Goal: Transaction & Acquisition: Purchase product/service

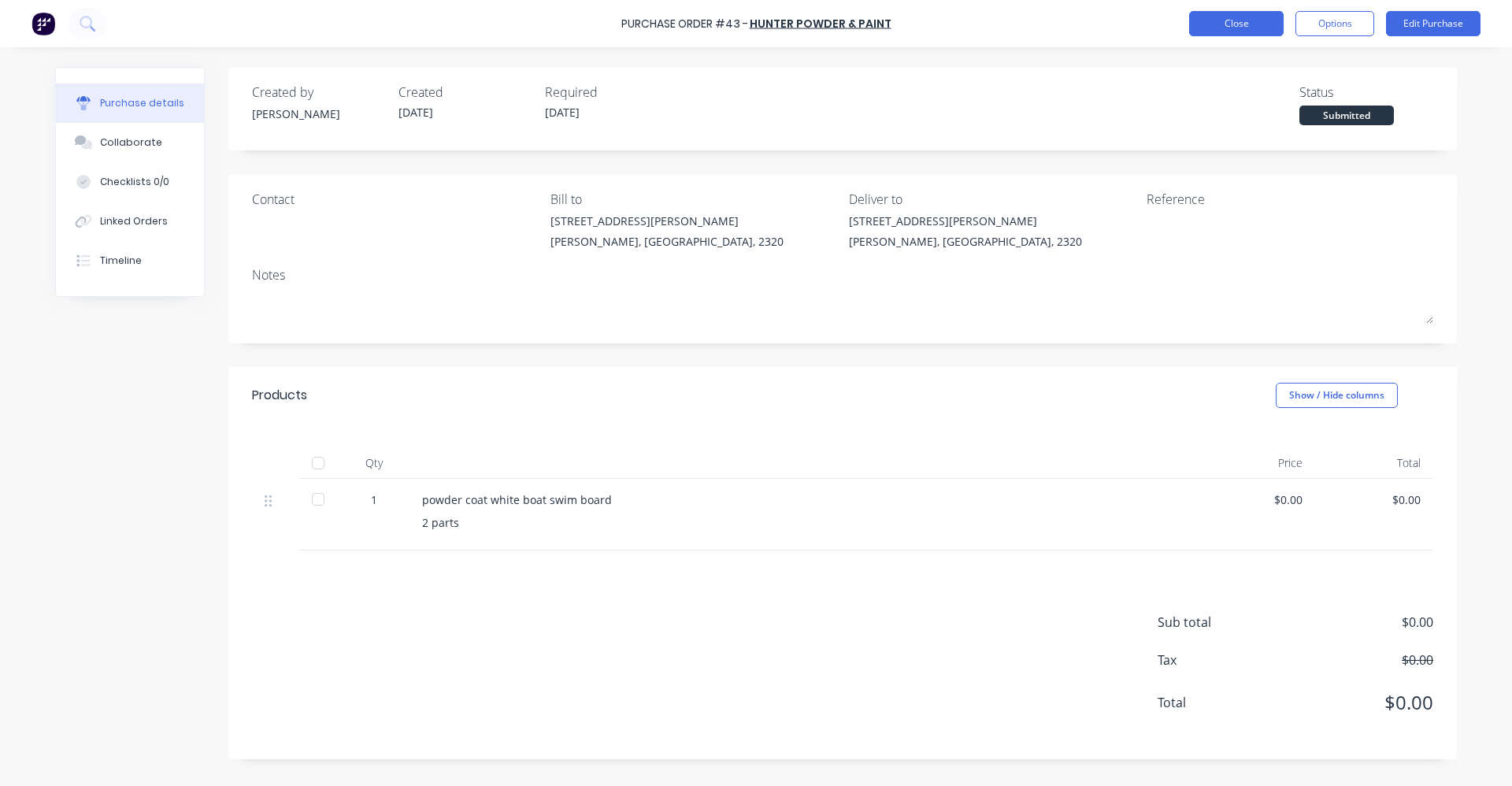
click at [1258, 23] on button "Close" at bounding box center [1236, 23] width 95 height 26
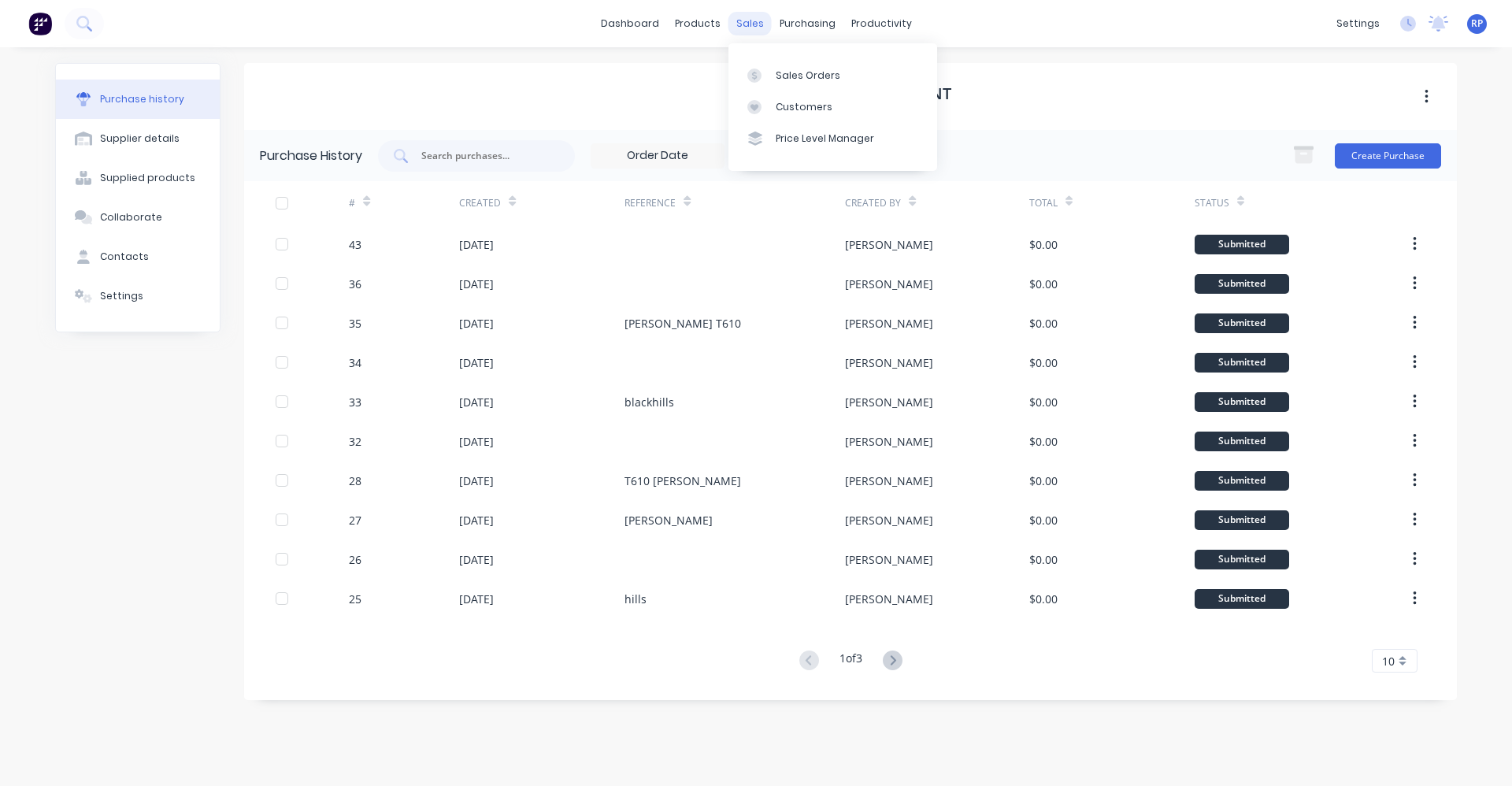
click at [750, 34] on div "sales" at bounding box center [750, 23] width 44 height 24
click at [714, 27] on div "products" at bounding box center [697, 23] width 62 height 24
click at [783, 78] on div "Sales Orders" at bounding box center [808, 75] width 64 height 14
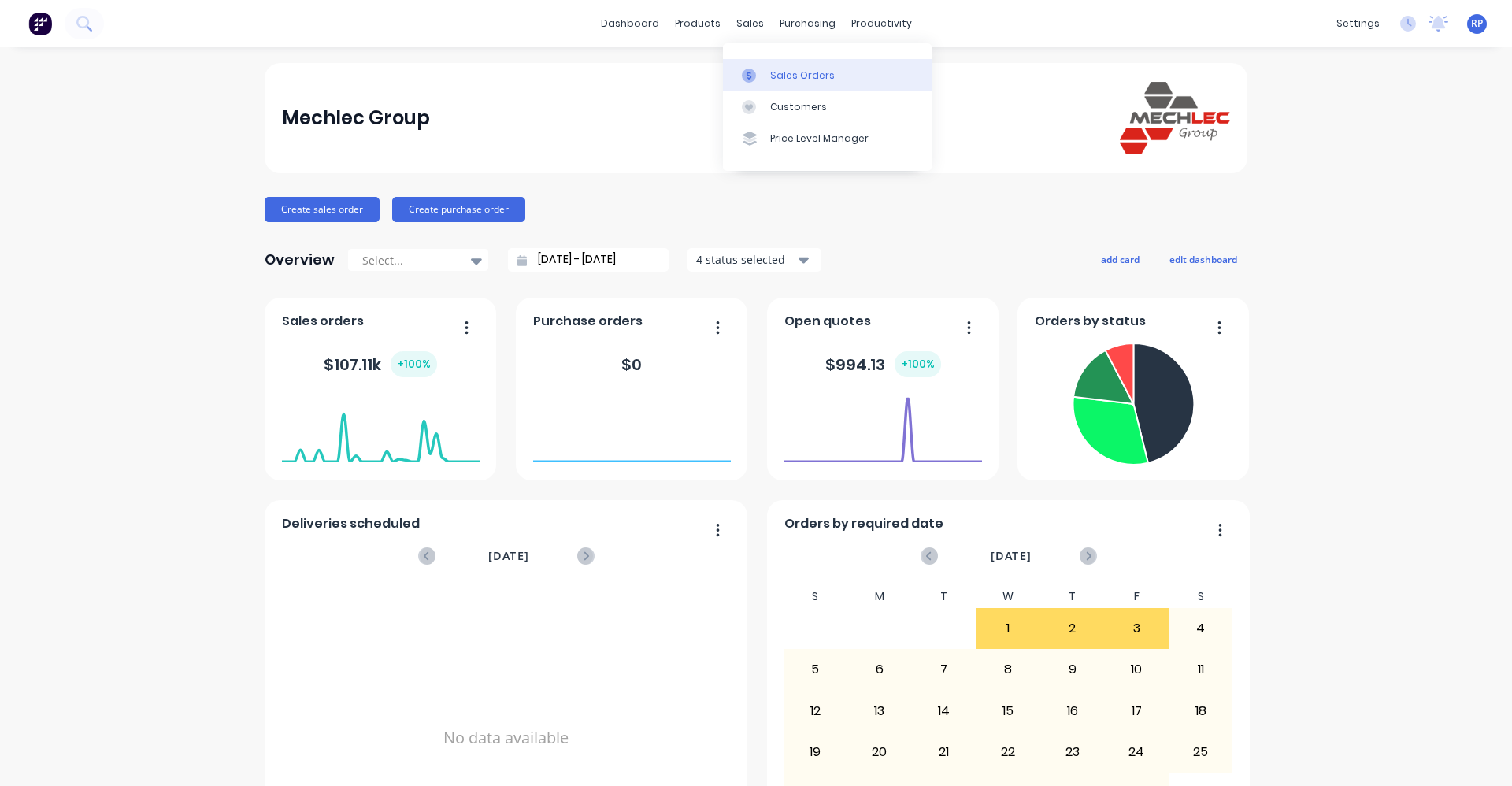
click at [768, 71] on link "Sales Orders" at bounding box center [827, 75] width 209 height 31
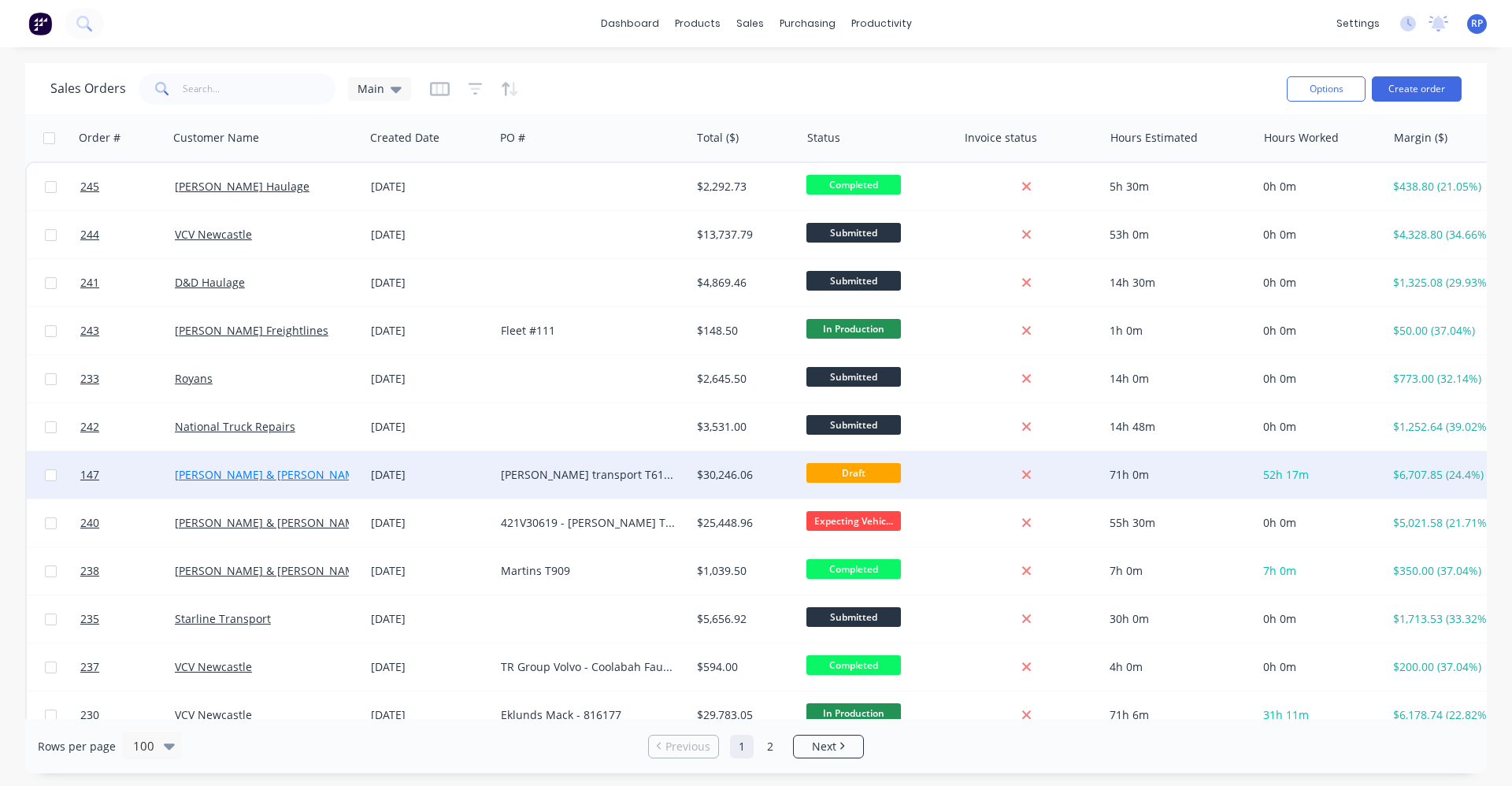
click at [237, 478] on link "[PERSON_NAME] & [PERSON_NAME] Newcastle" at bounding box center [298, 474] width 248 height 15
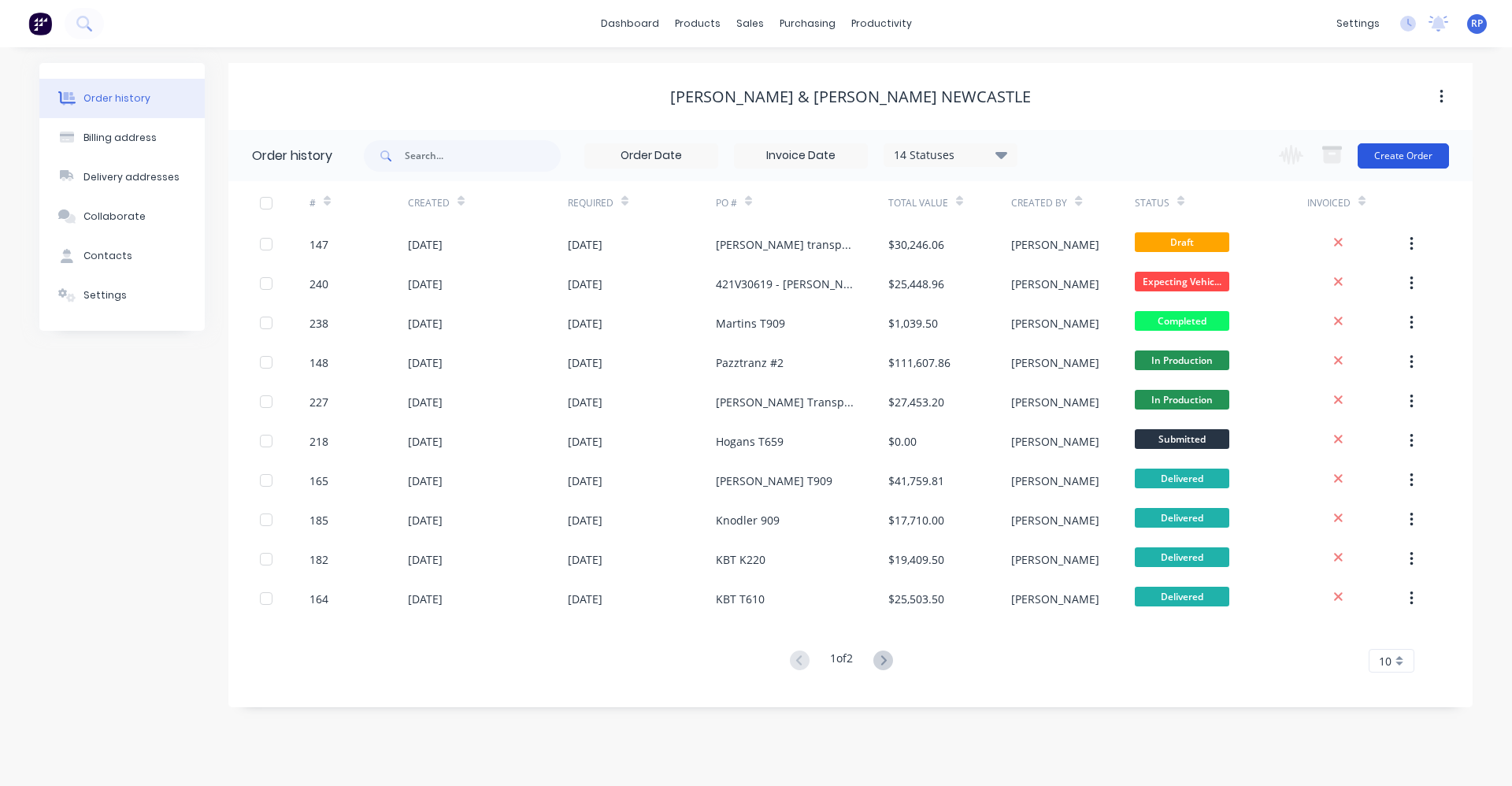
click at [1394, 165] on button "Create Order" at bounding box center [1403, 156] width 92 height 26
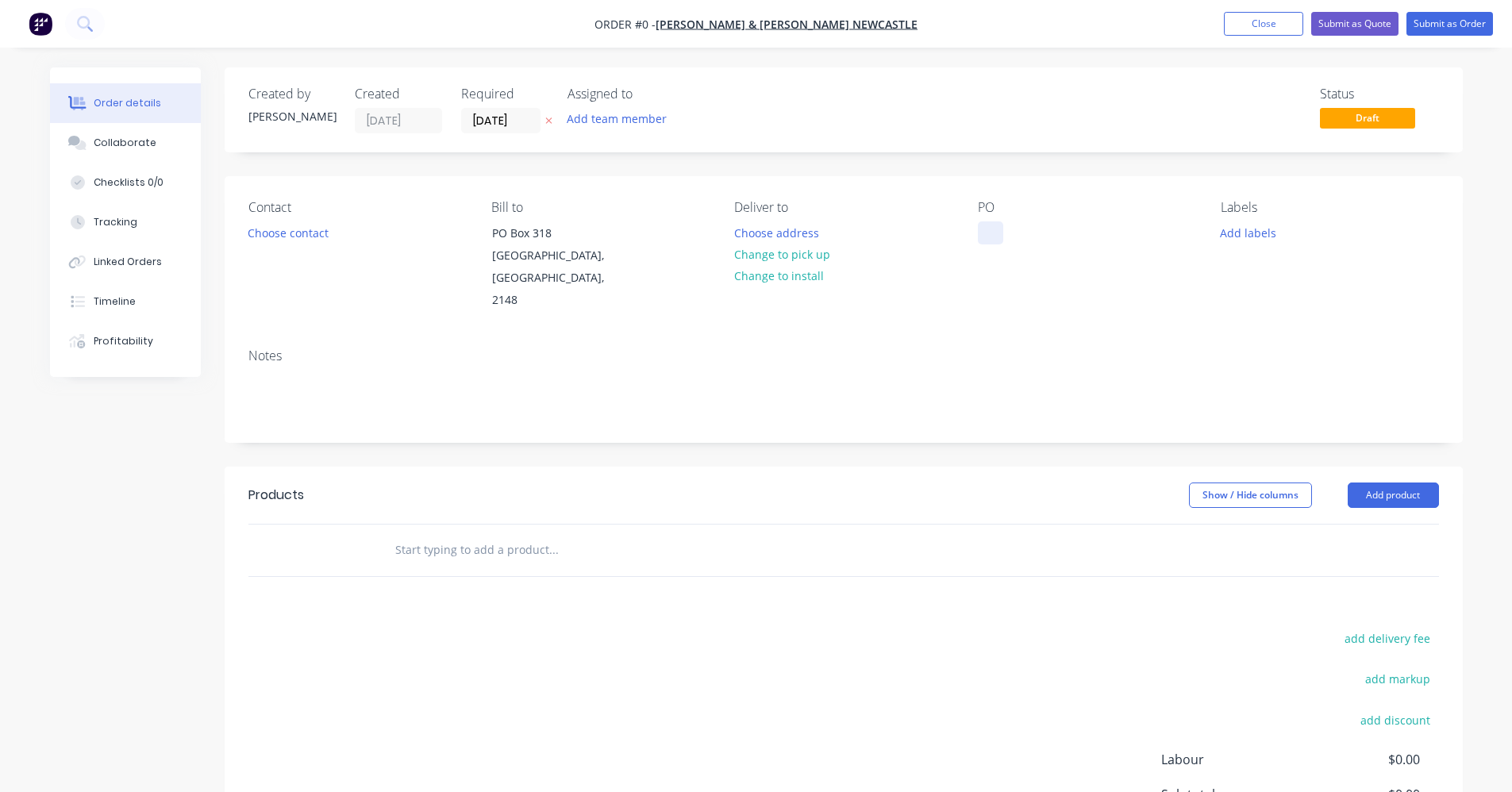
click at [990, 241] on div at bounding box center [990, 234] width 26 height 23
click at [1236, 233] on div "Order details Collaborate Checklists 0/0 Tracking Linked Orders Timeline Profit…" at bounding box center [756, 524] width 1445 height 914
click at [1258, 234] on button "Add labels" at bounding box center [1249, 233] width 73 height 22
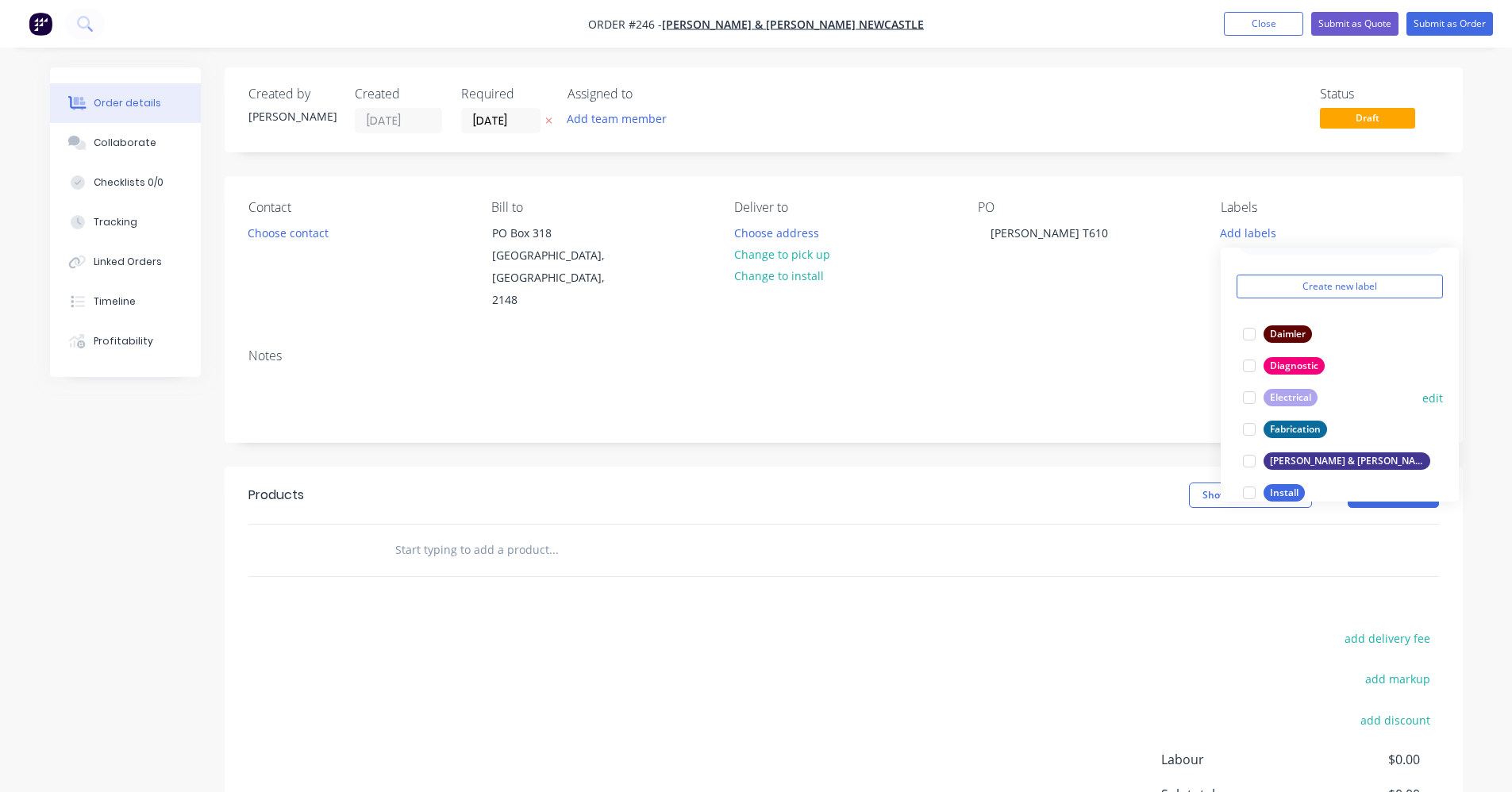
scroll to position [80, 0]
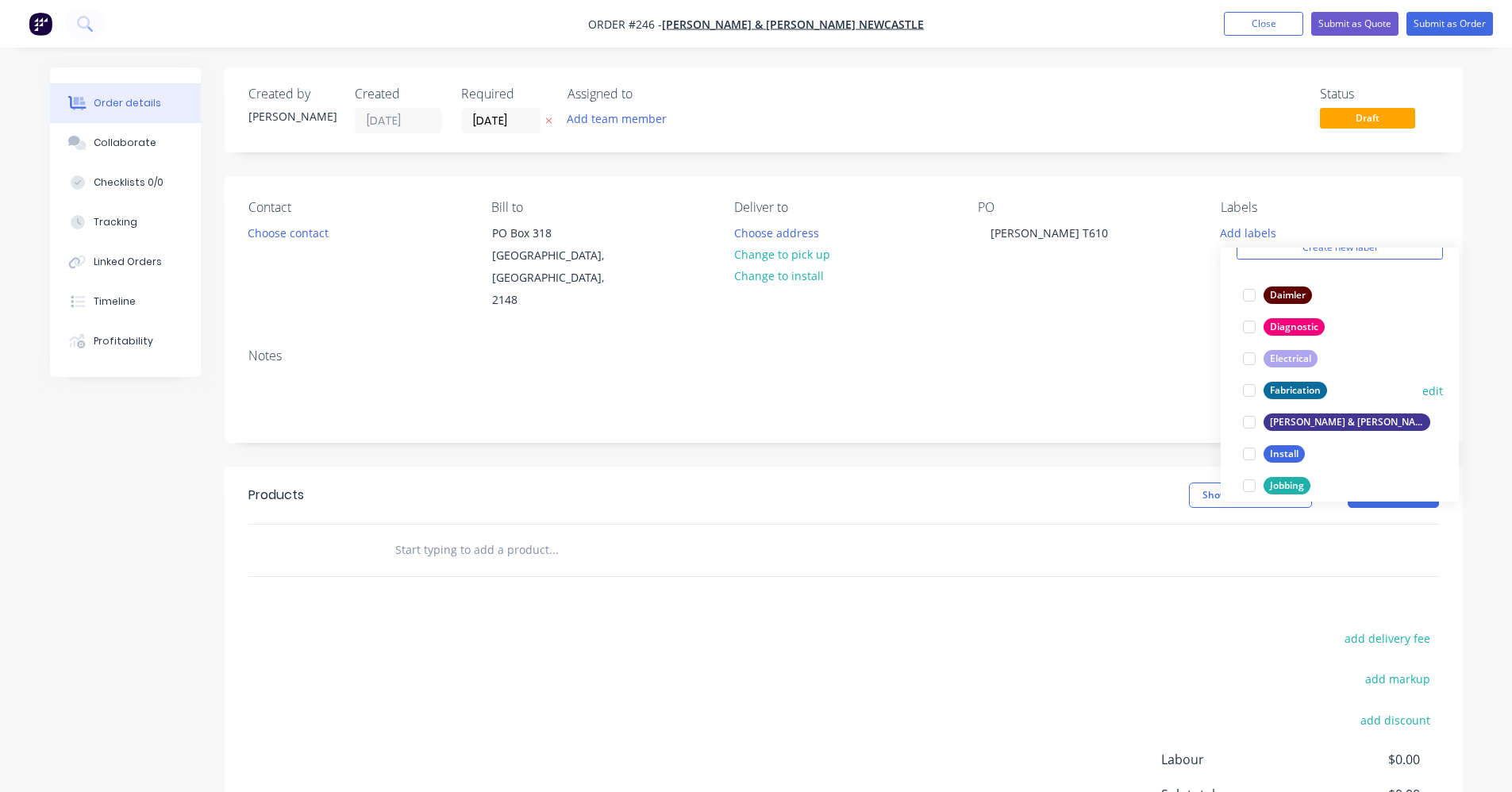
click at [1248, 394] on div at bounding box center [1249, 391] width 32 height 32
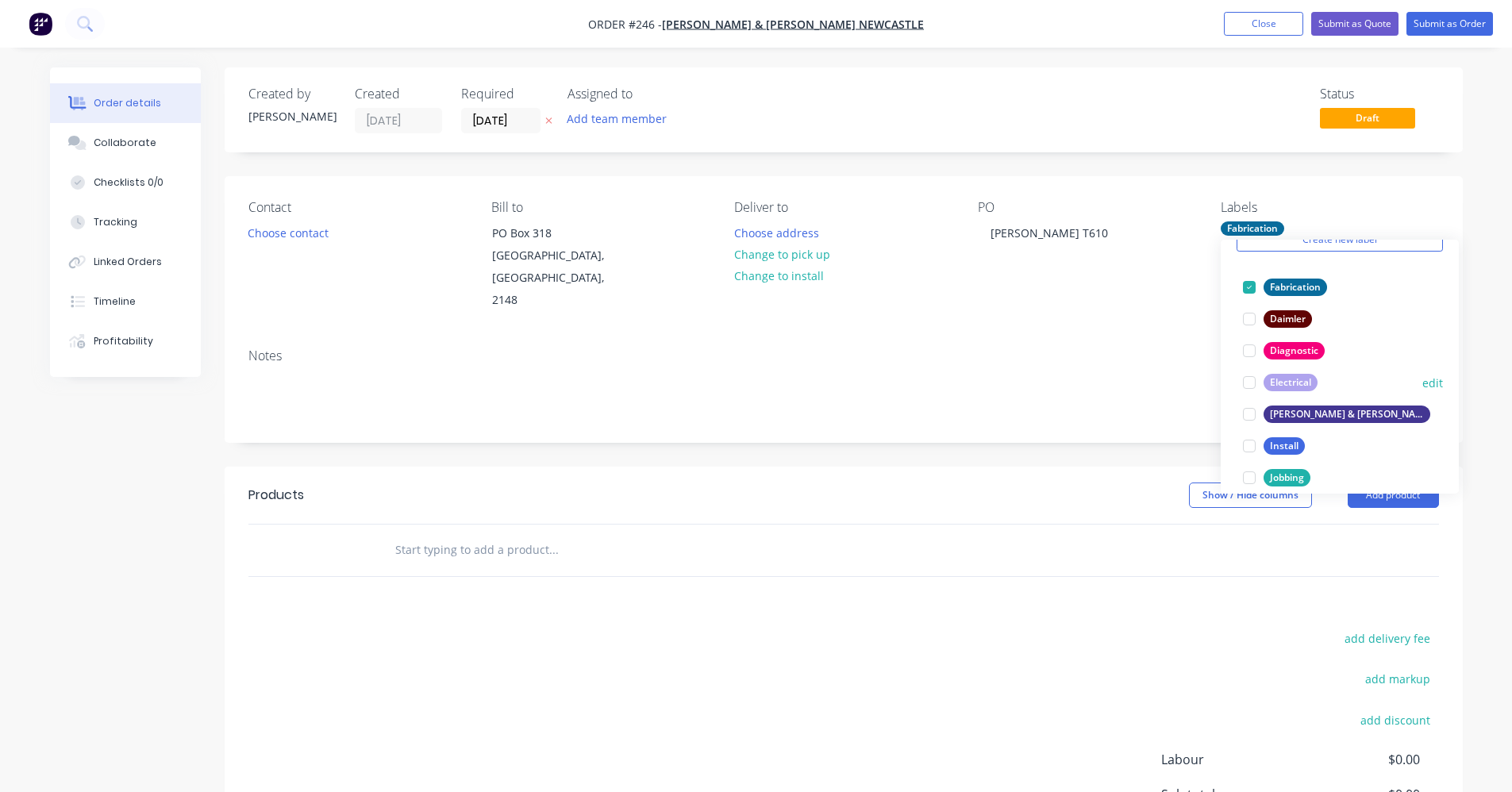
click at [1250, 413] on div at bounding box center [1249, 415] width 32 height 32
click at [1251, 410] on div at bounding box center [1249, 415] width 32 height 32
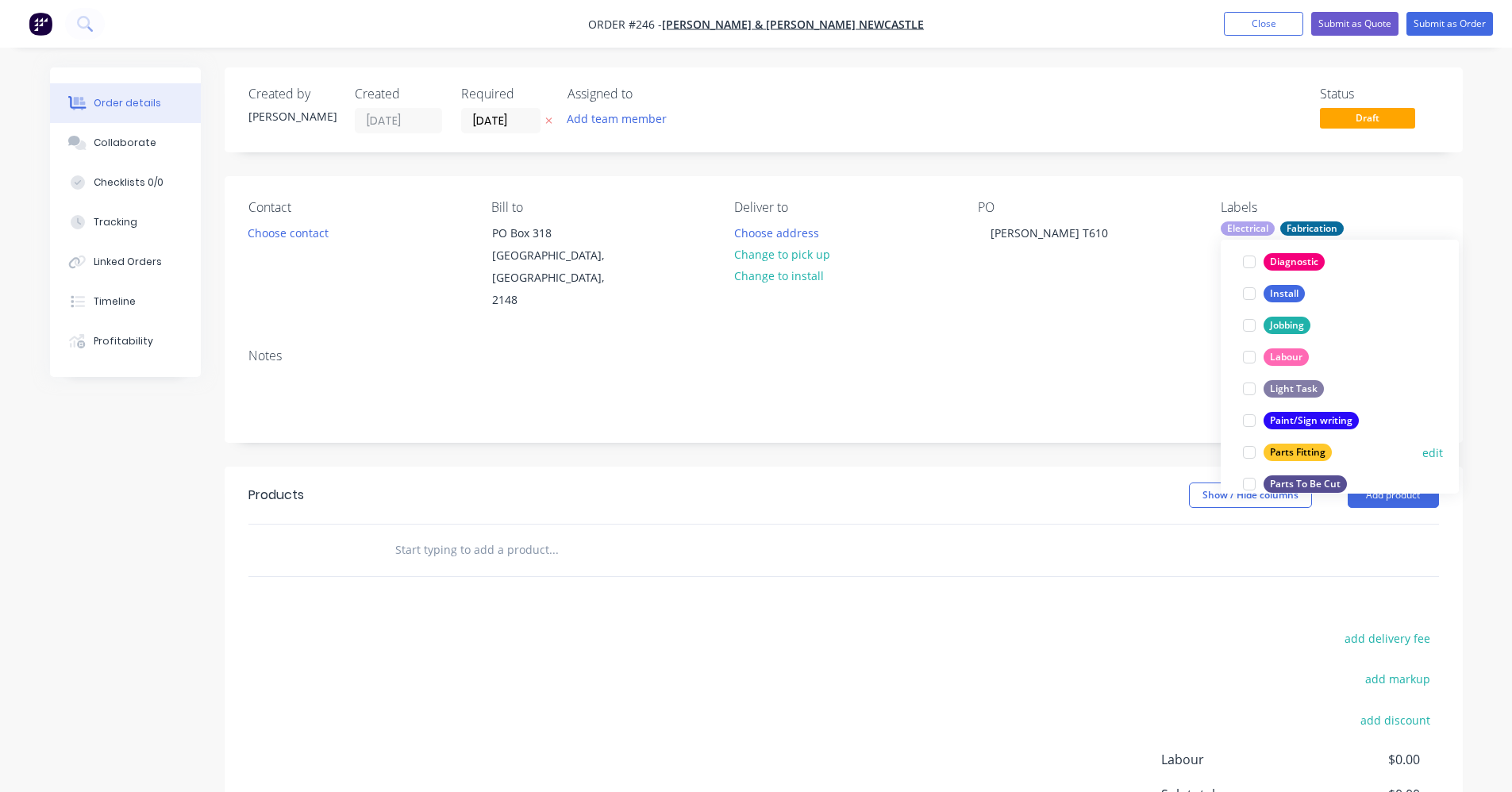
scroll to position [239, 0]
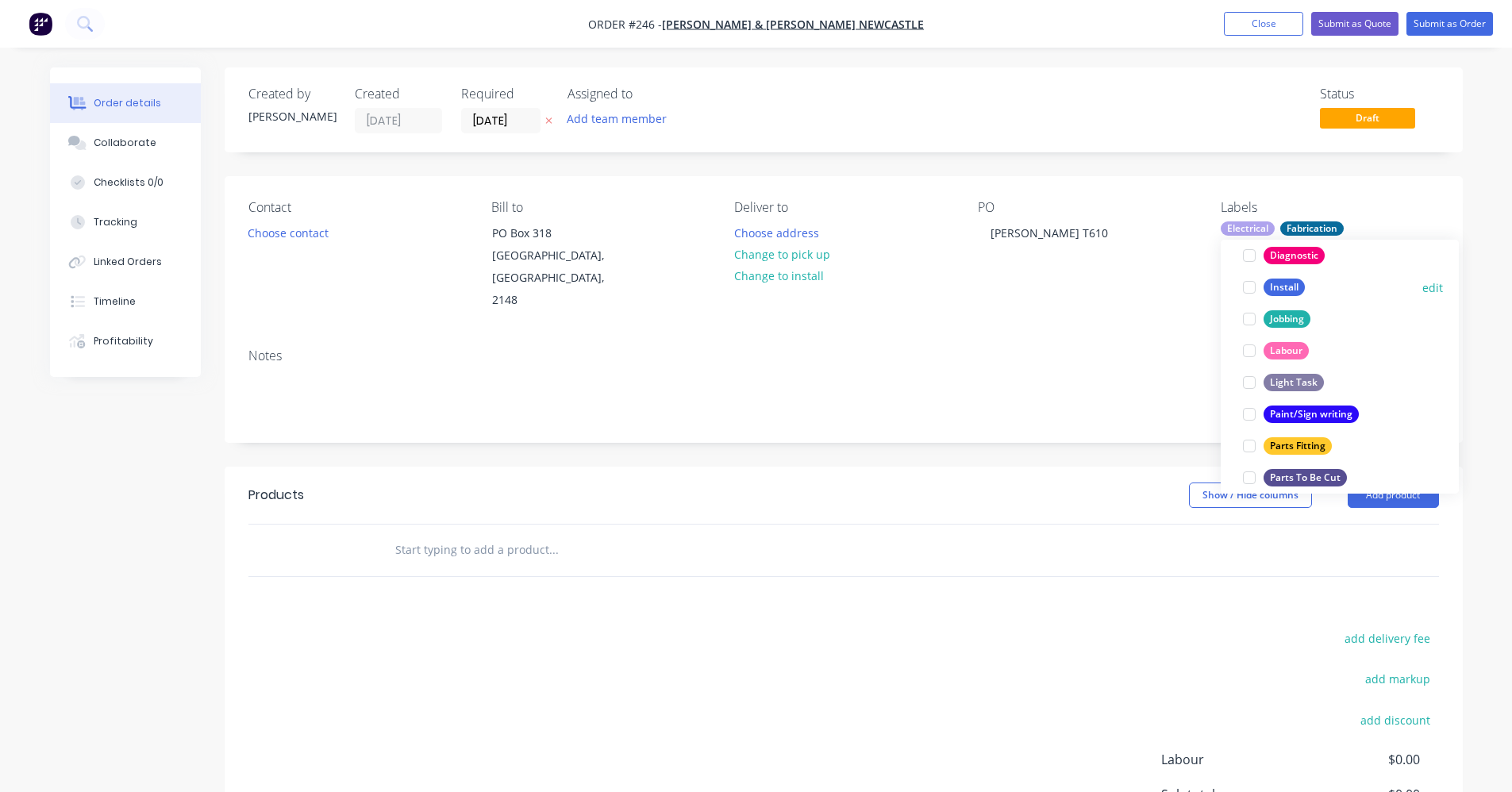
click at [1249, 286] on div at bounding box center [1249, 288] width 32 height 32
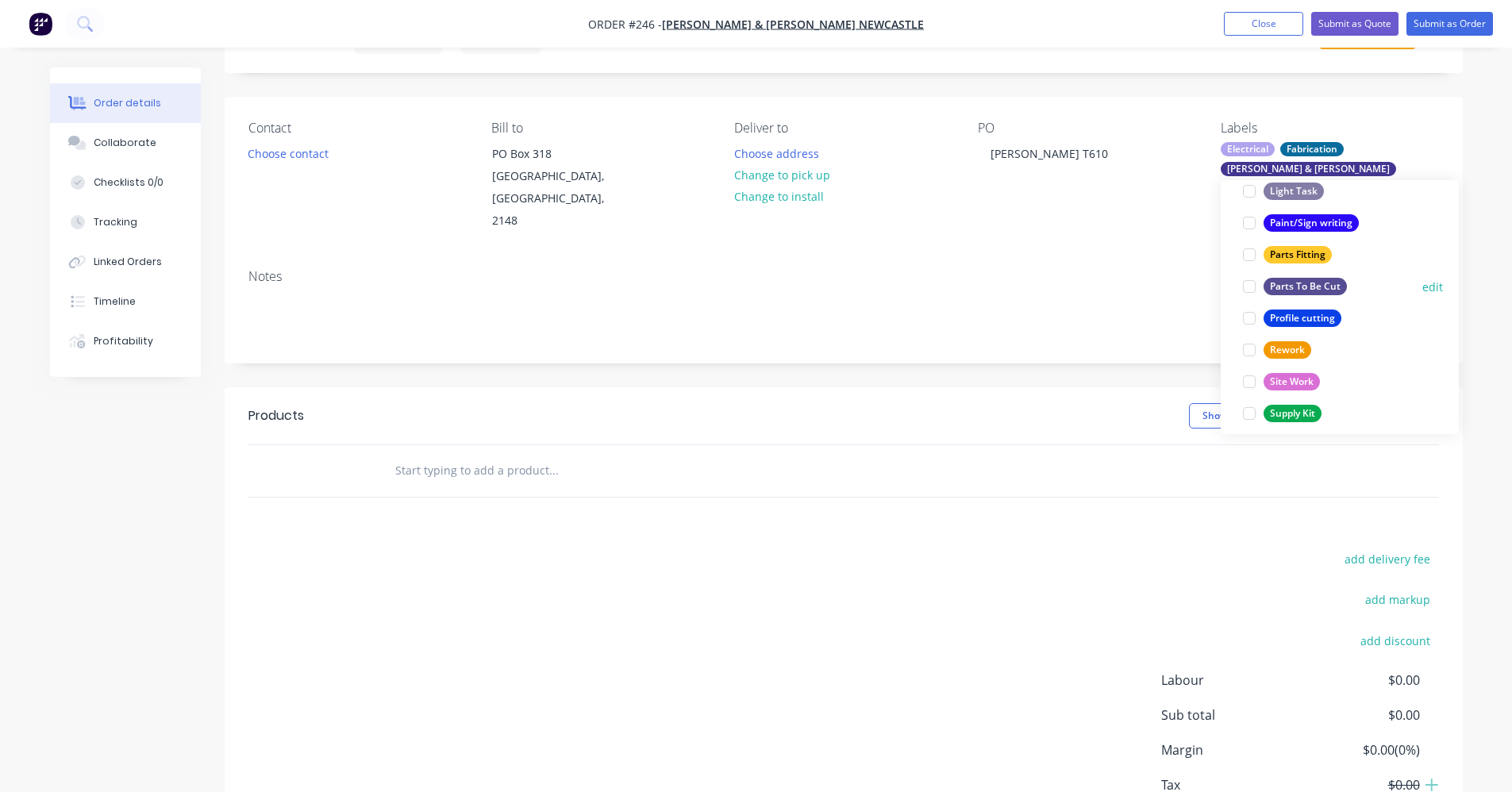
scroll to position [317, 0]
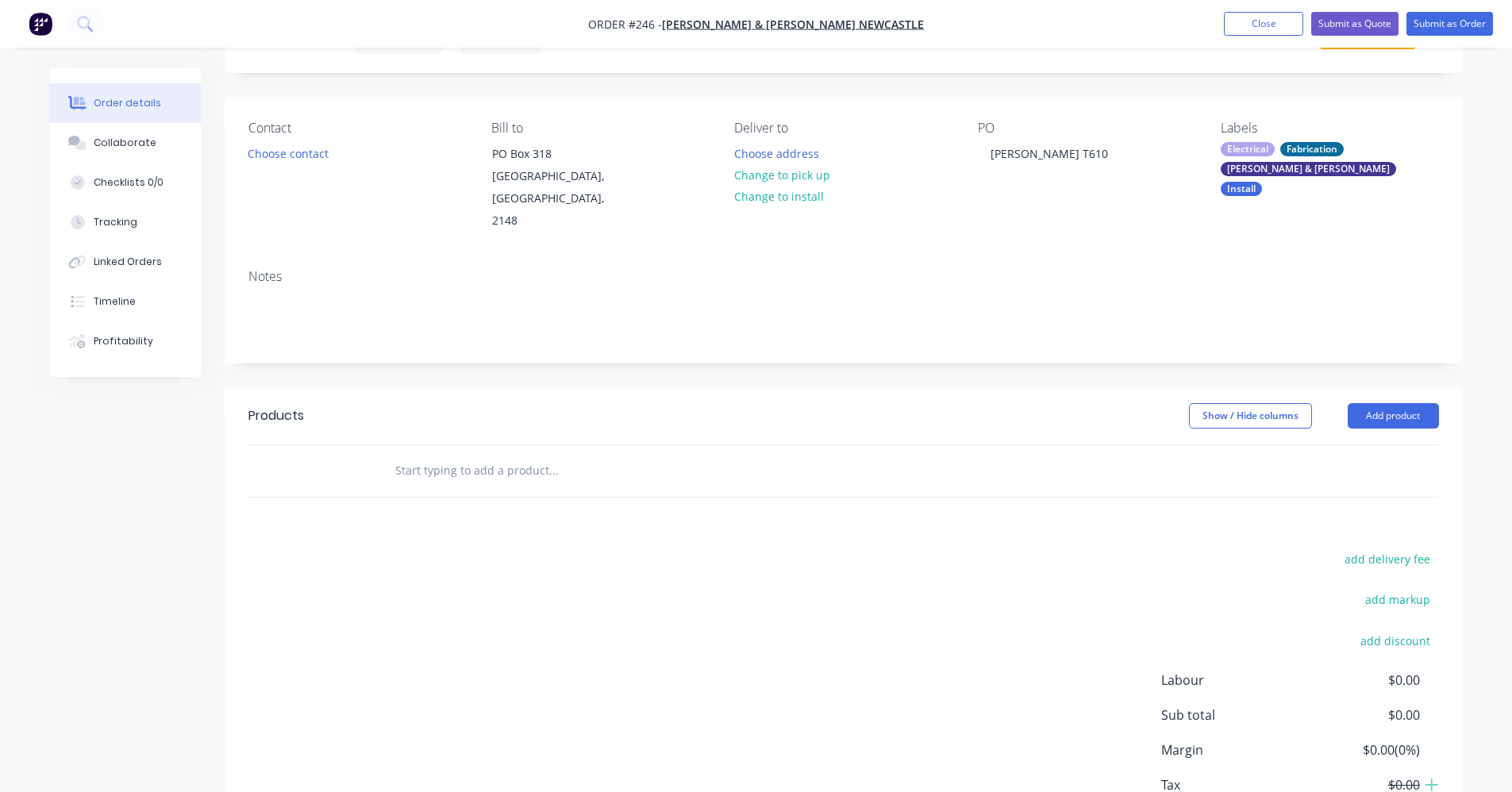
click at [1154, 257] on div "Notes" at bounding box center [843, 310] width 1238 height 106
click at [542, 455] on input "text" at bounding box center [553, 470] width 317 height 32
click at [1420, 403] on button "Add product" at bounding box center [1393, 416] width 91 height 26
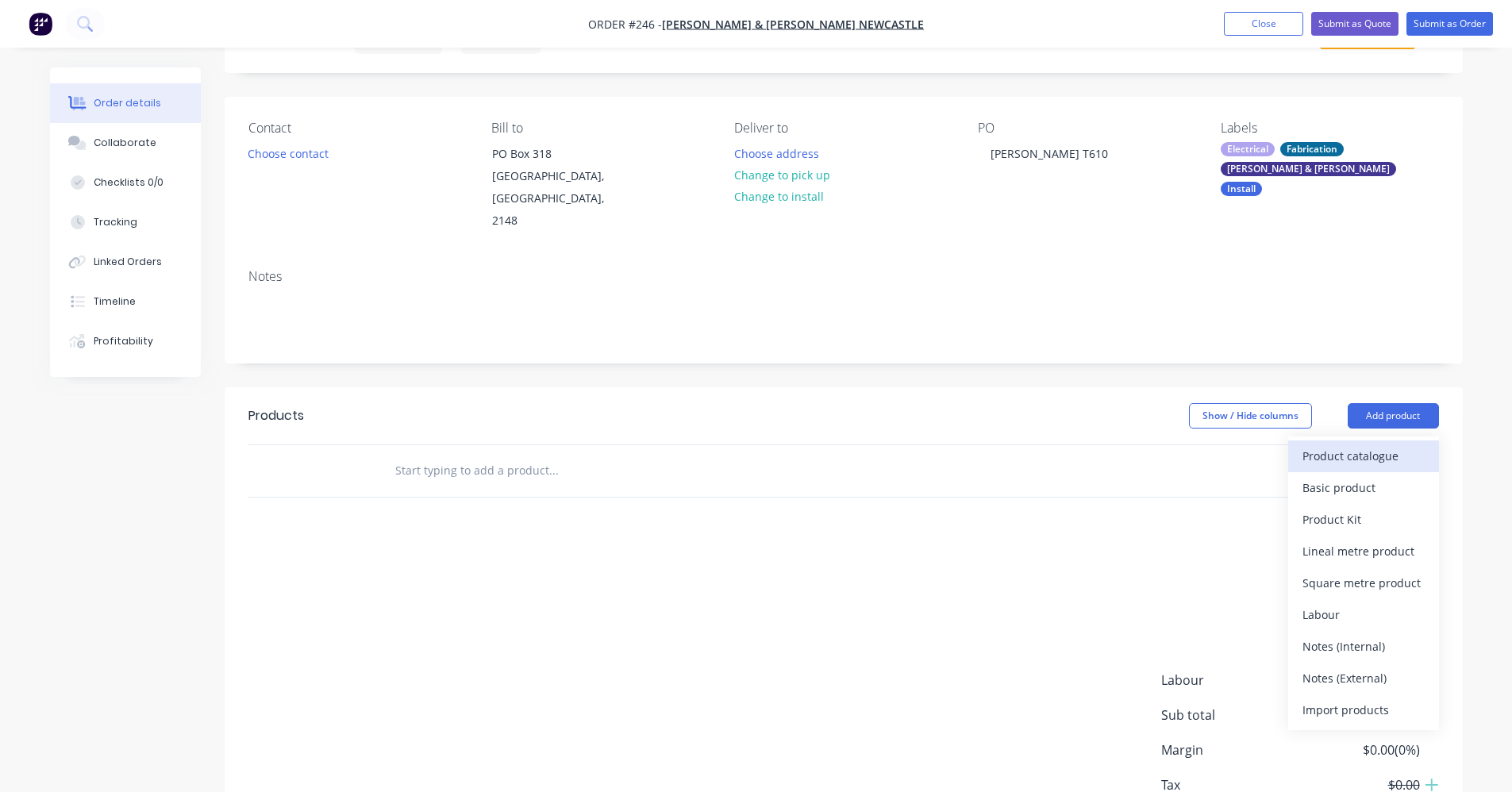
click at [1342, 445] on div "Product catalogue" at bounding box center [1363, 456] width 122 height 23
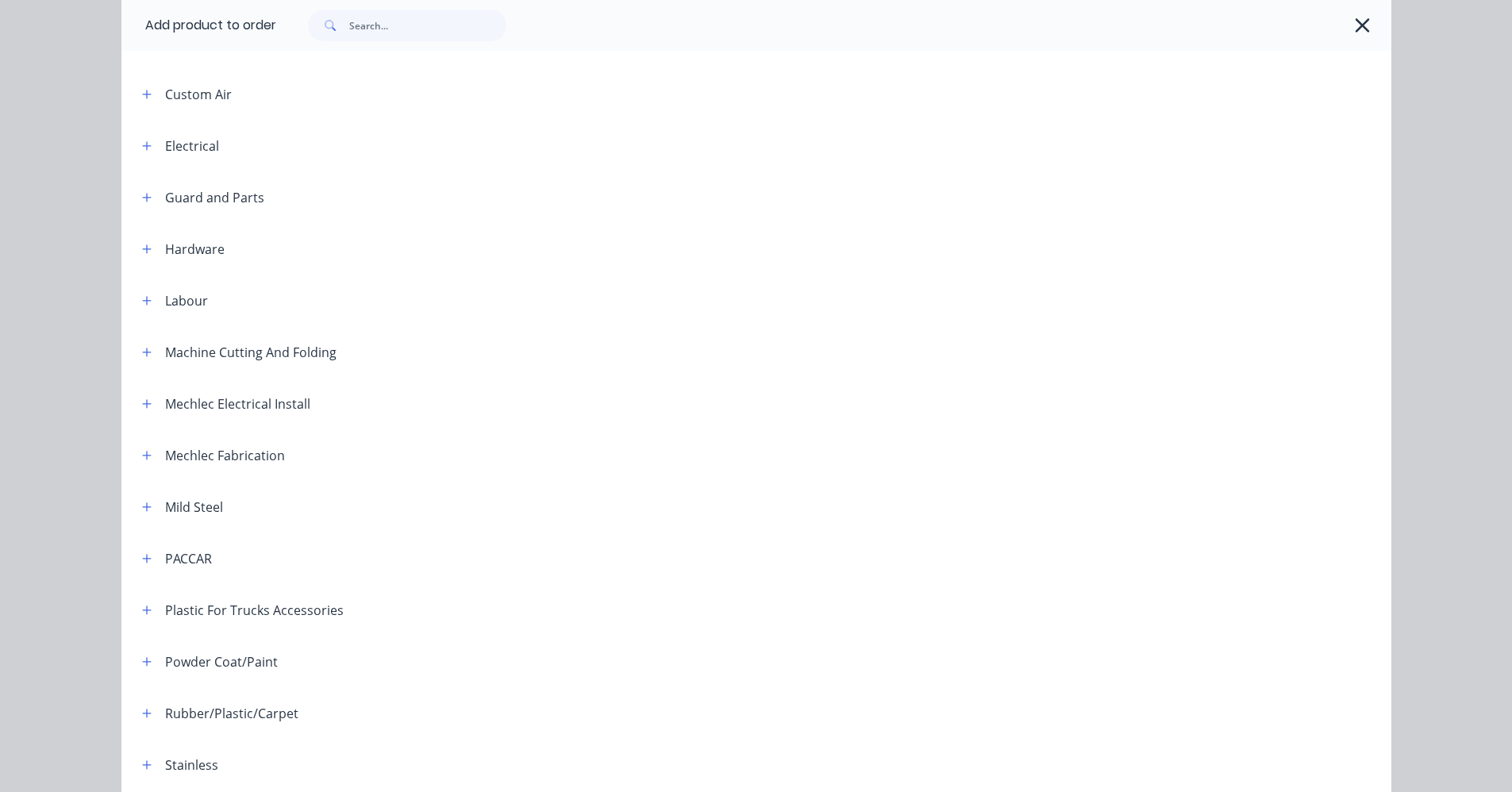
scroll to position [635, 0]
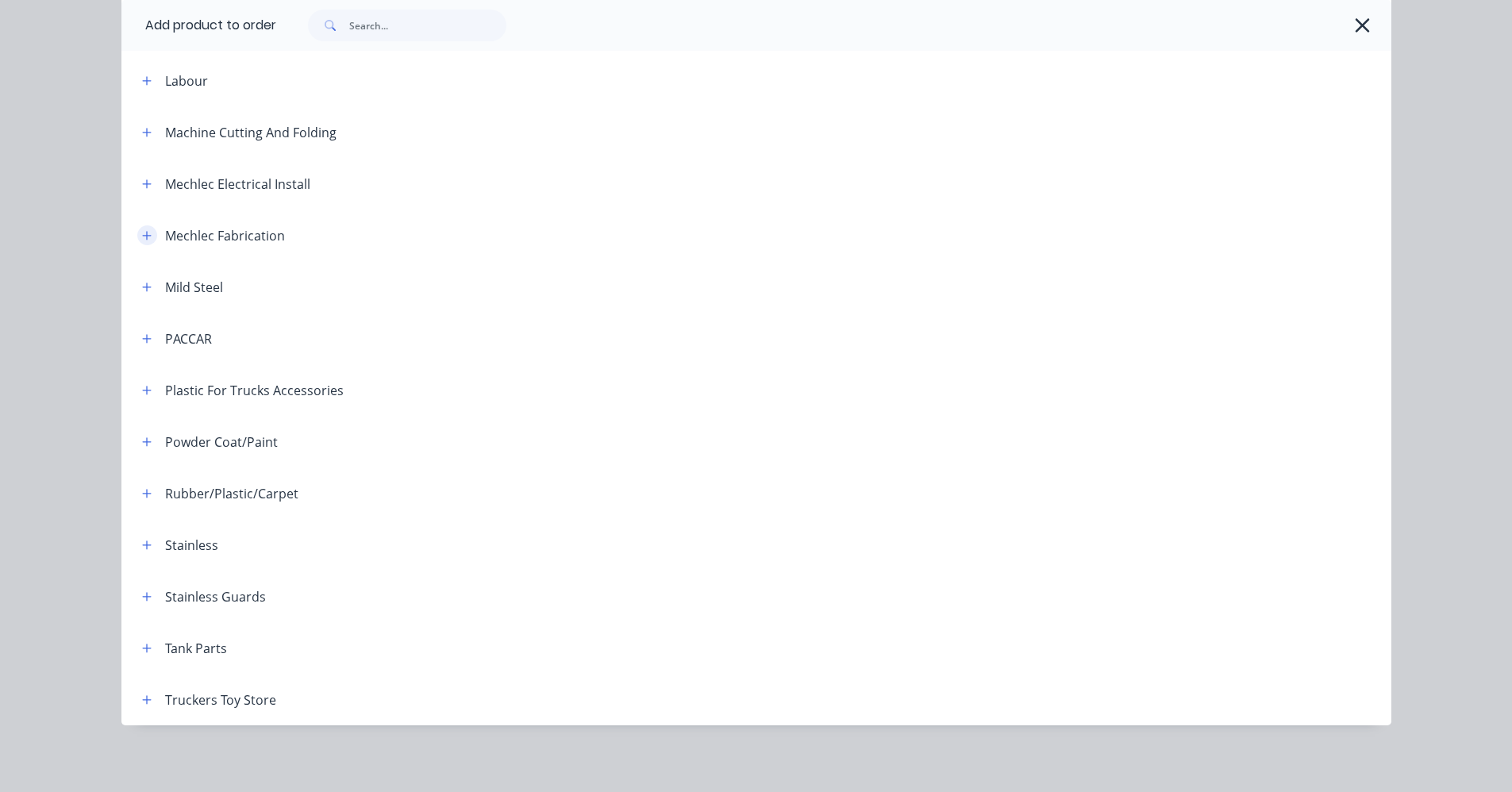
click at [142, 238] on icon "button" at bounding box center [146, 235] width 9 height 9
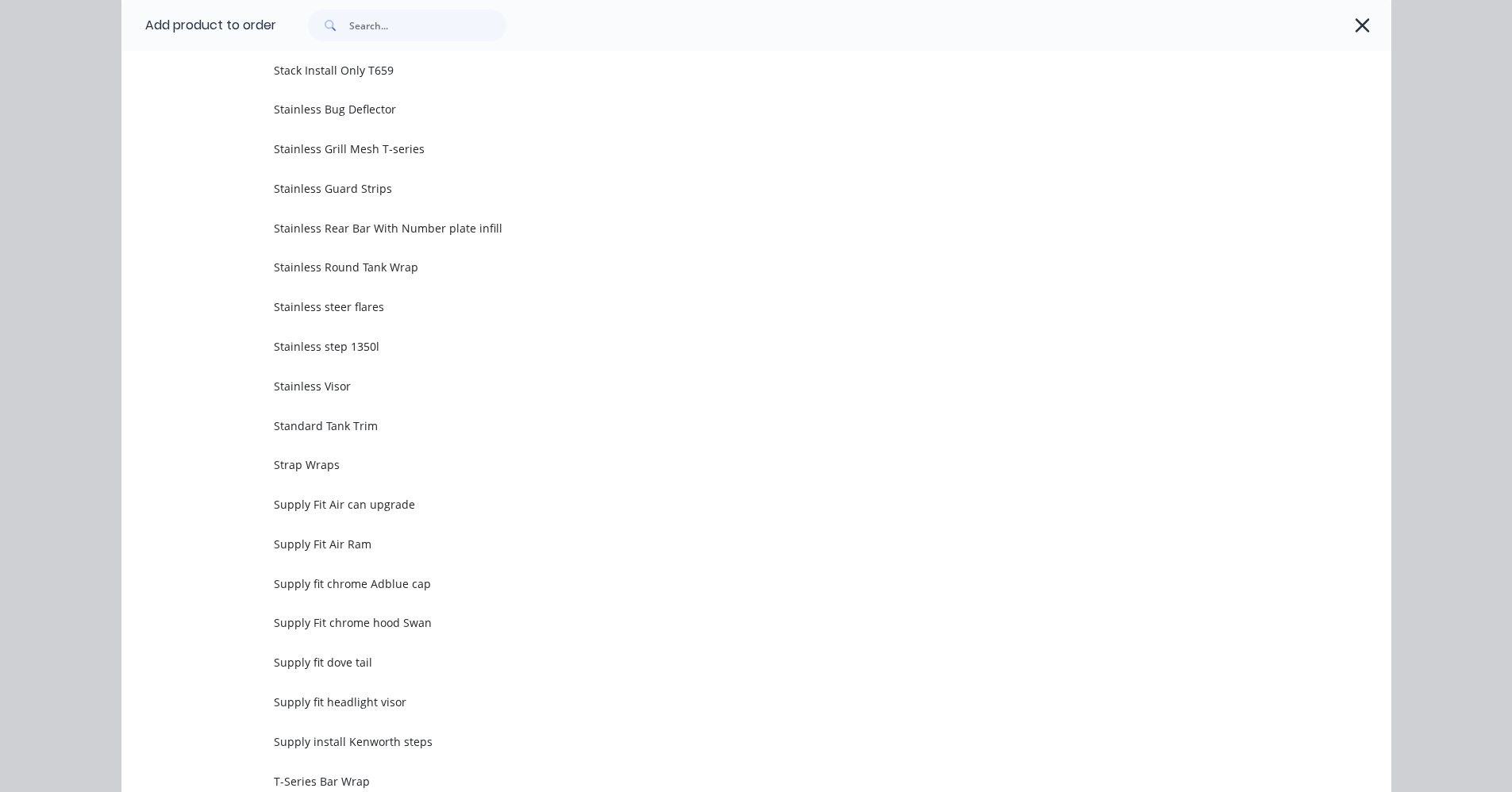
scroll to position [3890, 0]
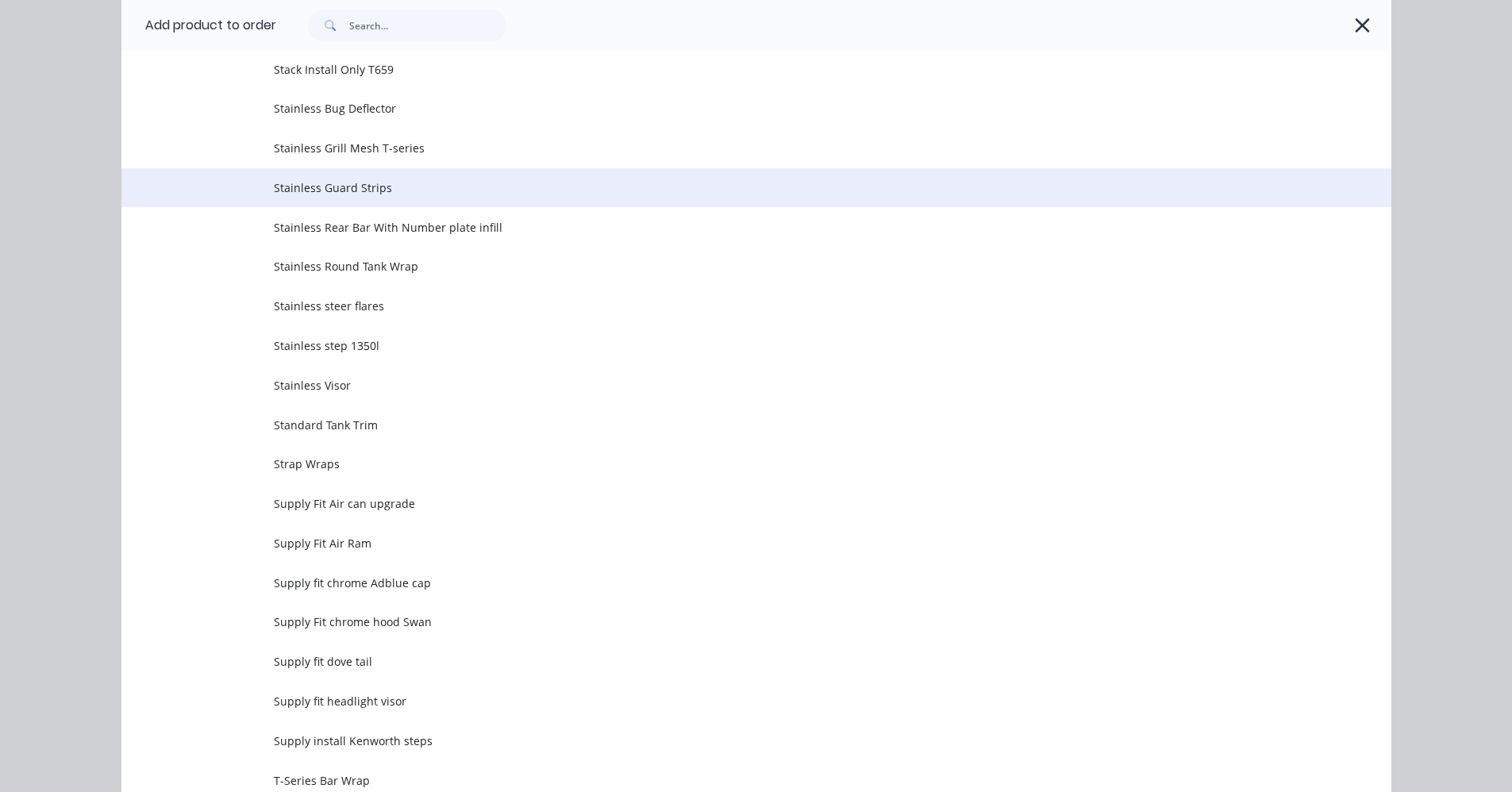
click at [339, 192] on span "Stainless Guard Strips" at bounding box center [721, 188] width 894 height 17
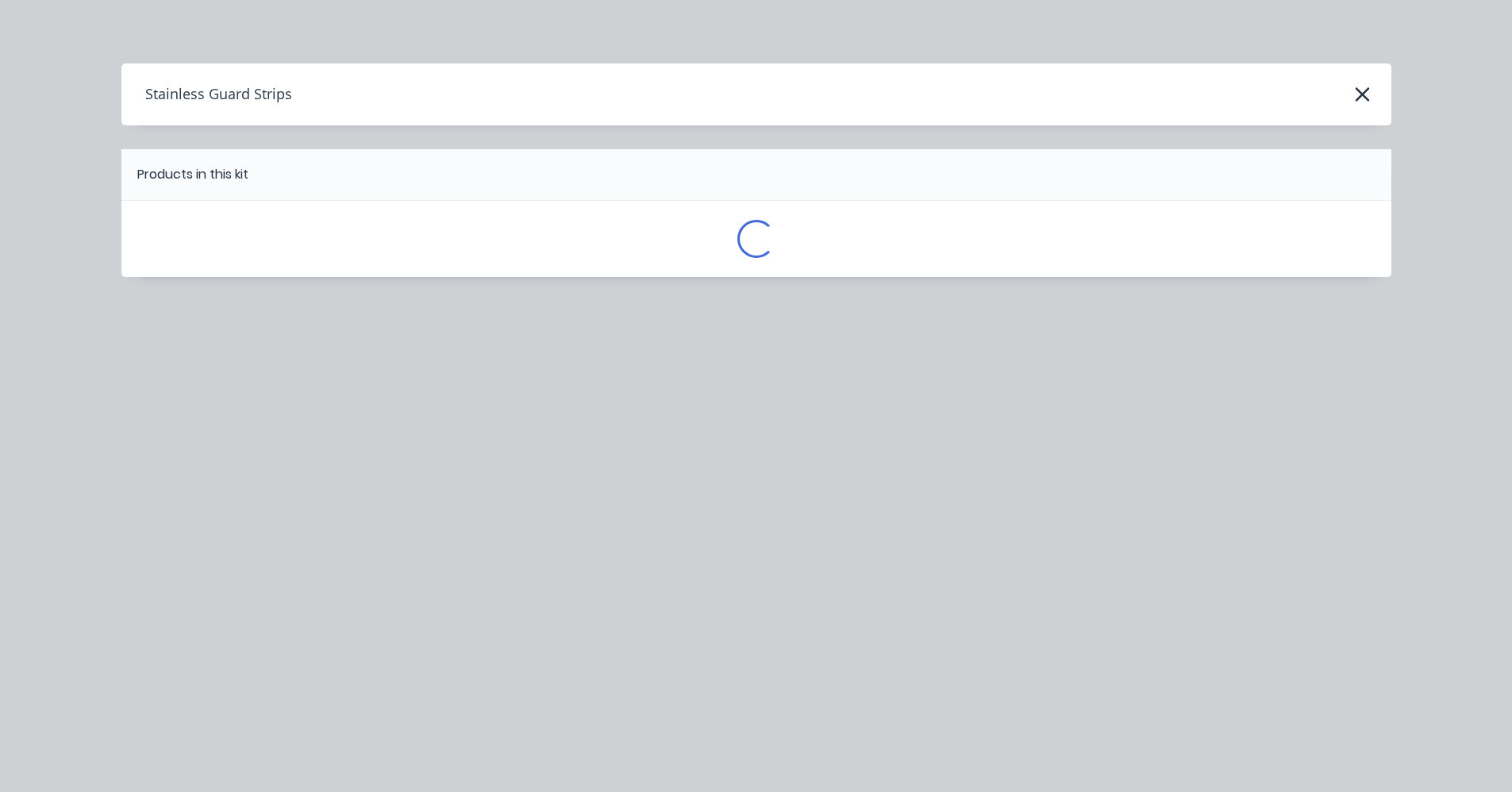
scroll to position [0, 0]
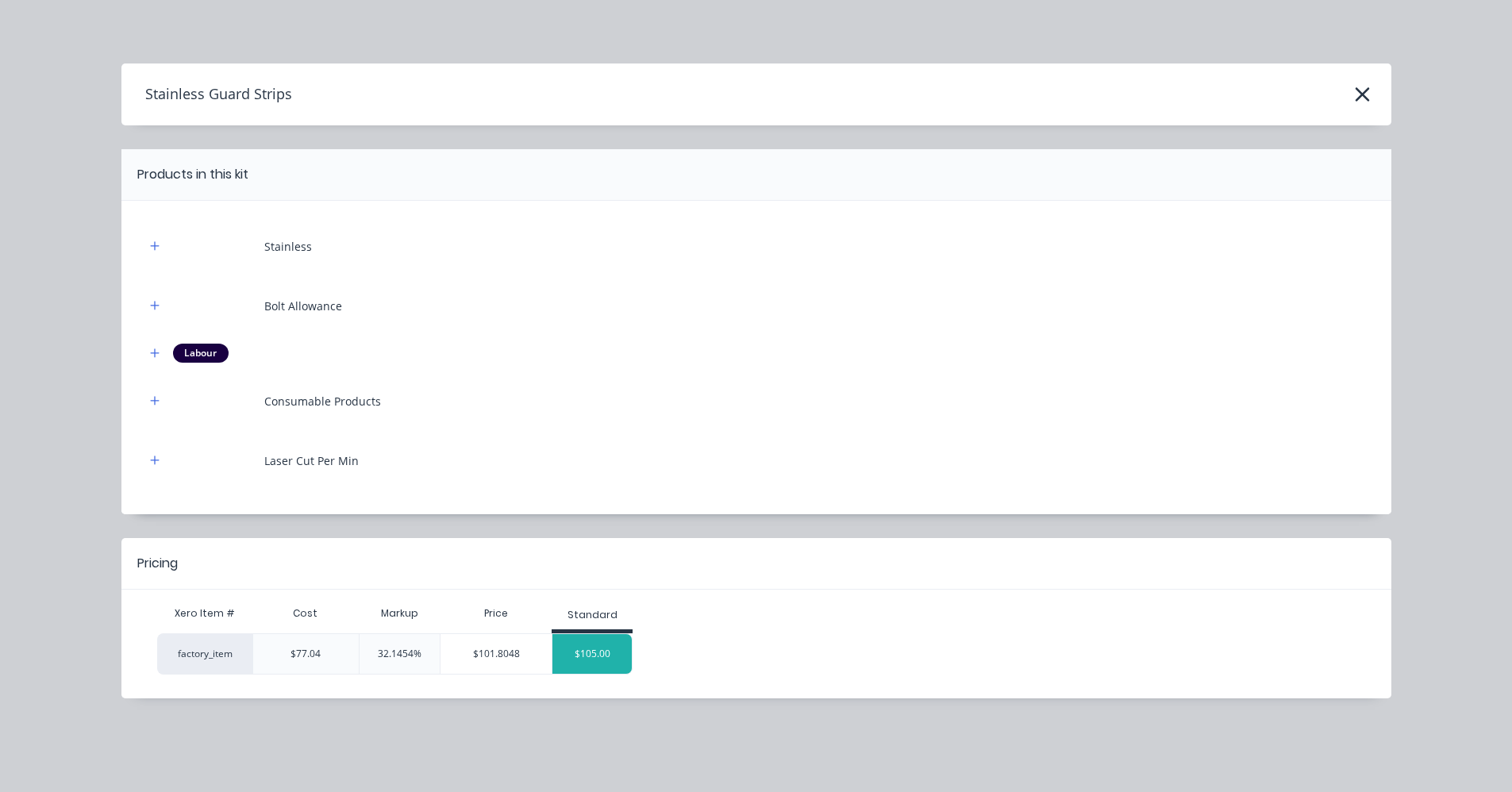
click at [586, 657] on div "$105.00" at bounding box center [592, 654] width 80 height 40
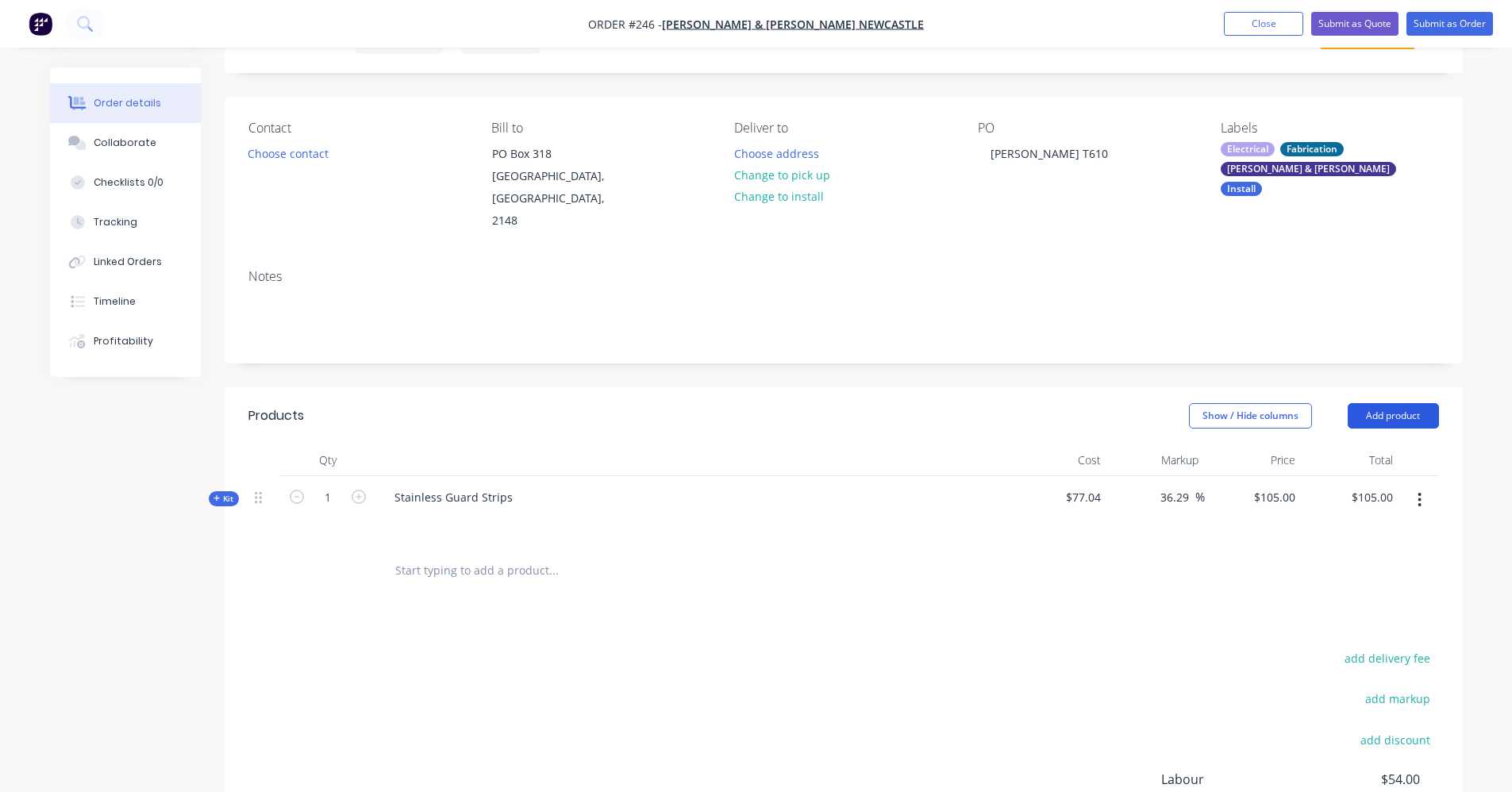
click at [1407, 403] on button "Add product" at bounding box center [1393, 416] width 91 height 26
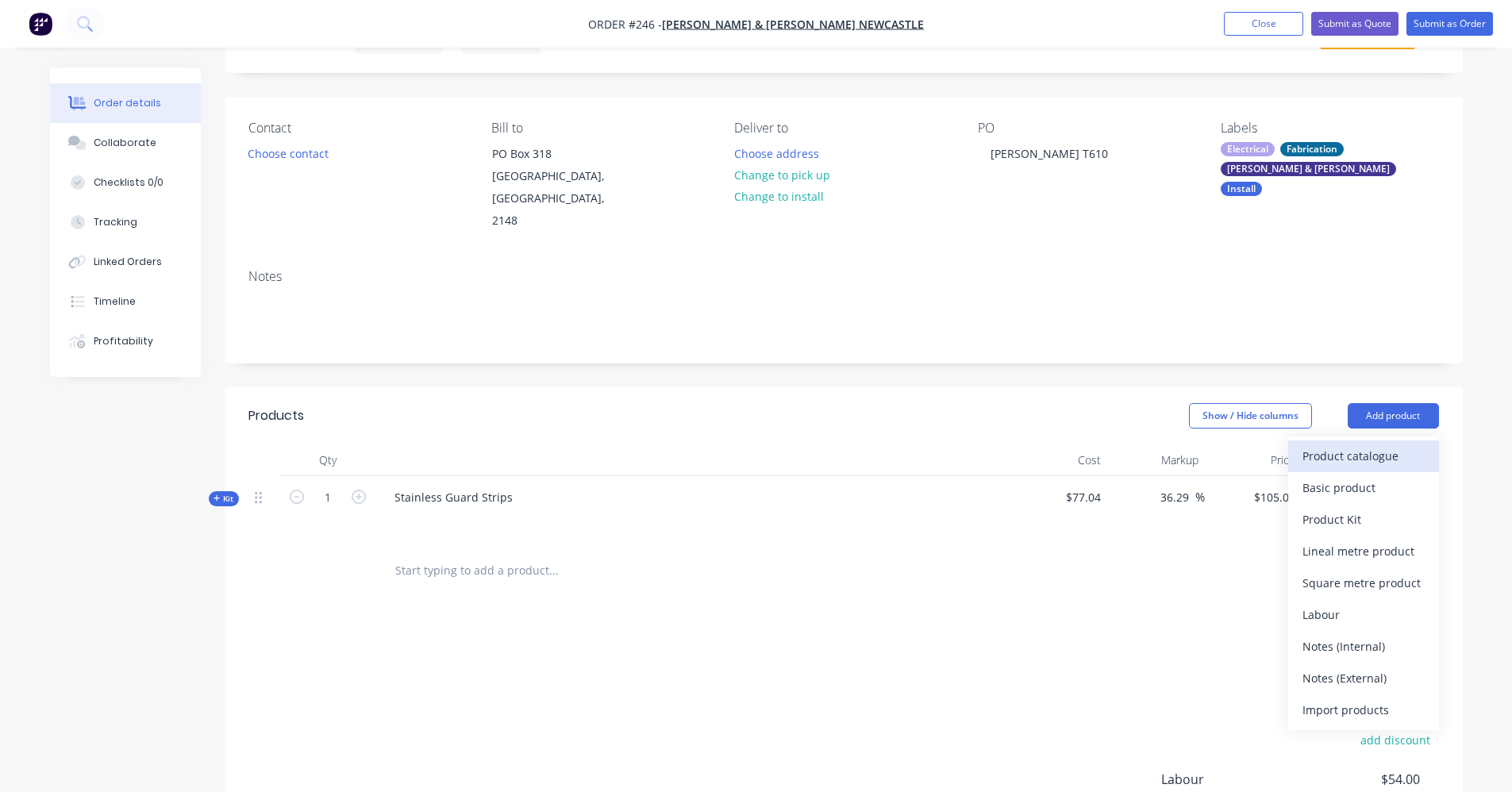
click at [1333, 445] on div "Product catalogue" at bounding box center [1363, 456] width 122 height 23
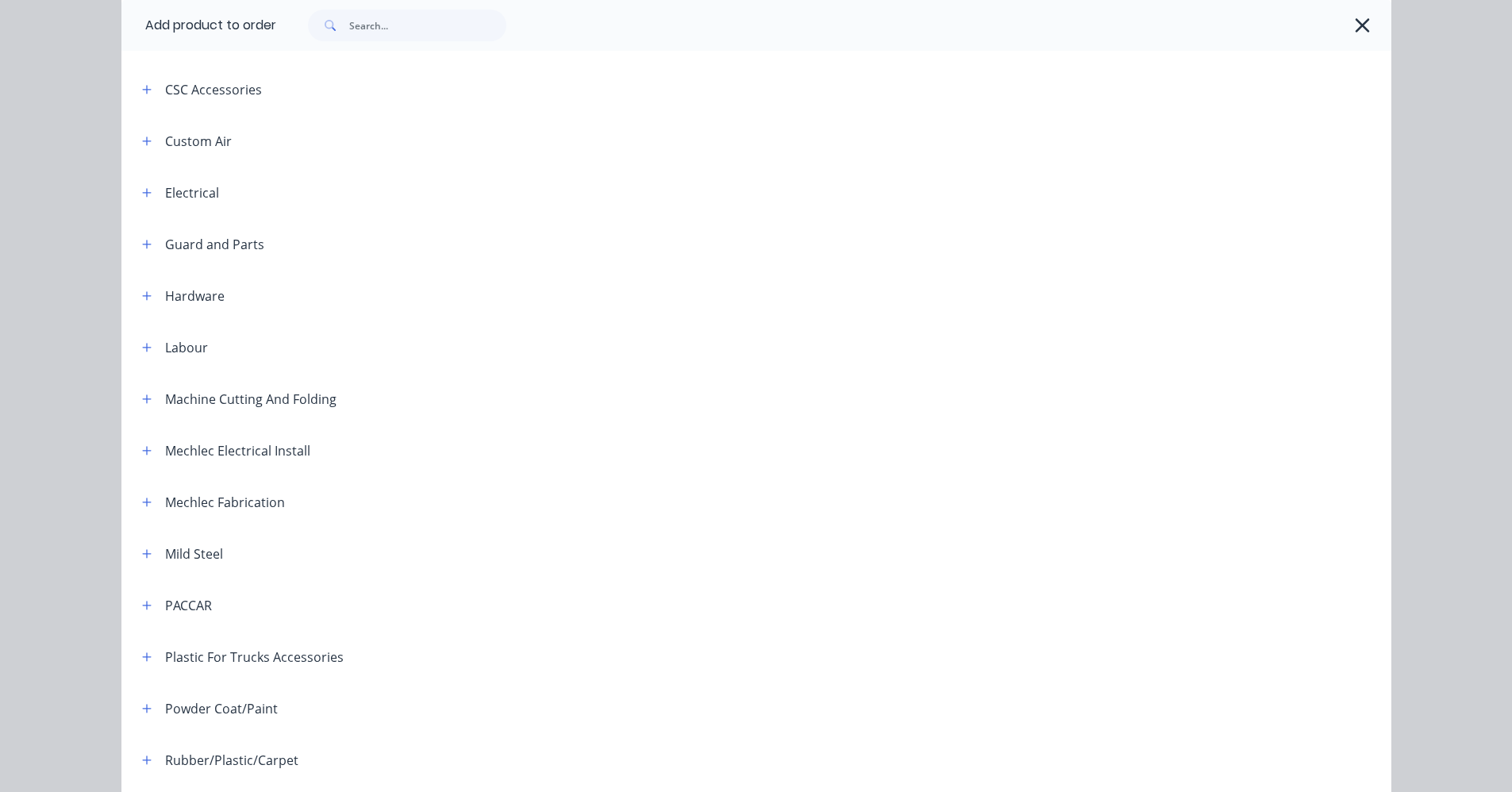
scroll to position [397, 0]
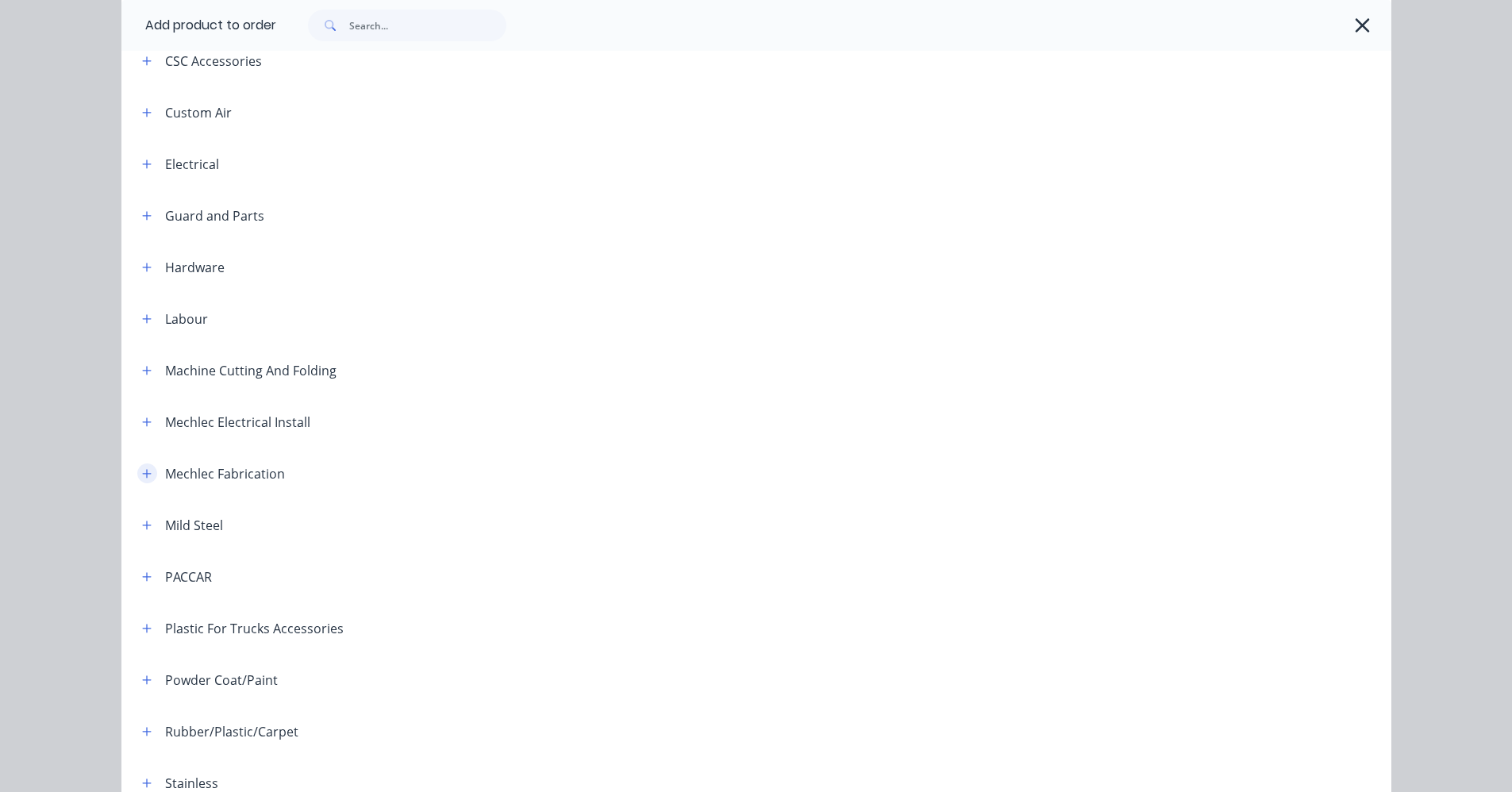
click at [142, 471] on icon "button" at bounding box center [146, 474] width 9 height 9
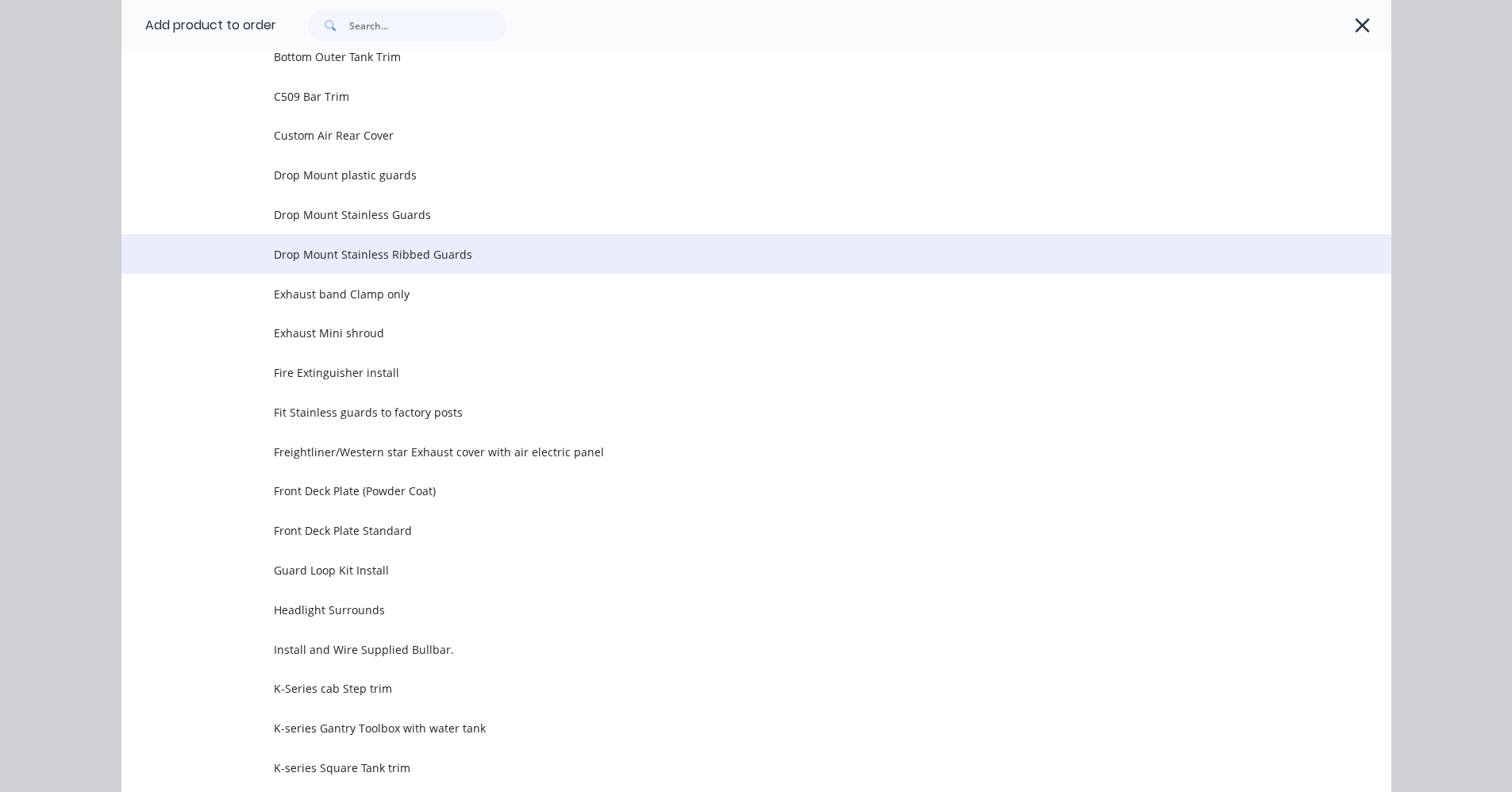
scroll to position [1191, 0]
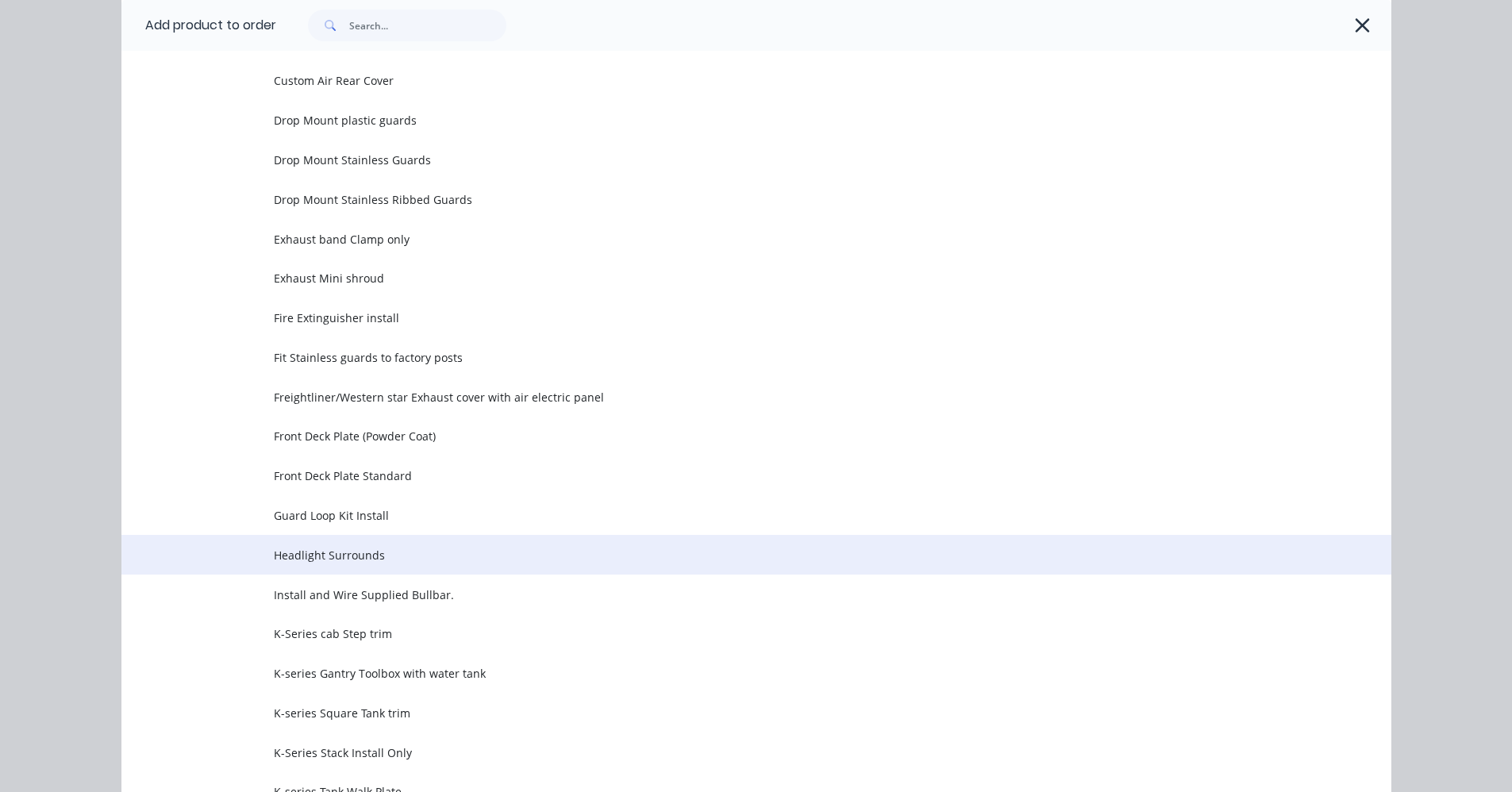
click at [315, 547] on span "Headlight Surrounds" at bounding box center [721, 555] width 894 height 17
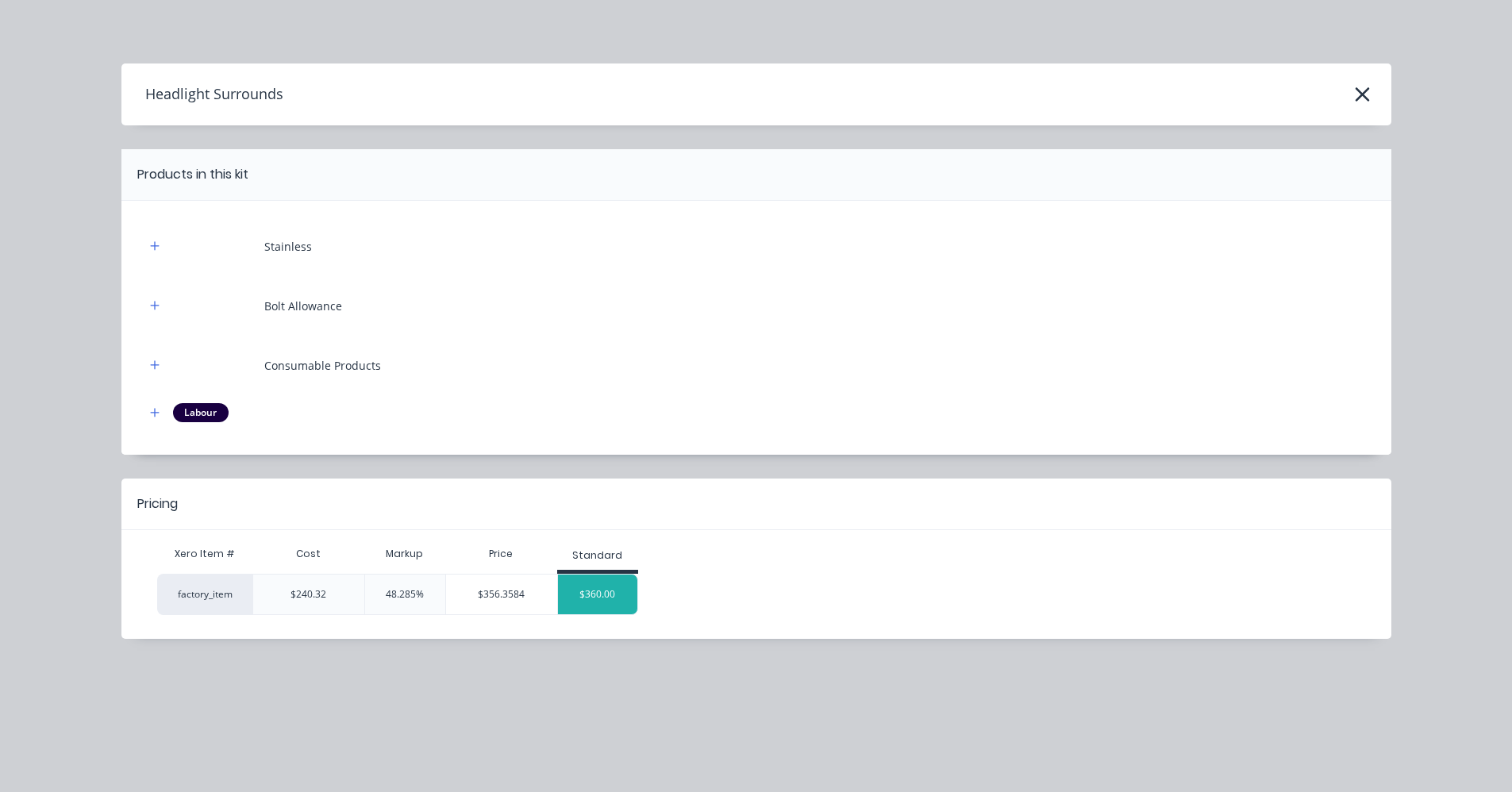
click at [574, 591] on div "$360.00" at bounding box center [598, 595] width 80 height 40
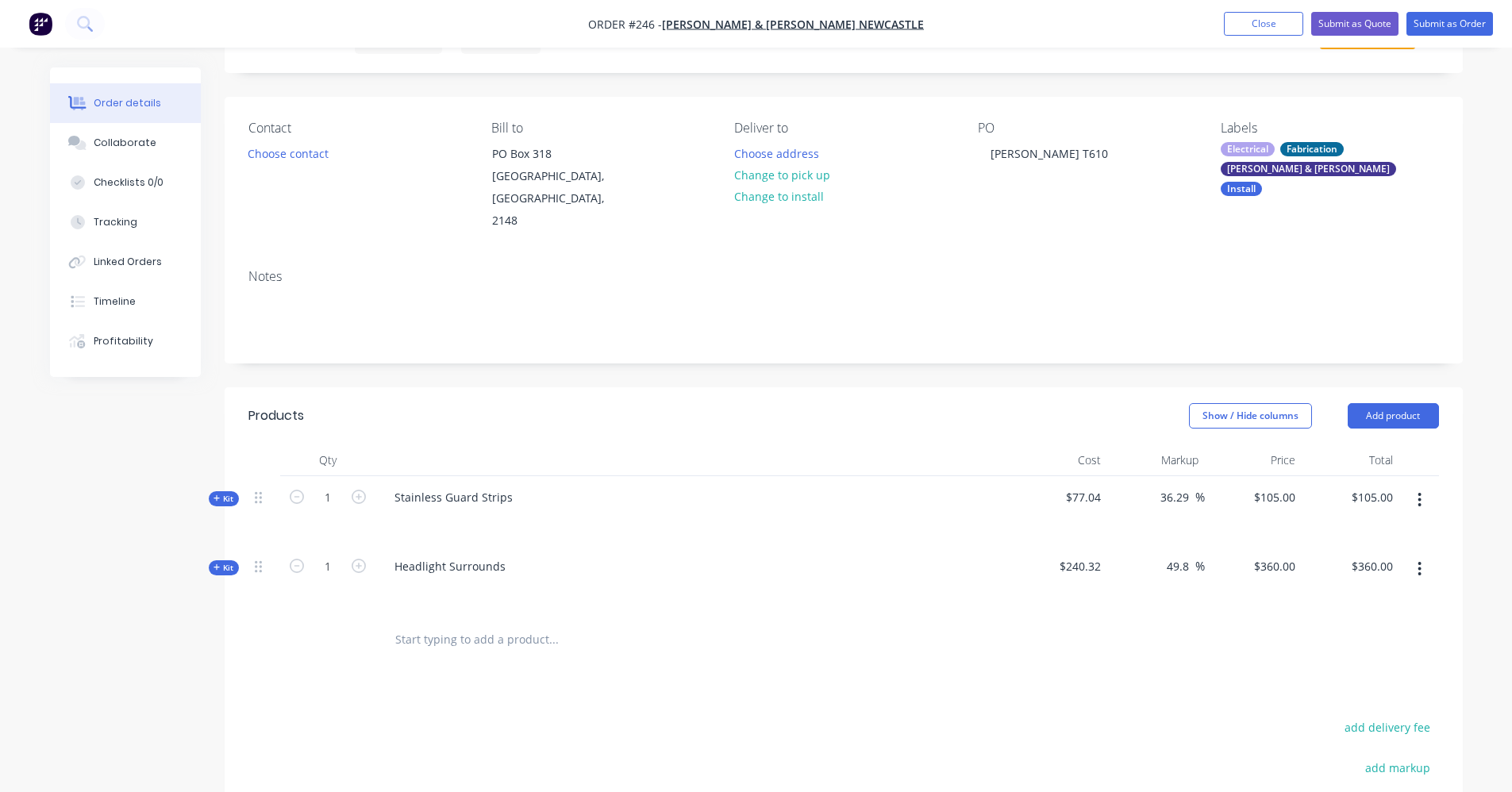
click at [503, 627] on input "text" at bounding box center [553, 640] width 317 height 32
click at [1382, 403] on button "Add product" at bounding box center [1393, 416] width 91 height 26
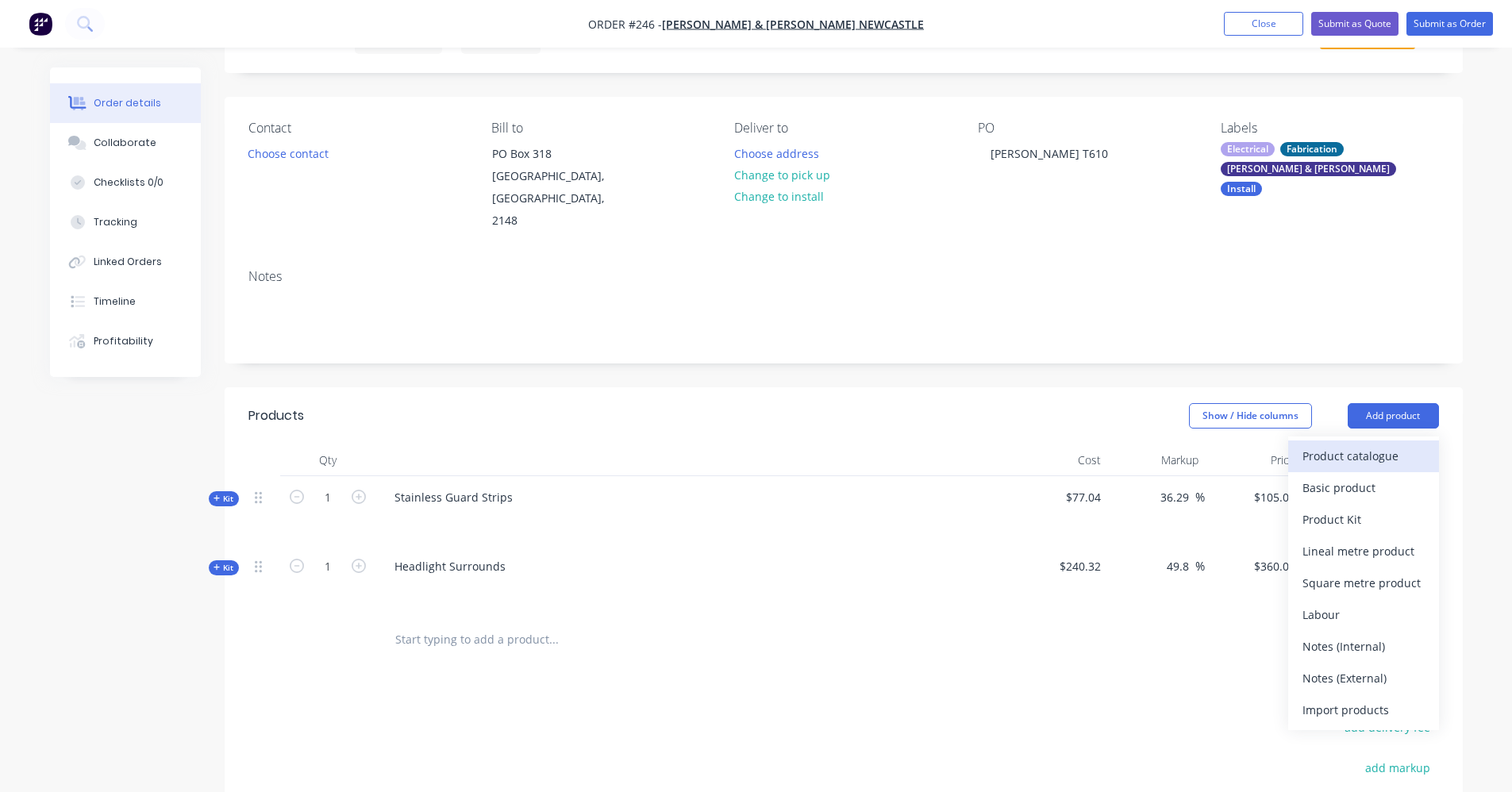
click at [1349, 445] on div "Product catalogue" at bounding box center [1363, 456] width 122 height 23
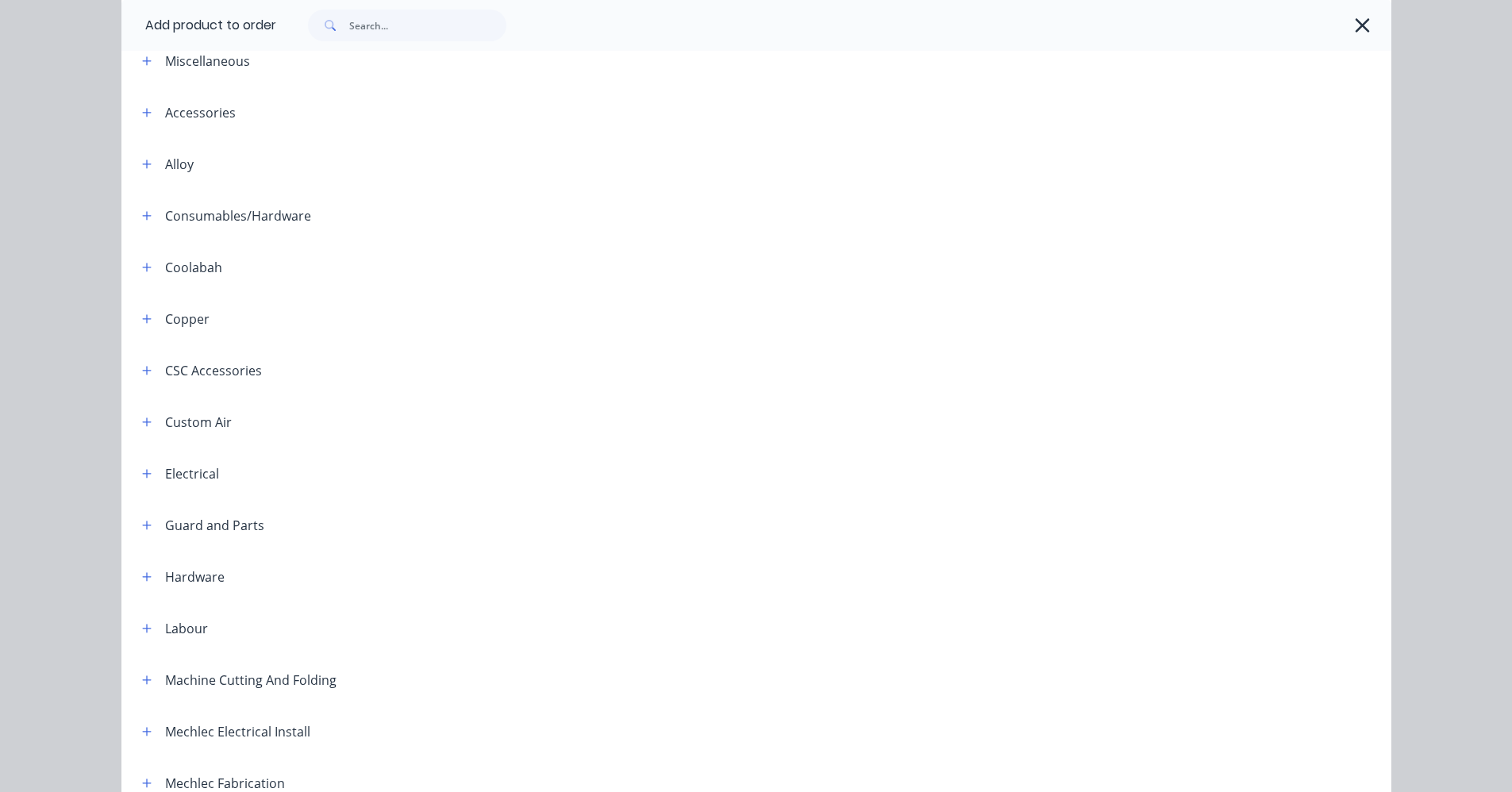
scroll to position [317, 0]
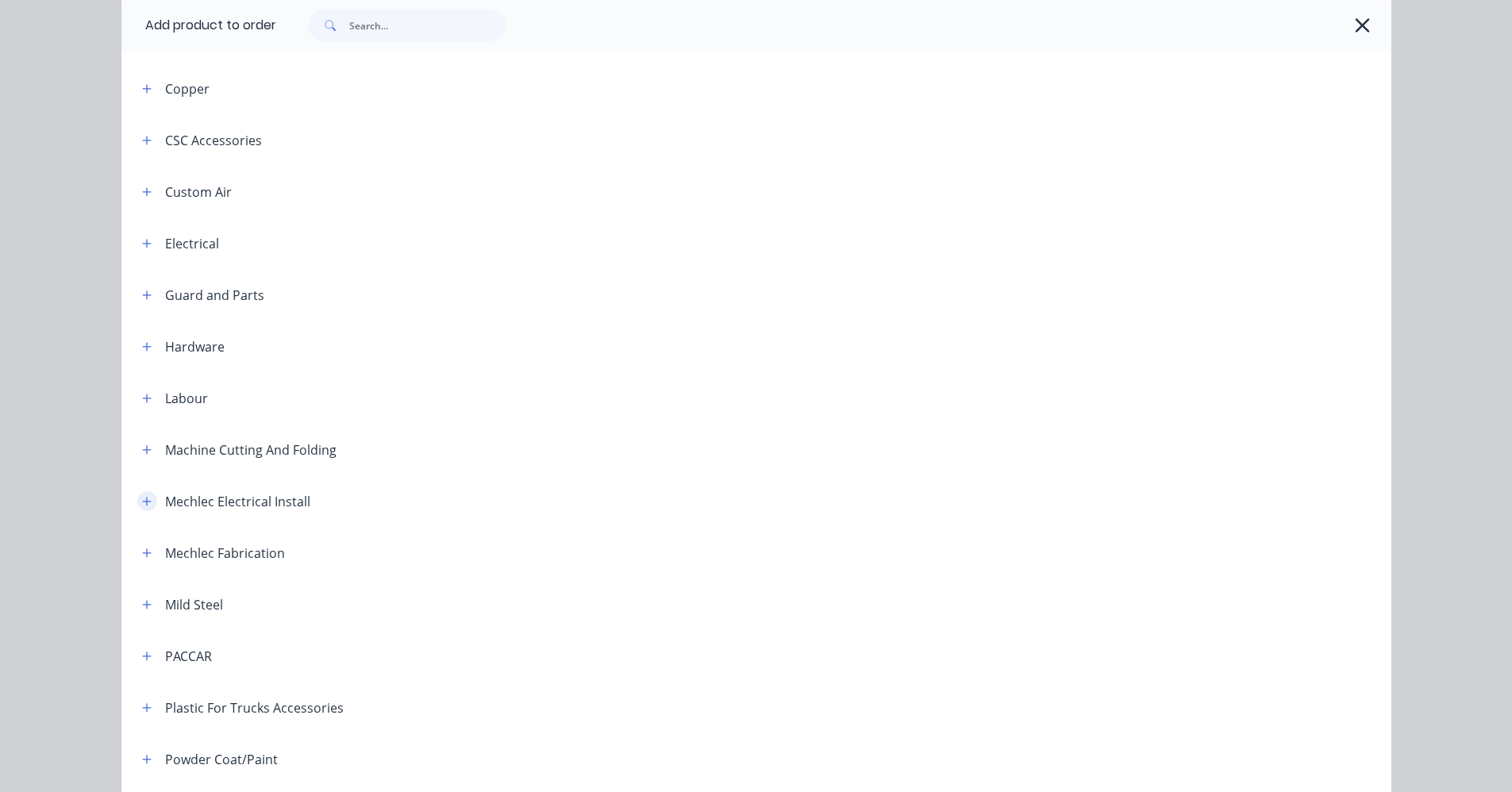
click at [145, 499] on icon "button" at bounding box center [146, 501] width 9 height 11
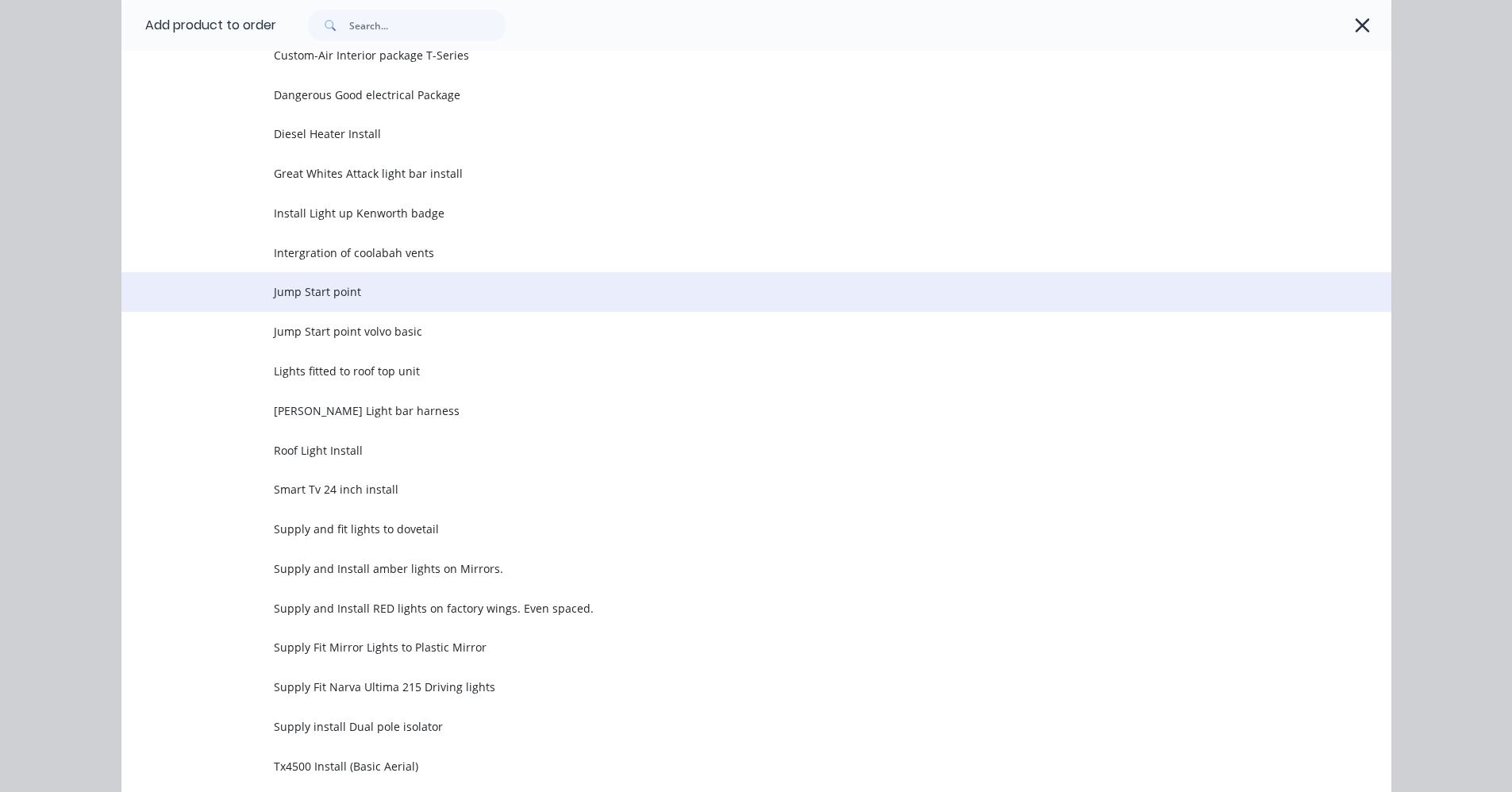
scroll to position [1350, 0]
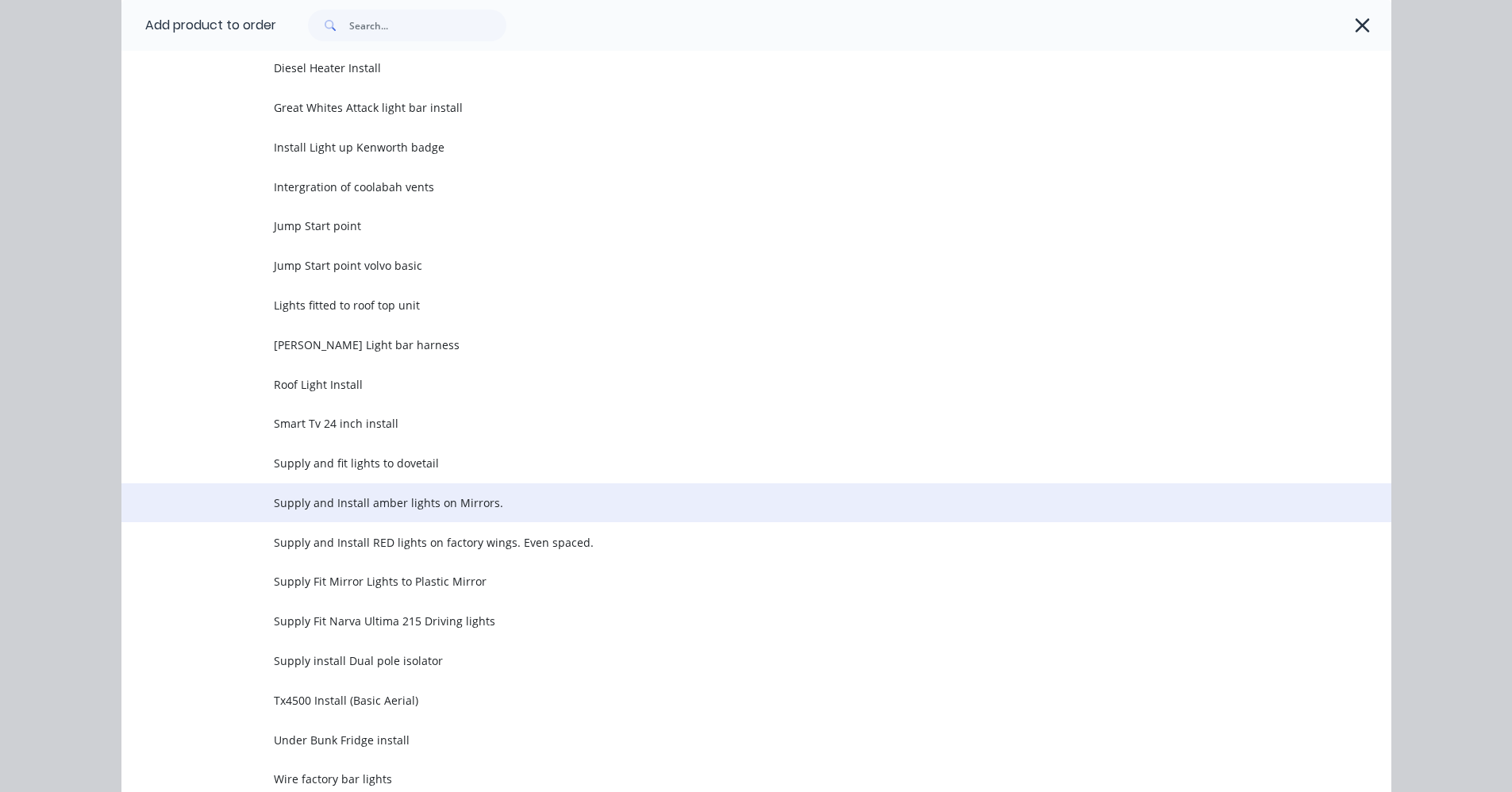
click at [327, 505] on span "Supply and Install amber lights on Mirrors." at bounding box center [721, 503] width 894 height 17
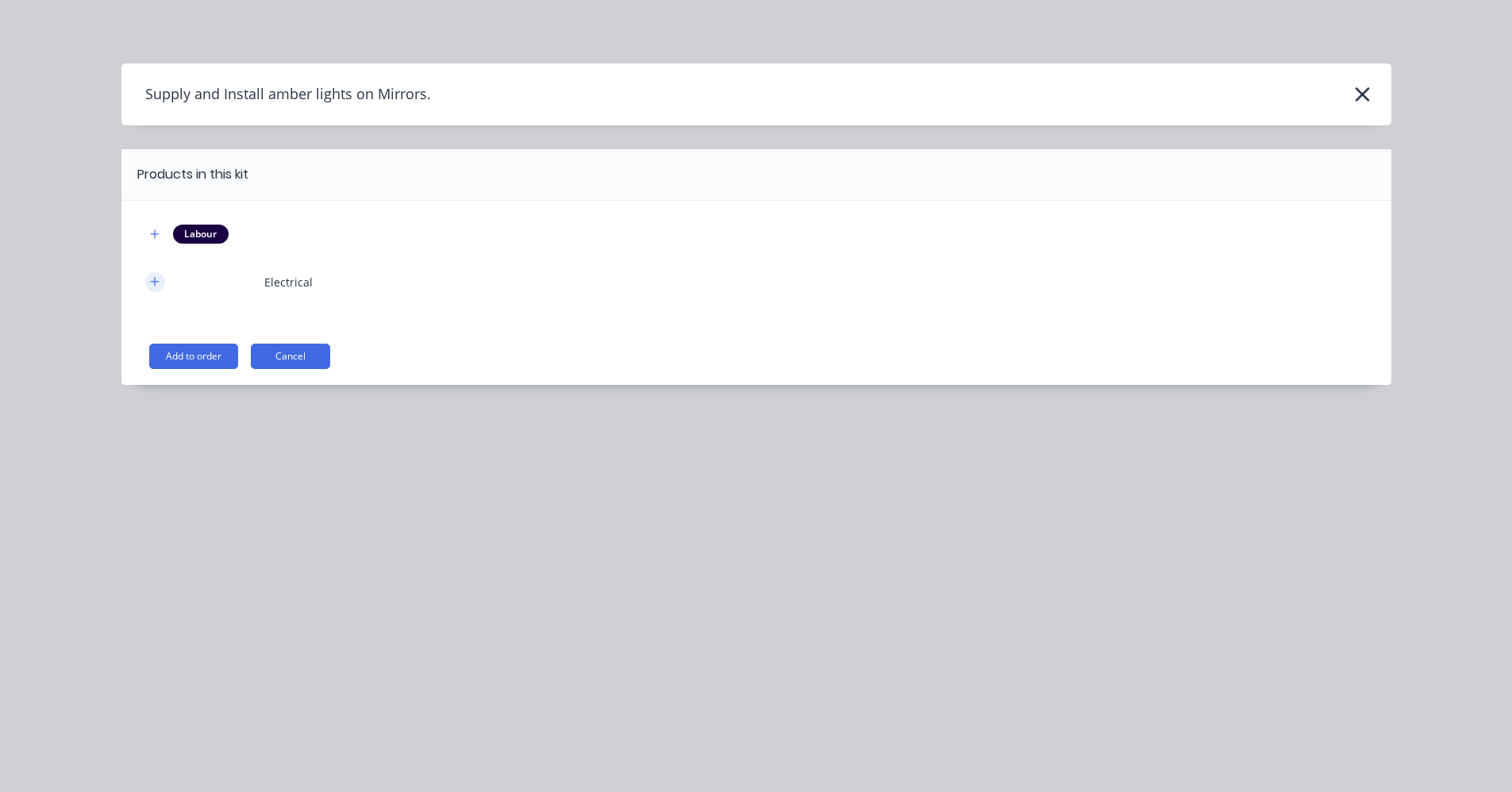
click at [150, 289] on button "button" at bounding box center [155, 283] width 20 height 20
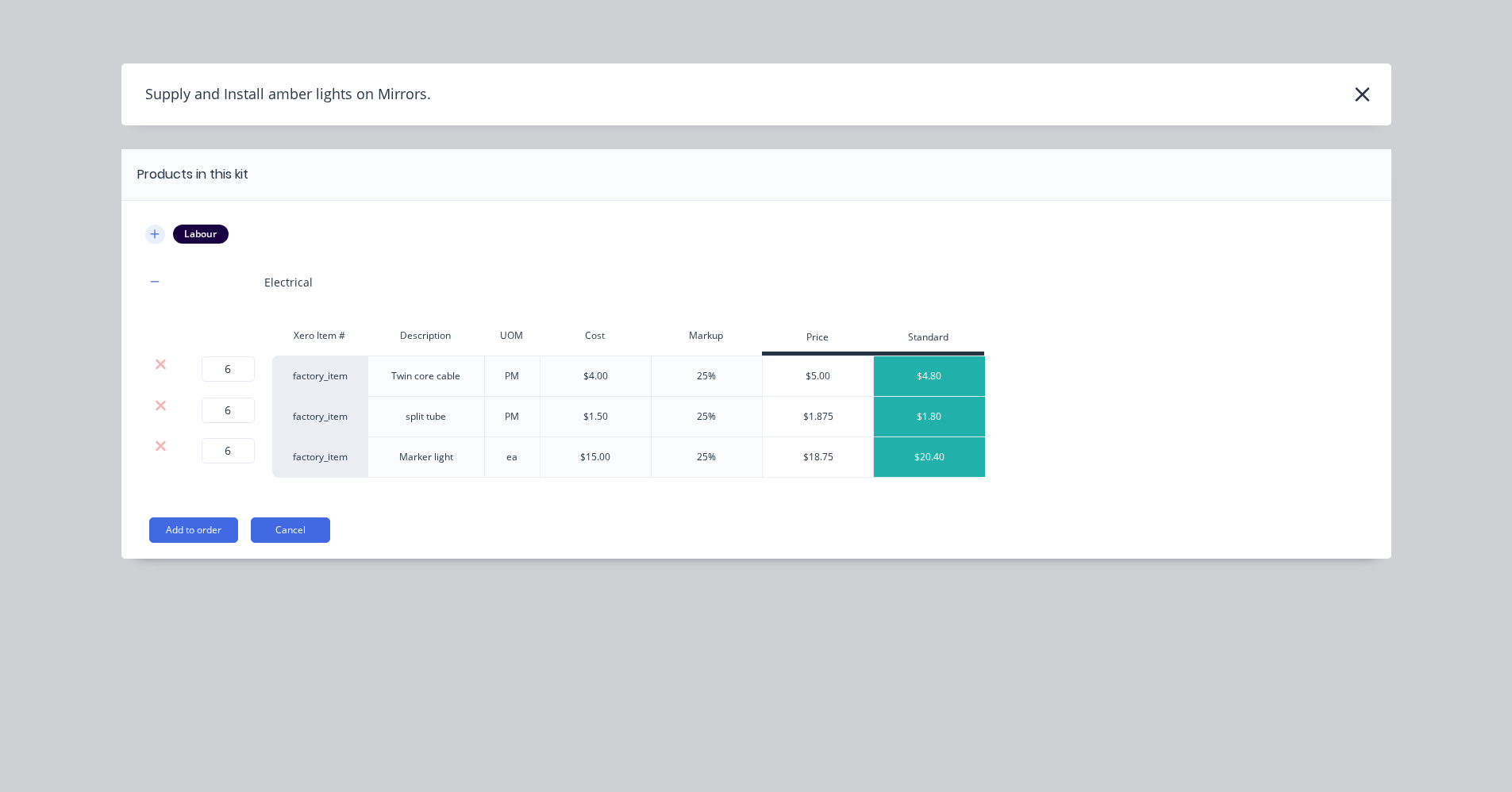
click at [160, 233] on icon "button" at bounding box center [155, 234] width 9 height 11
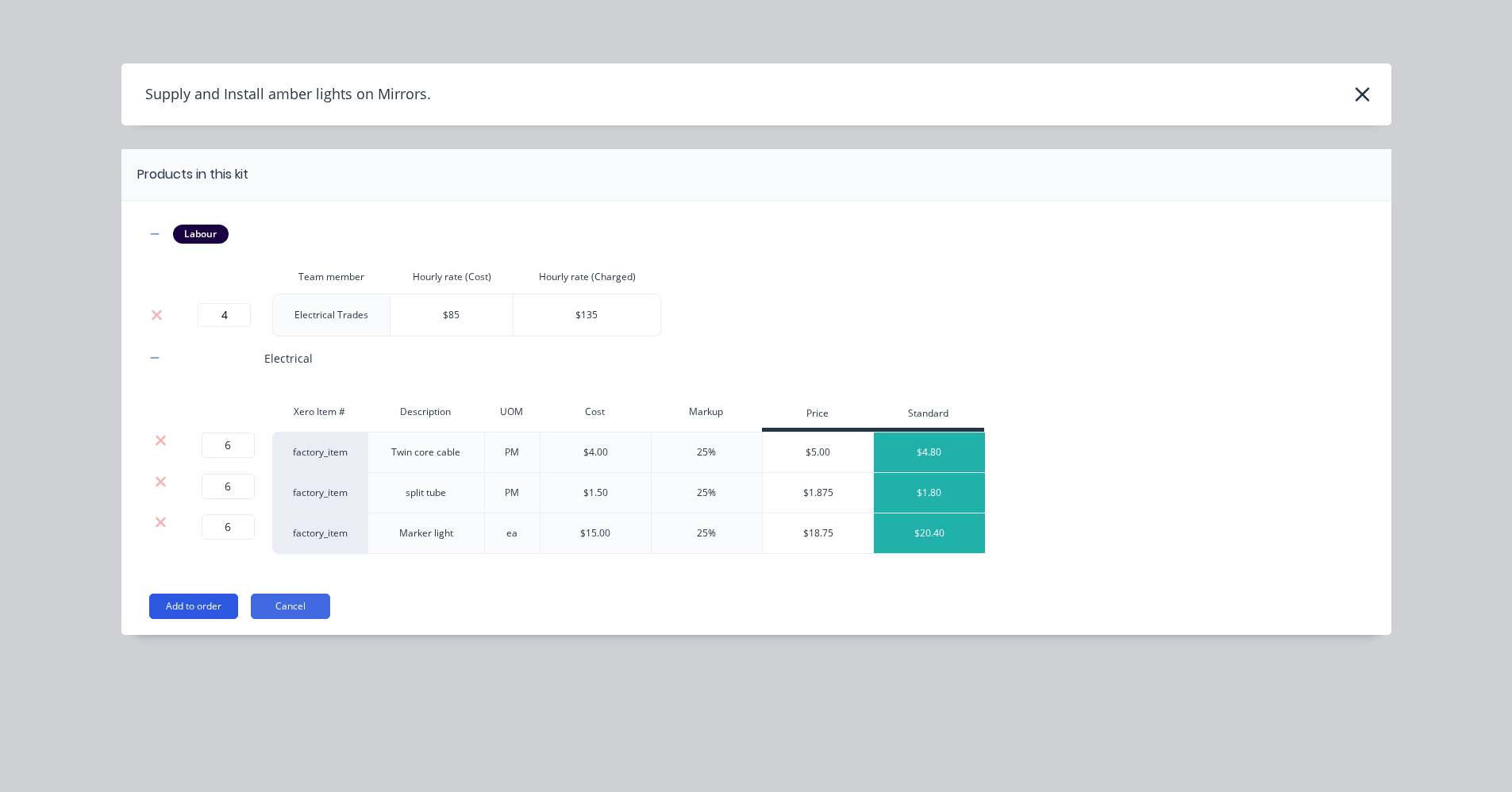
click at [186, 601] on button "Add to order" at bounding box center [194, 607] width 89 height 26
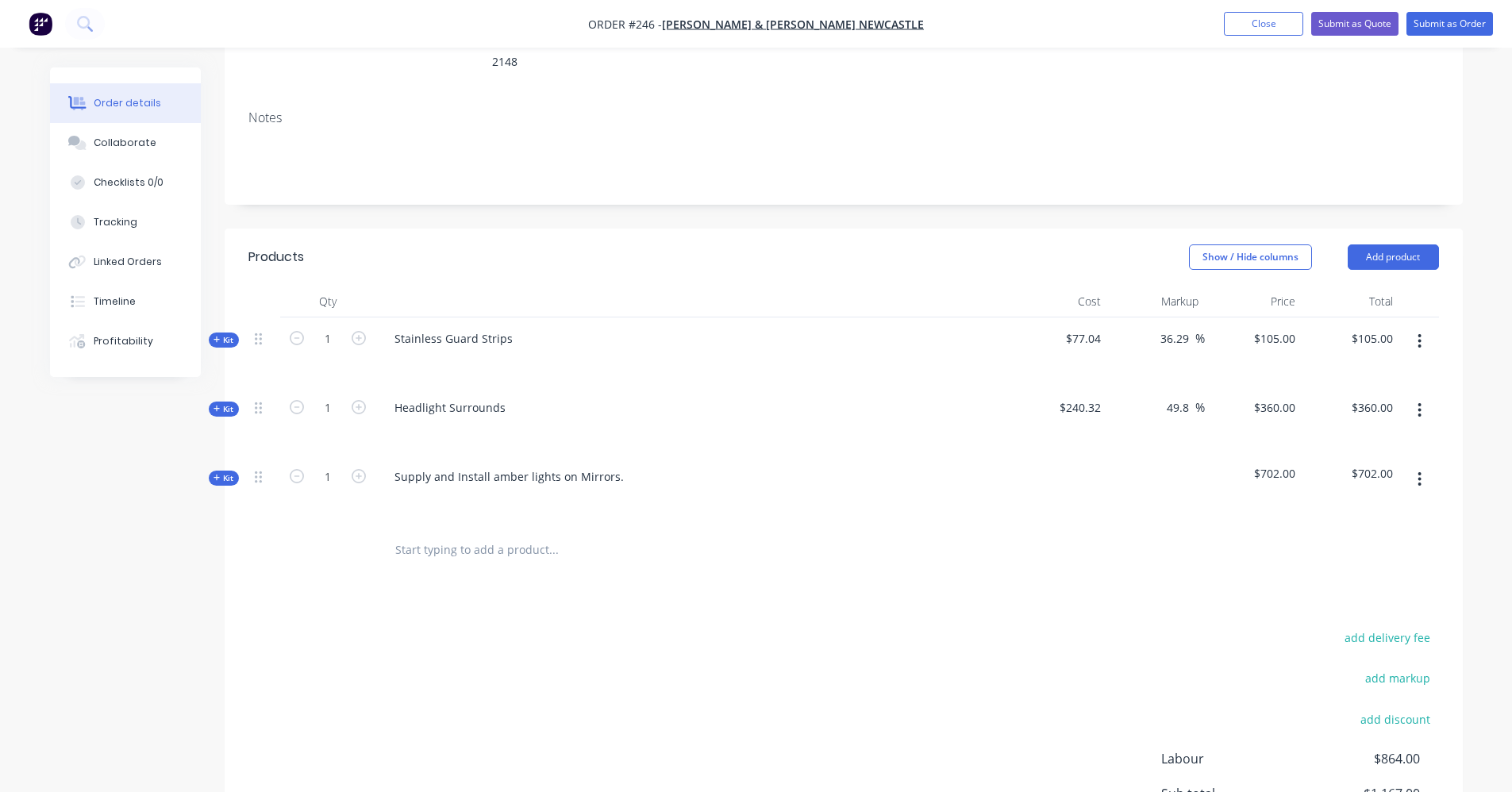
scroll to position [317, 0]
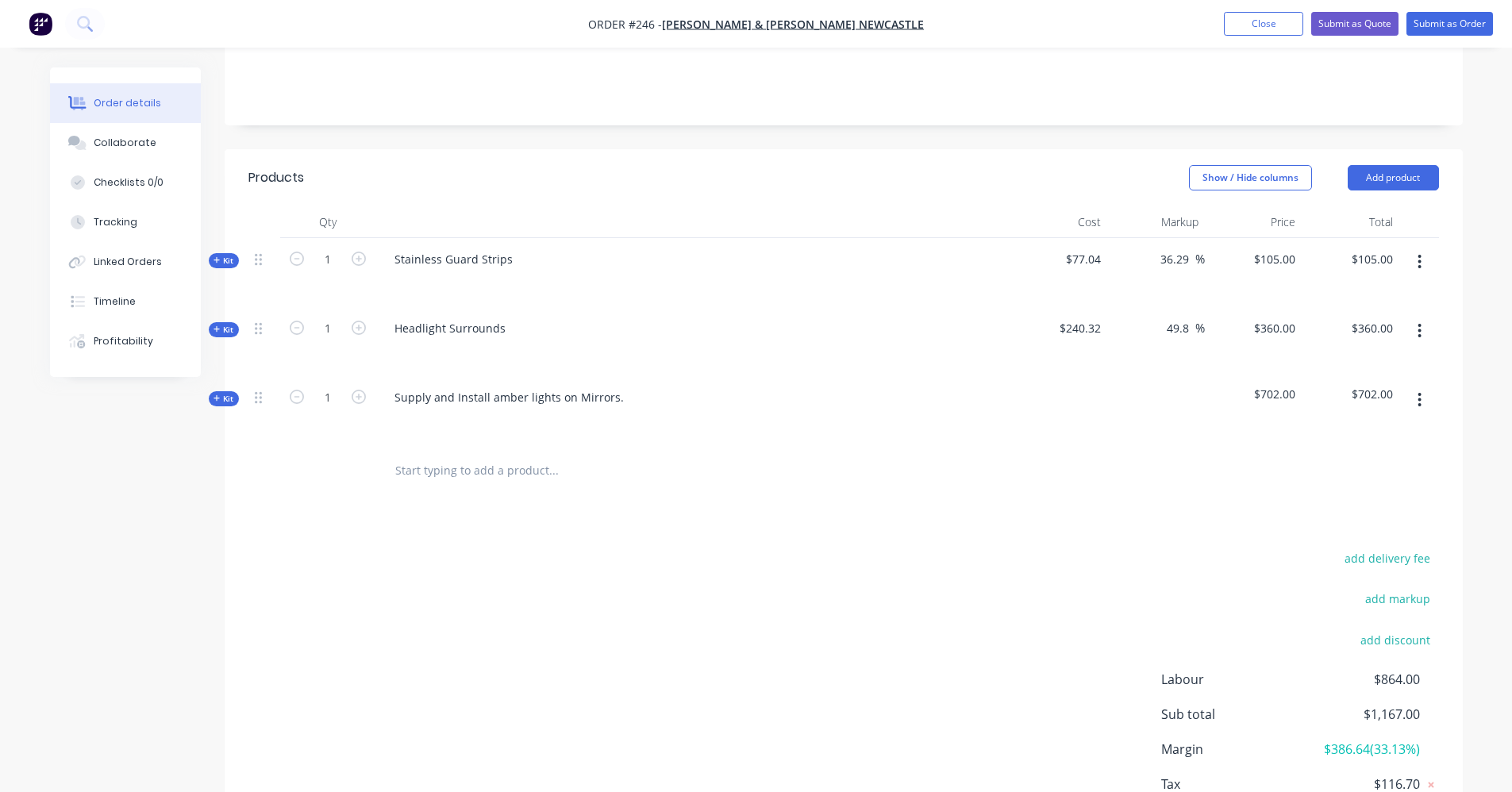
click at [215, 395] on icon "button" at bounding box center [217, 399] width 7 height 8
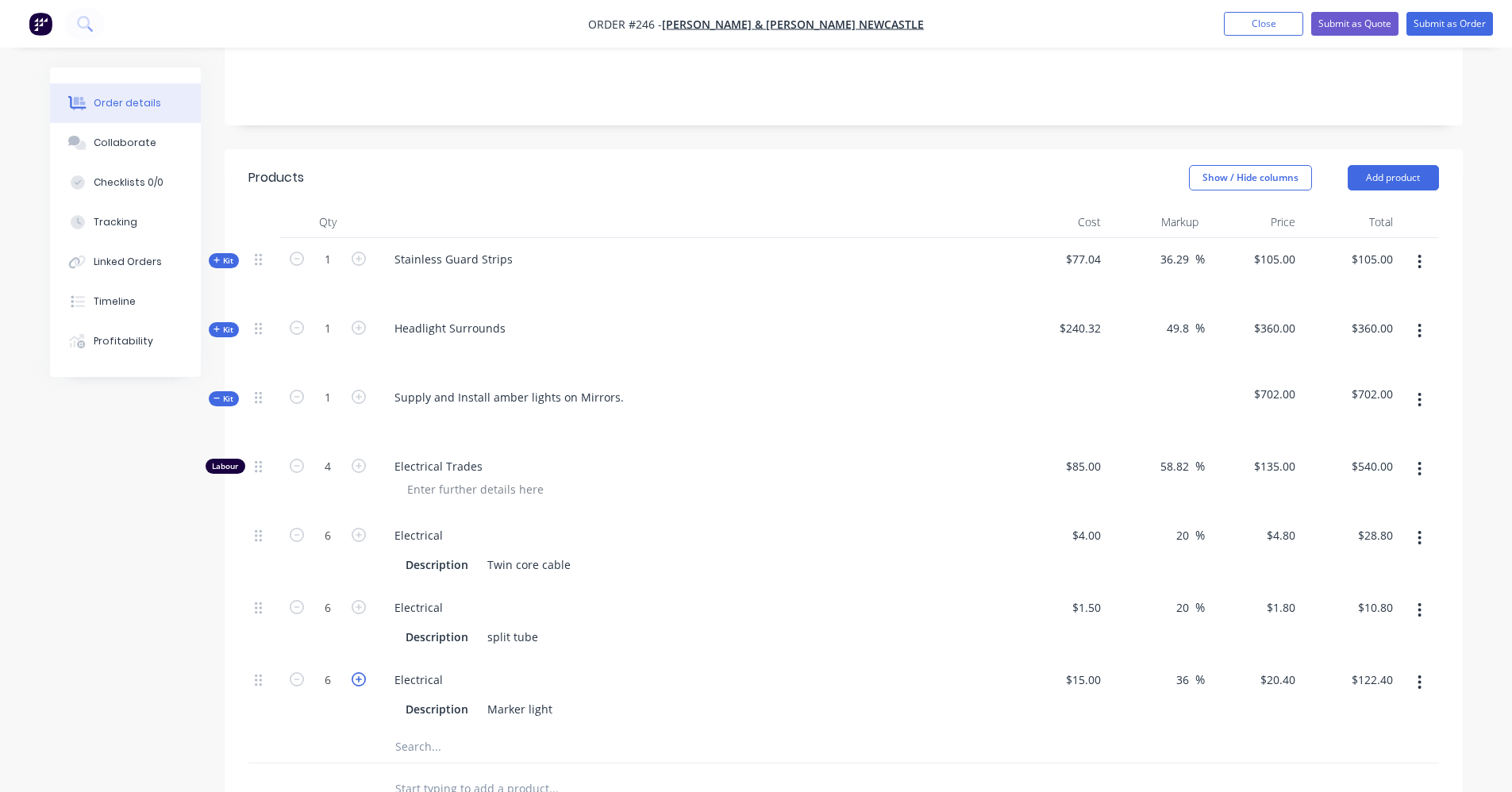
click at [357, 672] on icon "button" at bounding box center [358, 679] width 14 height 14
type input "7"
type input "$142.80"
click at [357, 672] on icon "button" at bounding box center [358, 679] width 14 height 14
type input "8"
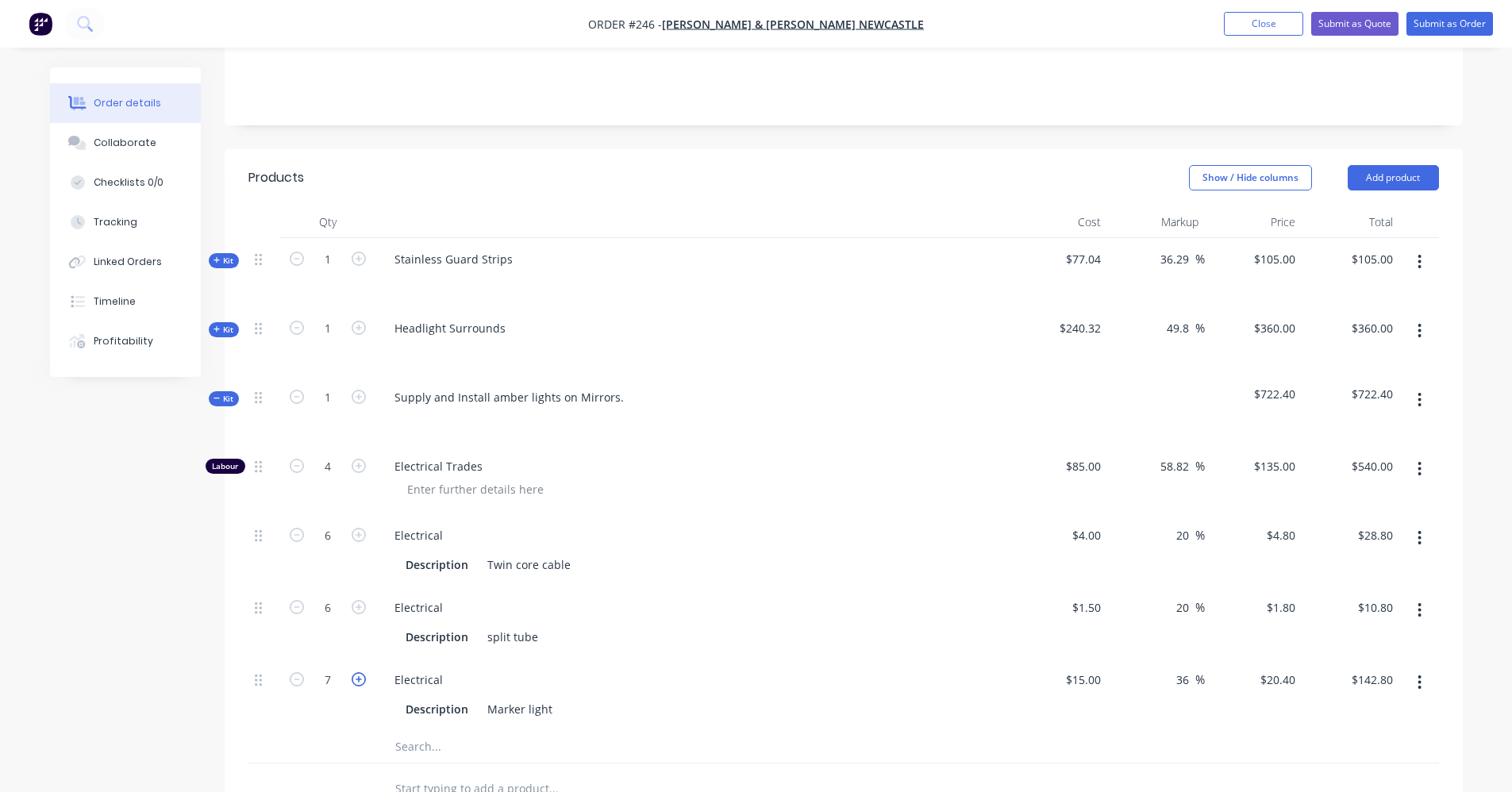
type input "$163.20"
click at [330, 455] on input "4" at bounding box center [328, 466] width 42 height 24
type input "4"
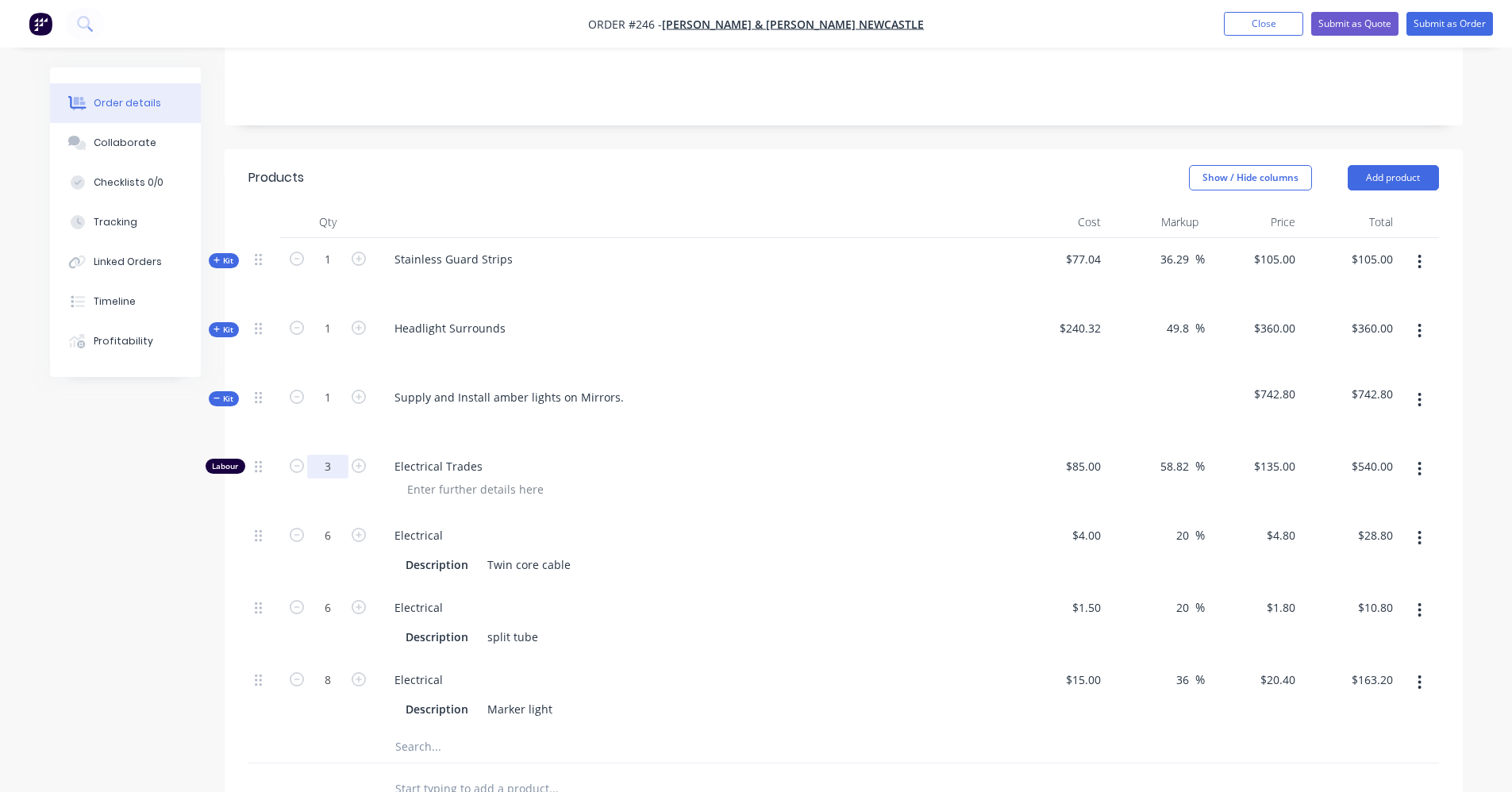
type input "3"
type input "$405.00"
click at [424, 409] on div at bounding box center [692, 421] width 622 height 23
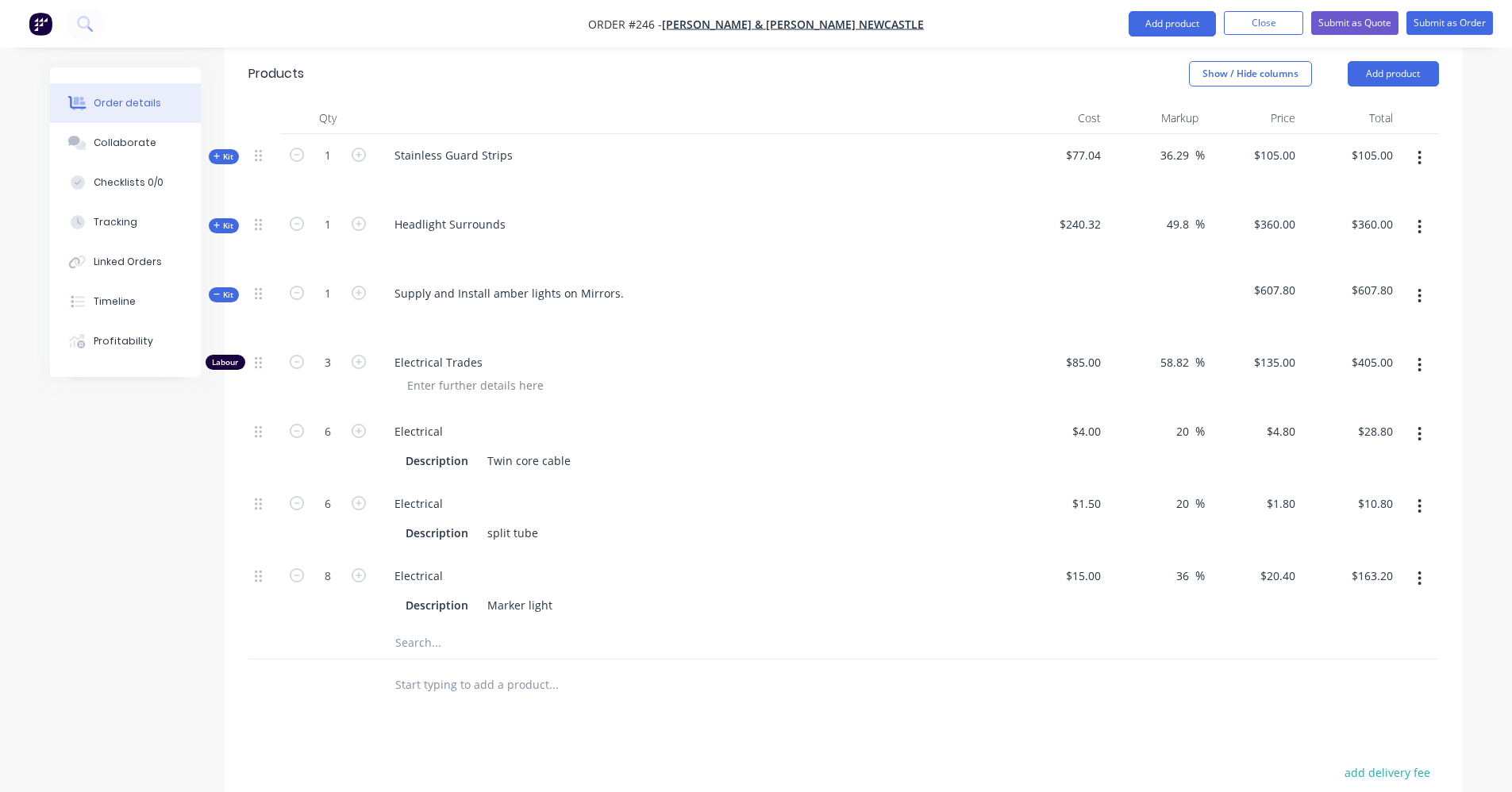
scroll to position [476, 0]
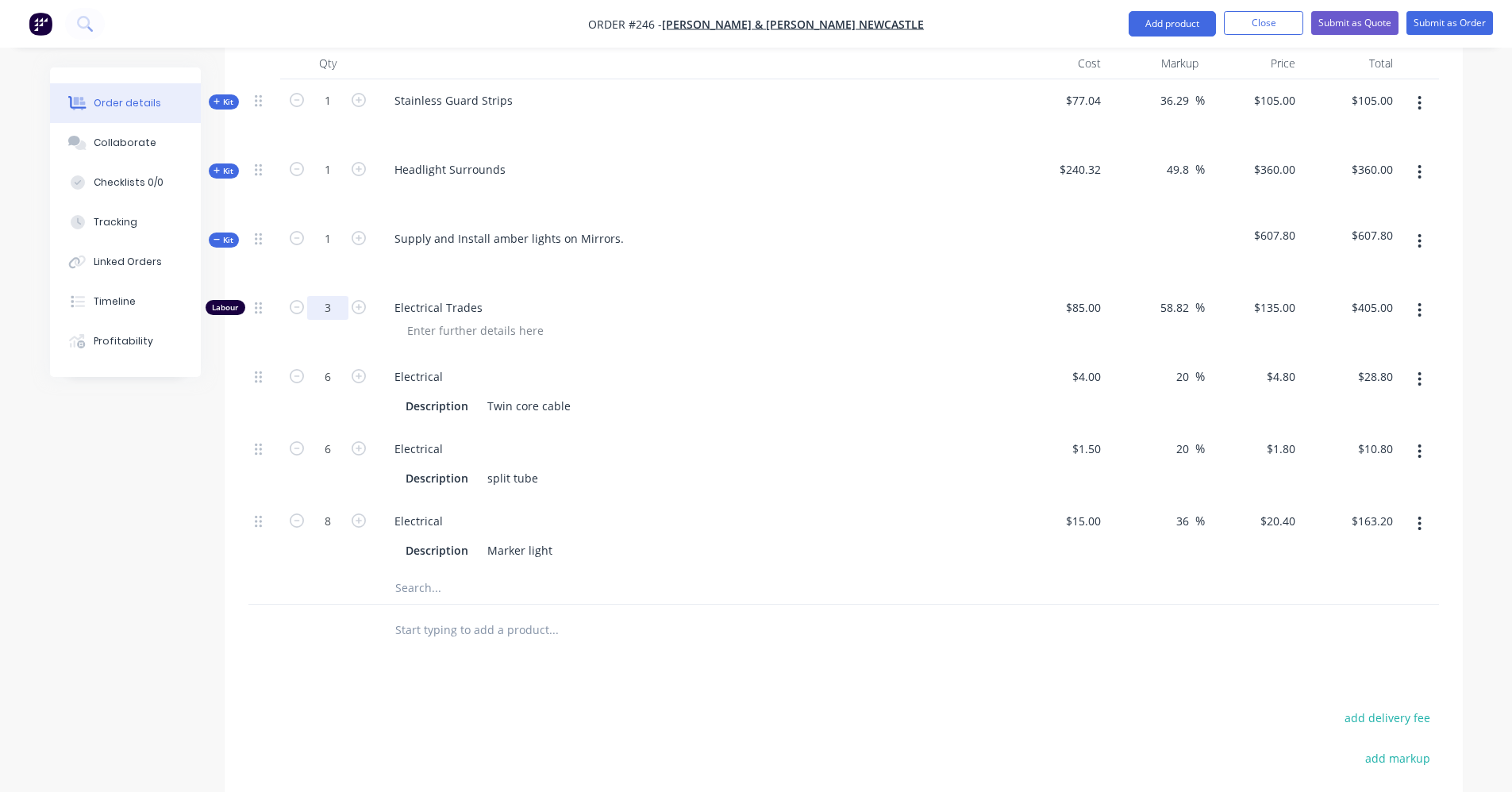
click at [340, 296] on input "3" at bounding box center [328, 307] width 42 height 24
click at [631, 299] on span "Electrical Trades" at bounding box center [700, 307] width 610 height 17
click at [296, 441] on icon "button" at bounding box center [297, 448] width 14 height 14
type input "5"
type input "$9.00"
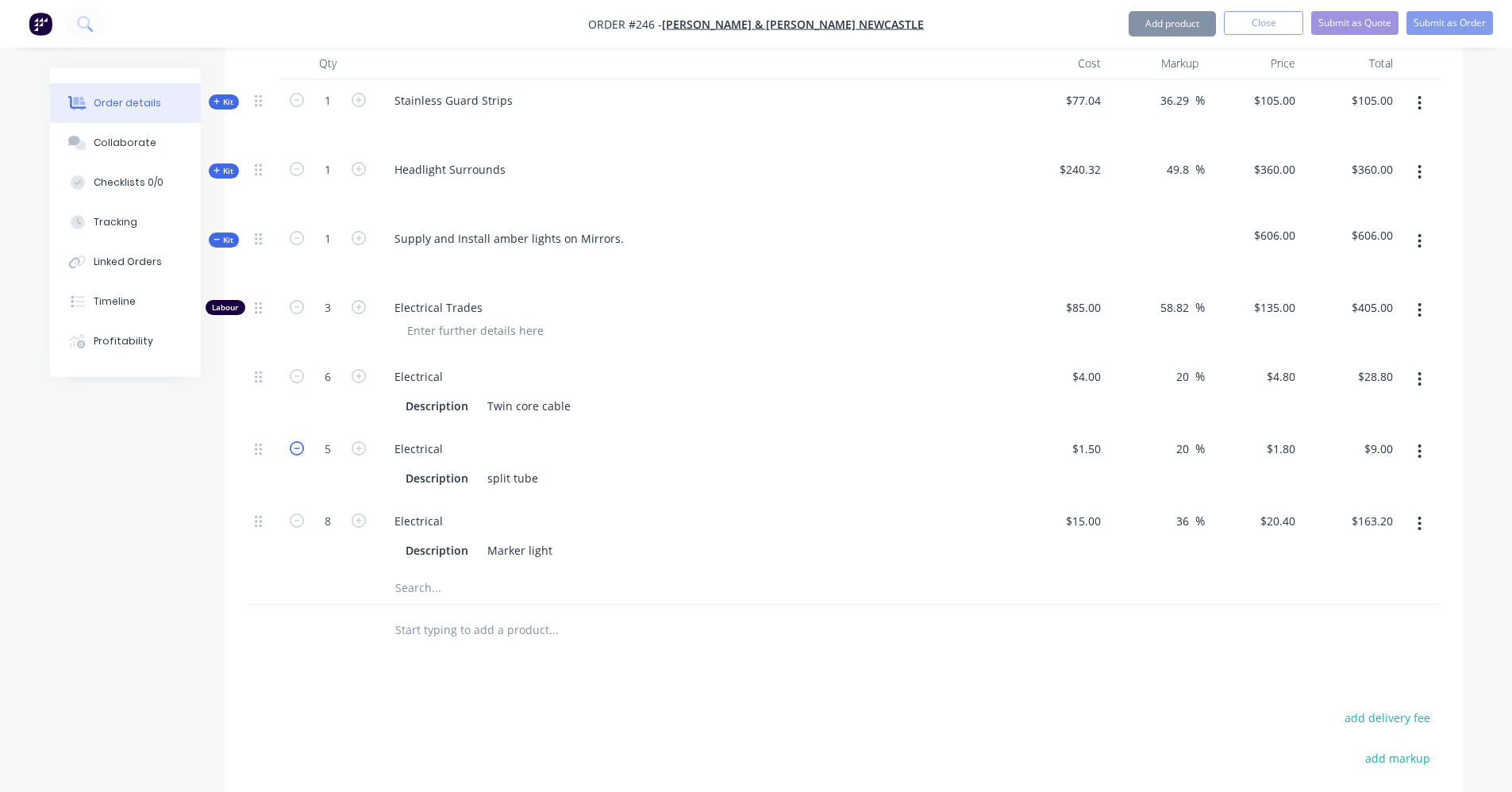
click at [296, 441] on icon "button" at bounding box center [297, 448] width 14 height 14
type input "4"
type input "$7.20"
click at [297, 369] on icon "button" at bounding box center [297, 376] width 14 height 14
type input "5"
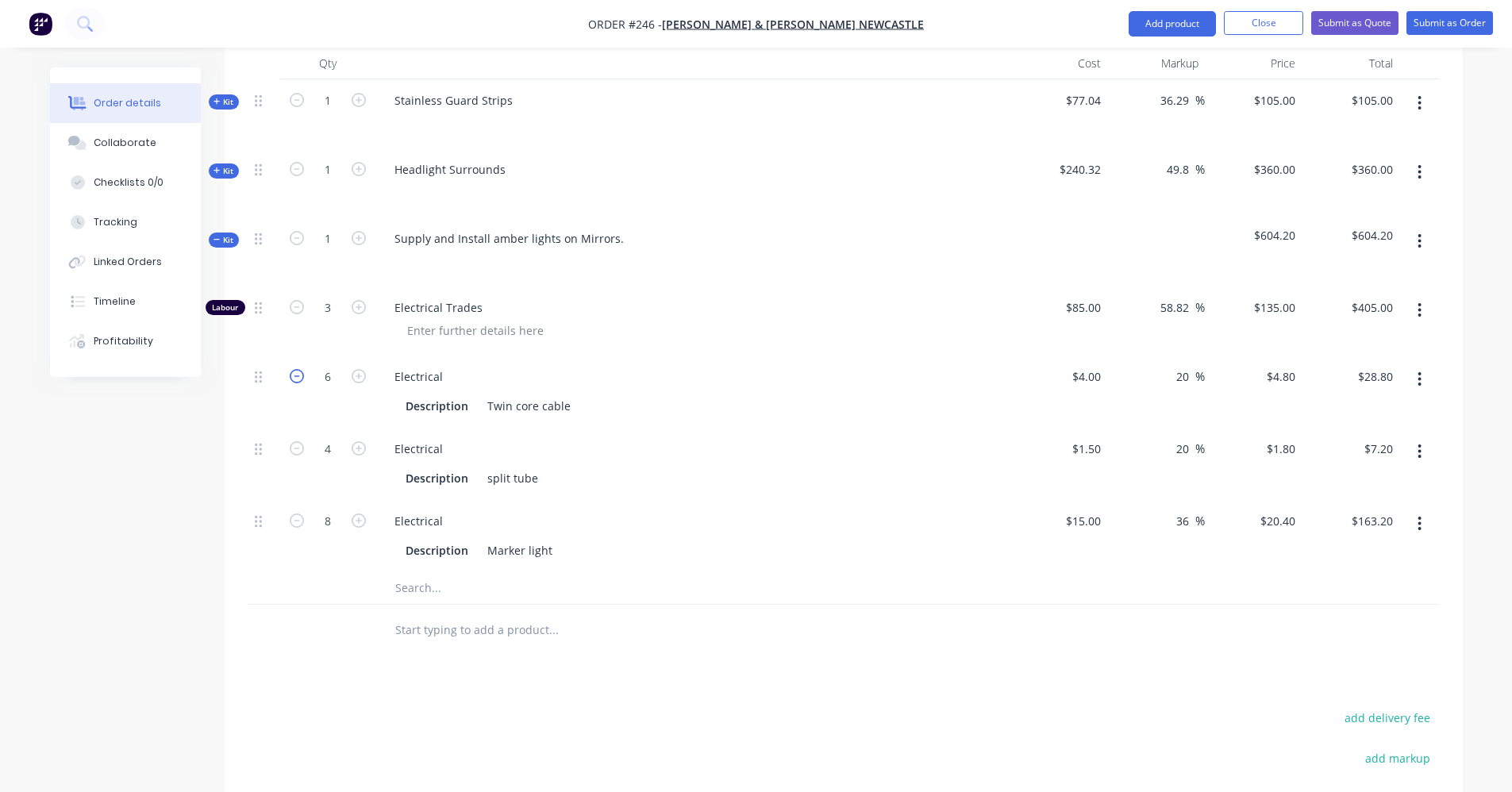
type input "$24.00"
click at [297, 369] on icon "button" at bounding box center [297, 376] width 14 height 14
type input "4"
type input "$19.20"
click at [768, 614] on div at bounding box center [619, 630] width 476 height 32
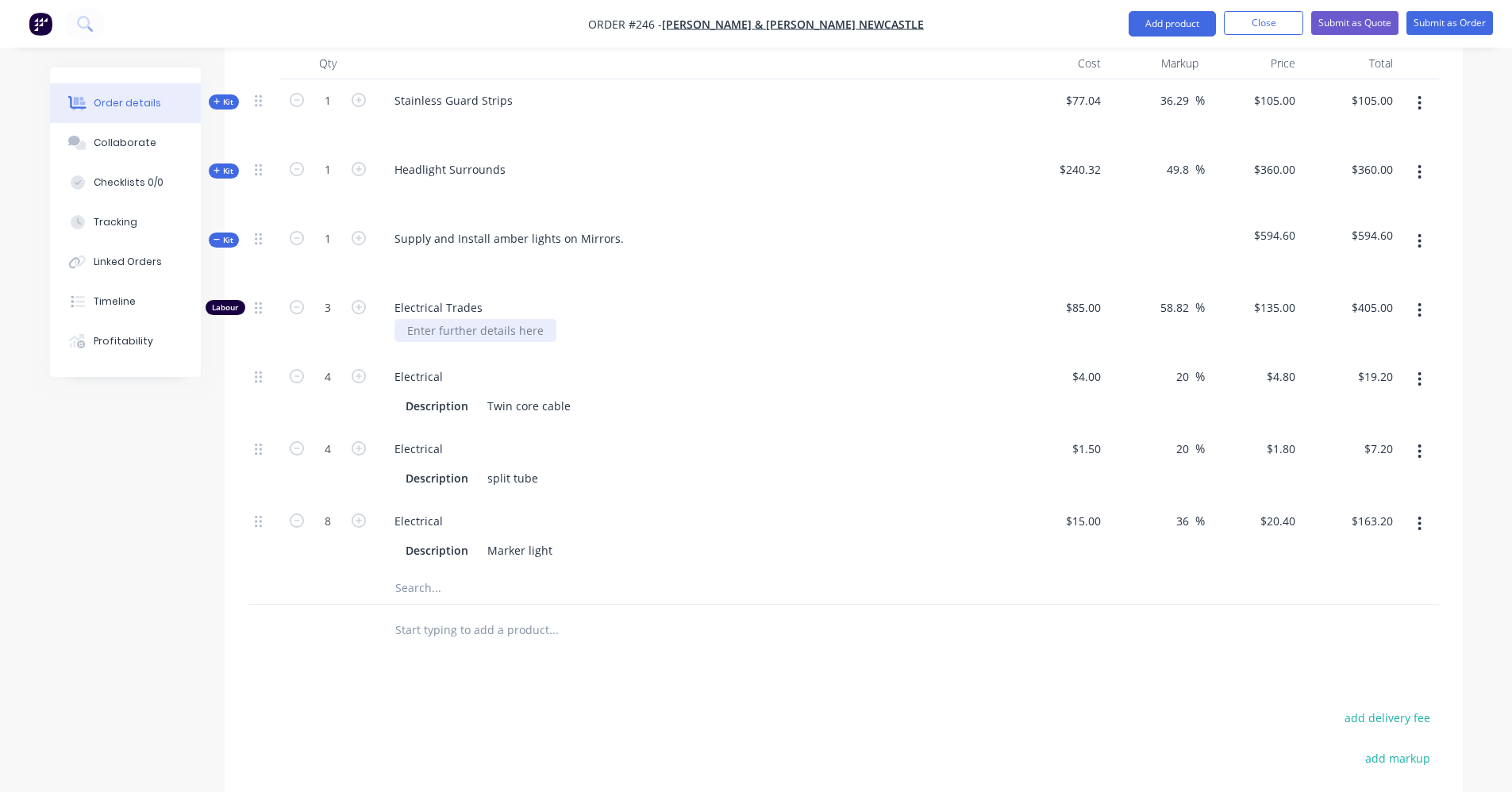
click at [444, 319] on div at bounding box center [475, 331] width 162 height 23
click at [504, 404] on div "Electrical Description Twin core cable" at bounding box center [693, 391] width 635 height 72
drag, startPoint x: 562, startPoint y: 684, endPoint x: 542, endPoint y: 631, distance: 56.6
click at [528, 614] on input "text" at bounding box center [553, 630] width 317 height 32
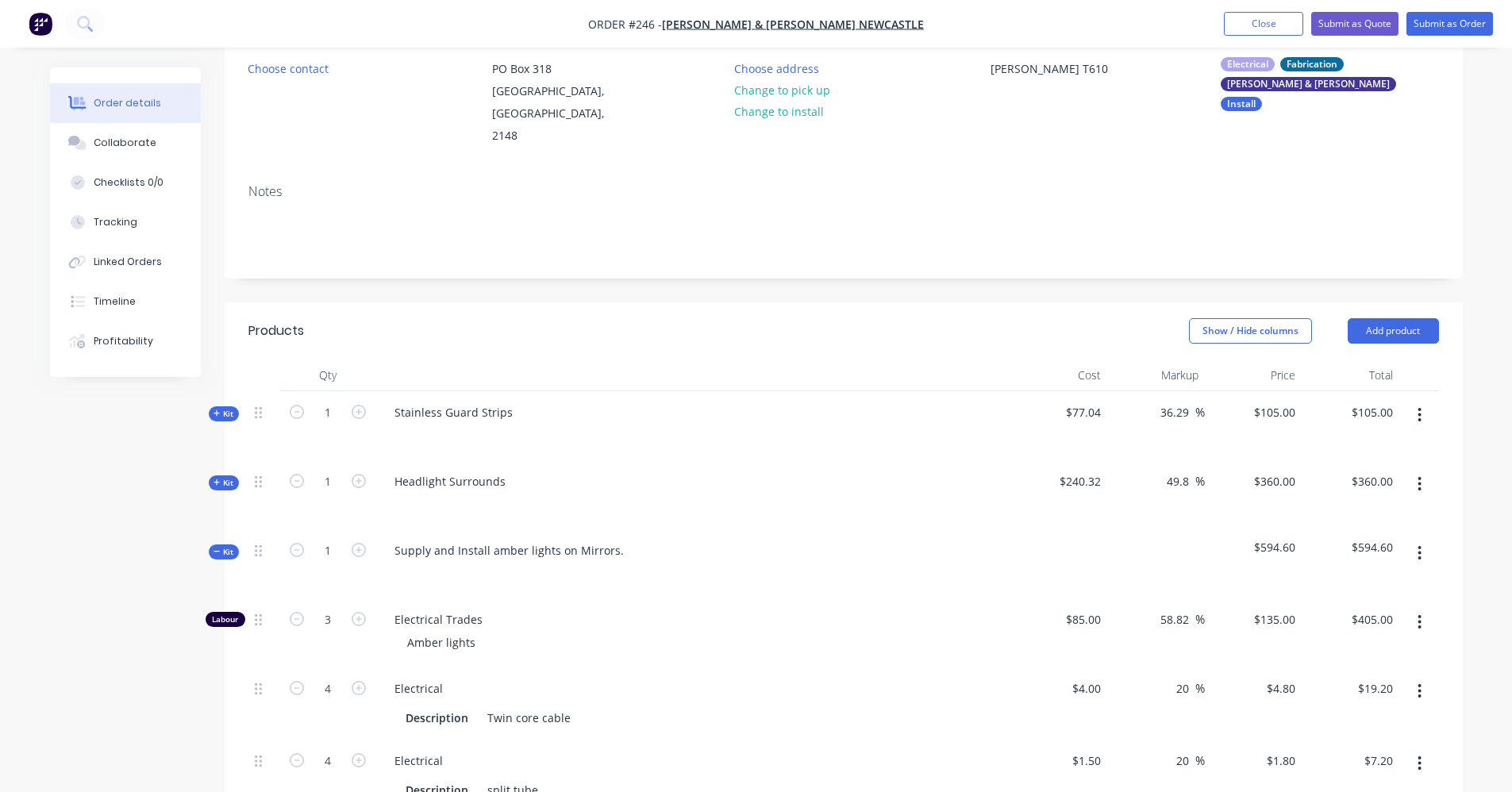
scroll to position [159, 0]
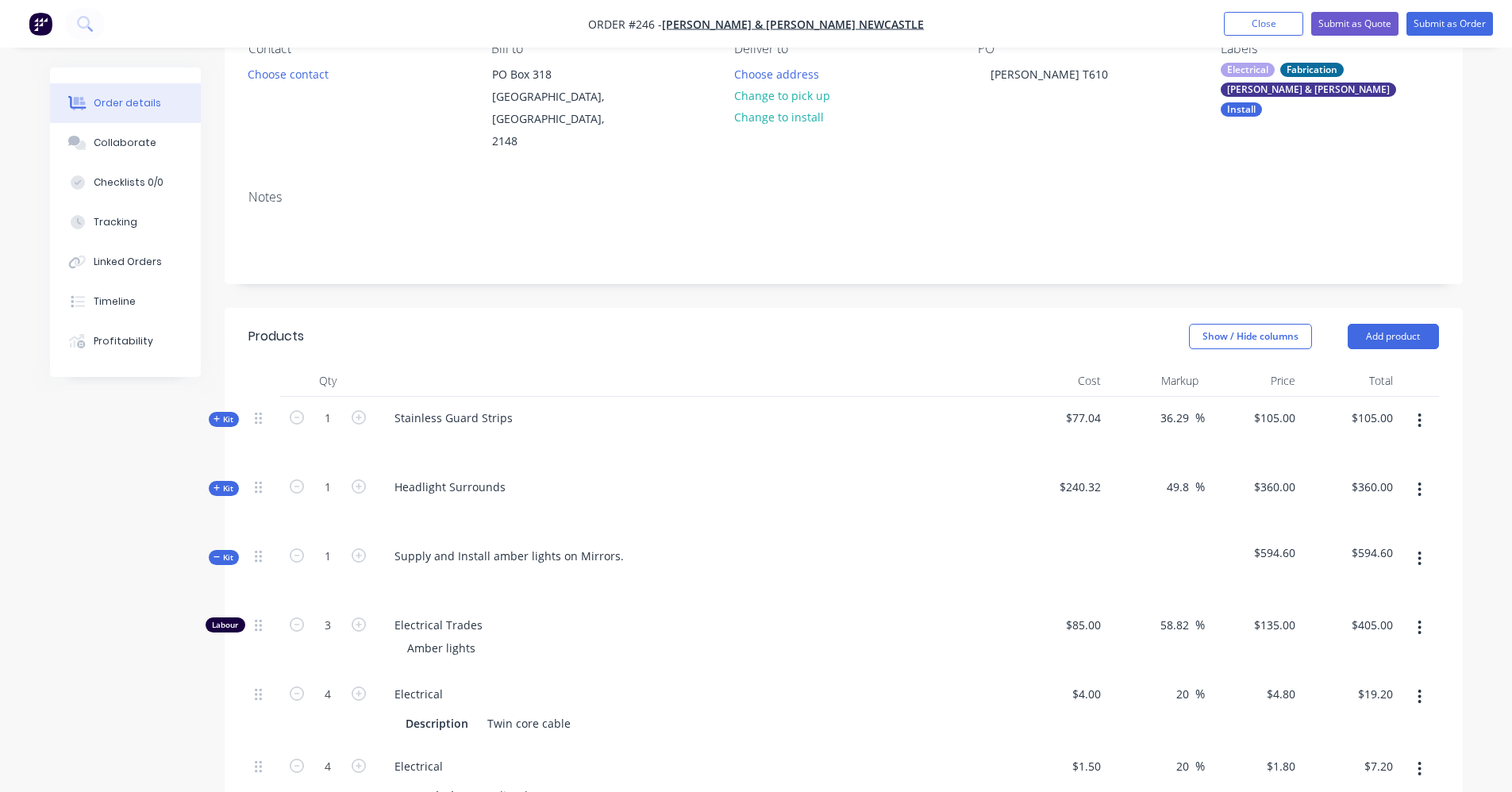
click at [221, 552] on span "Kit" at bounding box center [223, 558] width 21 height 12
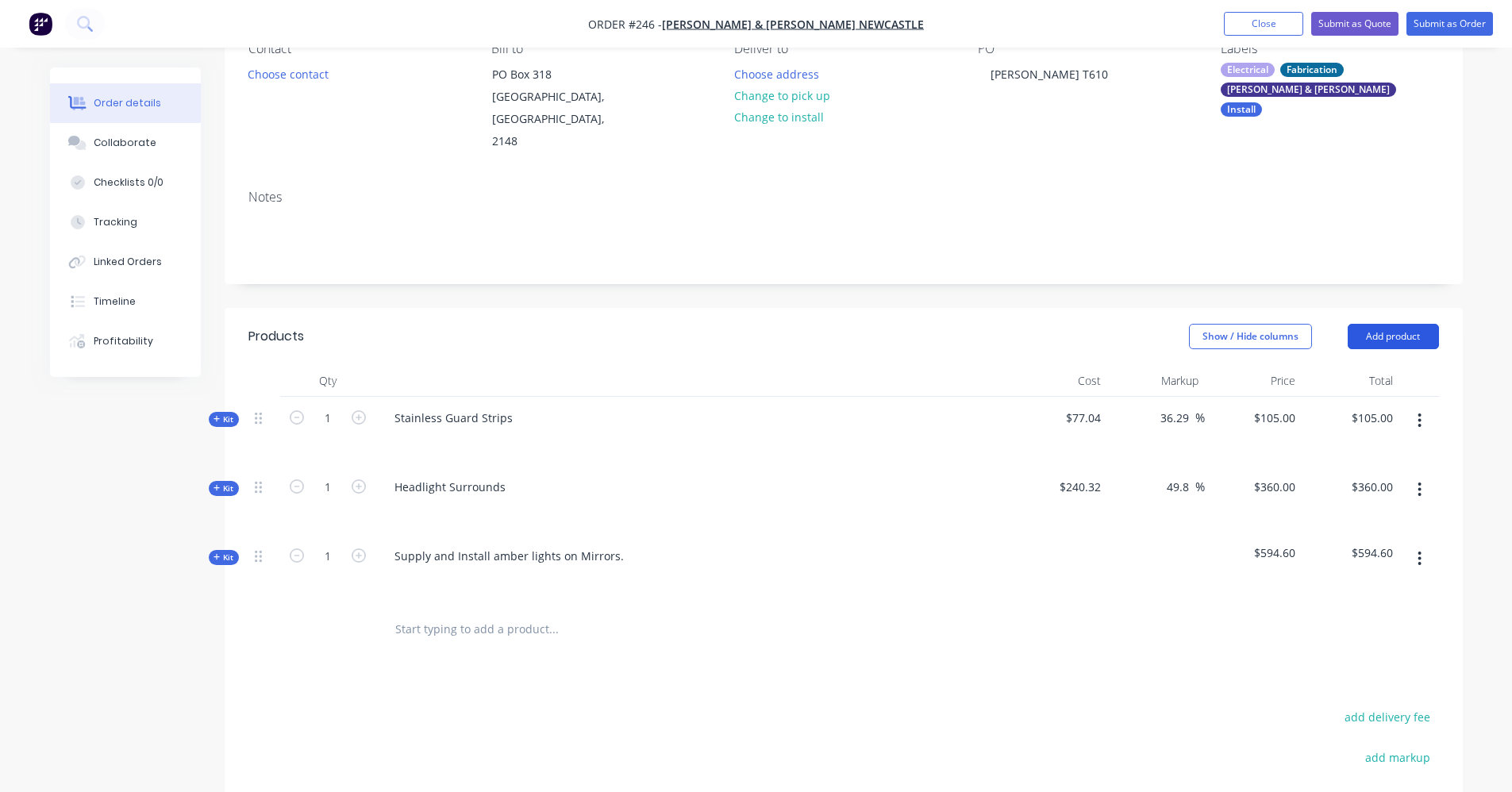
click at [1401, 324] on button "Add product" at bounding box center [1393, 337] width 91 height 26
click at [220, 552] on span "Kit" at bounding box center [223, 558] width 21 height 12
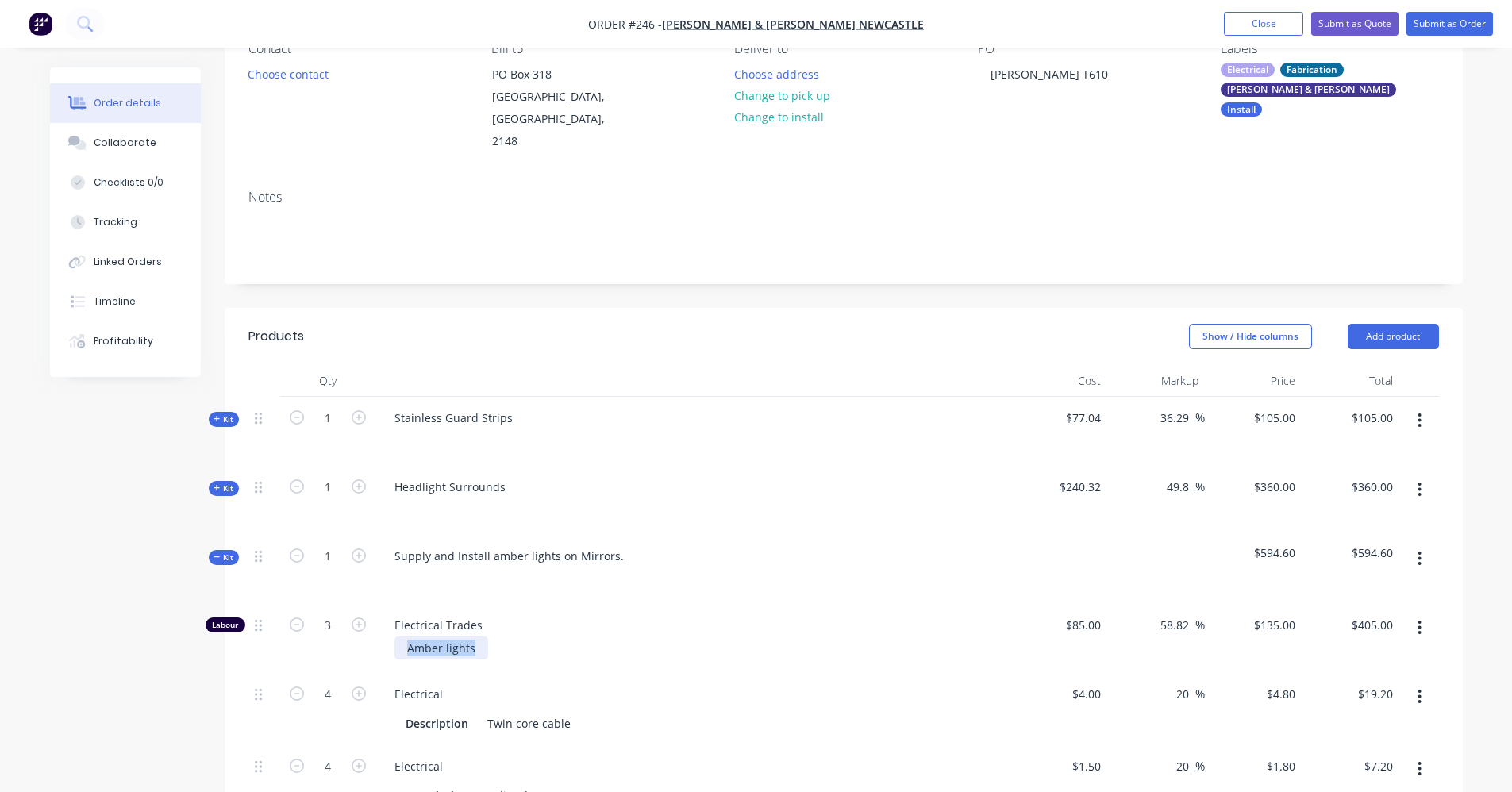
drag, startPoint x: 478, startPoint y: 632, endPoint x: 371, endPoint y: 634, distance: 107.0
click at [372, 634] on div "Labour 3 Electrical Trades Amber lights $85.00 $85.00 58.82 58.82 % $135.00 $13…" at bounding box center [843, 638] width 1190 height 69
click at [555, 568] on div at bounding box center [692, 579] width 622 height 23
click at [558, 544] on div "Supply and Install amber lights on Mirrors." at bounding box center [508, 556] width 255 height 23
click at [433, 570] on div "Supply and Install amber lights on Mirrors." at bounding box center [693, 569] width 635 height 69
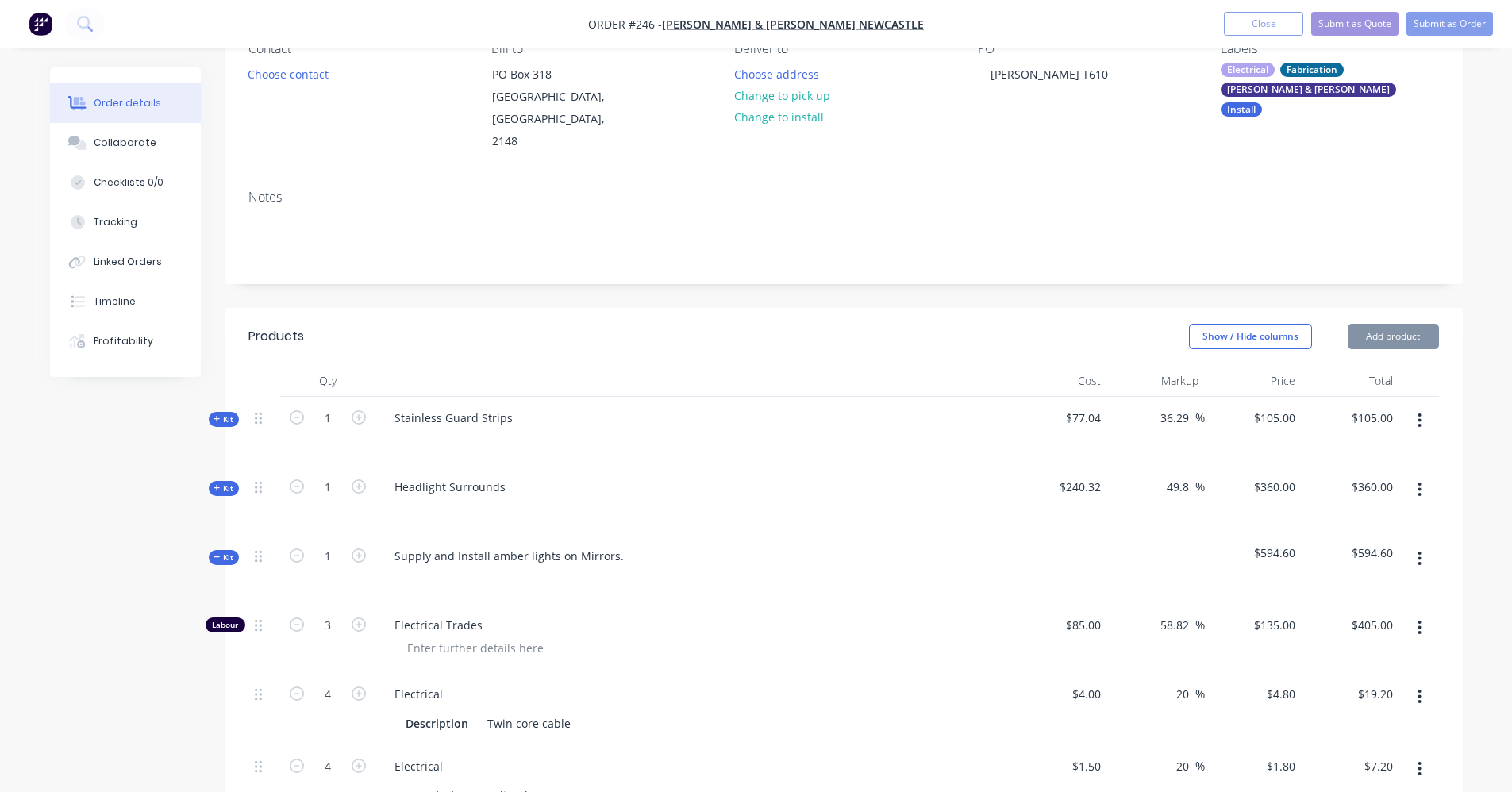
click at [420, 568] on div at bounding box center [692, 579] width 622 height 23
click at [209, 550] on button "Kit" at bounding box center [223, 558] width 30 height 15
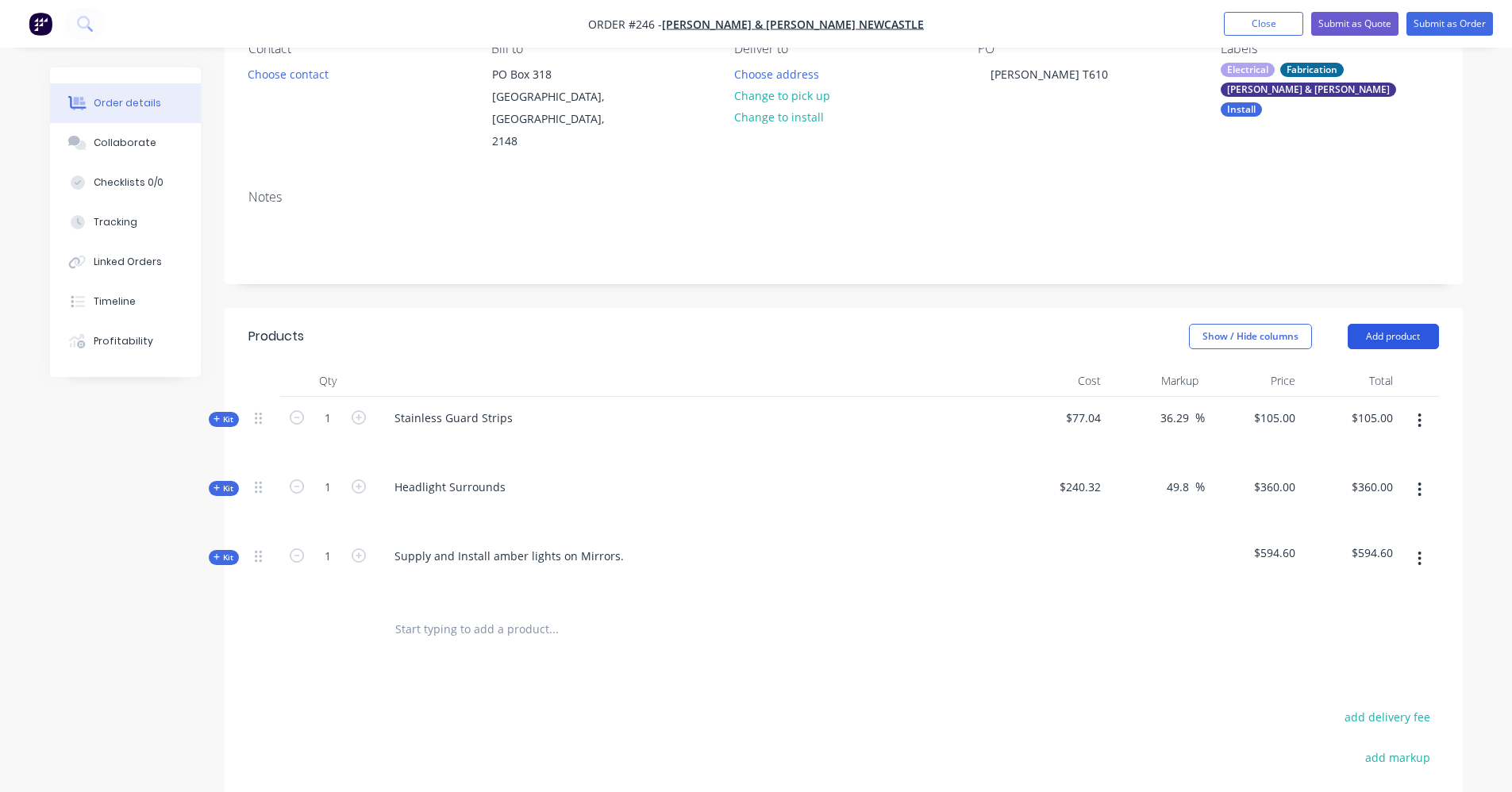
click at [1392, 324] on button "Add product" at bounding box center [1393, 337] width 91 height 26
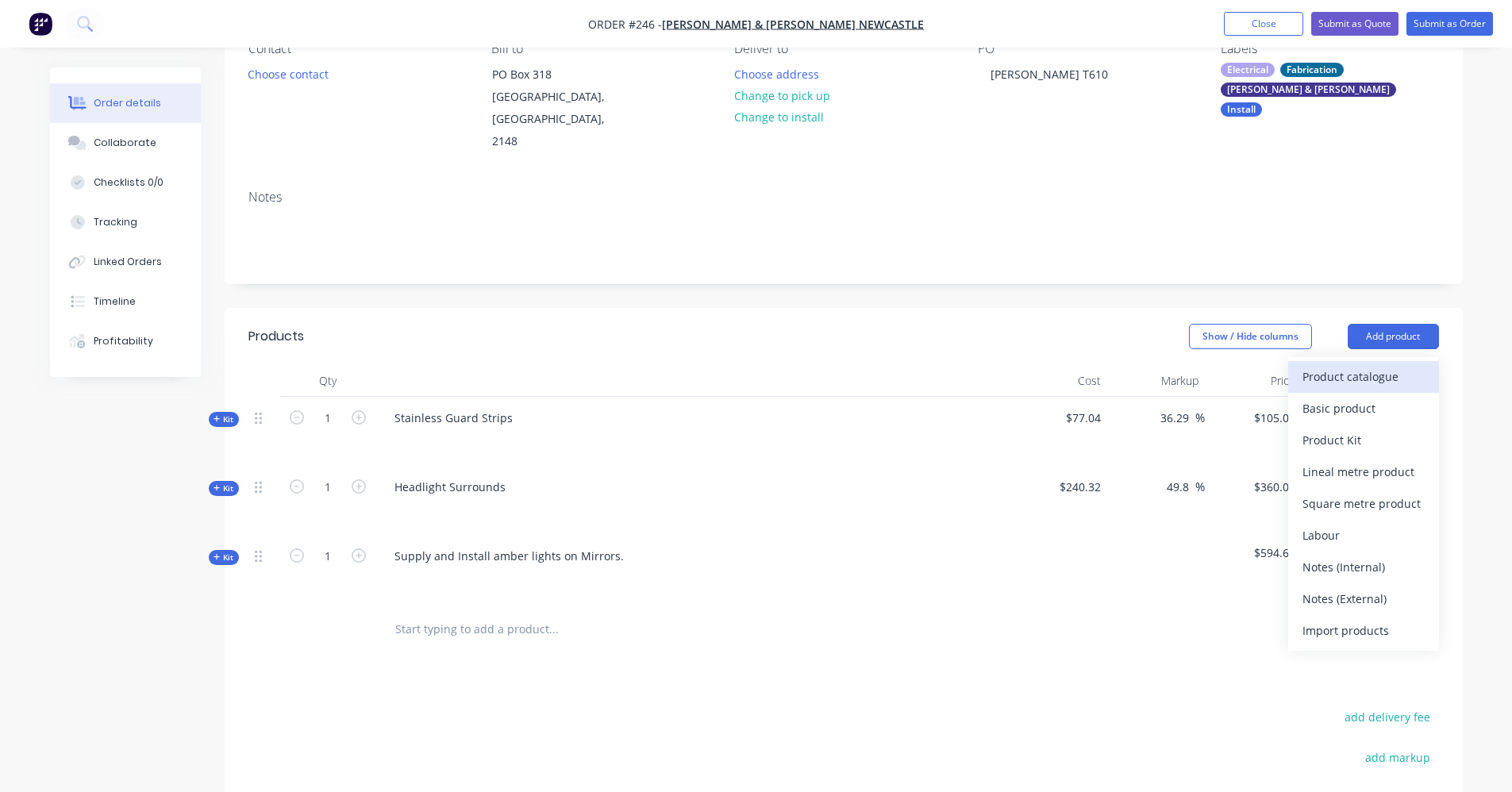
click at [1379, 365] on div "Product catalogue" at bounding box center [1363, 376] width 122 height 23
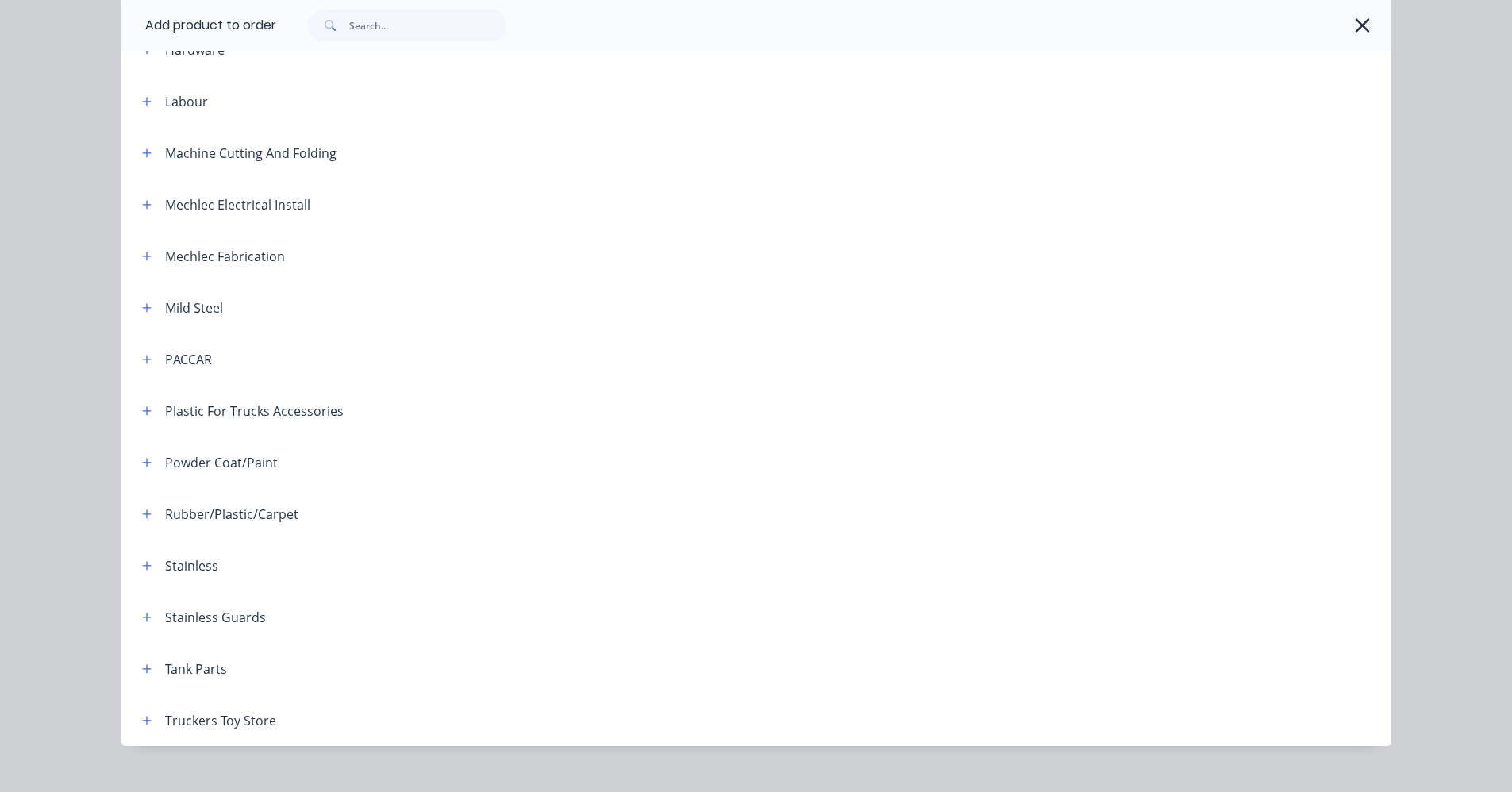
scroll to position [635, 0]
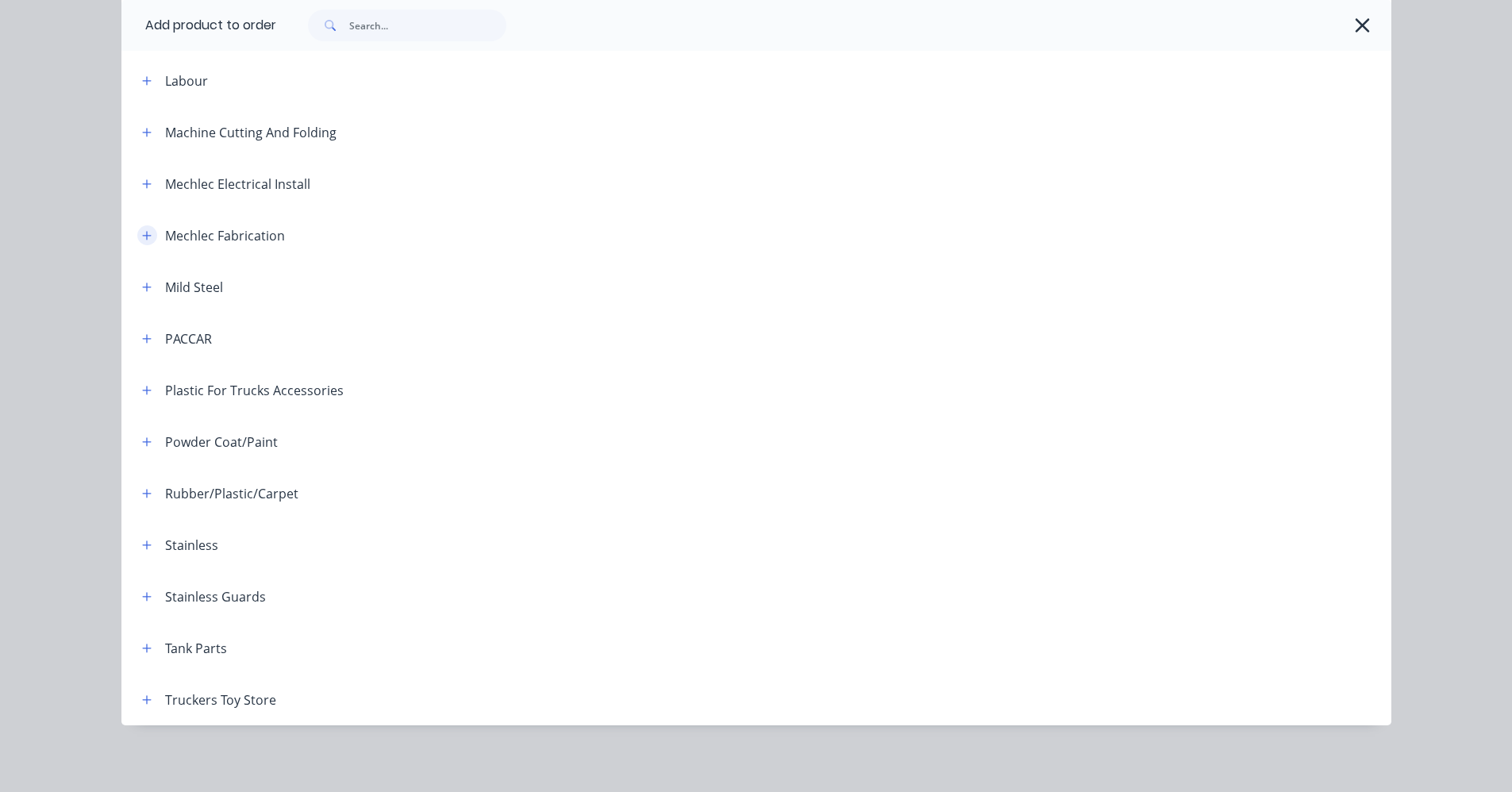
click at [140, 241] on button "button" at bounding box center [147, 235] width 20 height 20
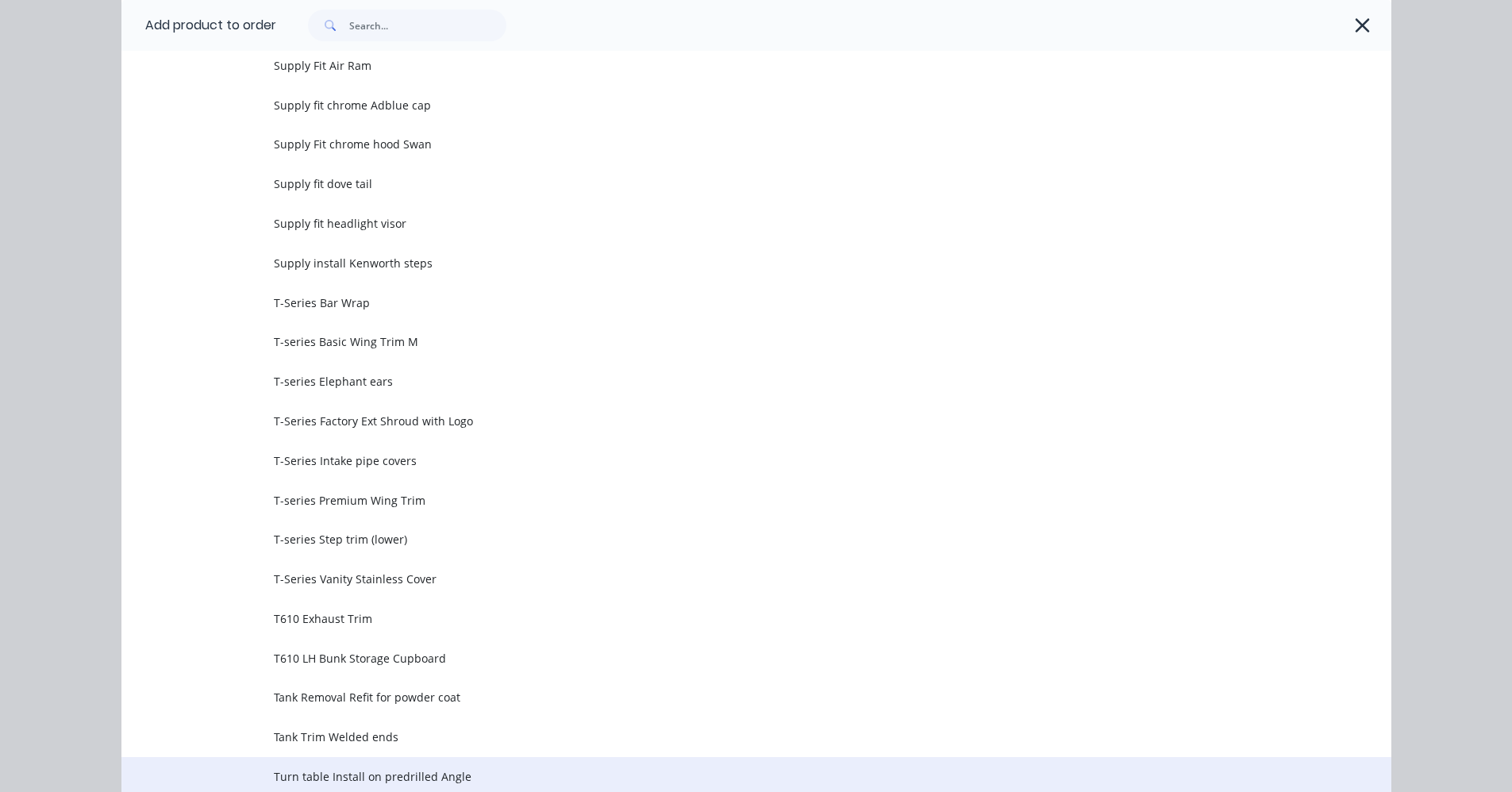
scroll to position [4366, 0]
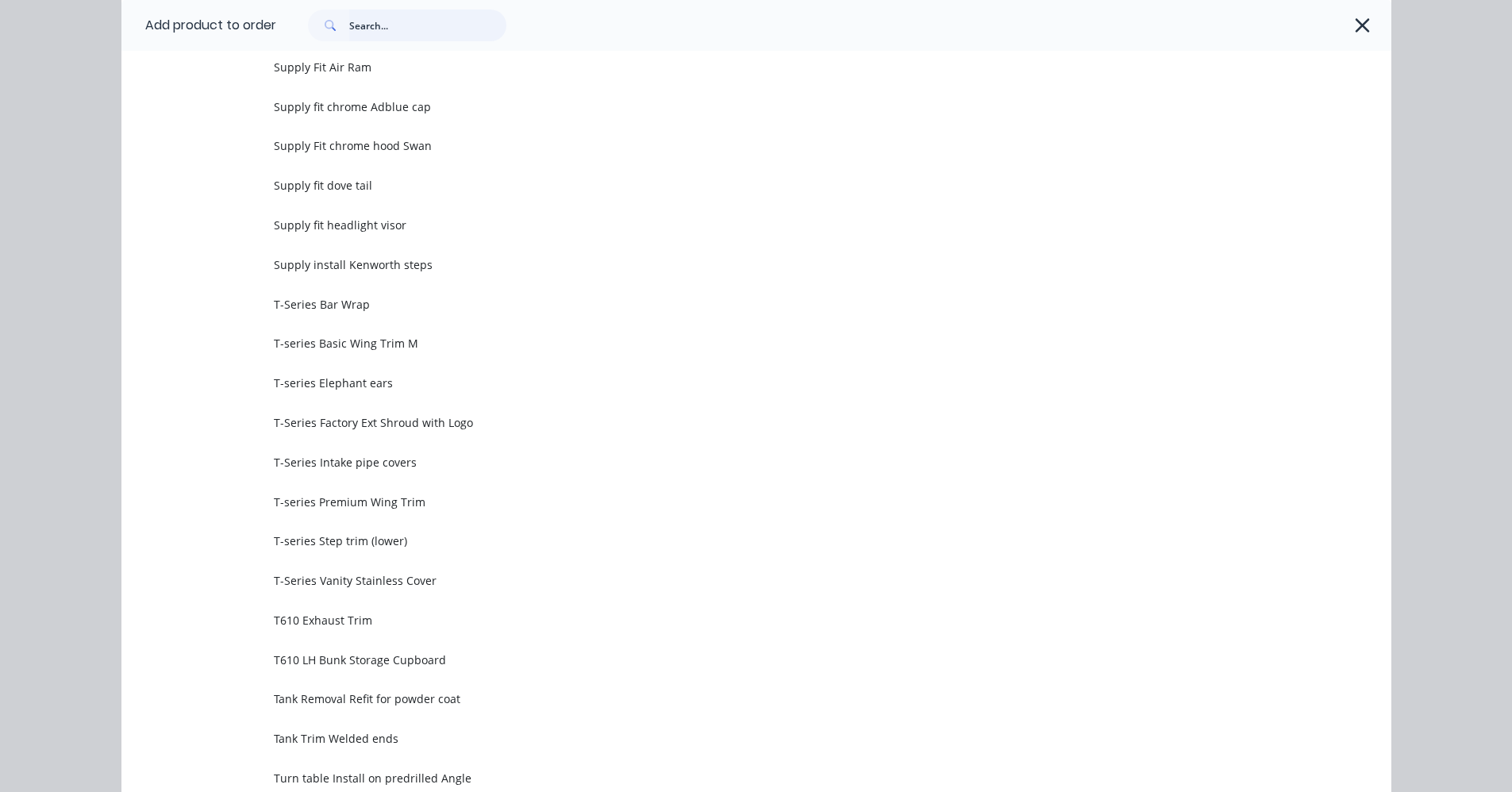
click at [374, 22] on input "text" at bounding box center [427, 25] width 157 height 32
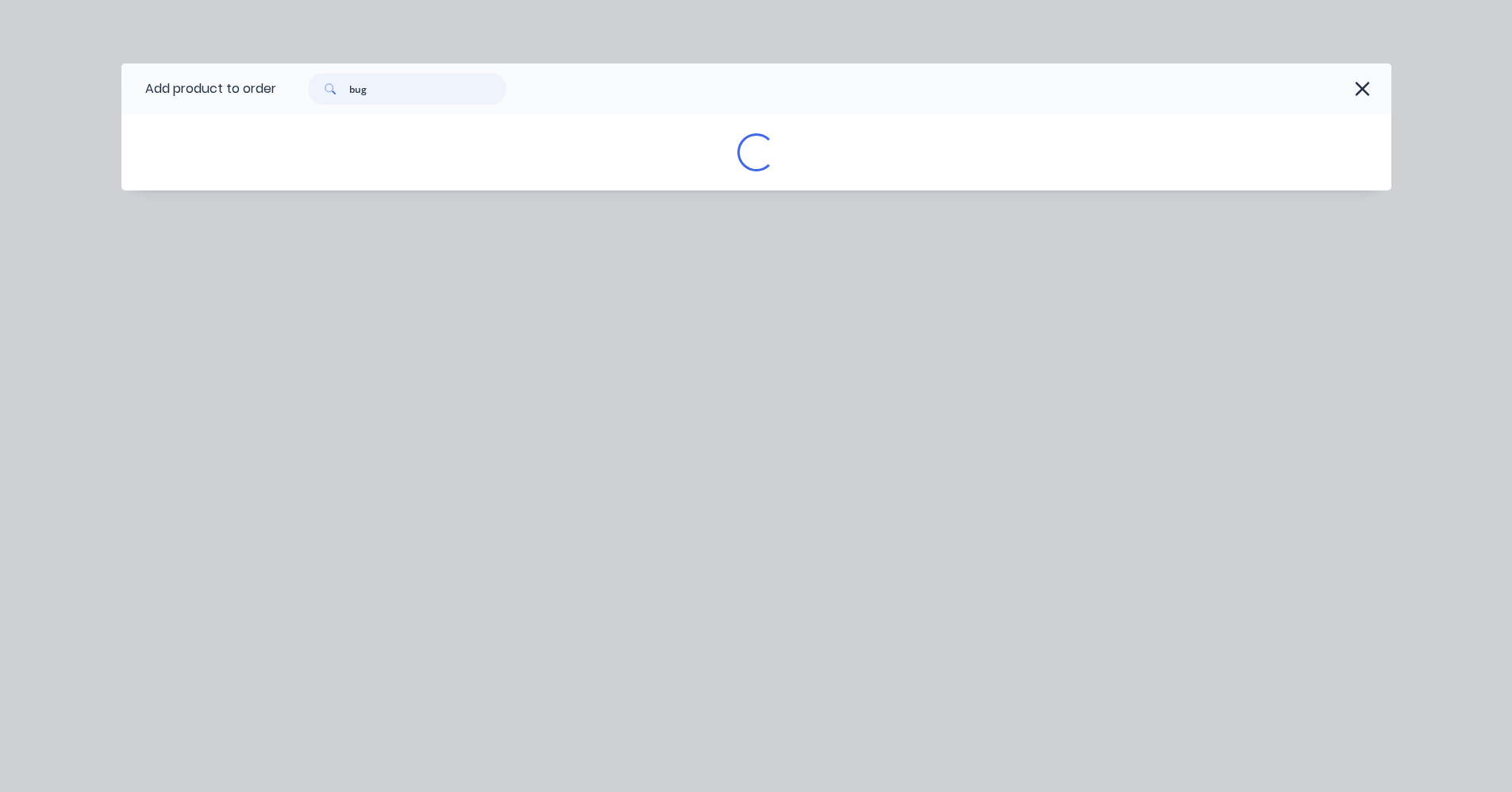
scroll to position [0, 0]
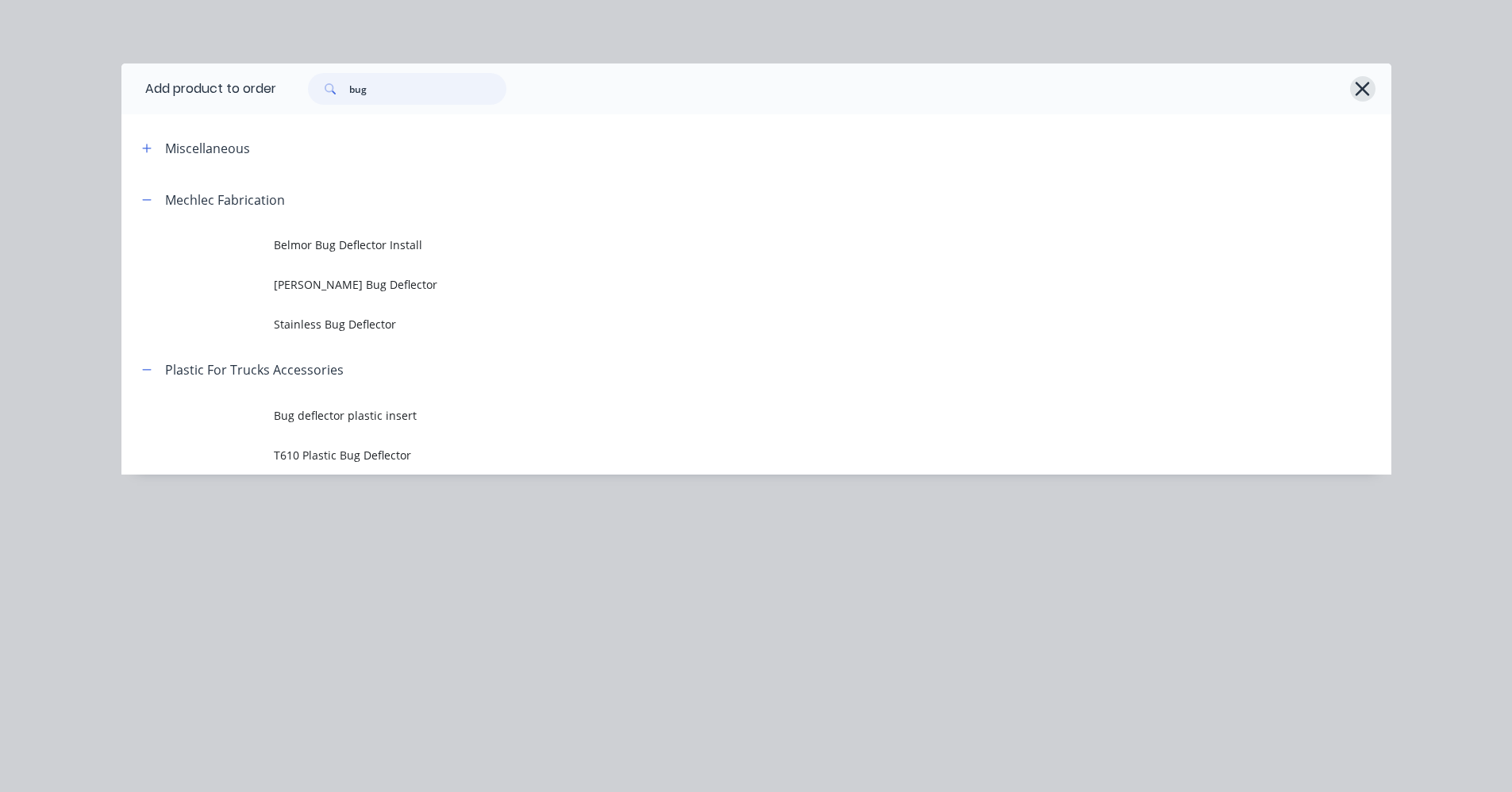
type input "bug"
click at [1355, 91] on icon "button" at bounding box center [1362, 89] width 17 height 22
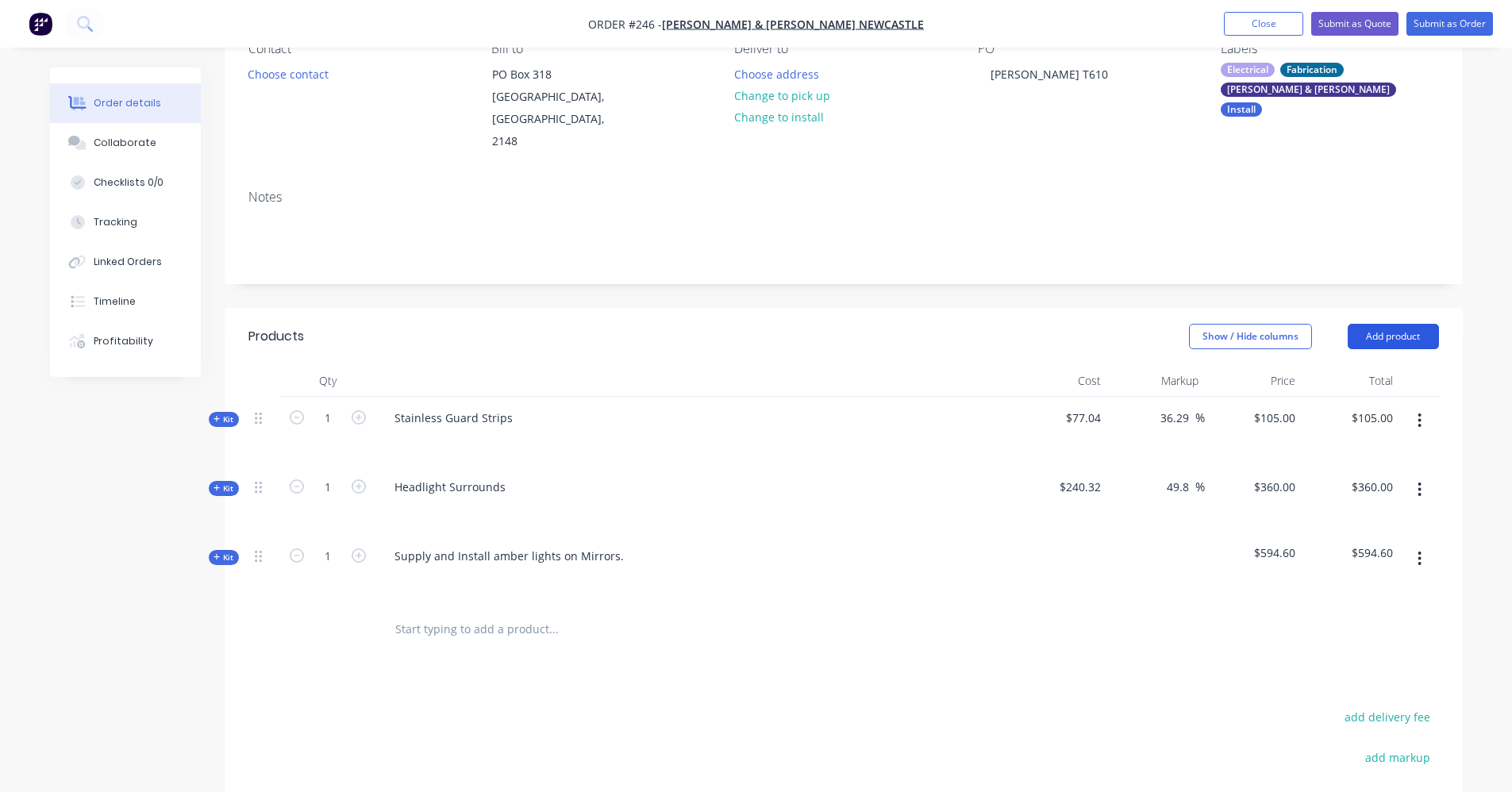
click at [1407, 324] on button "Add product" at bounding box center [1393, 337] width 91 height 26
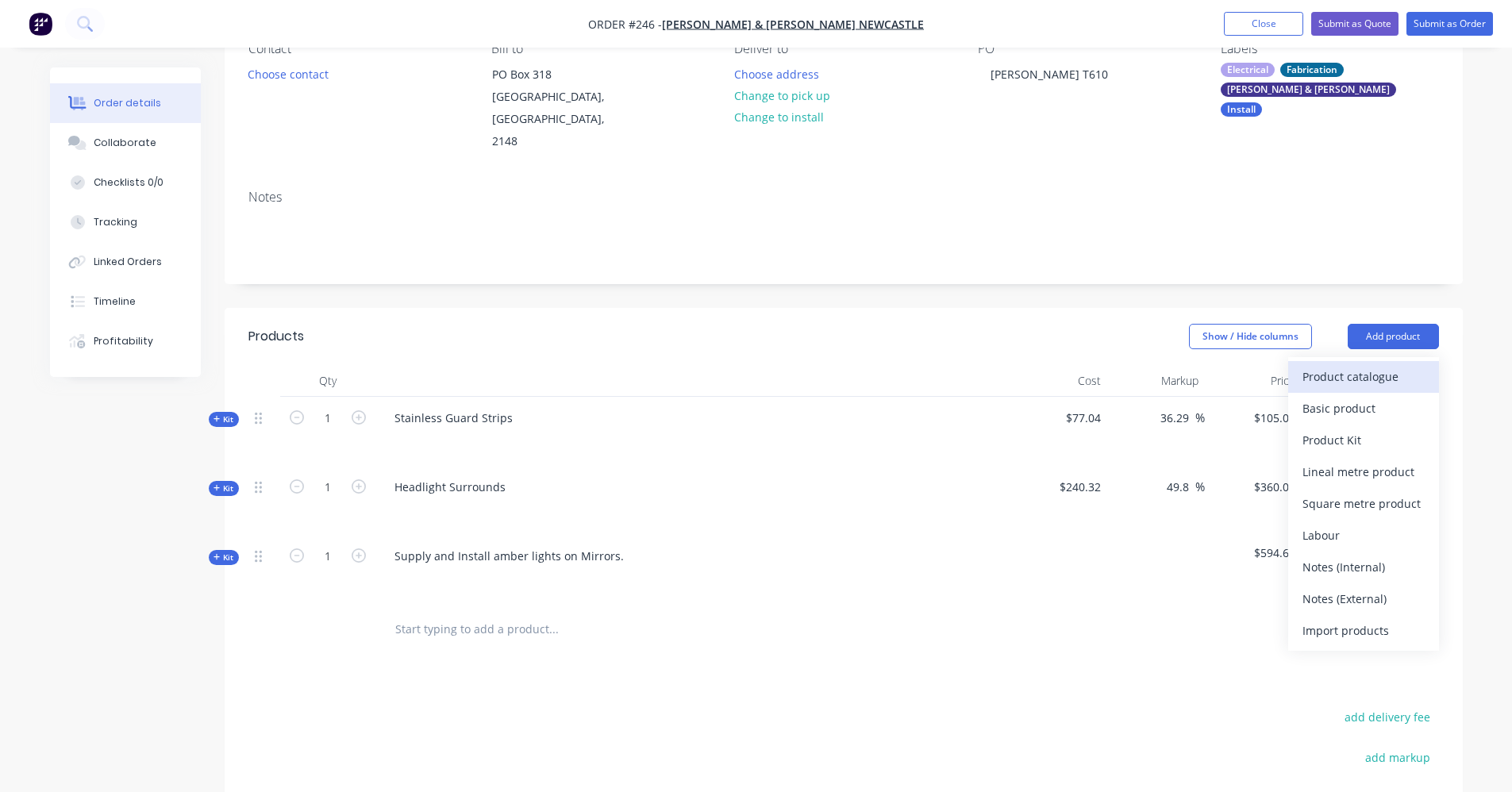
click at [1357, 365] on div "Product catalogue" at bounding box center [1363, 376] width 122 height 23
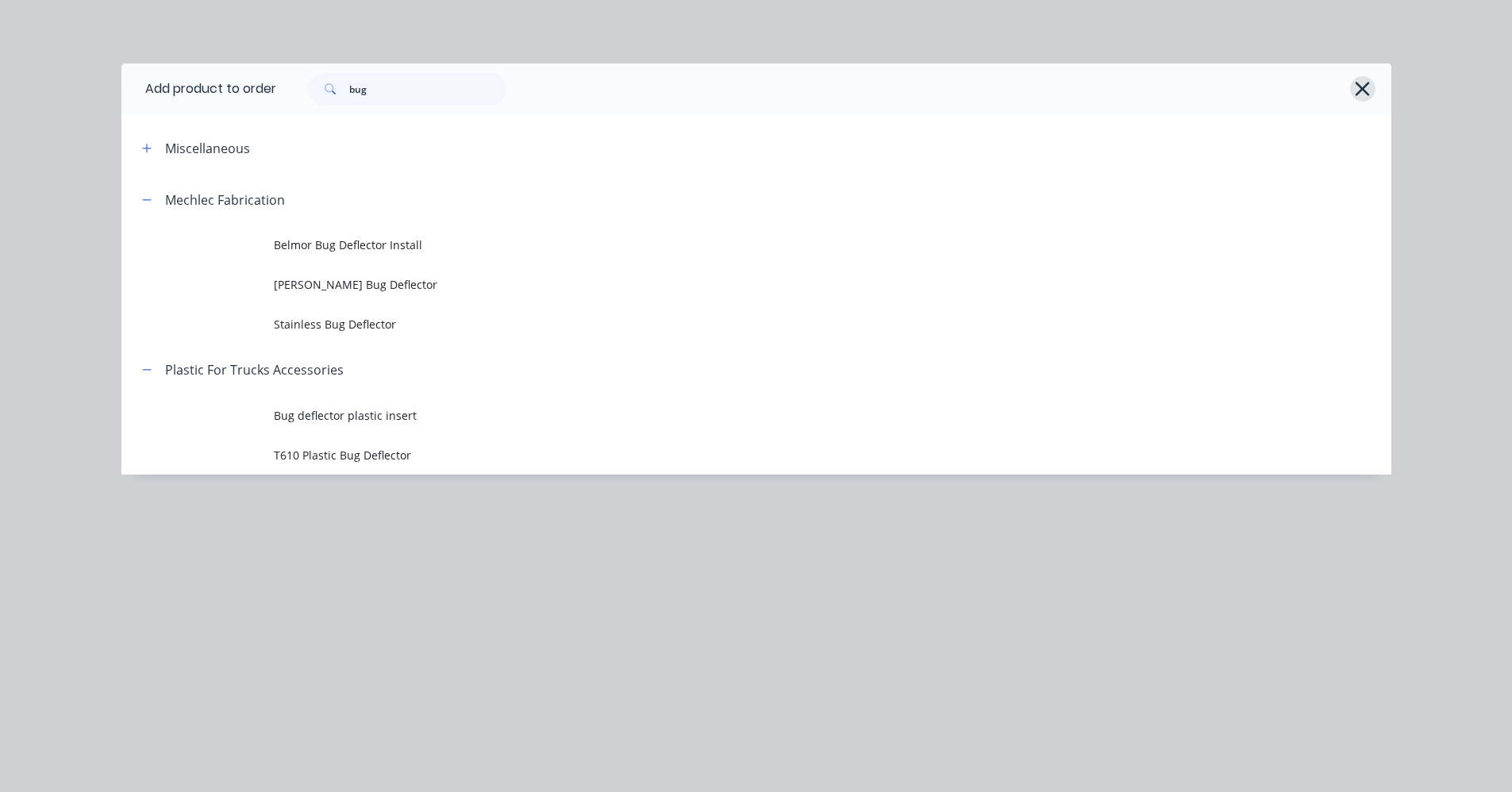
click at [1364, 84] on icon "button" at bounding box center [1362, 89] width 17 height 22
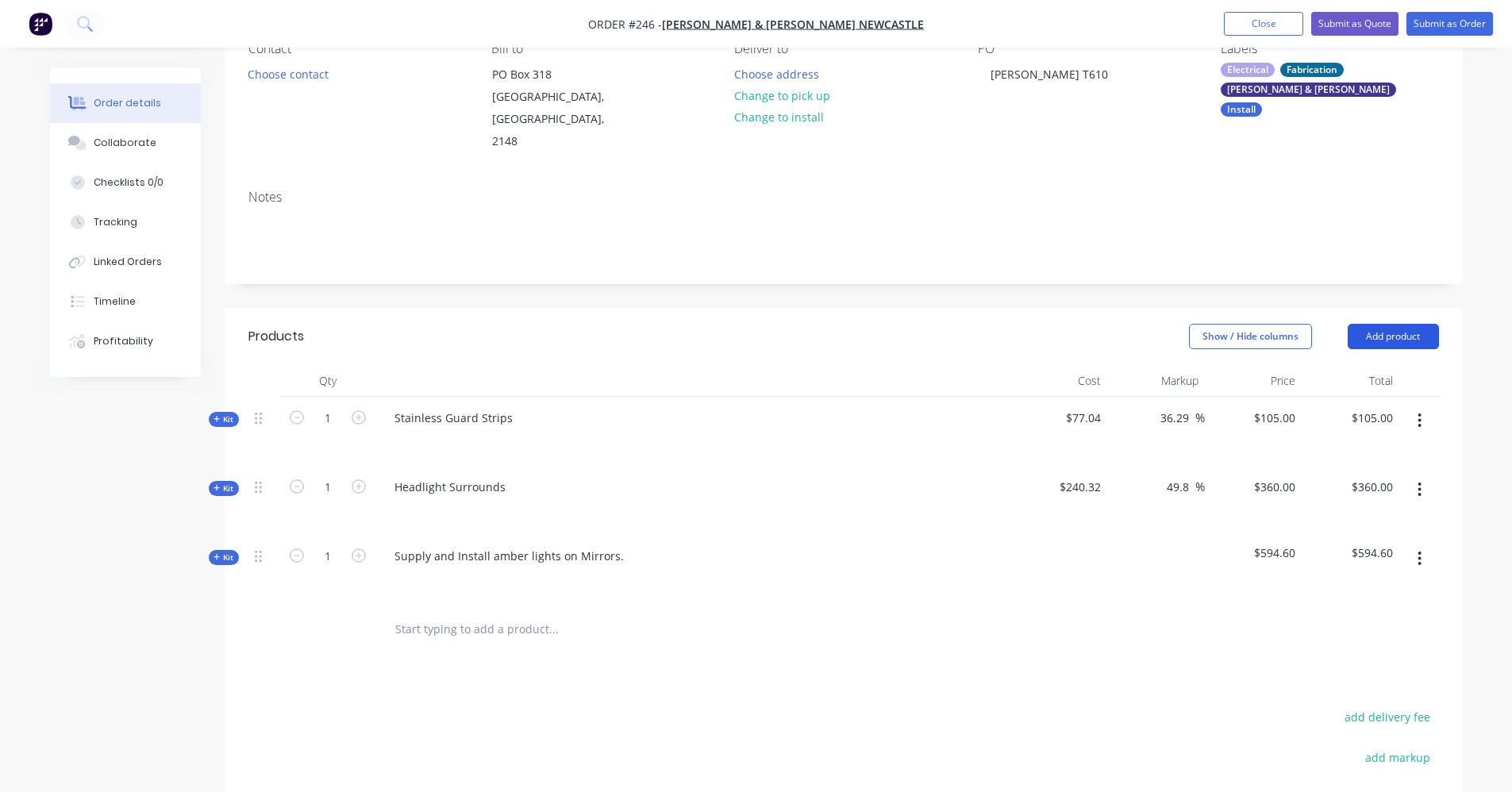
click at [1384, 324] on button "Add product" at bounding box center [1393, 337] width 91 height 26
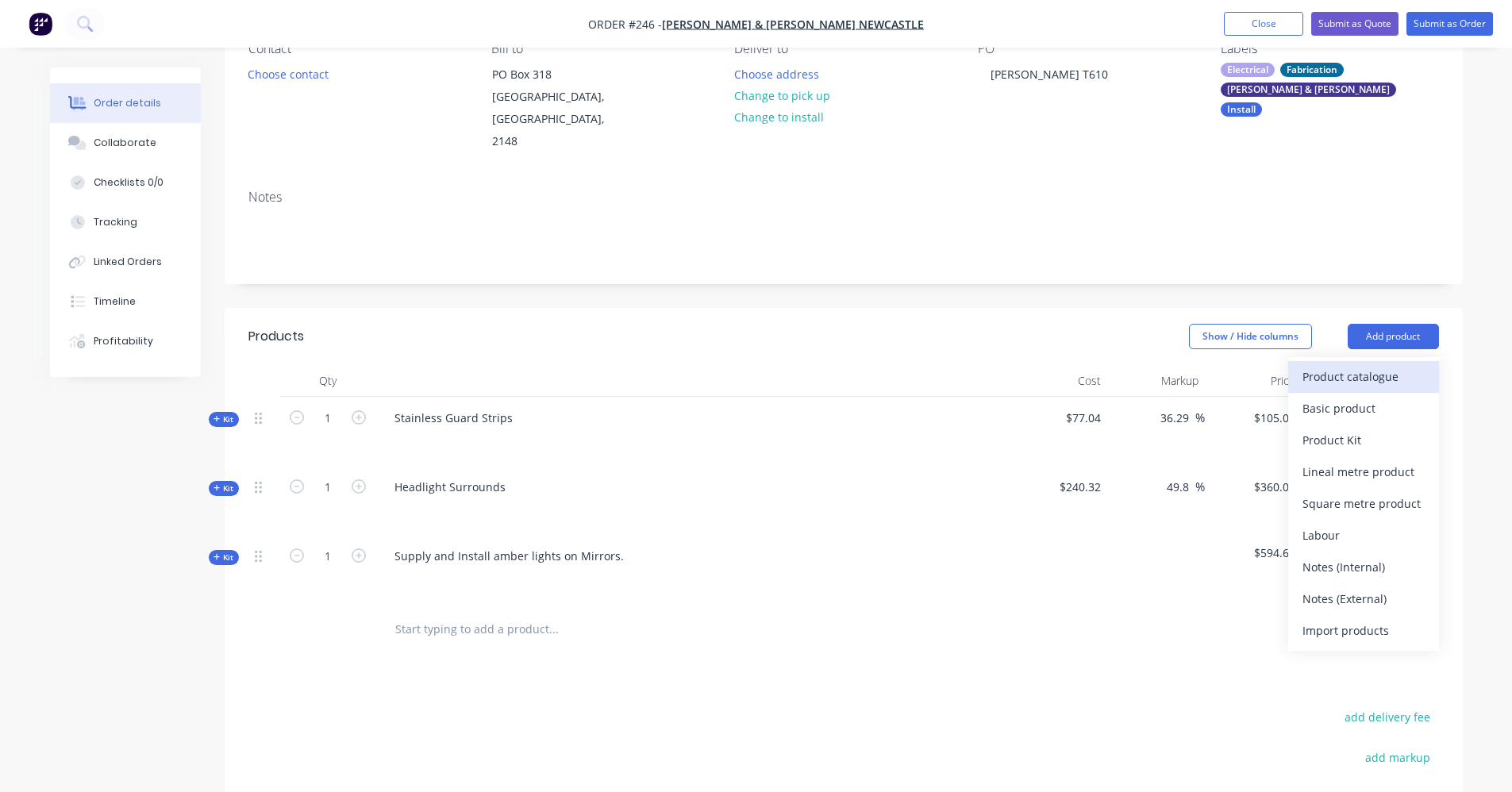
click at [1370, 365] on div "Product catalogue" at bounding box center [1363, 376] width 122 height 23
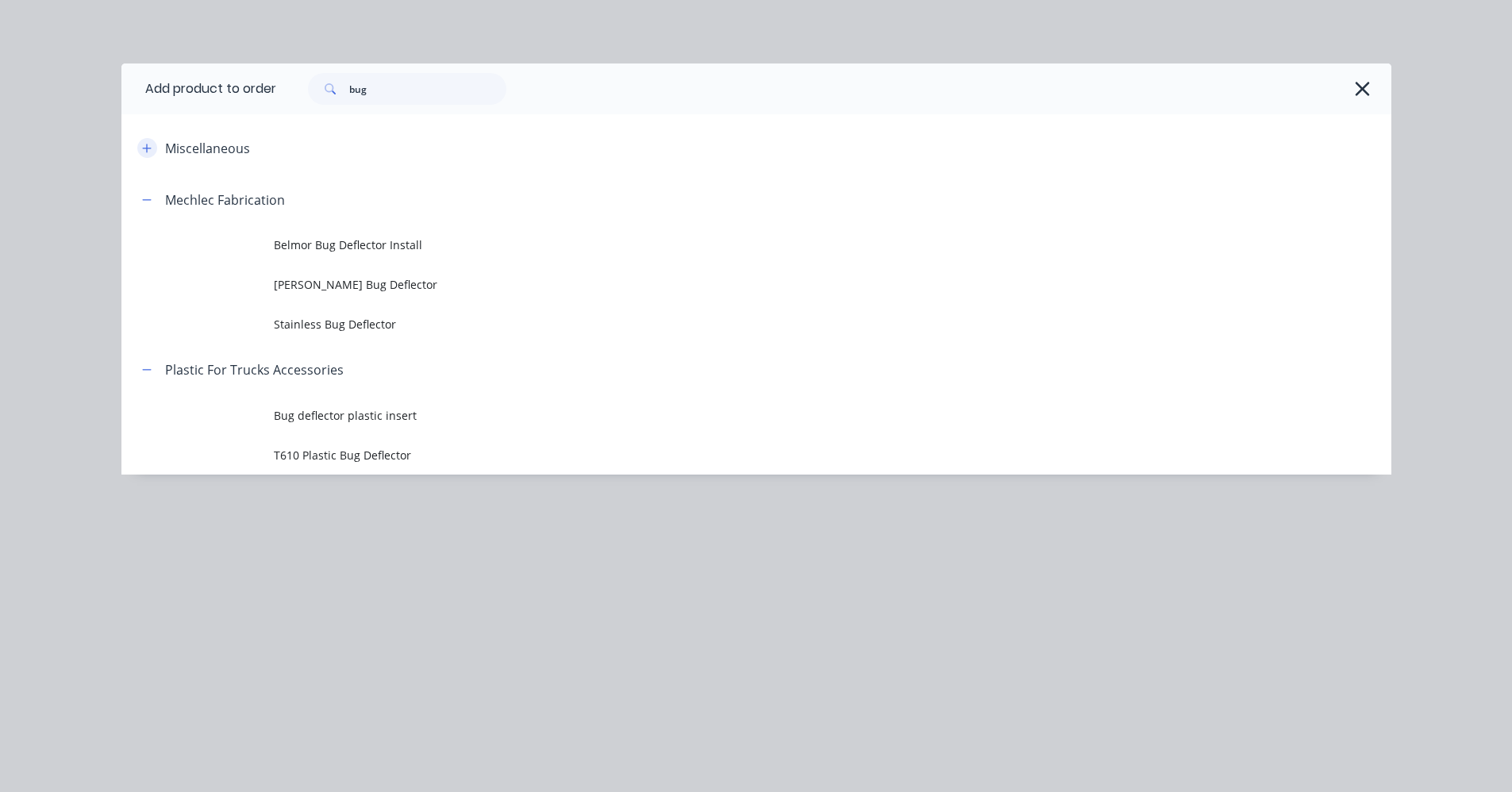
click at [143, 150] on icon "button" at bounding box center [146, 148] width 9 height 11
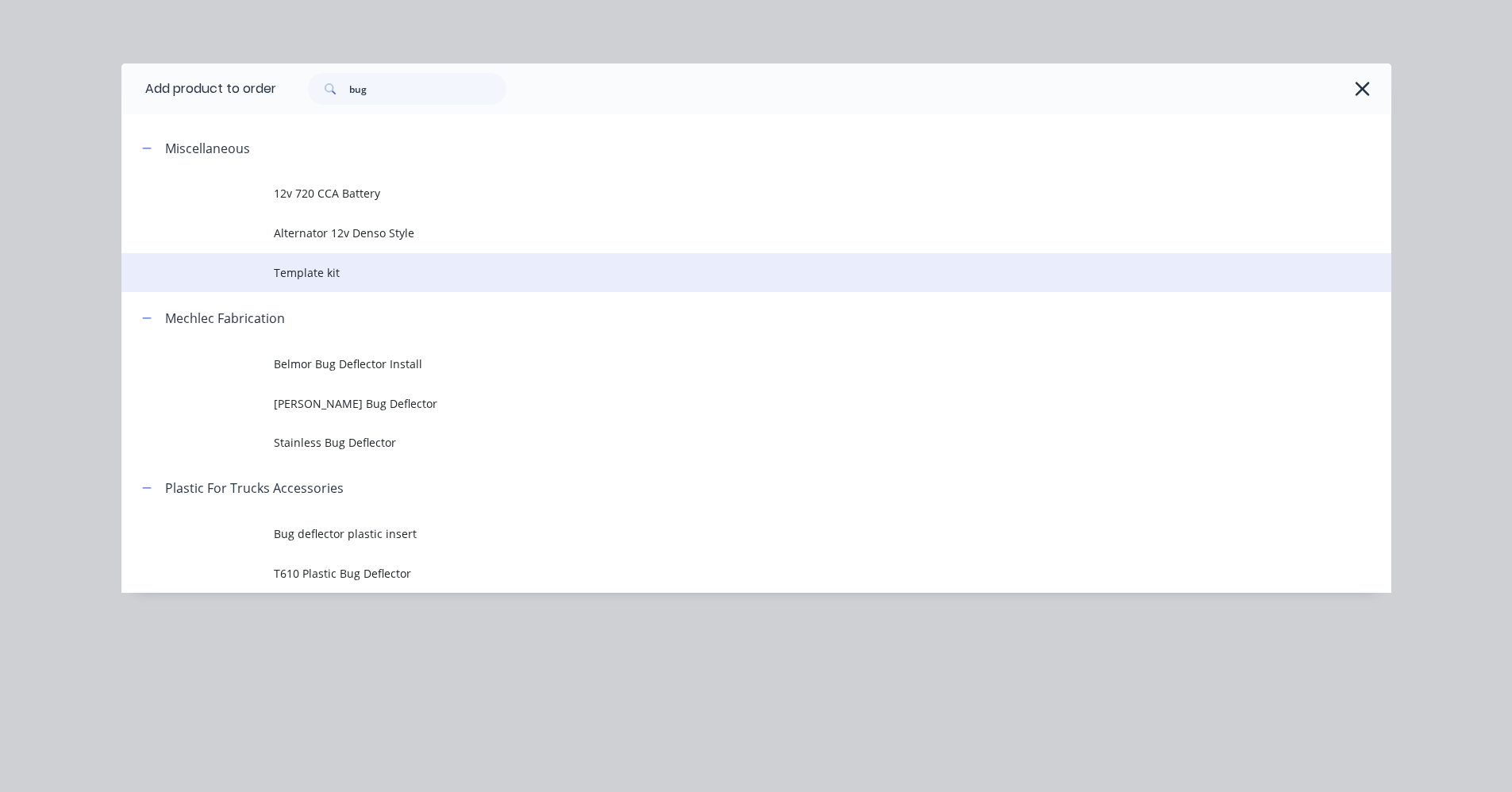
click at [318, 274] on span "Template kit" at bounding box center [721, 273] width 894 height 17
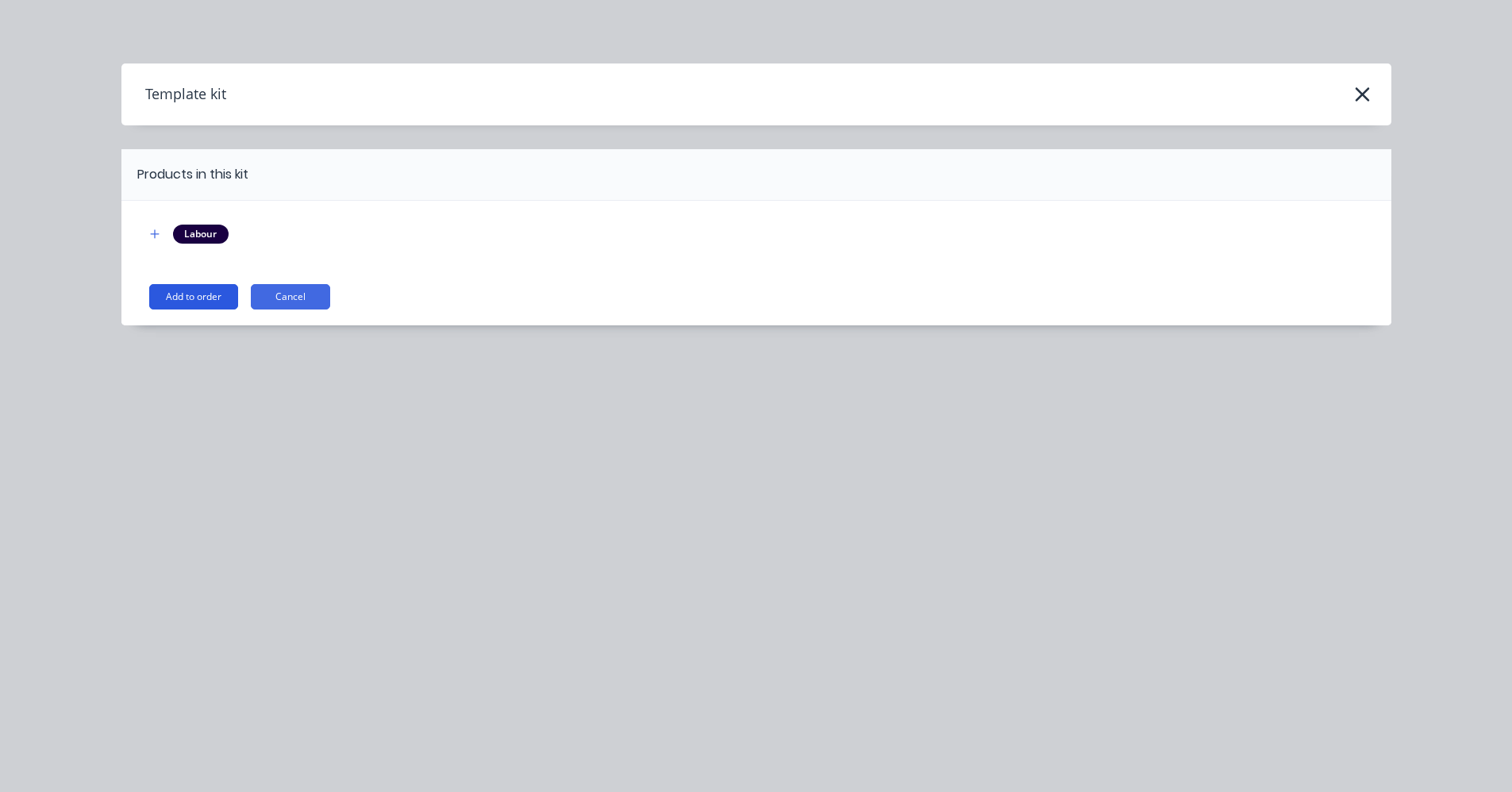
click at [205, 291] on button "Add to order" at bounding box center [194, 297] width 89 height 26
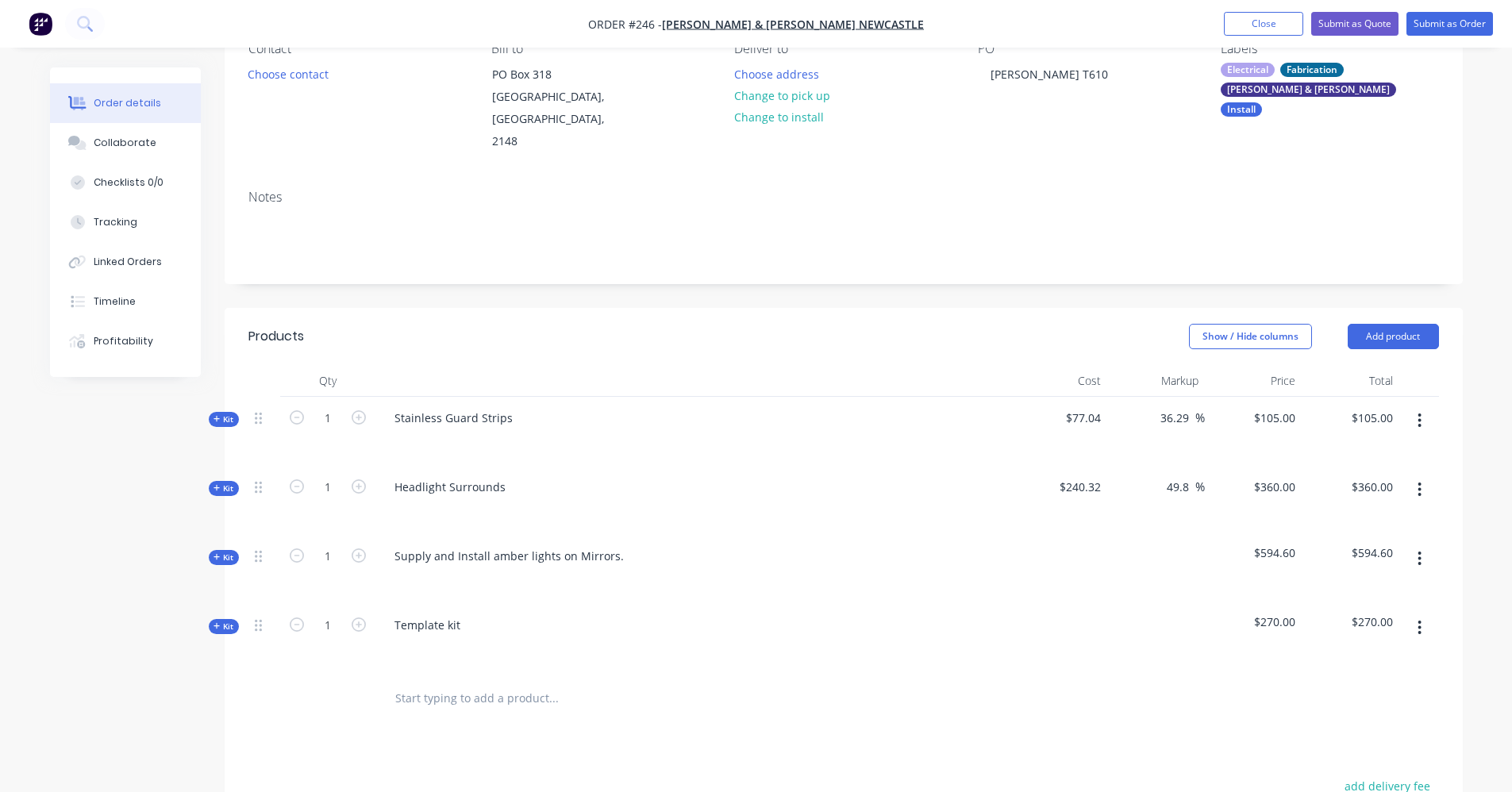
click at [222, 621] on span "Kit" at bounding box center [223, 627] width 21 height 12
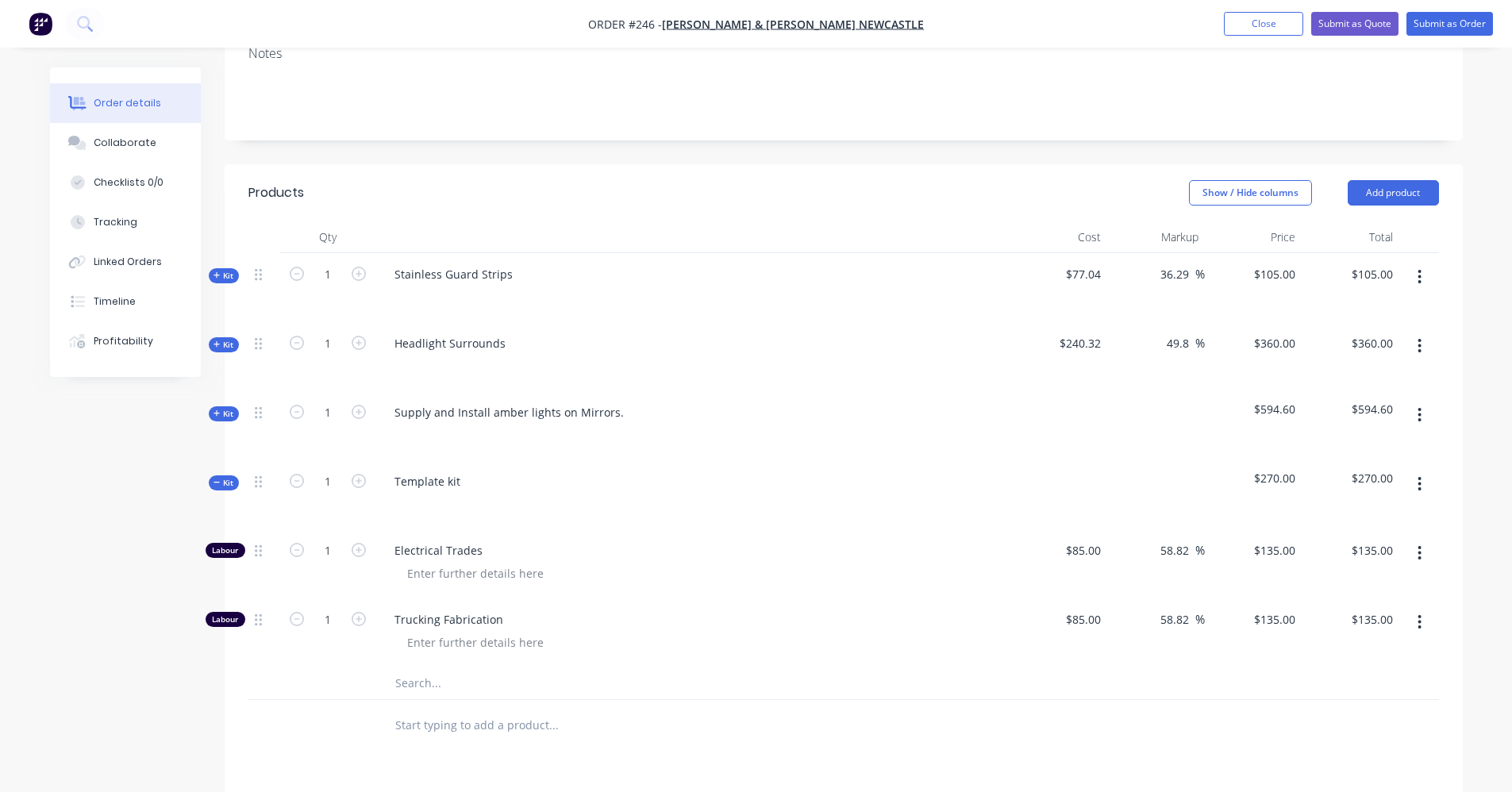
scroll to position [397, 0]
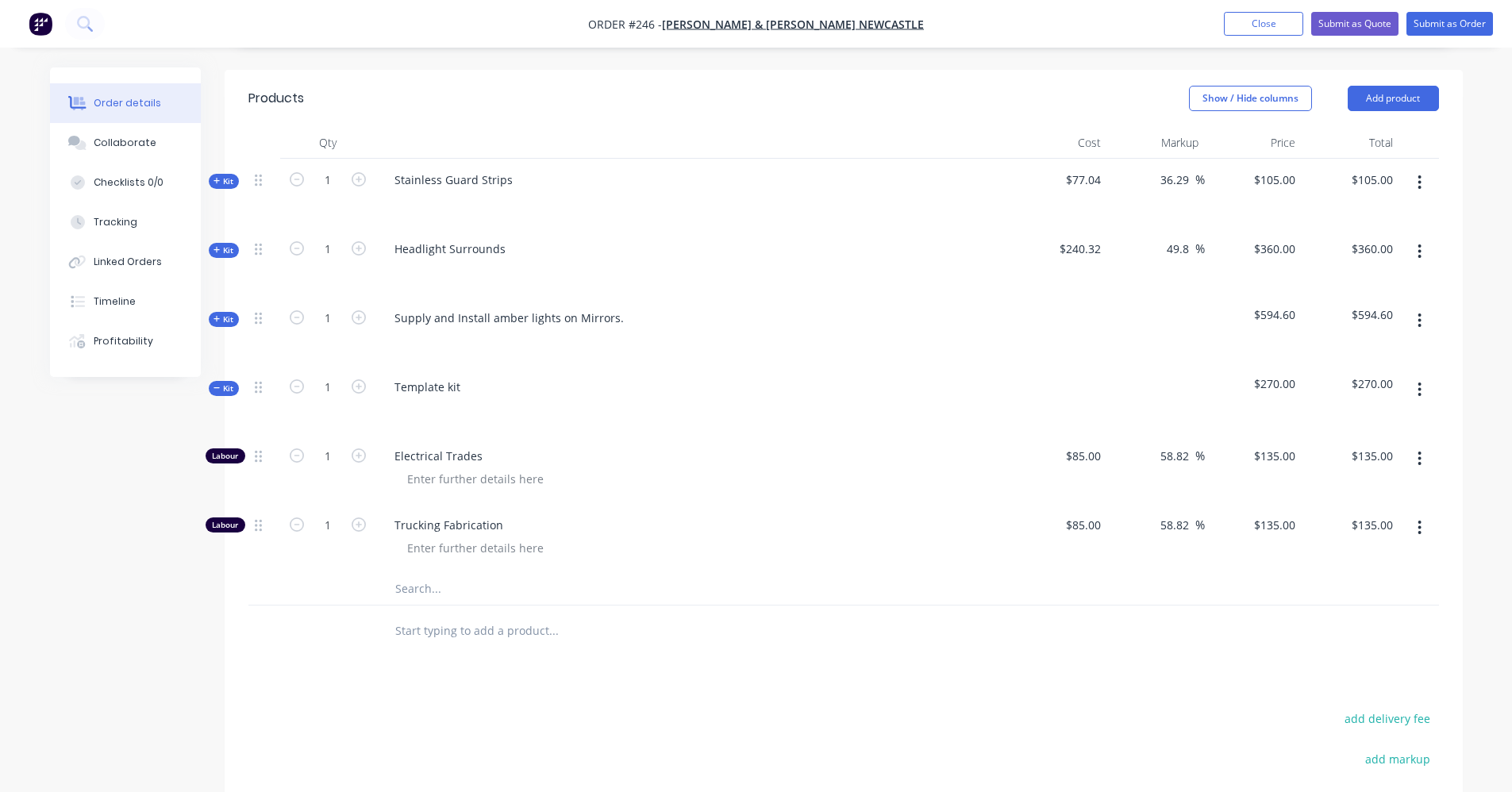
click at [1420, 450] on icon "button" at bounding box center [1419, 459] width 4 height 17
drag, startPoint x: 1370, startPoint y: 541, endPoint x: 1358, endPoint y: 465, distance: 76.9
click at [1369, 553] on div "Delete" at bounding box center [1363, 564] width 122 height 23
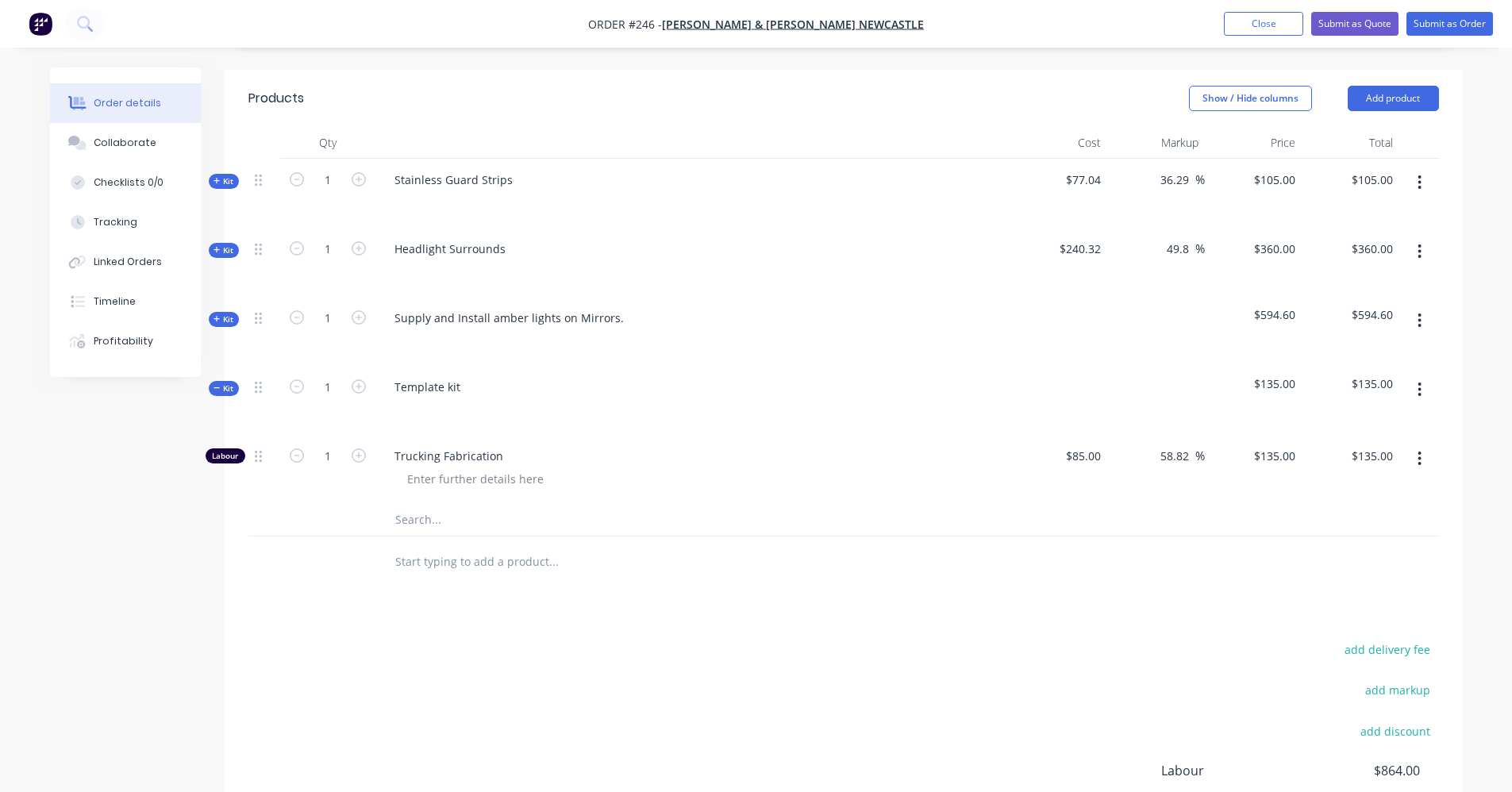
click at [1421, 381] on icon "button" at bounding box center [1419, 390] width 4 height 17
click at [1408, 420] on div "Add product to kit" at bounding box center [1363, 431] width 122 height 23
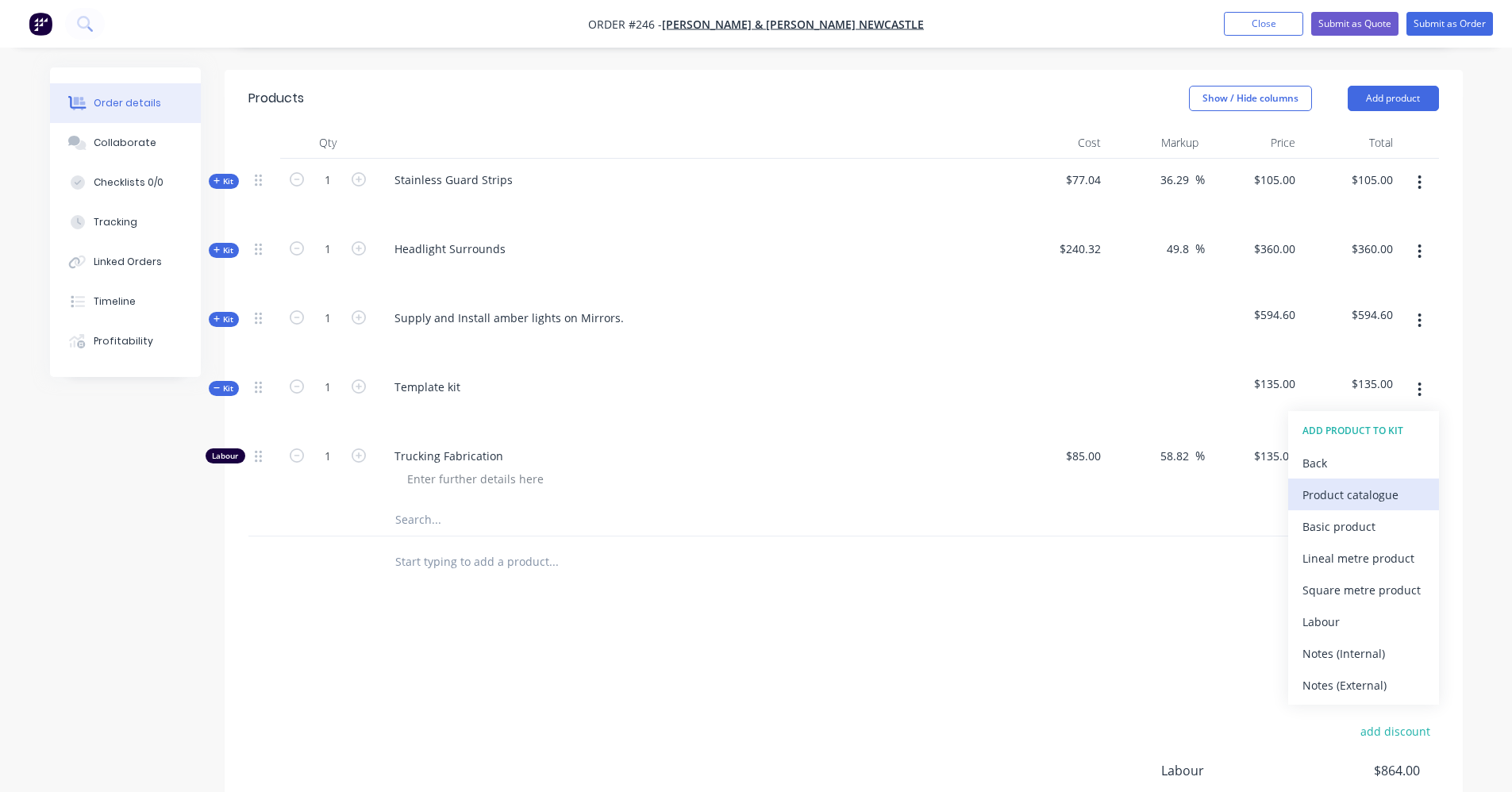
click at [1308, 484] on div "Product catalogue" at bounding box center [1363, 495] width 122 height 23
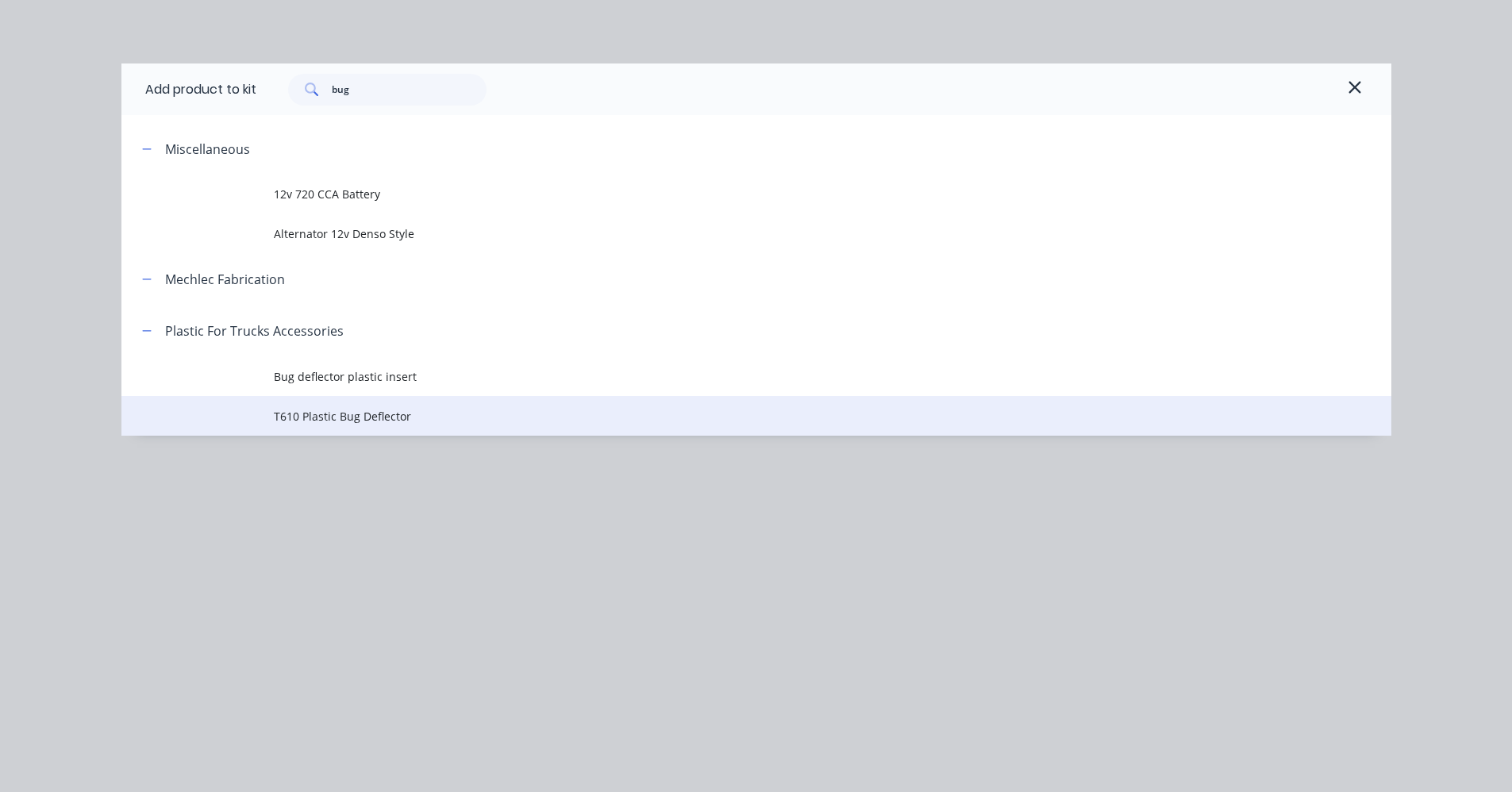
click at [341, 417] on span "T610 Plastic Bug Deflector" at bounding box center [721, 416] width 894 height 17
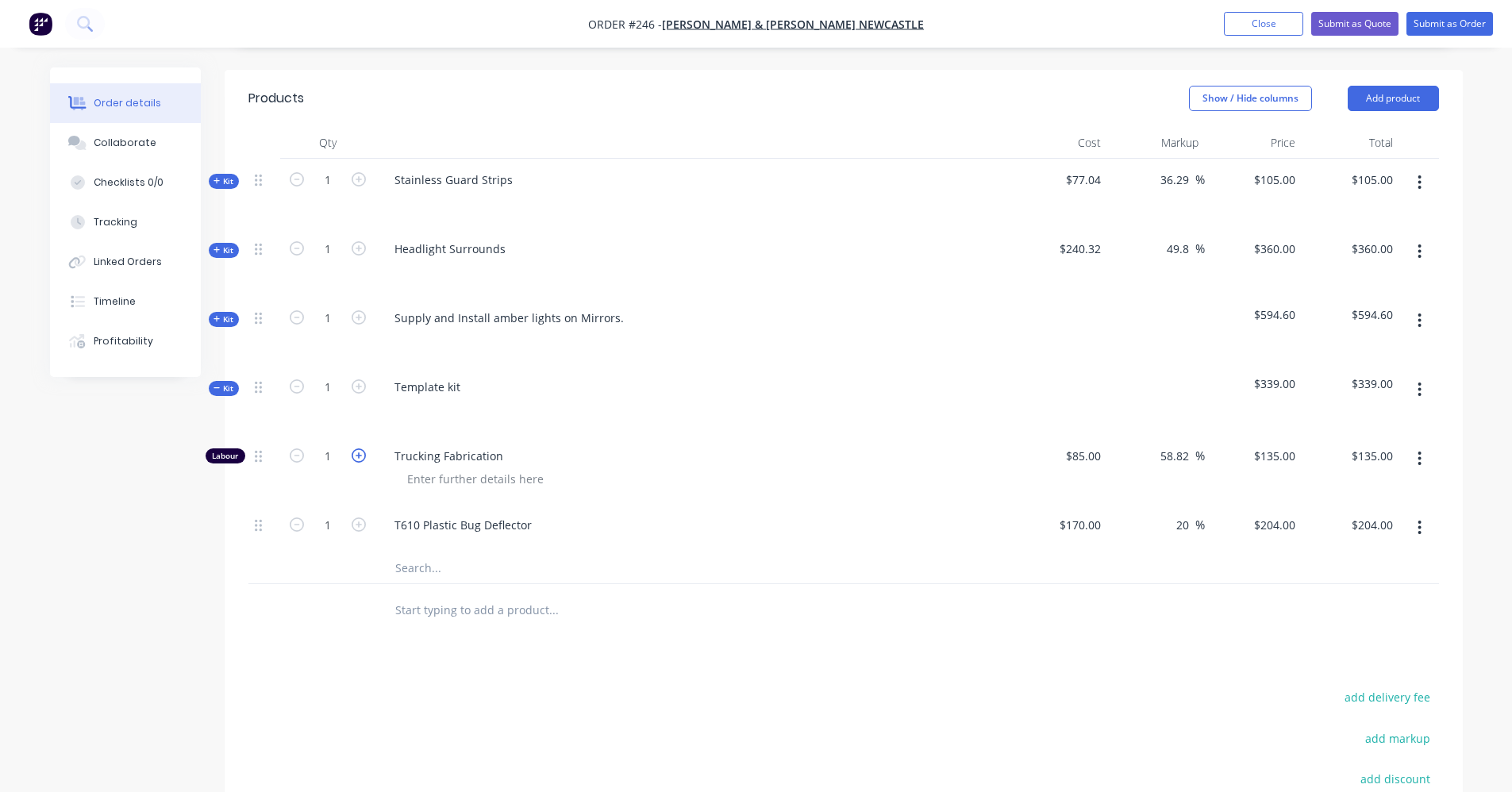
click at [356, 449] on icon "button" at bounding box center [358, 455] width 14 height 14
type input "2"
type input "$270.00"
drag, startPoint x: 460, startPoint y: 366, endPoint x: 370, endPoint y: 370, distance: 90.1
click at [370, 370] on div "Kit 1 Template kit $474.00 $474.00" at bounding box center [843, 400] width 1190 height 69
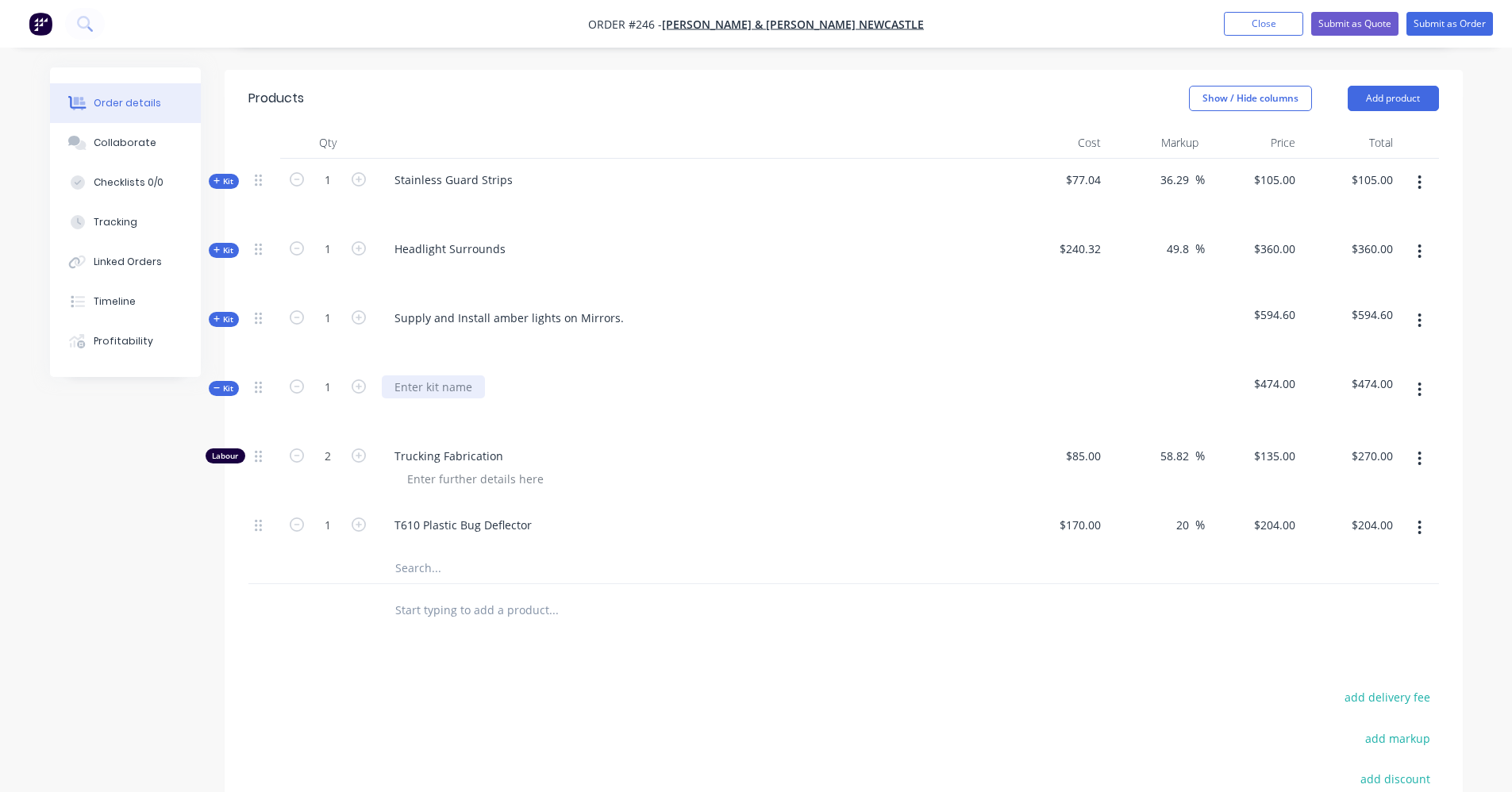
click at [432, 376] on div at bounding box center [433, 387] width 103 height 23
click at [220, 384] on icon "button" at bounding box center [217, 388] width 7 height 8
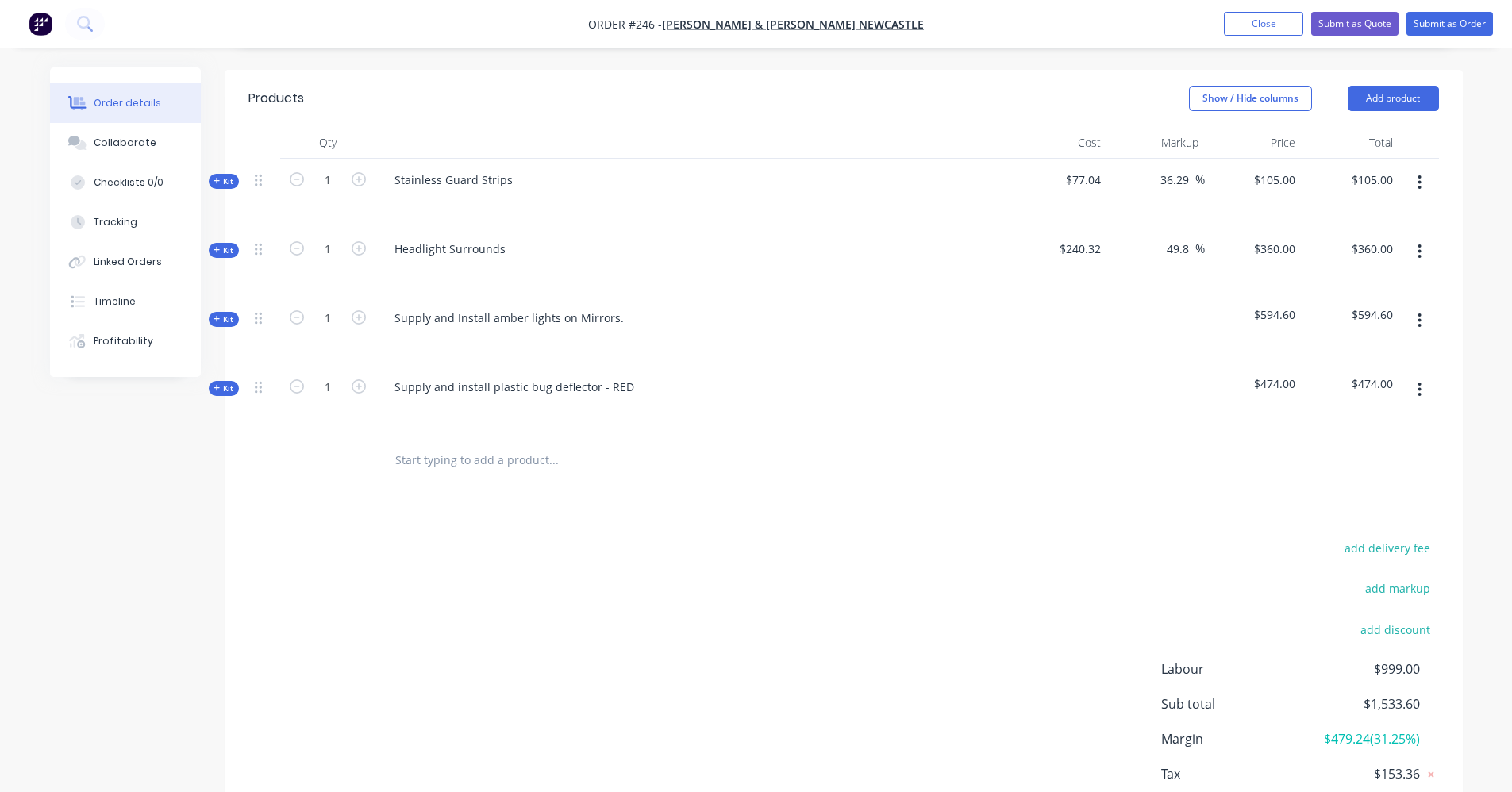
click at [539, 445] on input "text" at bounding box center [553, 460] width 317 height 32
click at [1386, 86] on button "Add product" at bounding box center [1393, 98] width 91 height 26
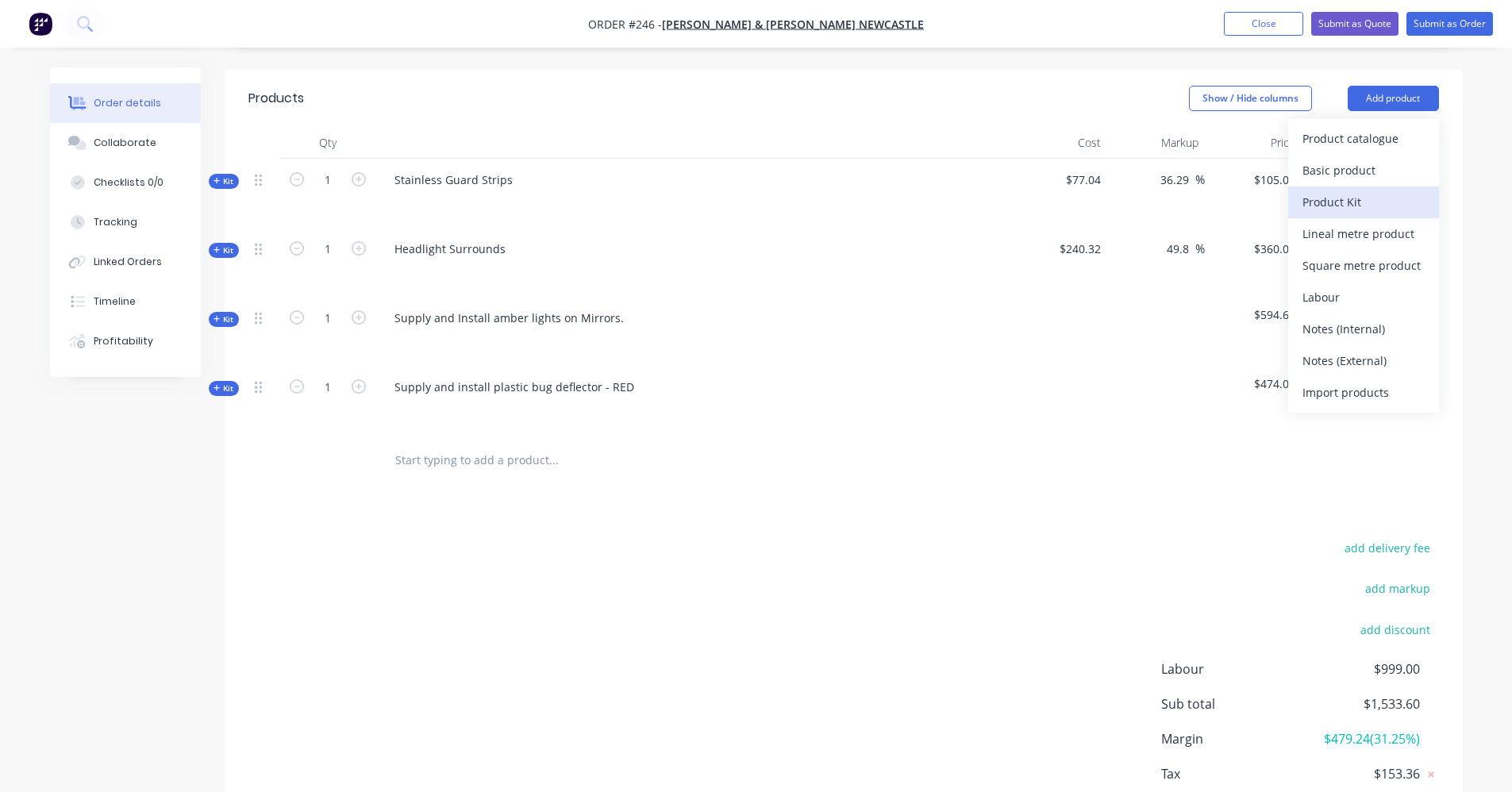
click at [1357, 190] on div "Product Kit" at bounding box center [1363, 202] width 122 height 23
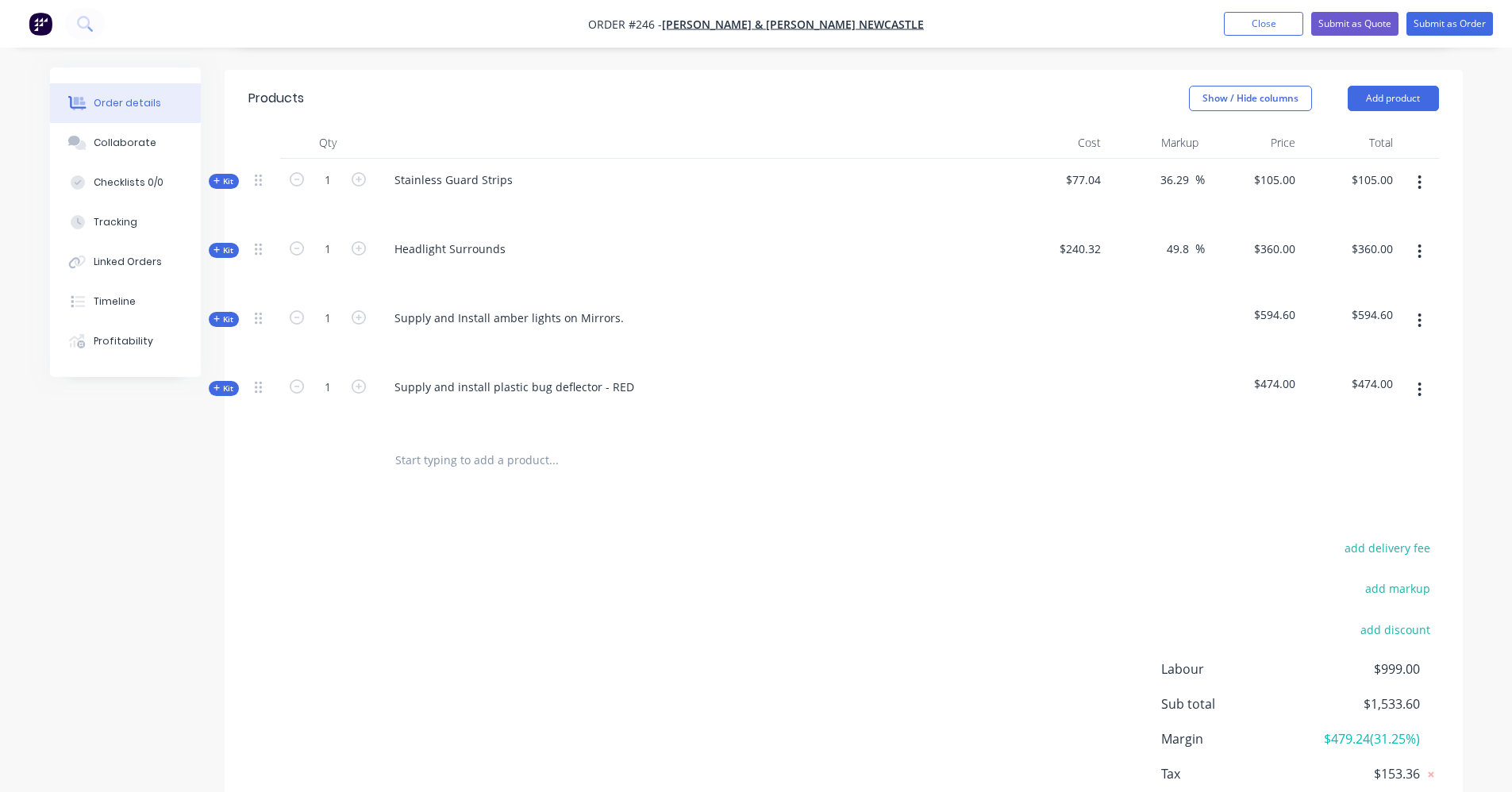
click at [1337, 86] on div "Show / Hide columns" at bounding box center [1268, 98] width 159 height 26
click at [1392, 86] on button "Add product" at bounding box center [1393, 98] width 91 height 26
click at [1339, 222] on div "Back" at bounding box center [1363, 234] width 122 height 23
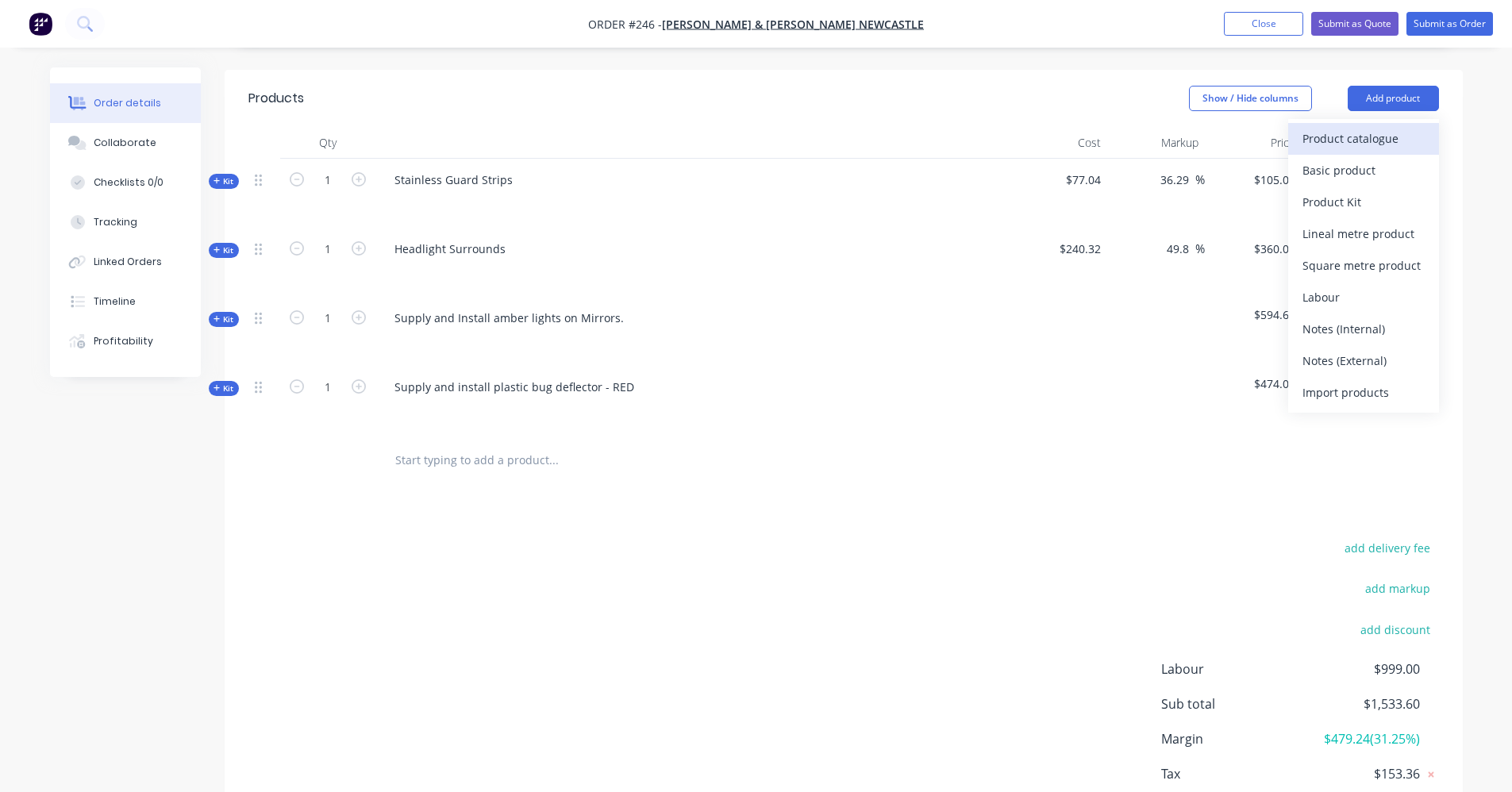
click at [1347, 127] on div "Product catalogue" at bounding box center [1363, 139] width 122 height 23
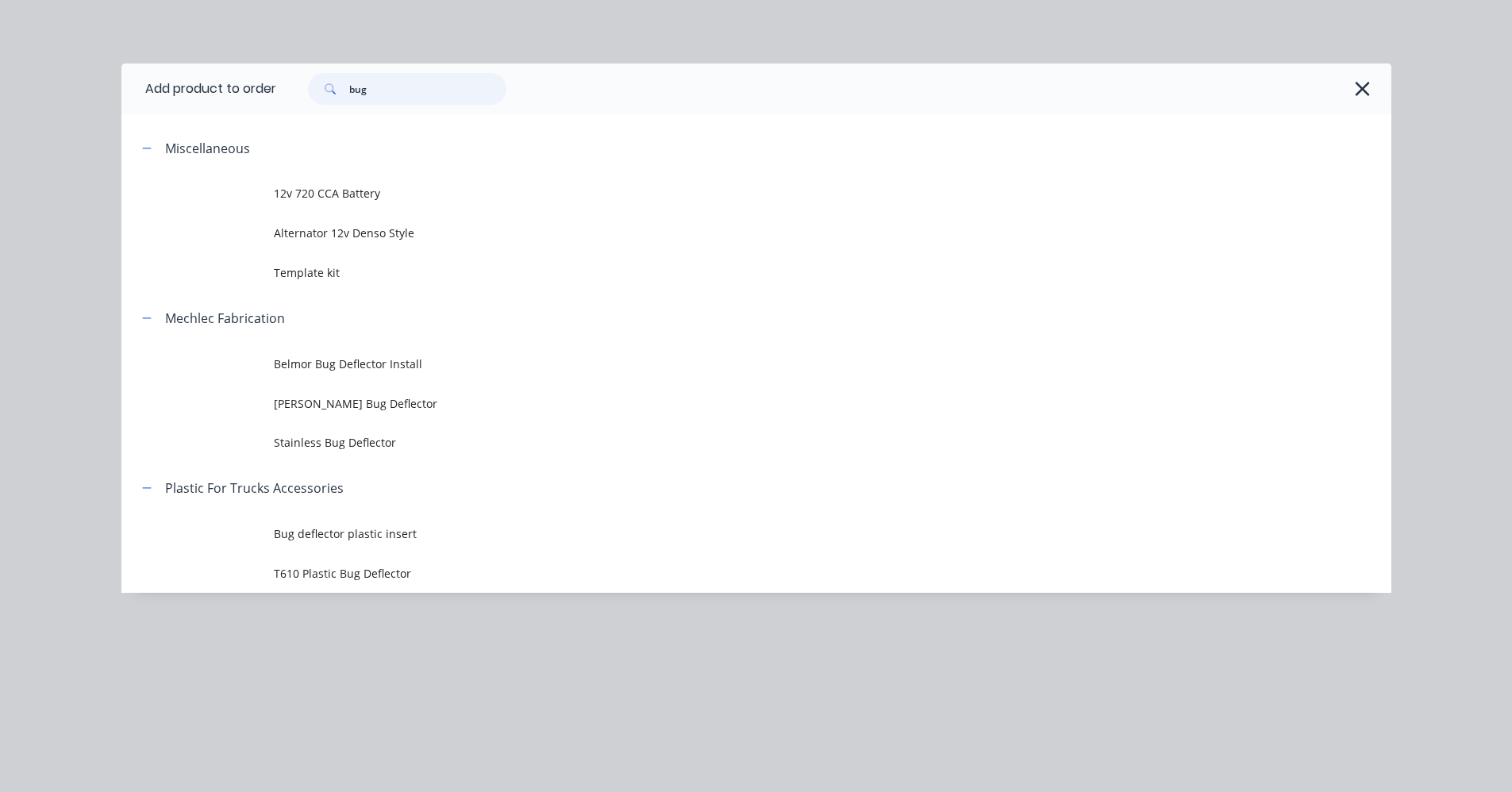
click at [385, 87] on input "bug" at bounding box center [427, 89] width 157 height 32
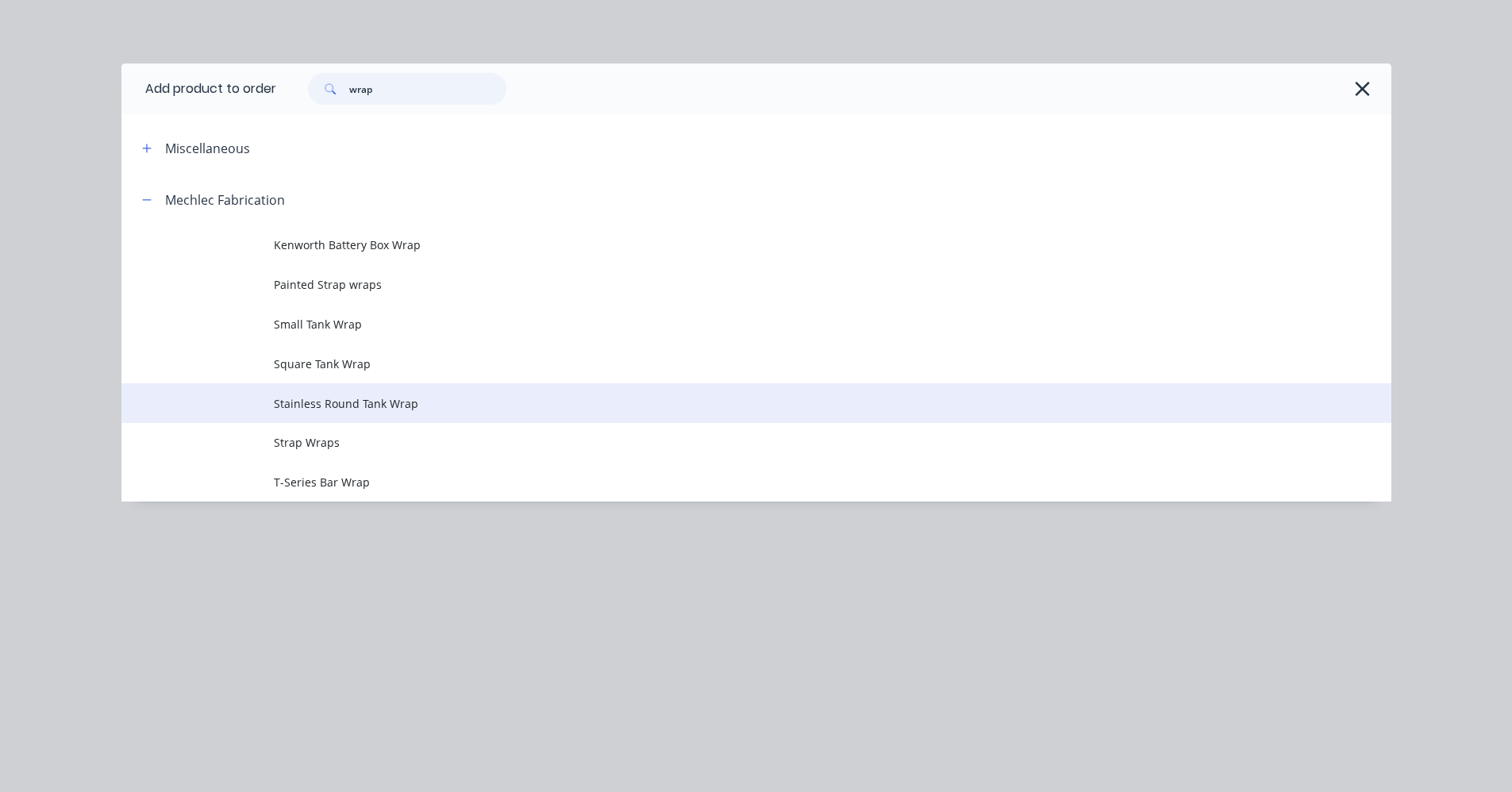
type input "wrap"
click at [390, 407] on span "Stainless Round Tank Wrap" at bounding box center [721, 404] width 894 height 17
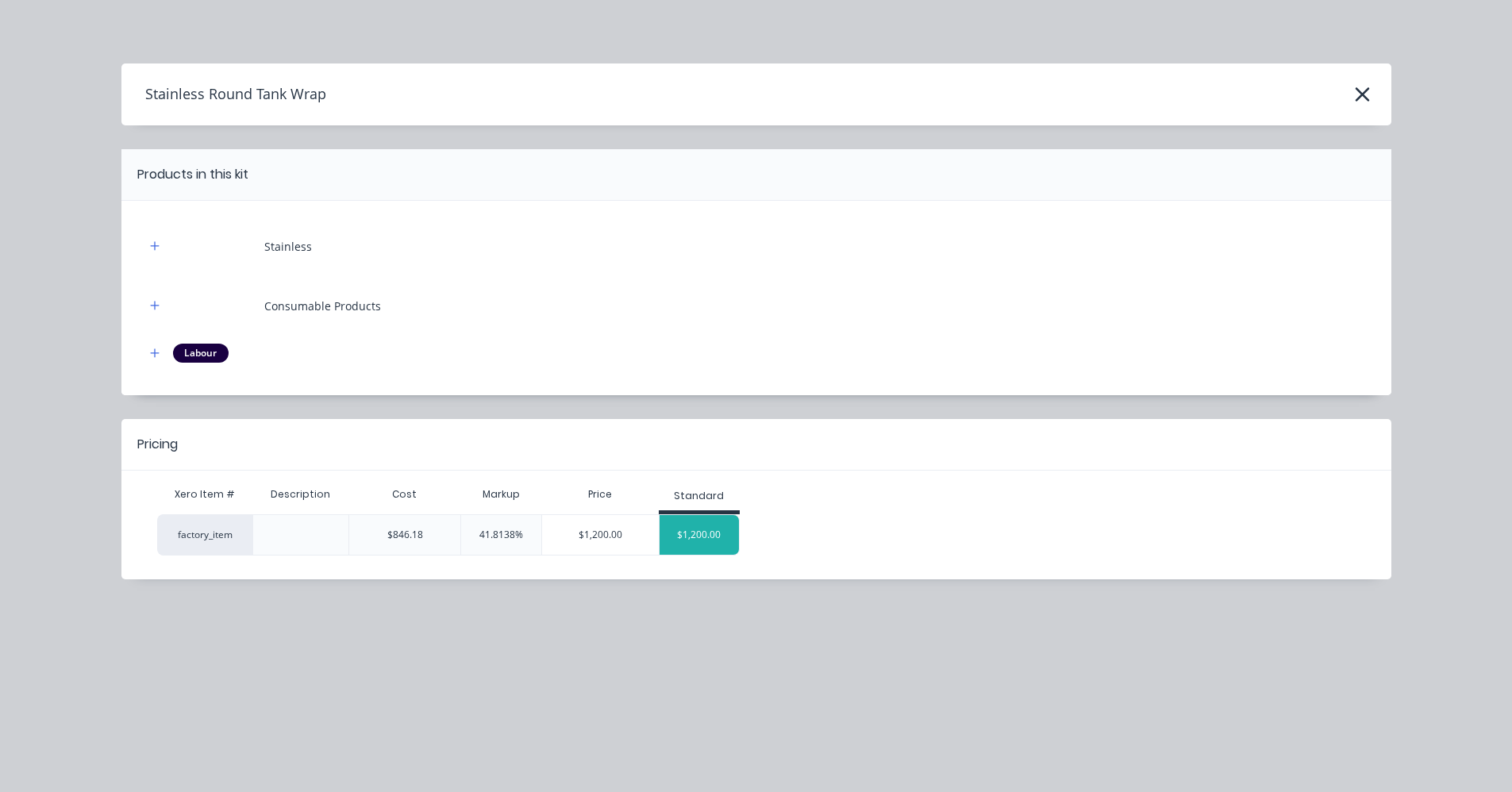
click at [680, 535] on div "$1,200.00" at bounding box center [700, 535] width 80 height 40
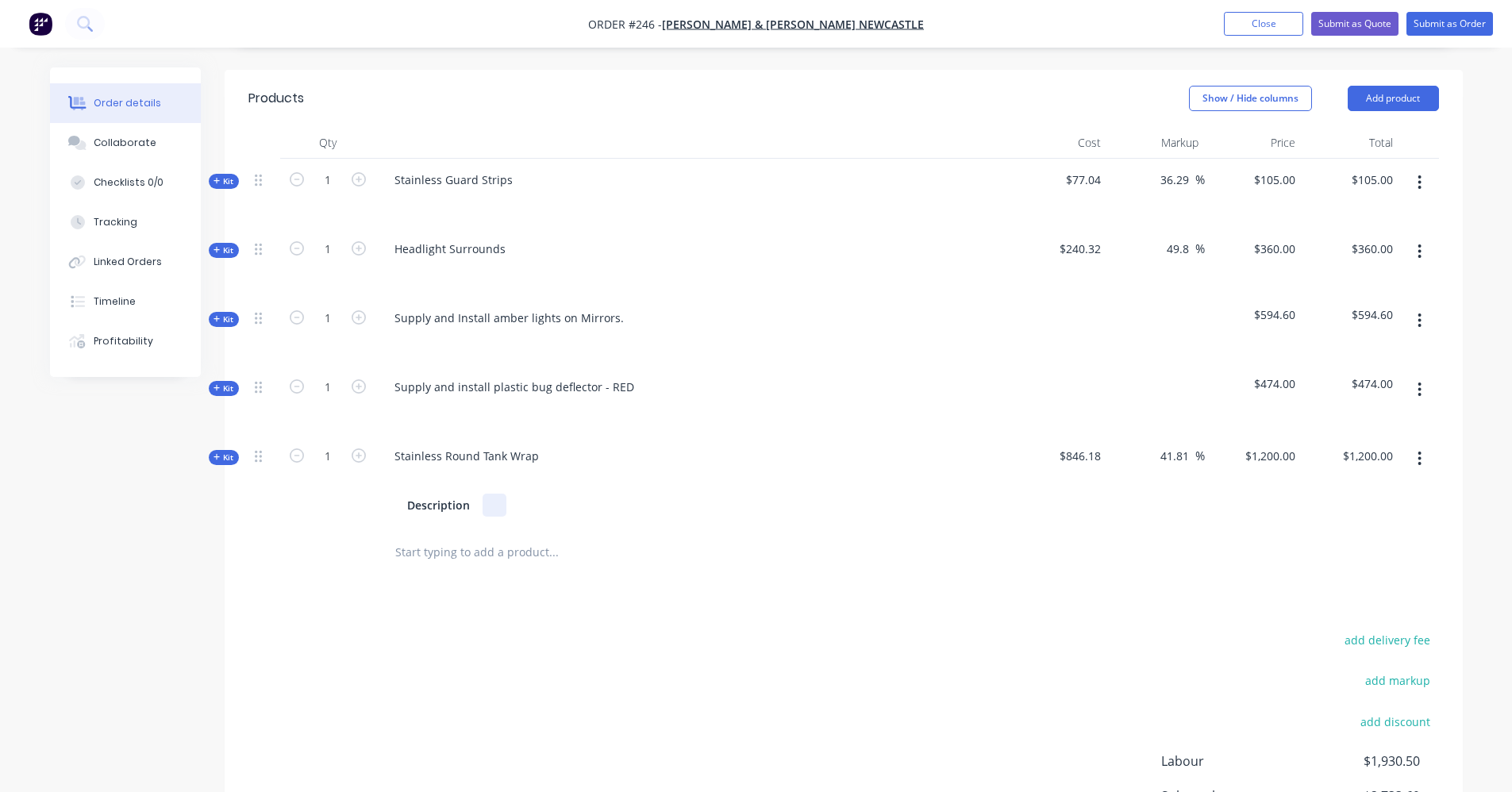
drag, startPoint x: 479, startPoint y: 489, endPoint x: 390, endPoint y: 492, distance: 89.1
click at [390, 494] on div "Description" at bounding box center [692, 505] width 622 height 23
drag, startPoint x: 467, startPoint y: 484, endPoint x: 367, endPoint y: 489, distance: 100.1
click at [367, 489] on div "Kit 1 Stainless Round Tank Wrap Description $846.18 41.81 41.81 % $1,200.00 $1,…" at bounding box center [843, 480] width 1190 height 92
click at [1272, 445] on input "1200" at bounding box center [1284, 456] width 33 height 23
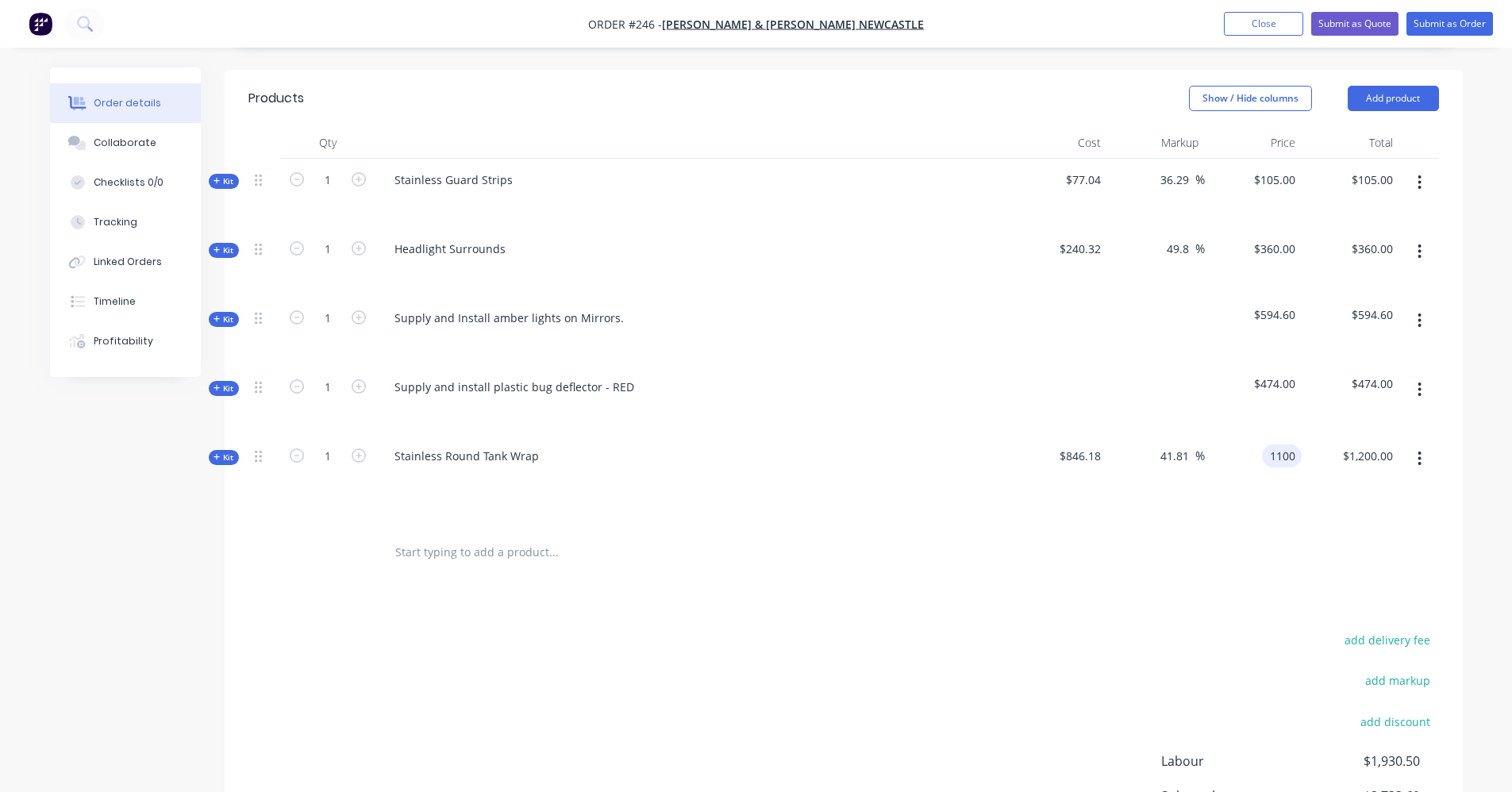
type input "1100"
type input "30"
type input "$1,100.00"
click at [1288, 455] on div "$1,100.00 1100" at bounding box center [1253, 480] width 97 height 92
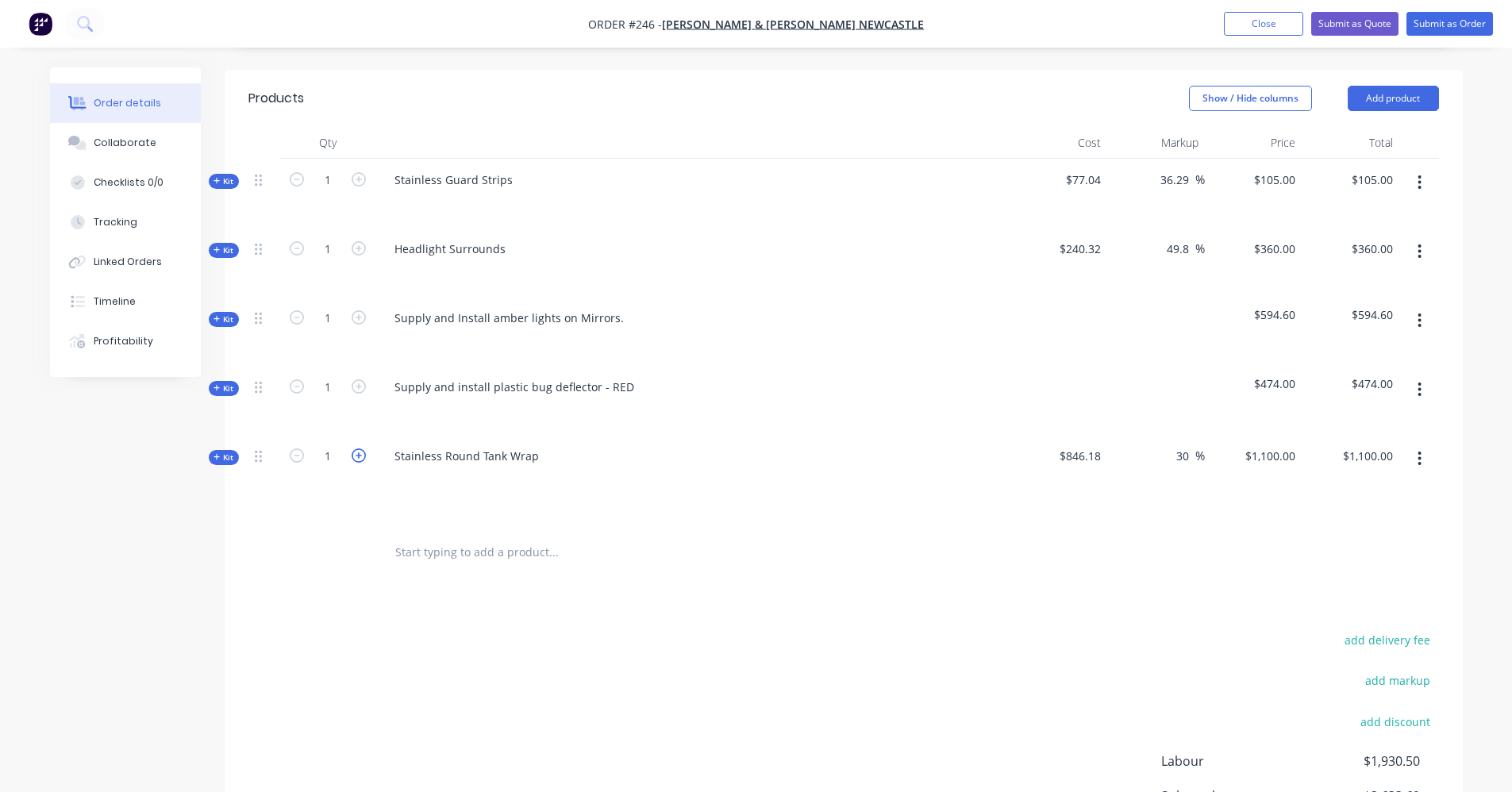
click at [356, 449] on icon "button" at bounding box center [358, 455] width 14 height 14
type input "2"
type input "$2,200.00"
click at [356, 449] on icon "button" at bounding box center [358, 455] width 14 height 14
type input "3"
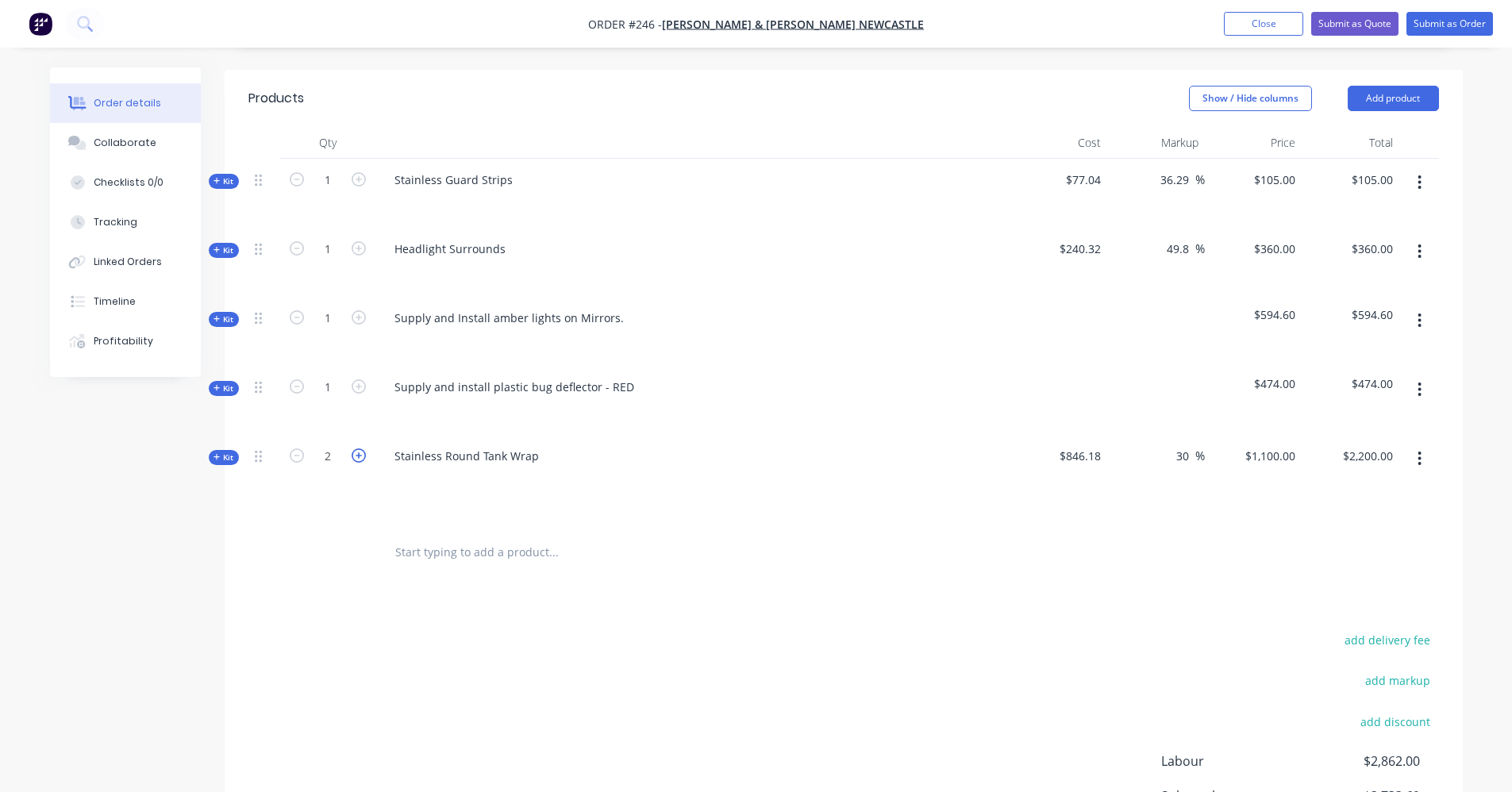
type input "$3,300.00"
click at [356, 449] on icon "button" at bounding box center [358, 455] width 14 height 14
type input "4"
type input "$4,400.00"
click at [419, 537] on input "text" at bounding box center [553, 553] width 317 height 32
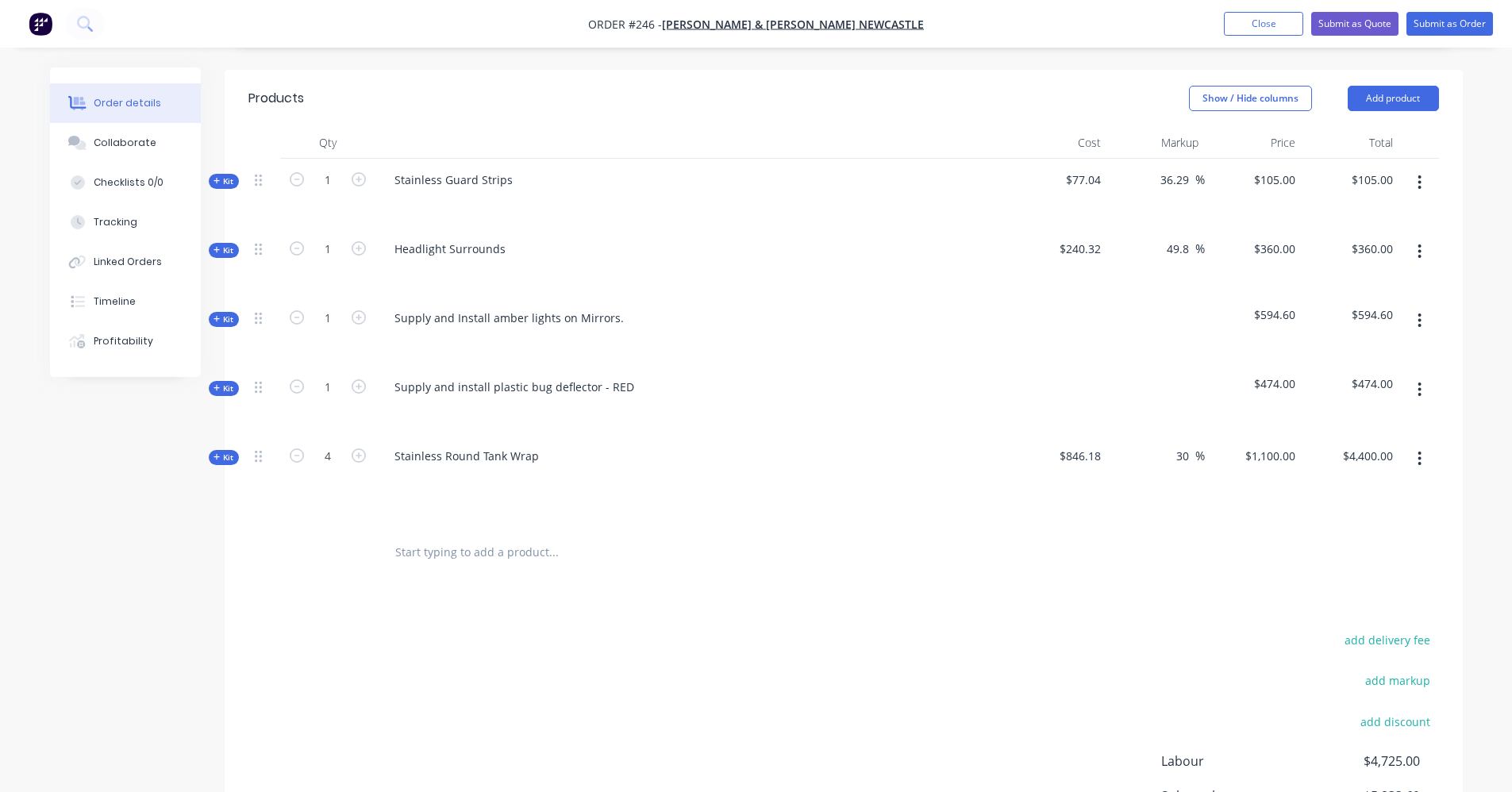
click at [484, 537] on input "text" at bounding box center [553, 553] width 317 height 32
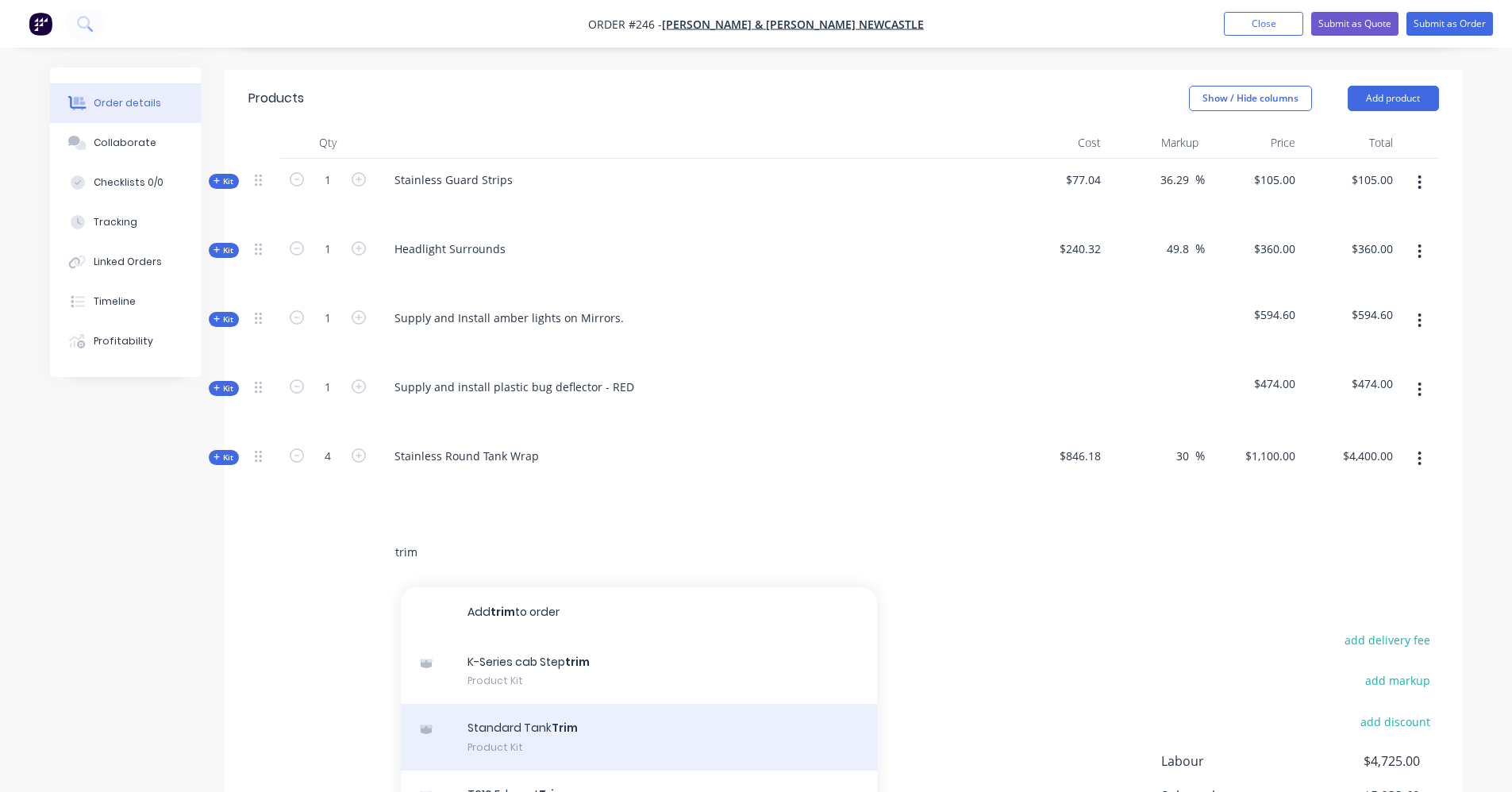
type input "trim"
click at [580, 713] on div "Standard Tank Trim Product Kit" at bounding box center [638, 737] width 476 height 66
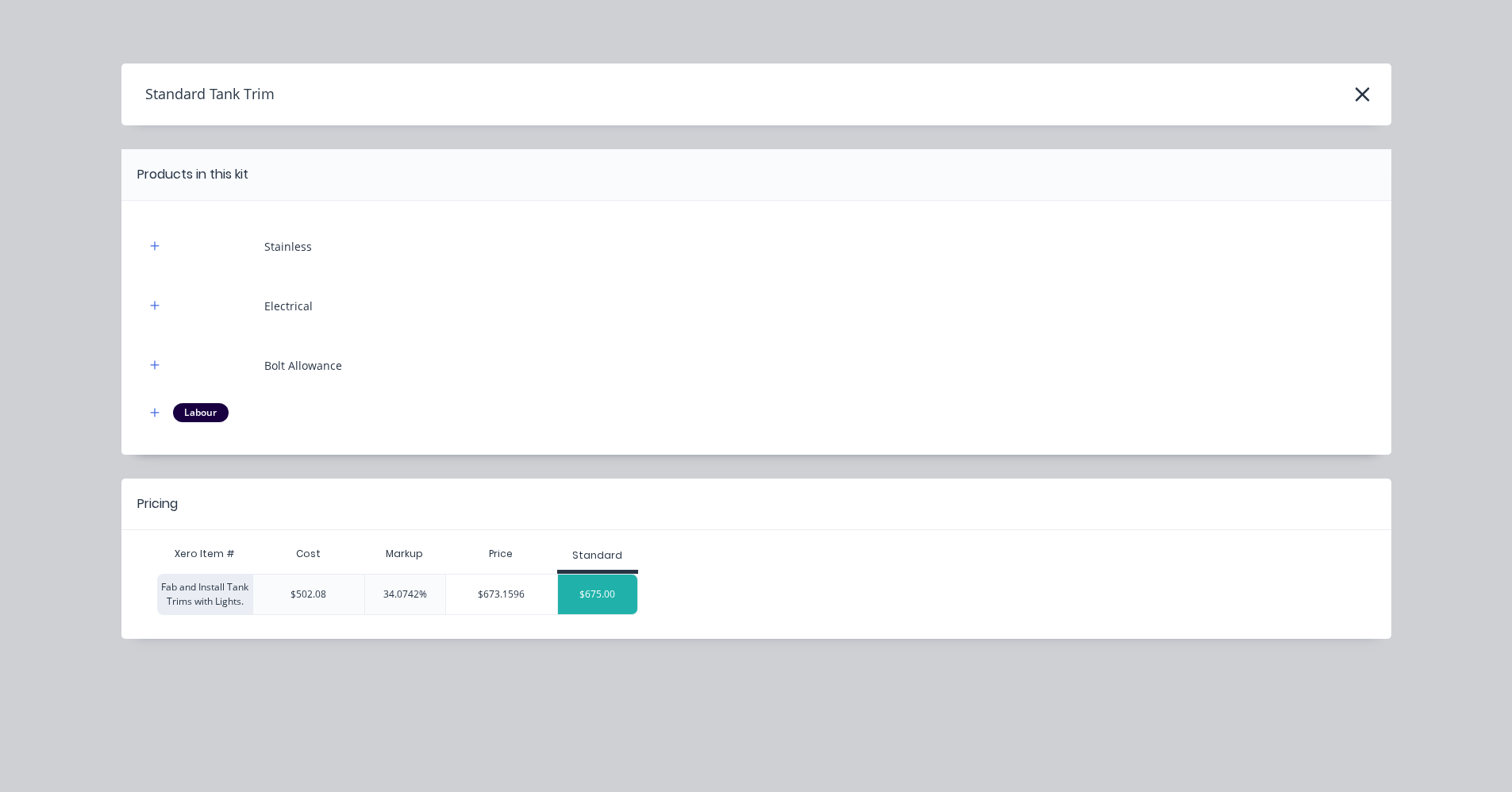
click at [594, 593] on div "$675.00" at bounding box center [598, 595] width 80 height 40
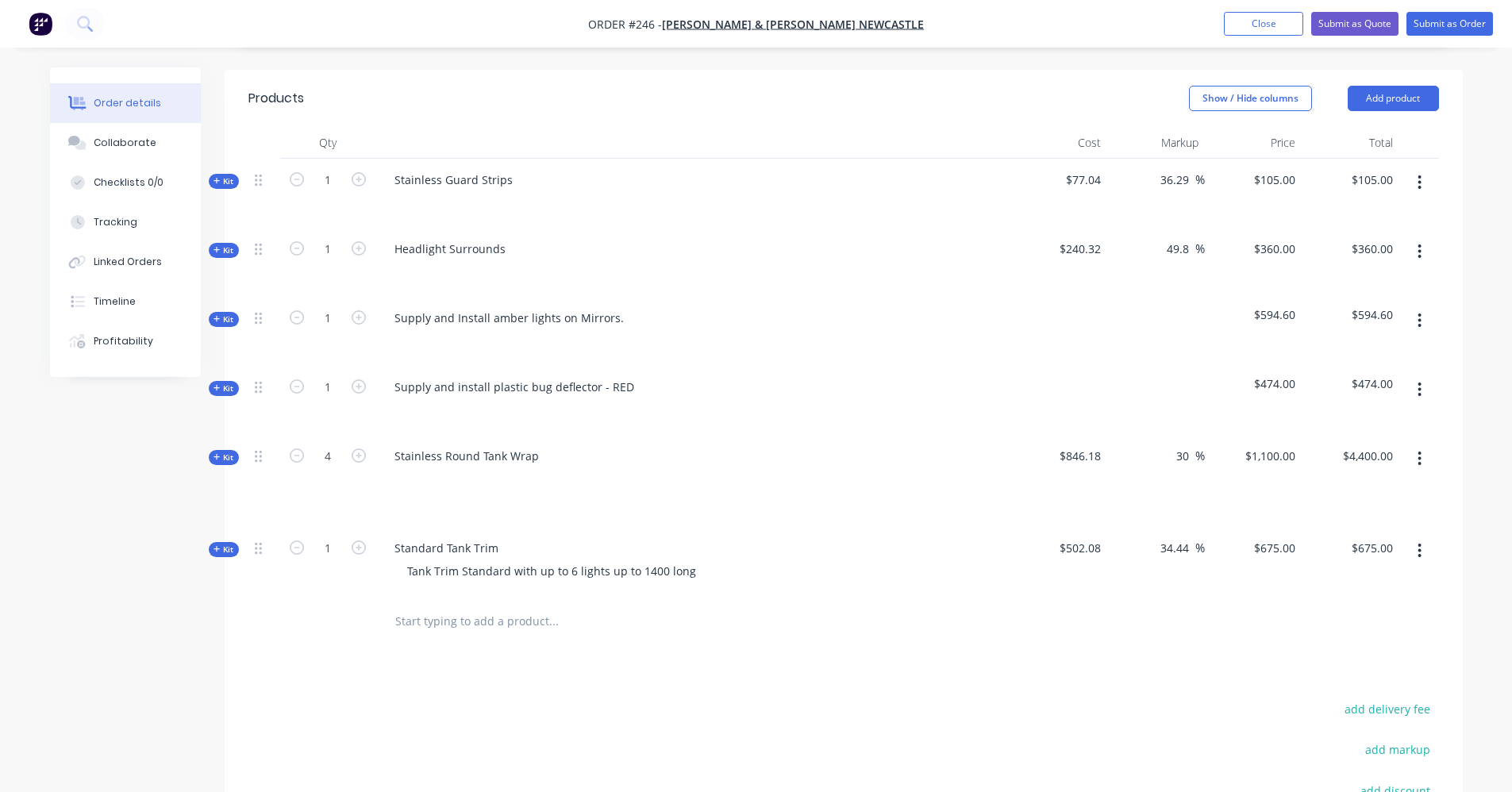
click at [210, 542] on button "Kit" at bounding box center [223, 549] width 30 height 15
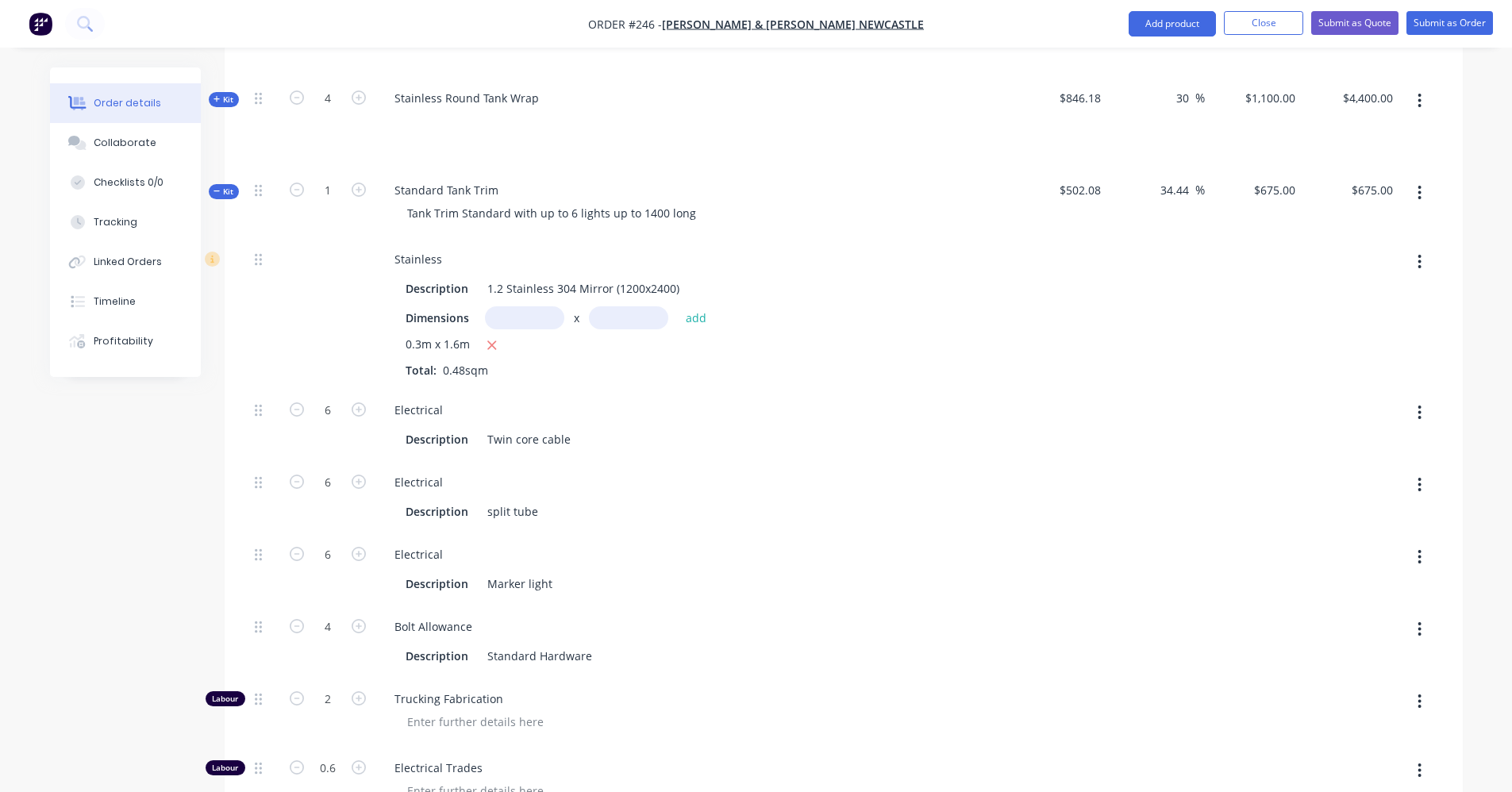
scroll to position [794, 0]
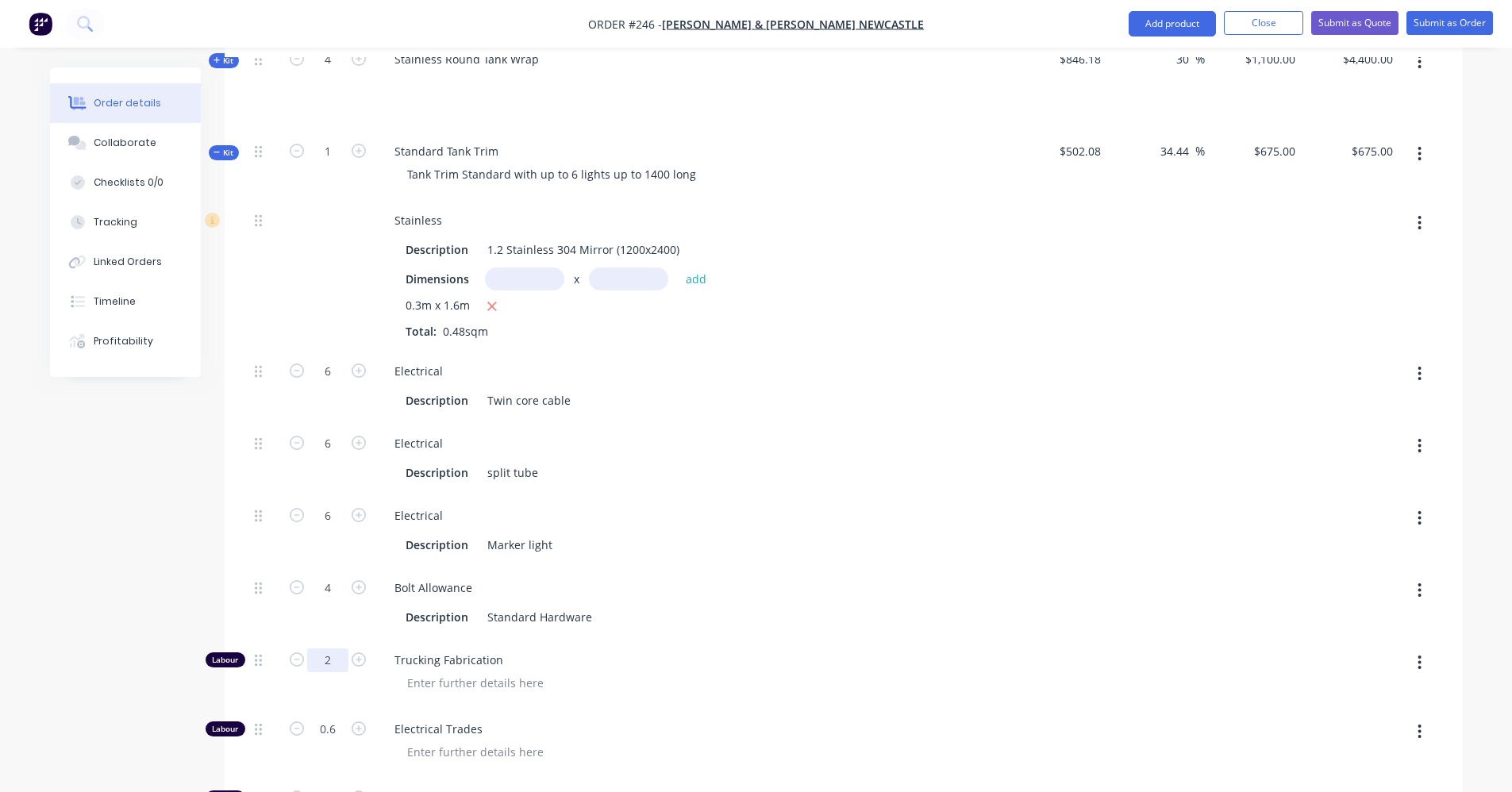
click at [331, 648] on input "2" at bounding box center [328, 660] width 42 height 24
type input "1.5"
type input "$617.8627"
type input "$617.86"
click at [772, 567] on div "Bolt Allowance Description Standard Hardware" at bounding box center [693, 603] width 635 height 72
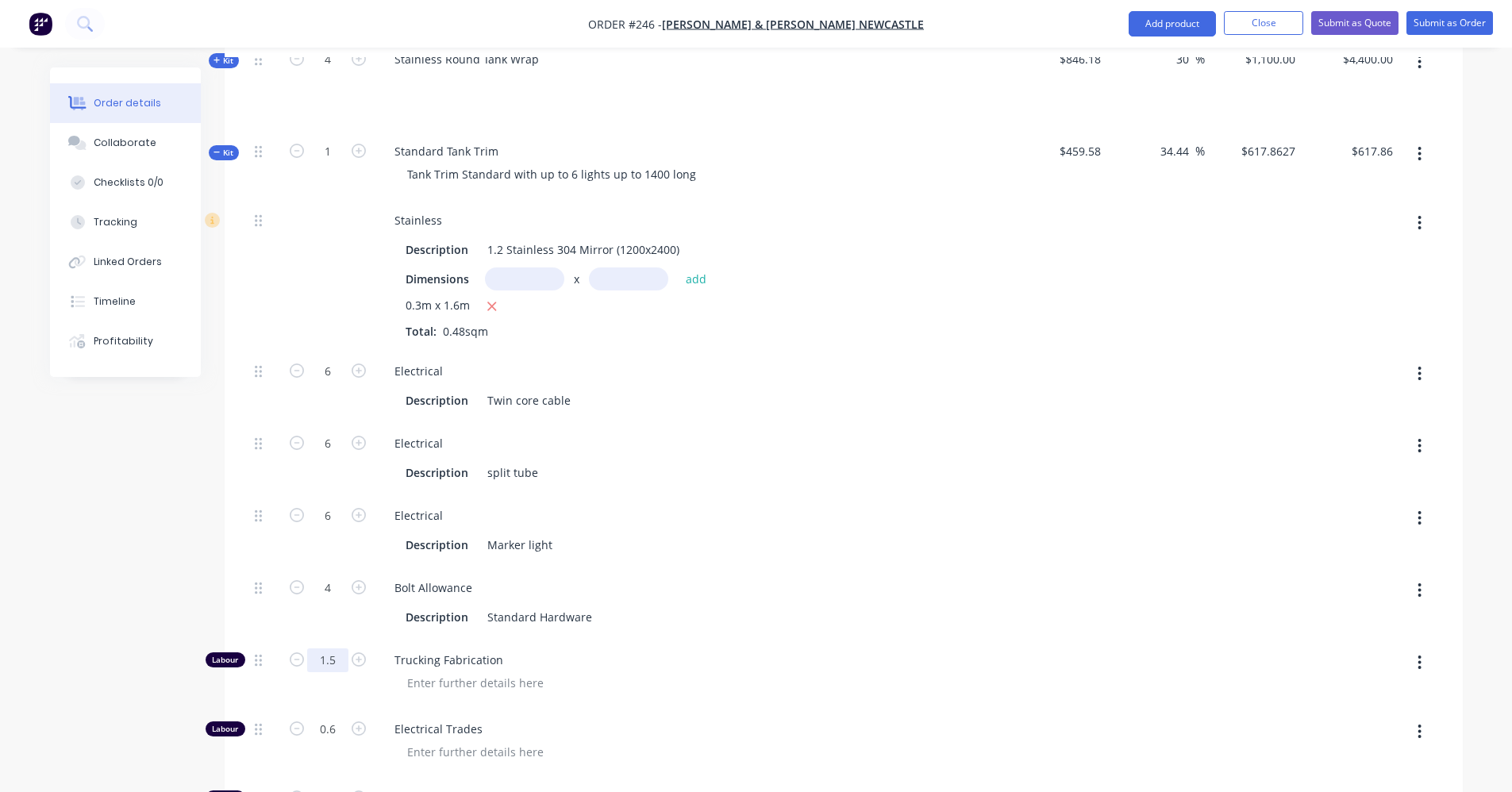
click at [335, 648] on input "1.5" at bounding box center [328, 660] width 42 height 24
type input "17"
type input "$2,389.1193"
type input "$2,389.12"
click at [717, 603] on div "Description Standard Hardware" at bounding box center [692, 616] width 622 height 27
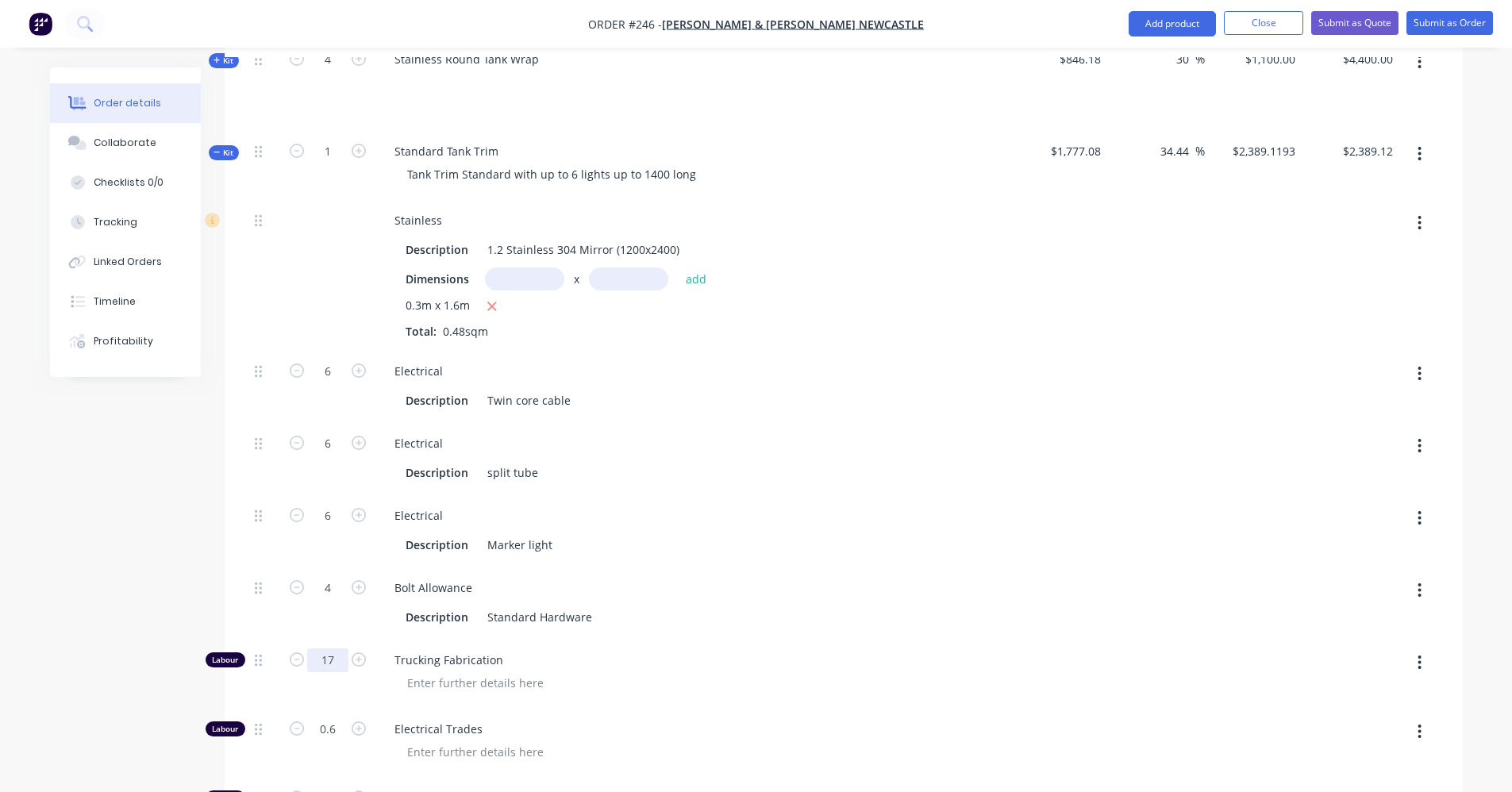
click at [330, 648] on input "17" at bounding box center [328, 660] width 42 height 24
type input "1.7"
type input "$640.7176"
type input "$640.72"
click at [806, 567] on div "Bolt Allowance Description Standard Hardware" at bounding box center [693, 603] width 635 height 72
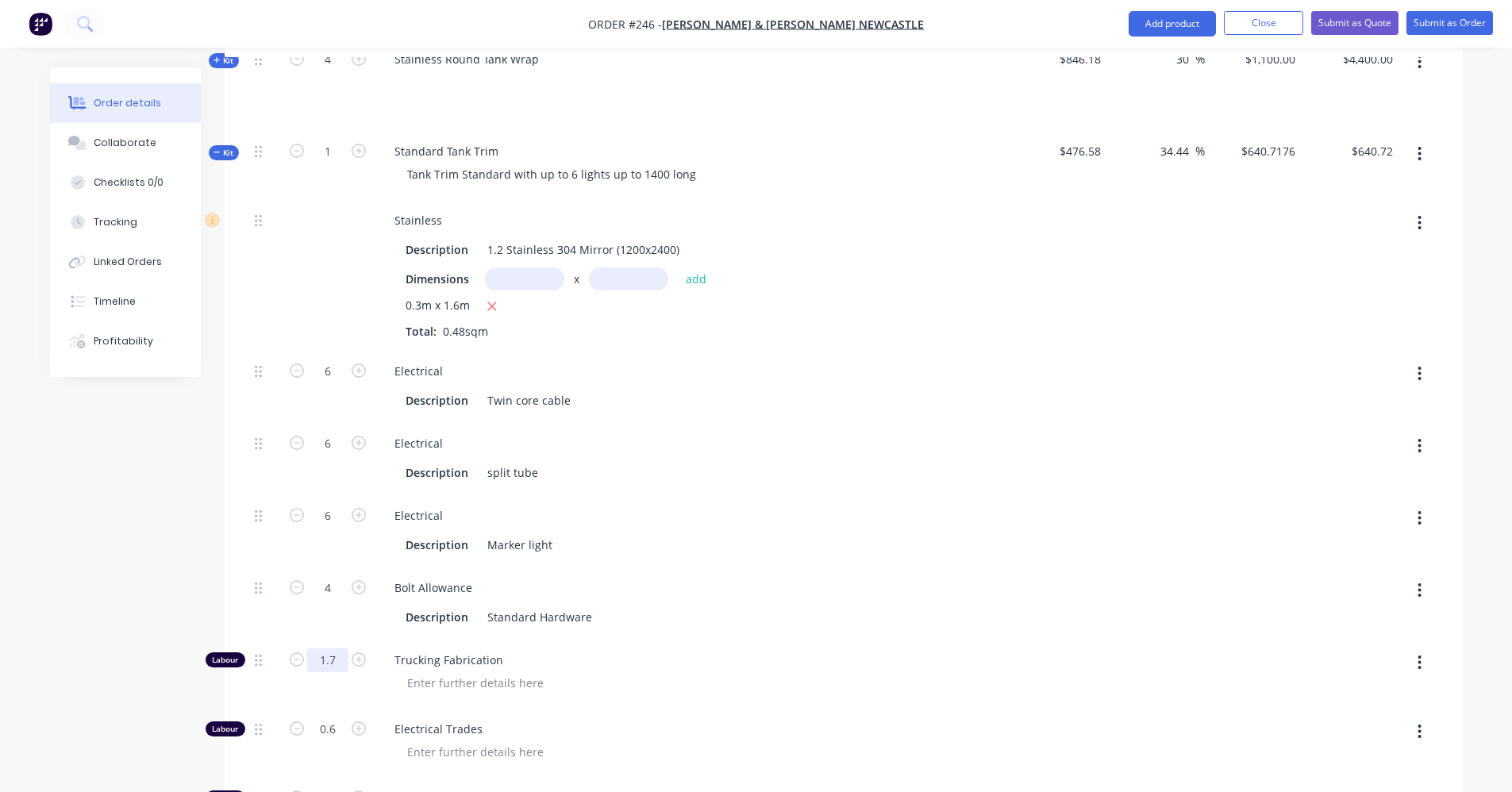
click at [329, 648] on input "1.7" at bounding box center [328, 660] width 42 height 24
type input "1.8"
type input "$652.1451"
type input "$652.15"
click at [720, 577] on div "Bolt Allowance" at bounding box center [692, 588] width 622 height 23
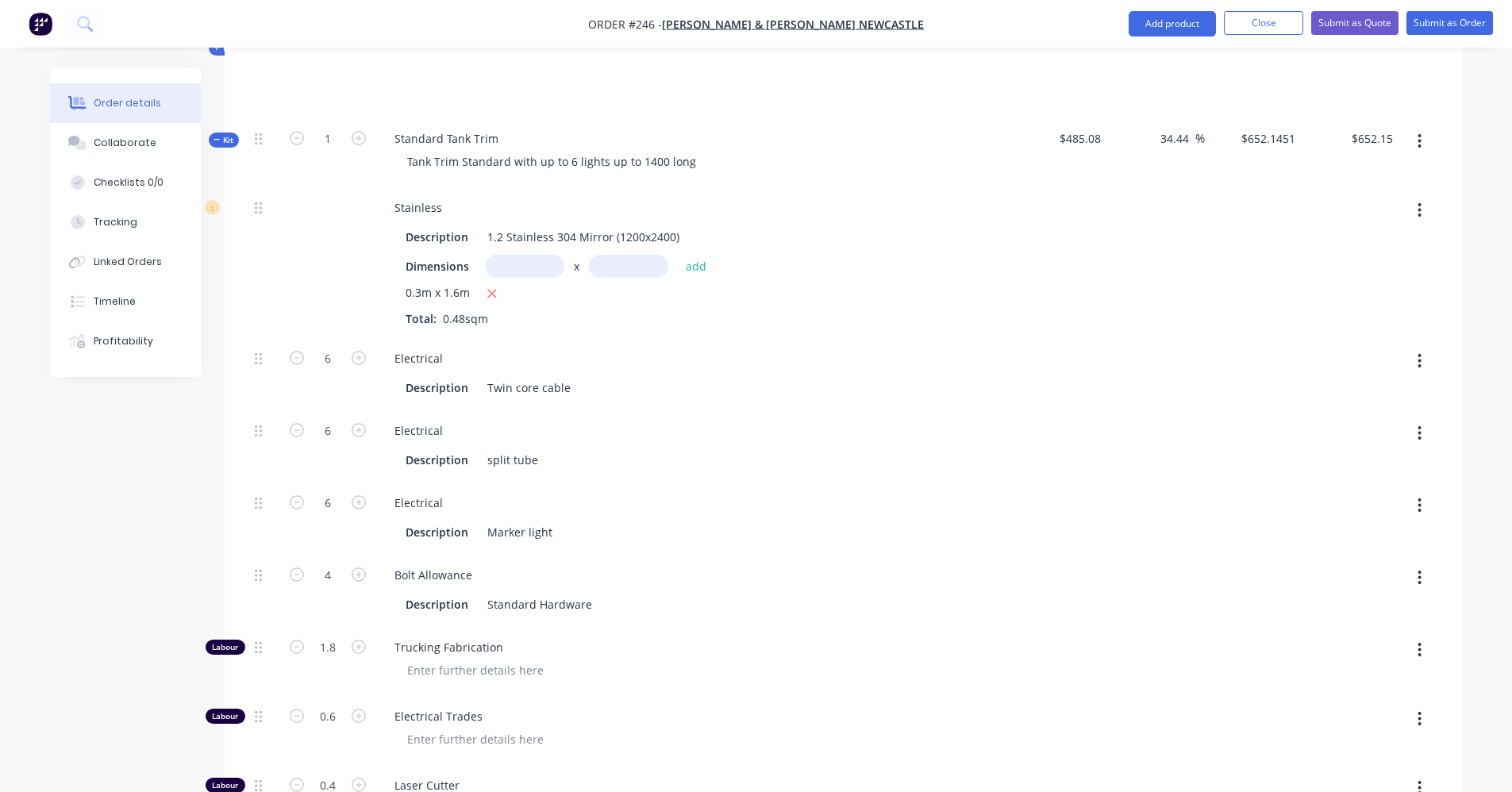
scroll to position [715, 0]
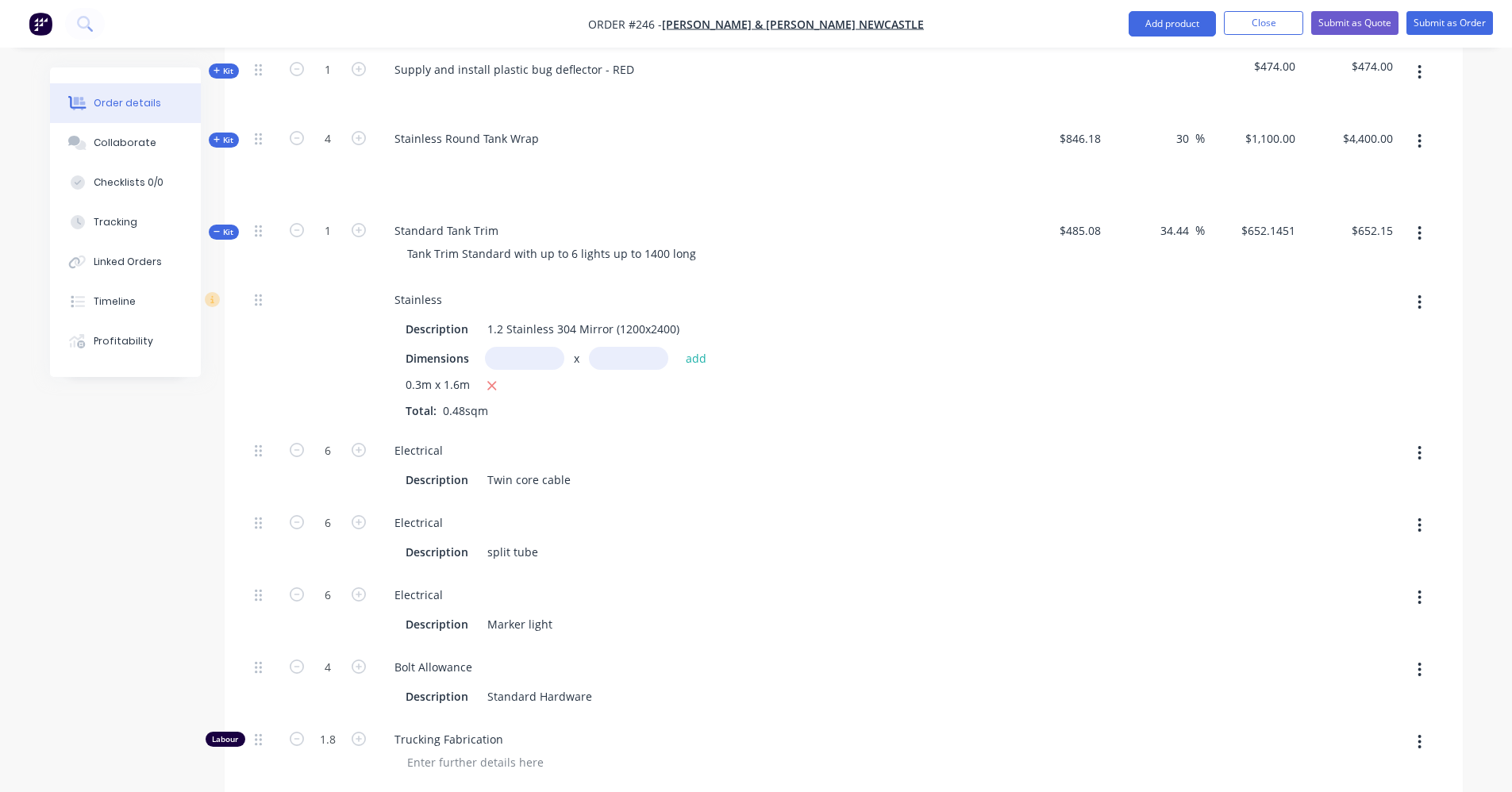
click at [221, 226] on span "Kit" at bounding box center [223, 232] width 21 height 12
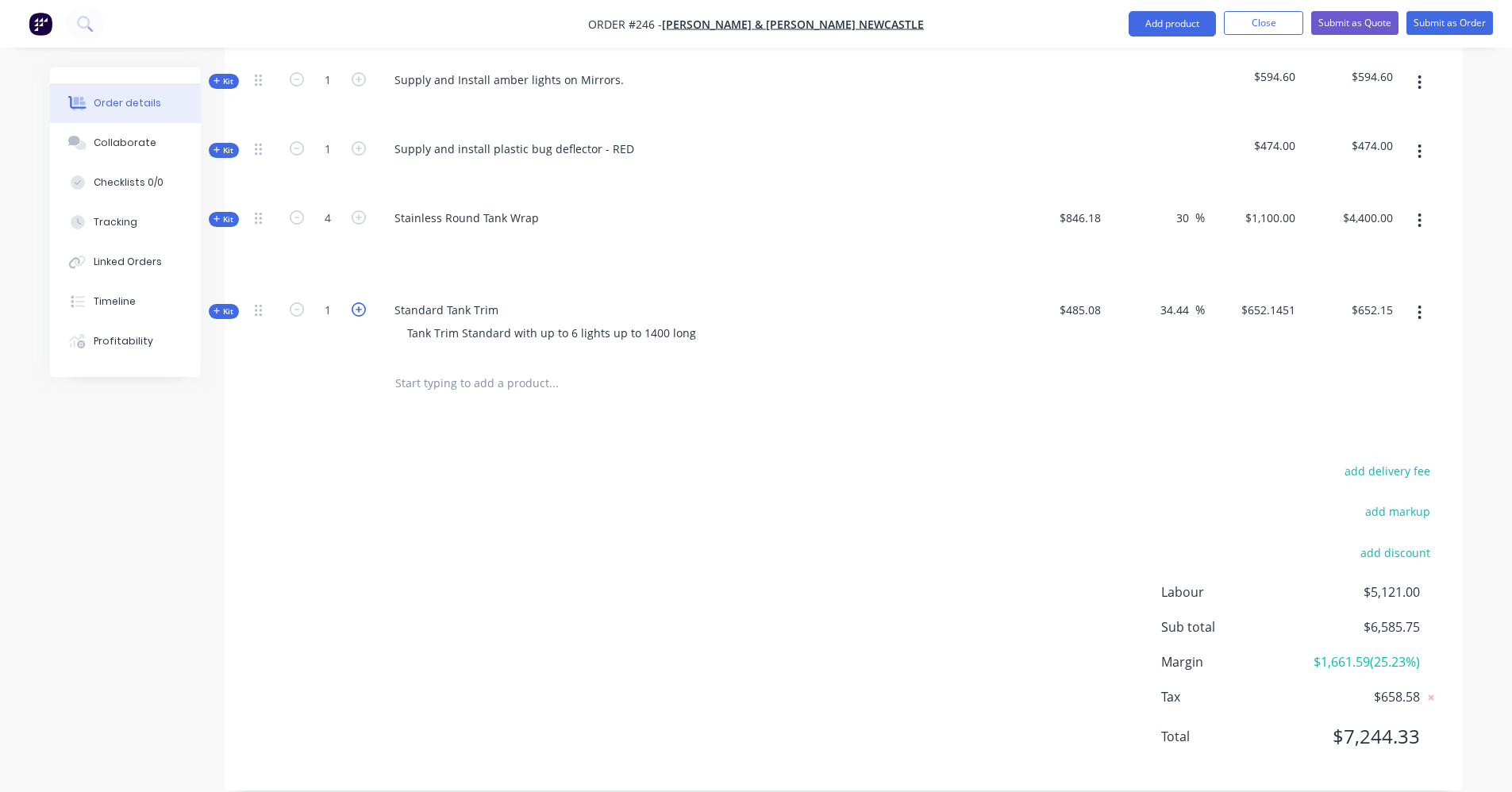
click at [355, 303] on icon "button" at bounding box center [358, 309] width 14 height 14
type input "2"
type input "$1,304.29"
click at [355, 303] on icon "button" at bounding box center [358, 309] width 14 height 14
type input "3"
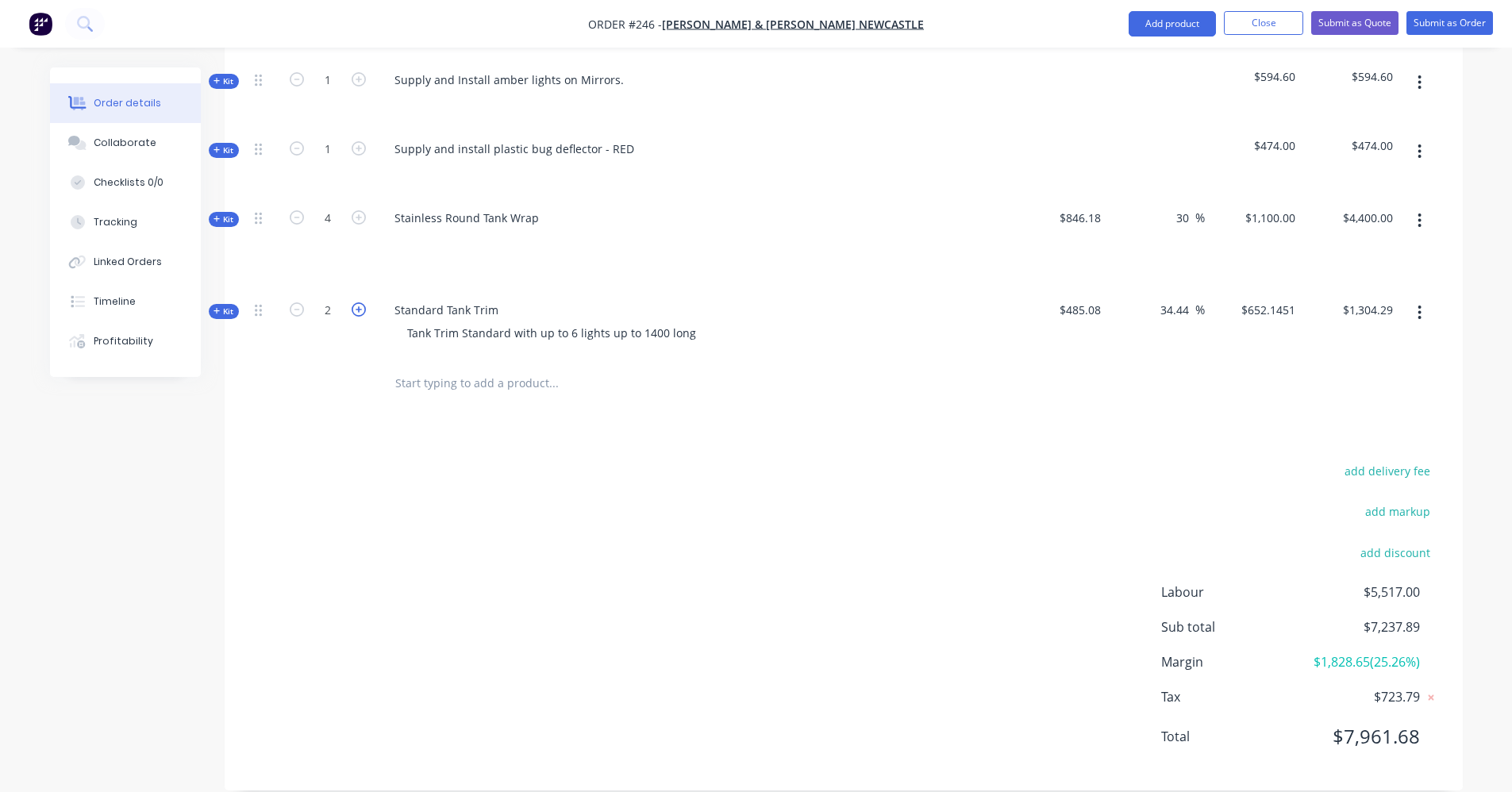
type input "$1,956.44"
click at [355, 303] on icon "button" at bounding box center [358, 309] width 14 height 14
type input "4"
type input "$2,608.58"
click at [435, 381] on div at bounding box center [661, 384] width 572 height 52
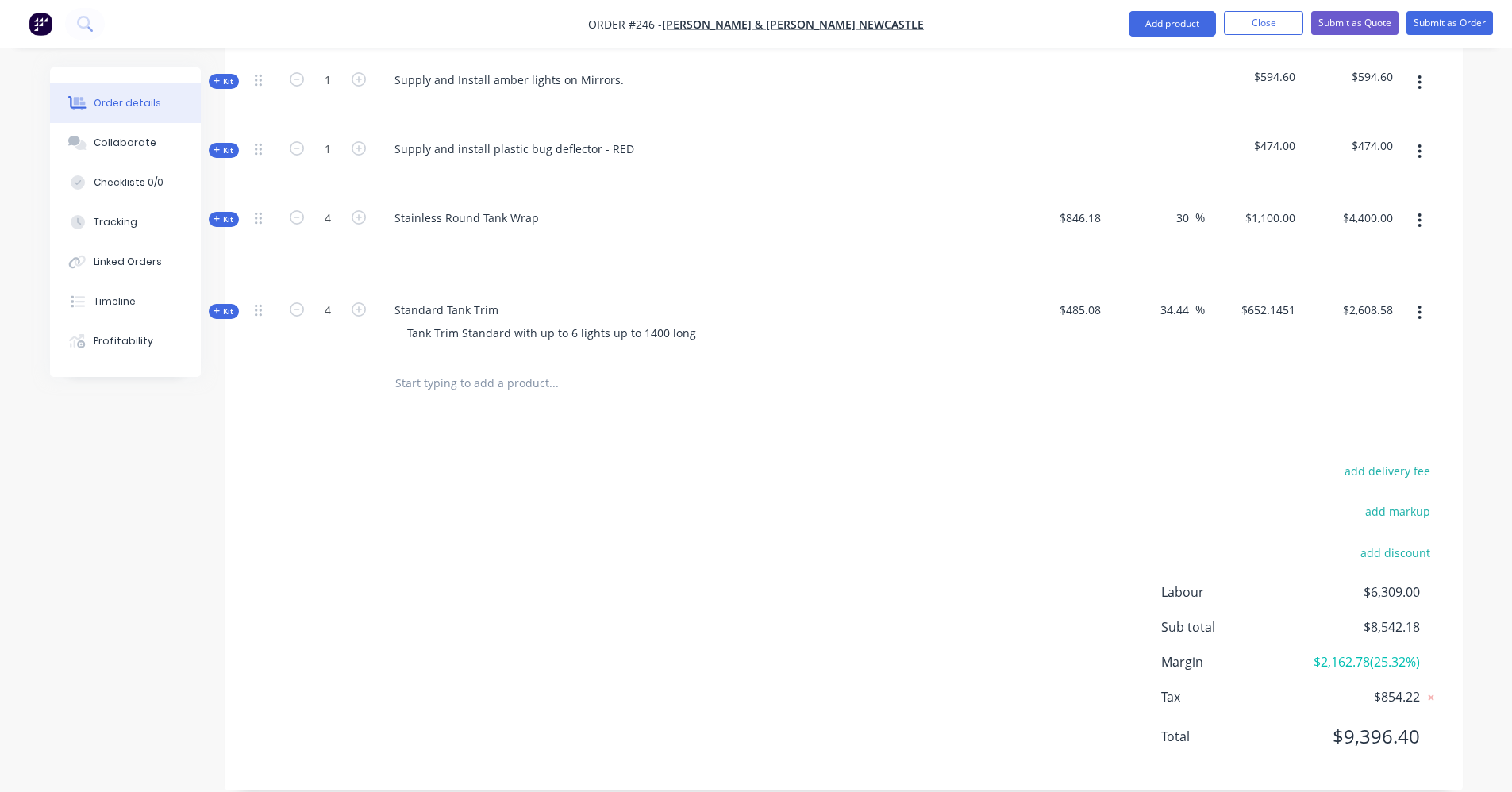
click at [427, 367] on input "text" at bounding box center [553, 383] width 317 height 32
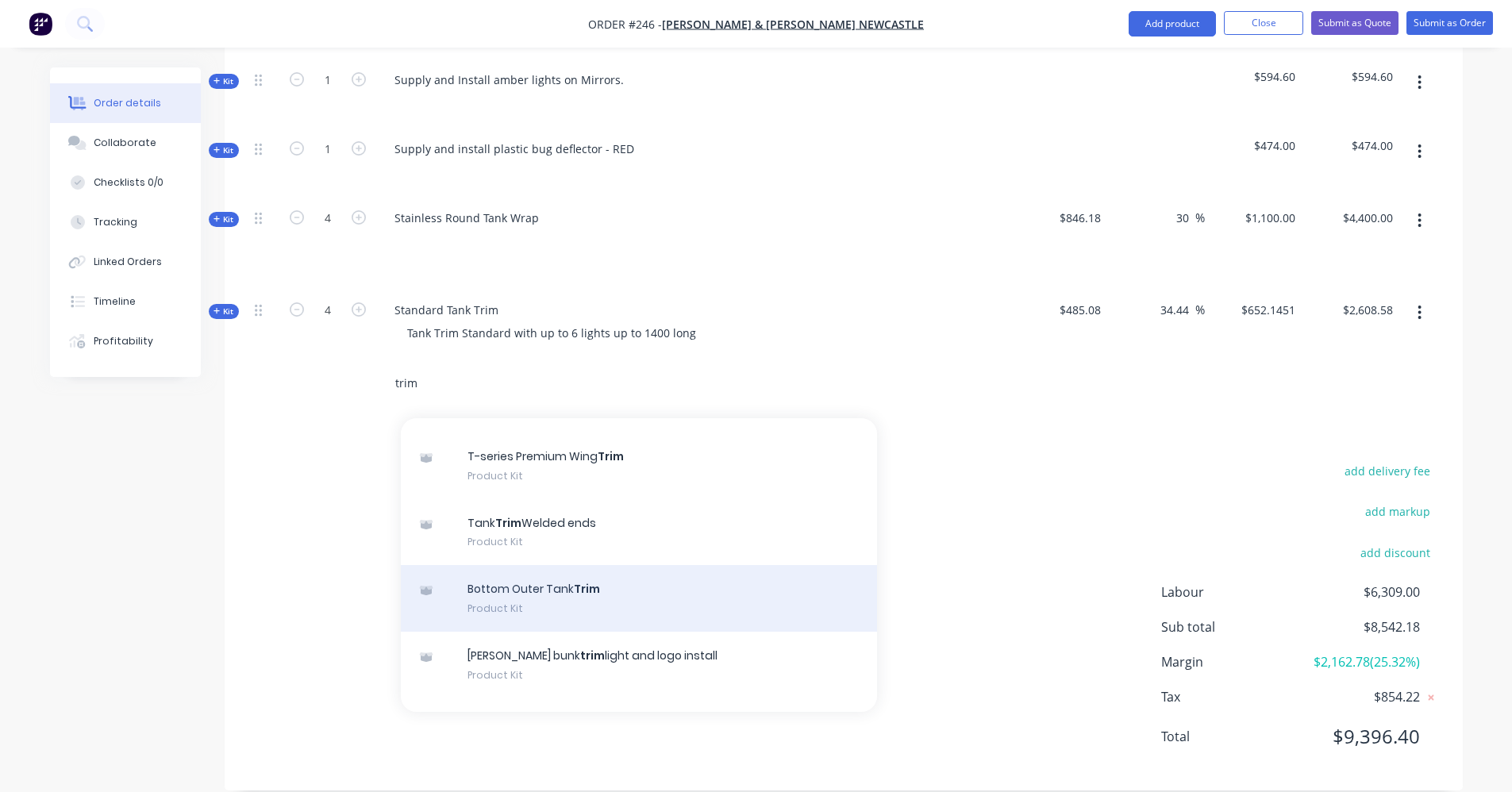
type input "trim"
click at [544, 574] on div "Bottom Outer Tank Trim Product Kit" at bounding box center [638, 598] width 476 height 66
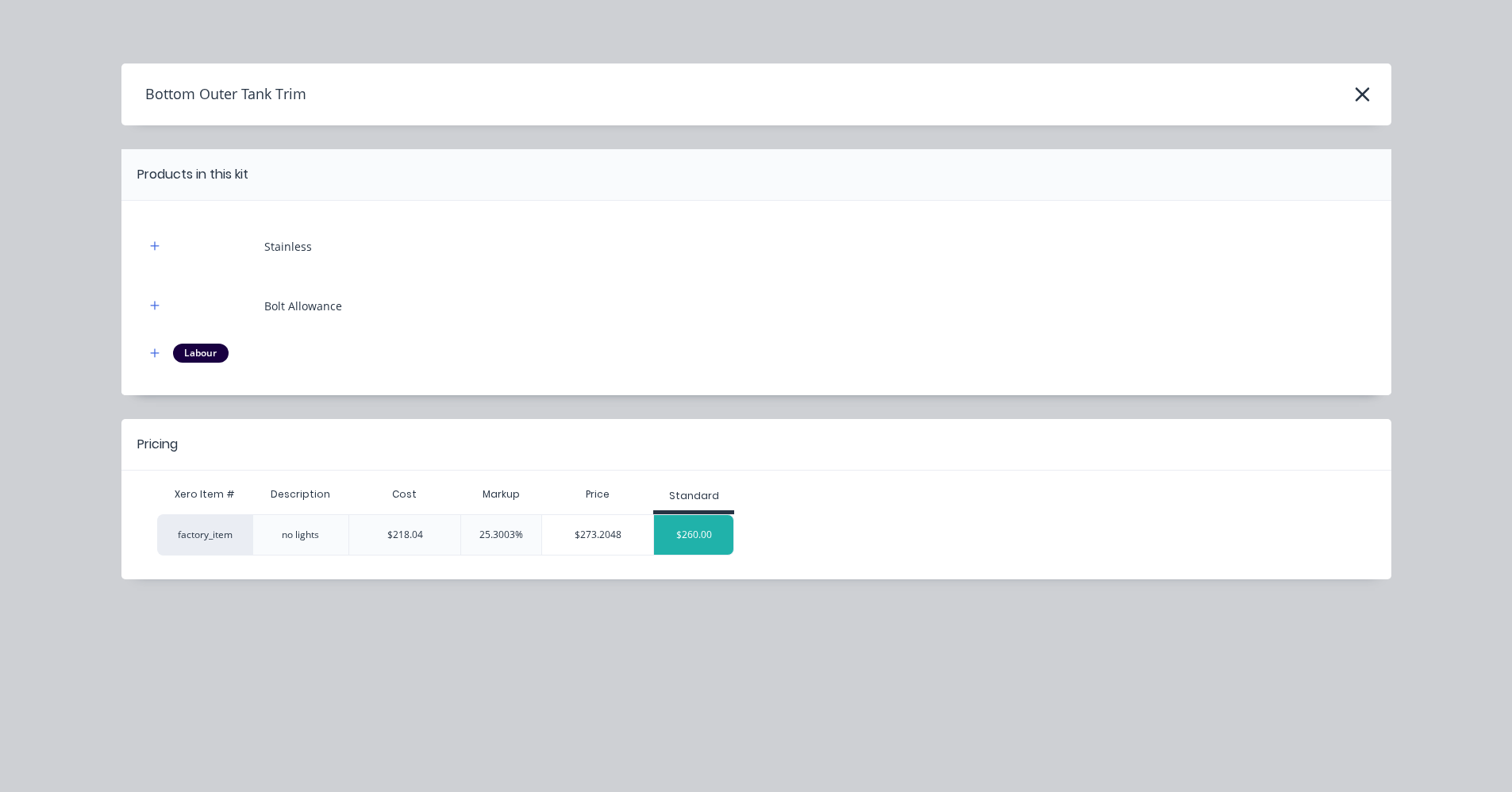
click at [694, 544] on div "$260.00" at bounding box center [694, 535] width 80 height 40
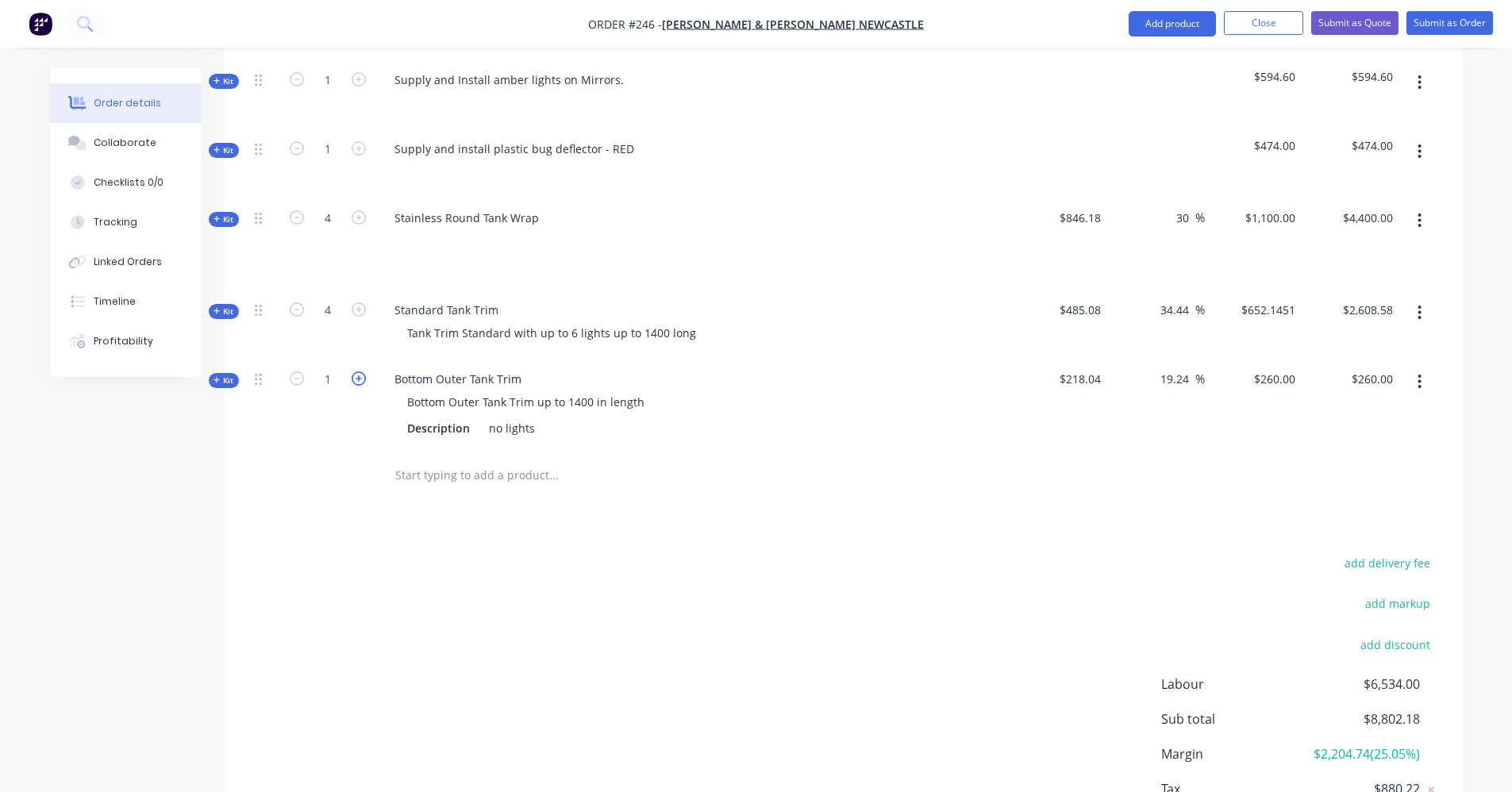
click at [356, 371] on icon "button" at bounding box center [358, 378] width 14 height 14
type input "2"
type input "$520.00"
click at [356, 371] on icon "button" at bounding box center [358, 378] width 14 height 14
type input "3"
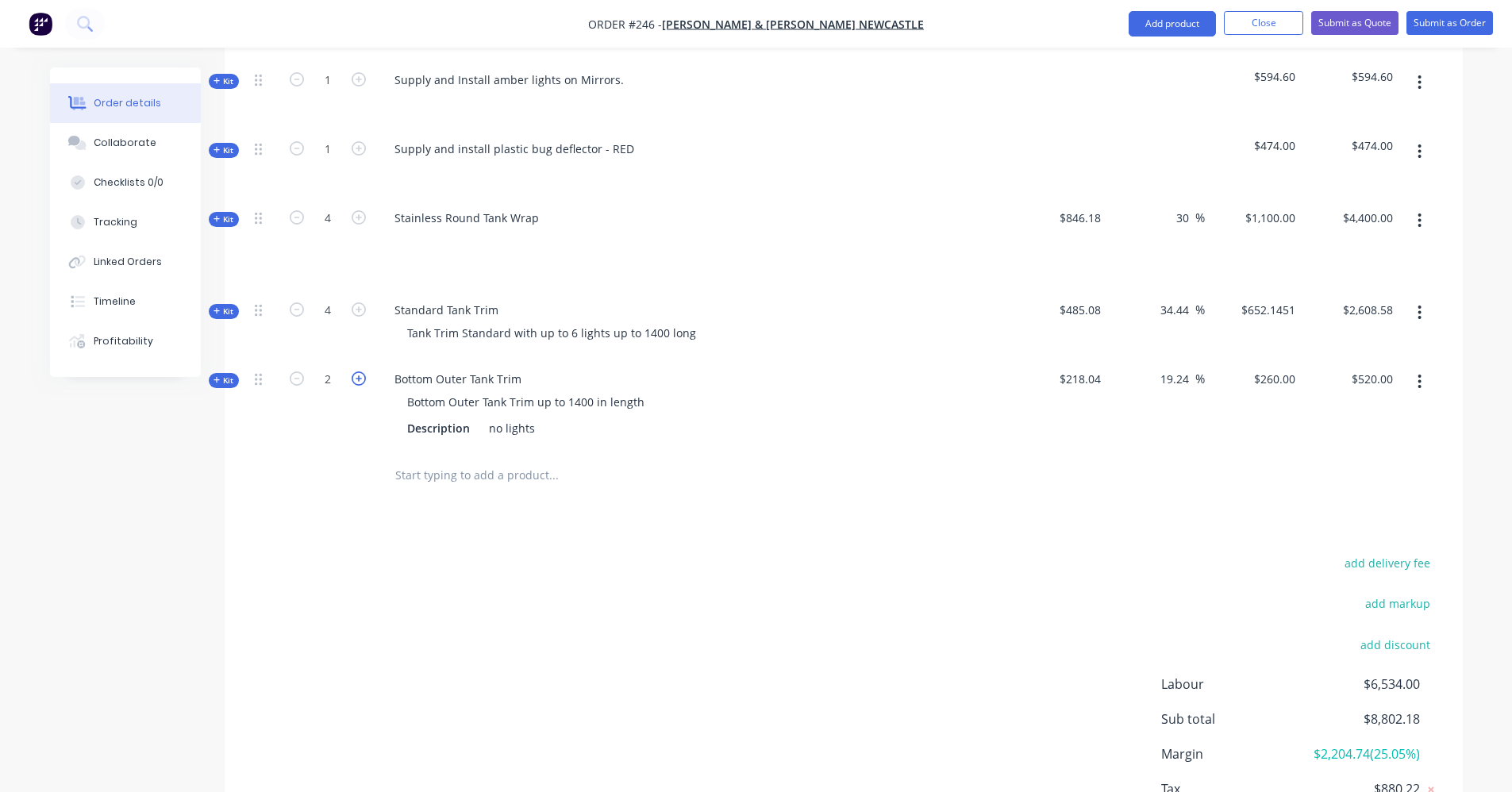
type input "$780.00"
click at [356, 371] on icon "button" at bounding box center [358, 378] width 14 height 14
type input "4"
type input "$1,040.00"
click at [646, 481] on div "Products Show / Hide columns Add product Qty Cost Markup Price Total Kit 1 Stai…" at bounding box center [843, 357] width 1238 height 1051
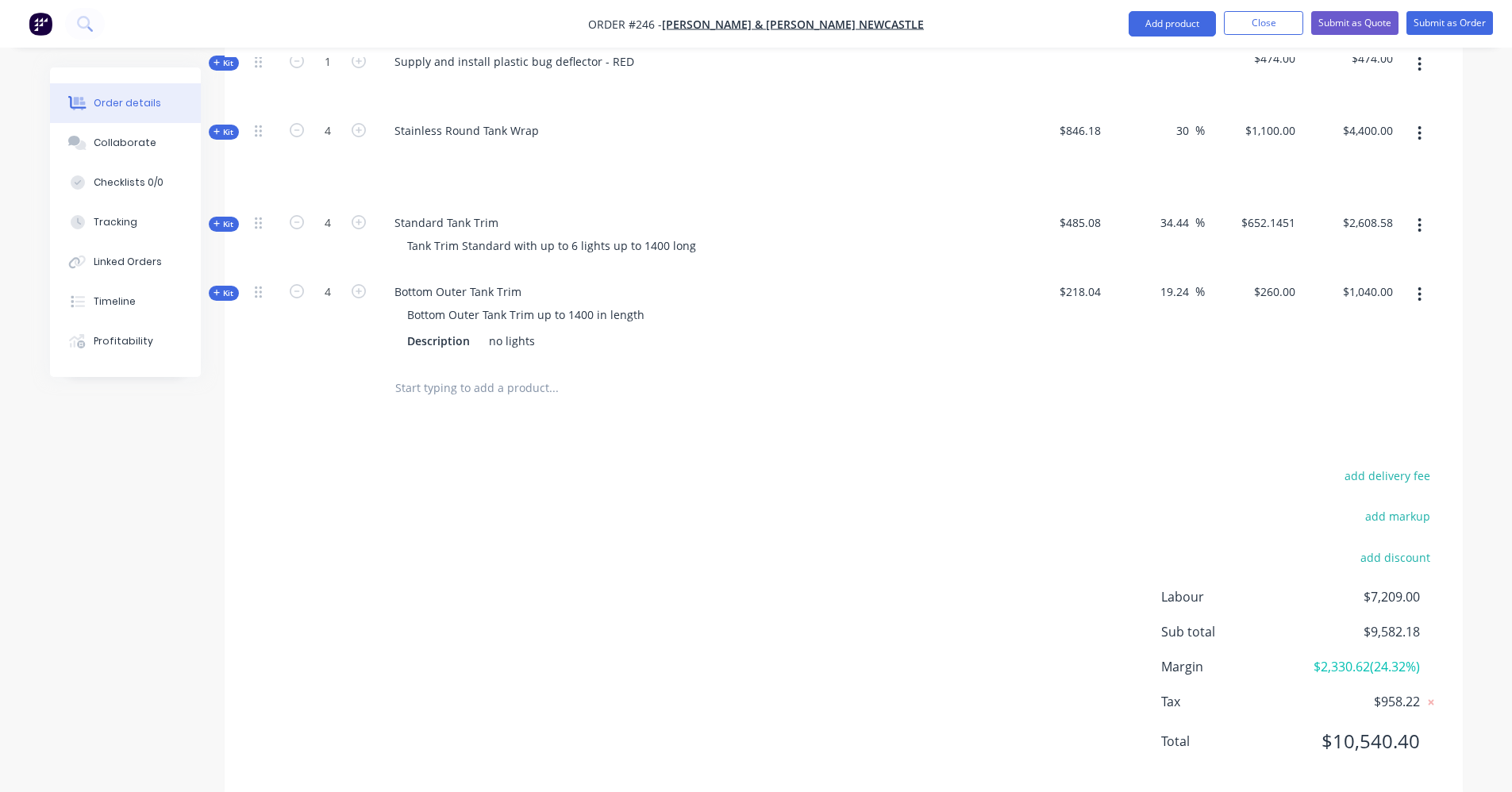
scroll to position [727, 0]
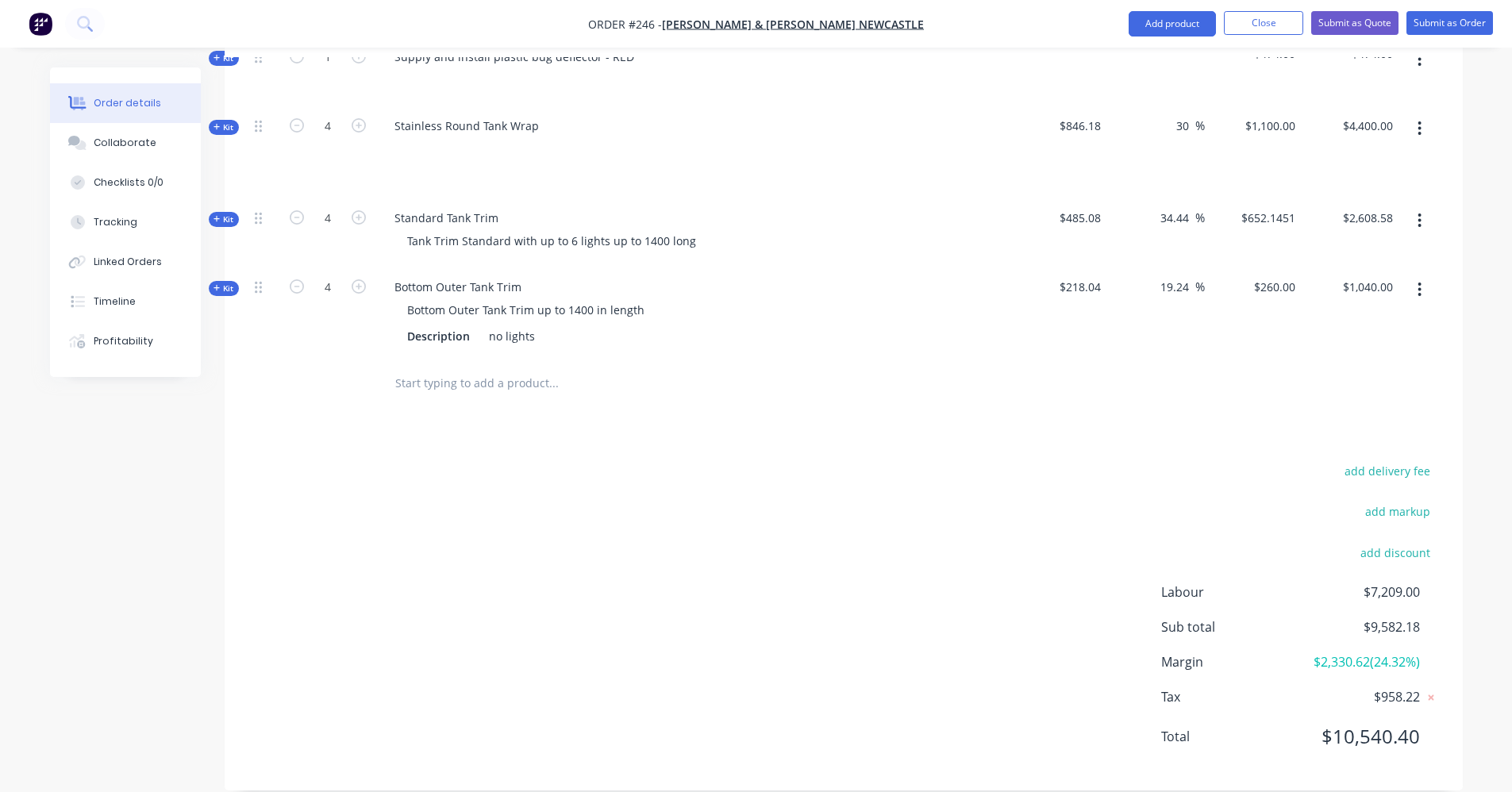
click at [482, 368] on input "text" at bounding box center [553, 383] width 317 height 32
type input "S"
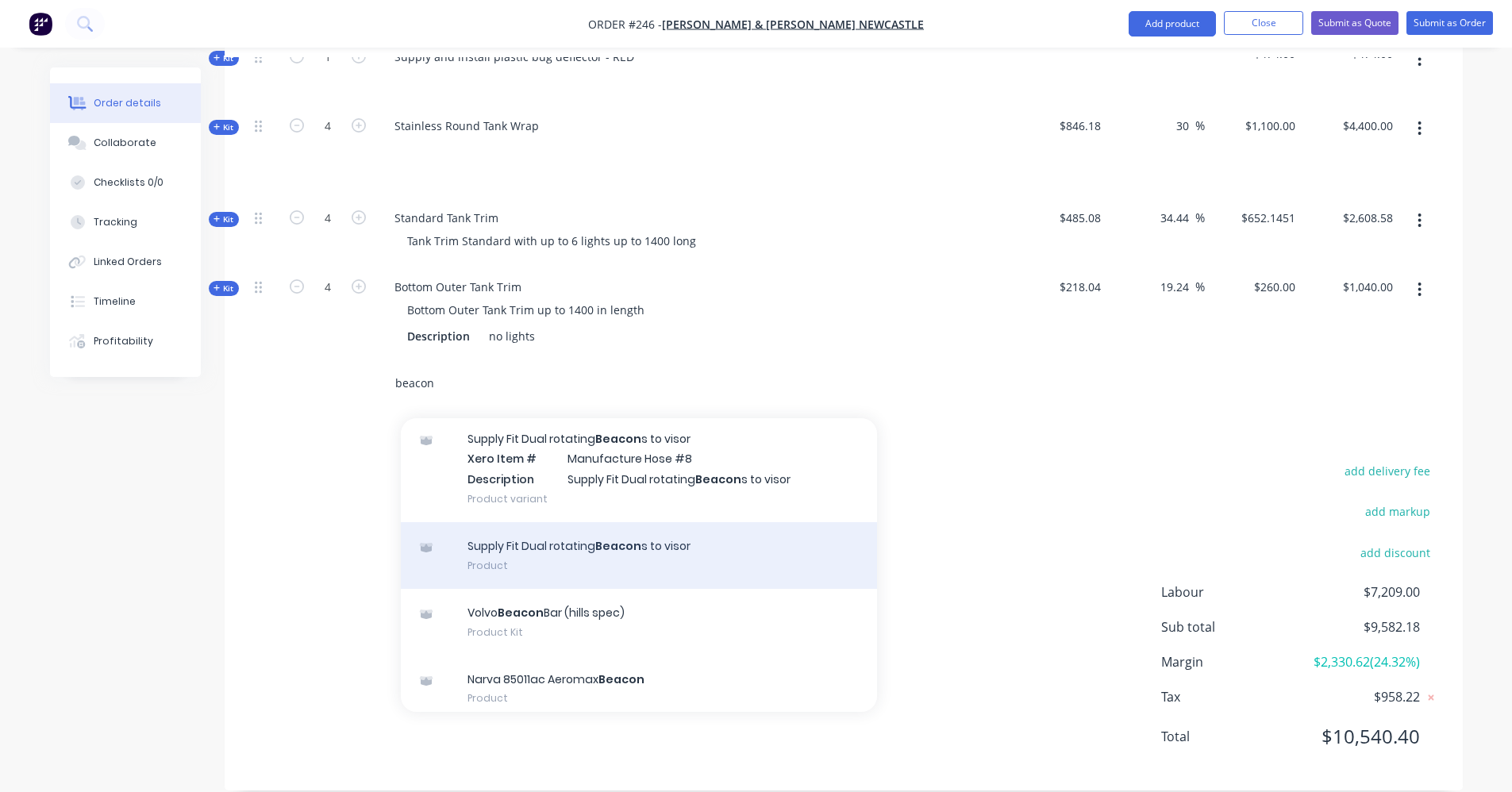
scroll to position [0, 0]
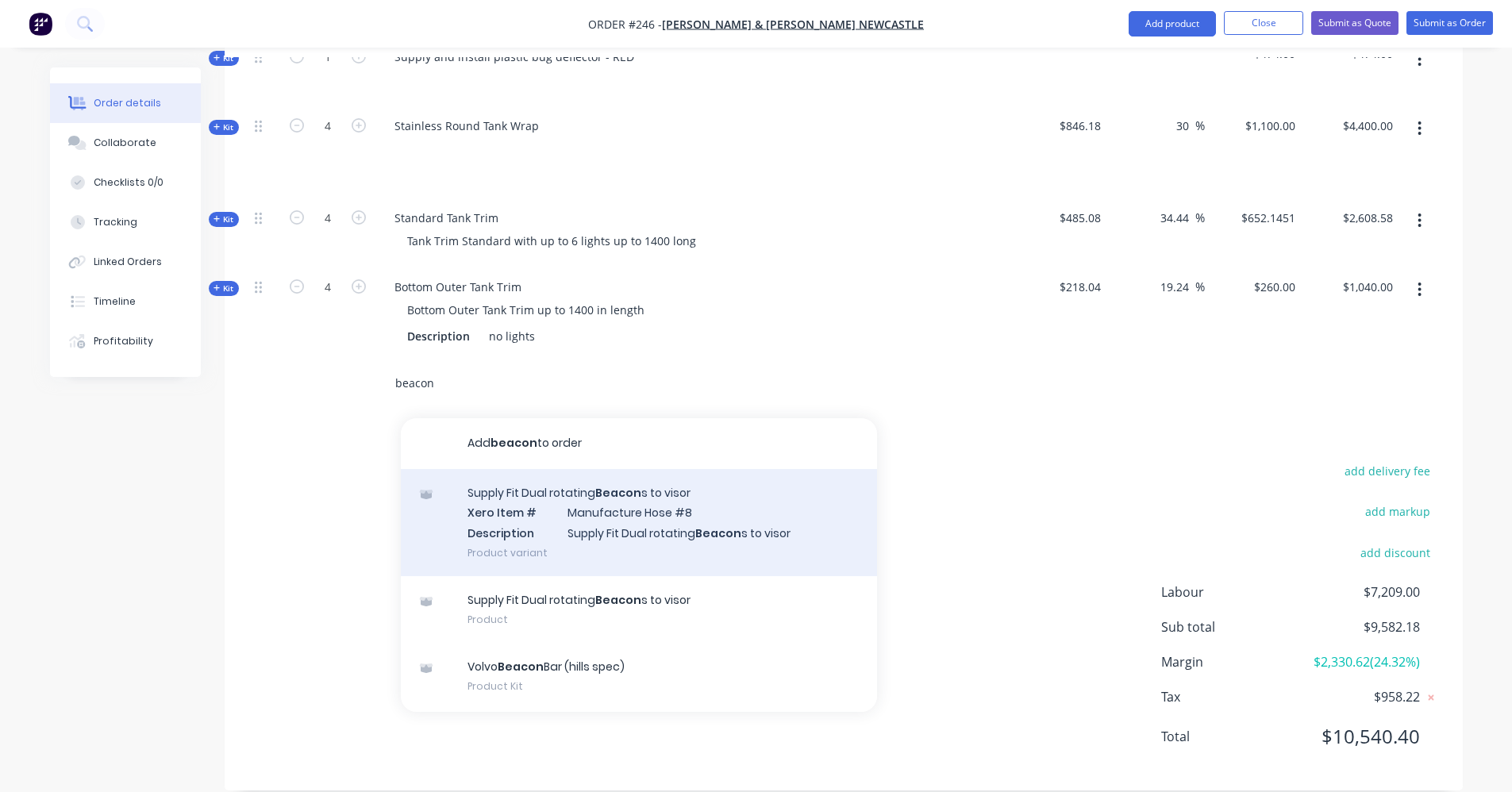
type input "beacon"
click at [557, 518] on div "Supply Fit Dual rotating Beacon s to visor Xero Item # Manufacture Hose #8 Desc…" at bounding box center [638, 523] width 476 height 107
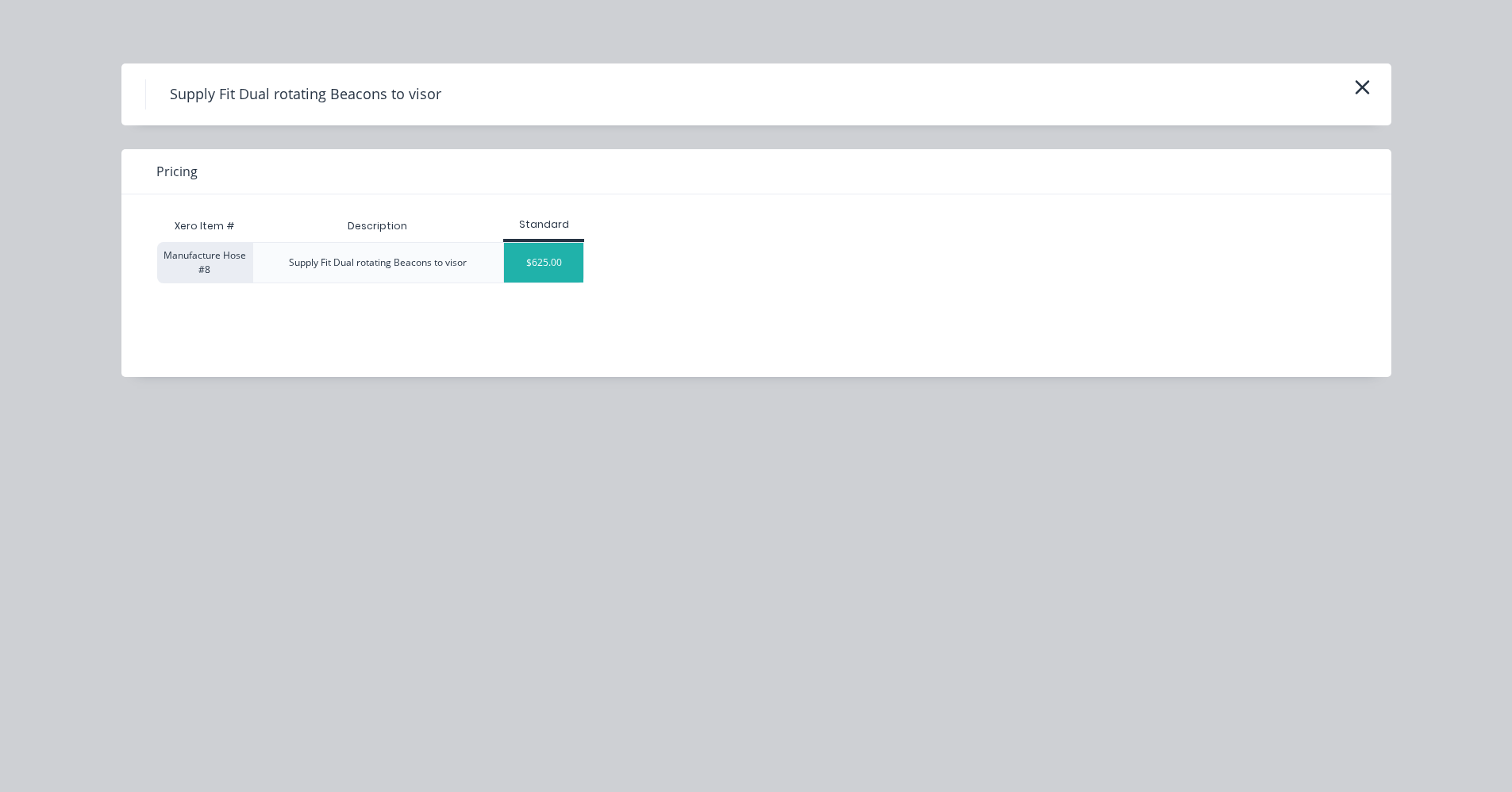
click at [548, 265] on div "$625.00" at bounding box center [544, 263] width 80 height 40
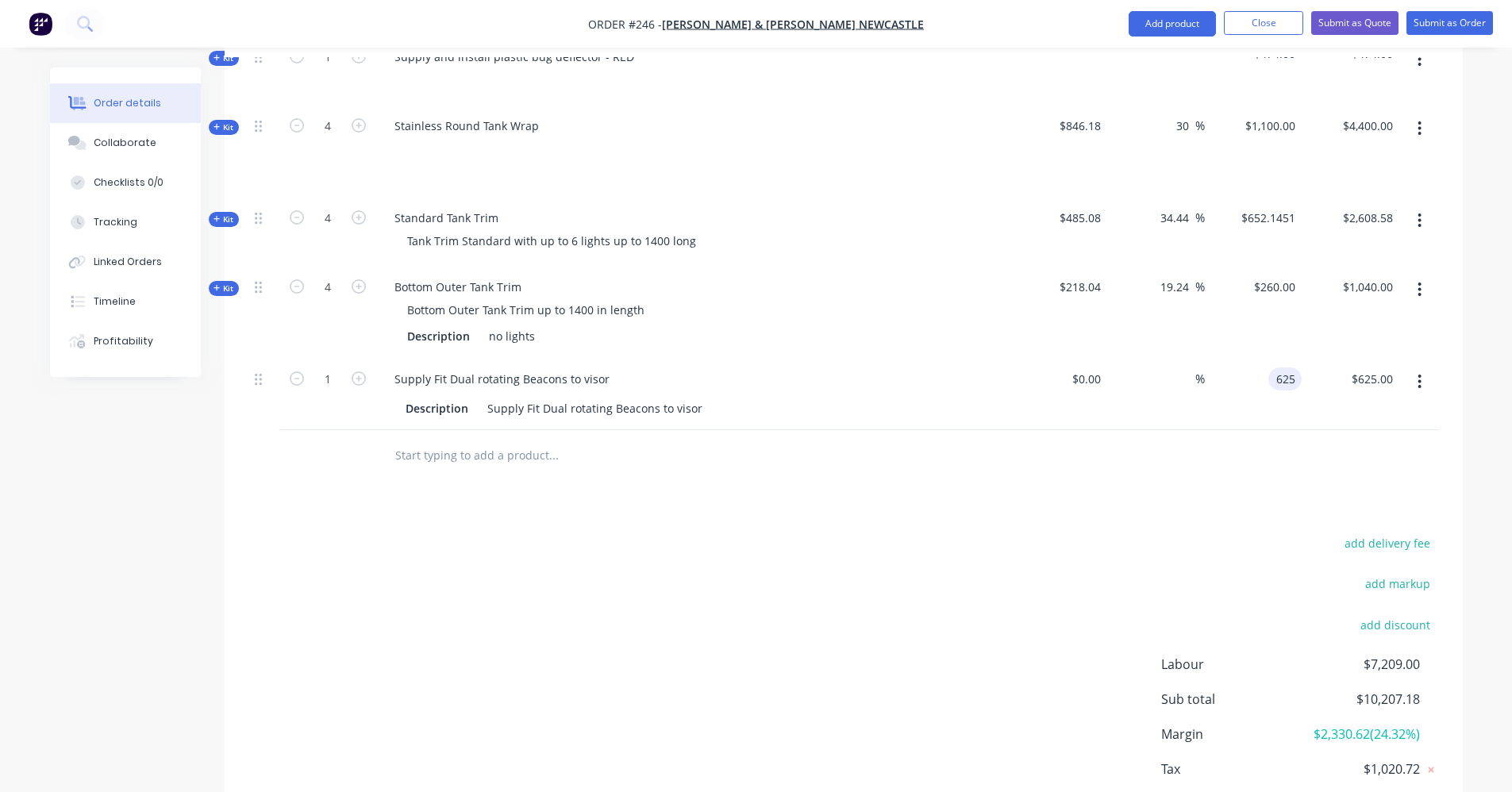
click at [1291, 367] on input "625" at bounding box center [1288, 379] width 27 height 23
type input "$925.00"
click at [1320, 430] on div at bounding box center [843, 456] width 1190 height 52
click at [1078, 430] on div at bounding box center [843, 456] width 1190 height 52
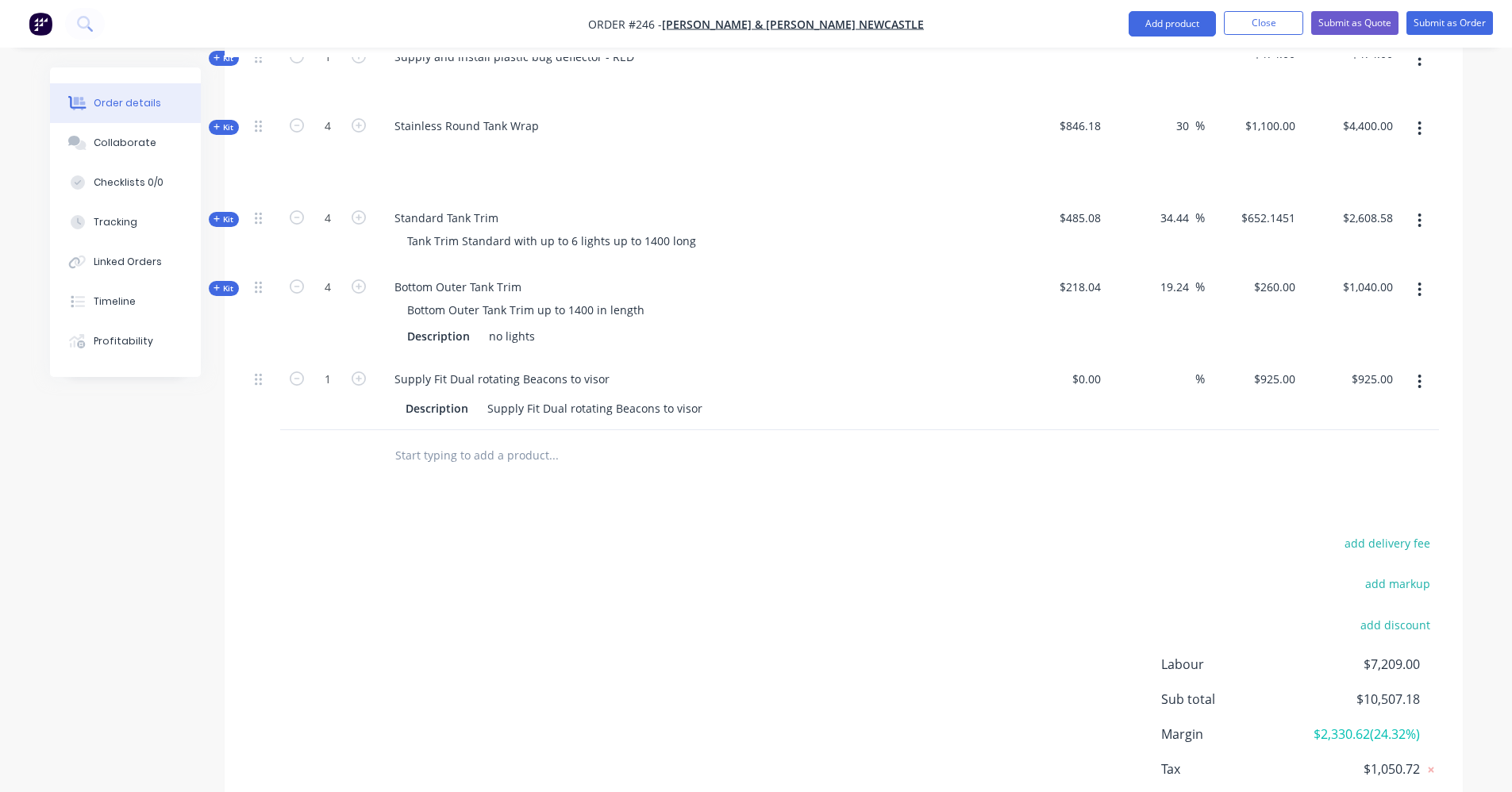
click at [1418, 373] on icon "button" at bounding box center [1419, 381] width 4 height 17
click at [1348, 507] on div "Delete" at bounding box center [1363, 519] width 122 height 23
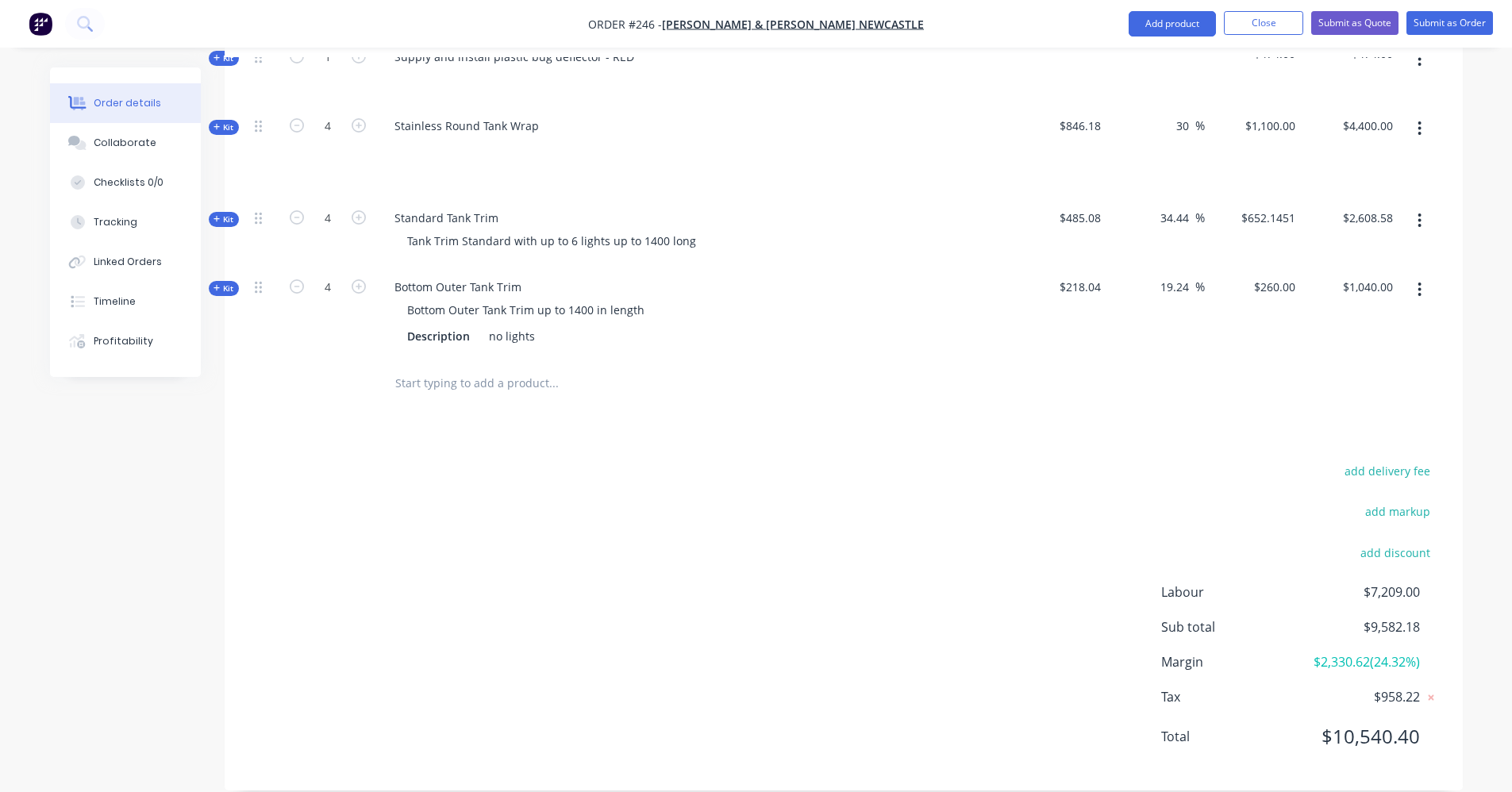
click at [429, 425] on div "Products Show / Hide columns Add product Qty Cost Markup Price Total Kit 1 Stai…" at bounding box center [843, 265] width 1238 height 1051
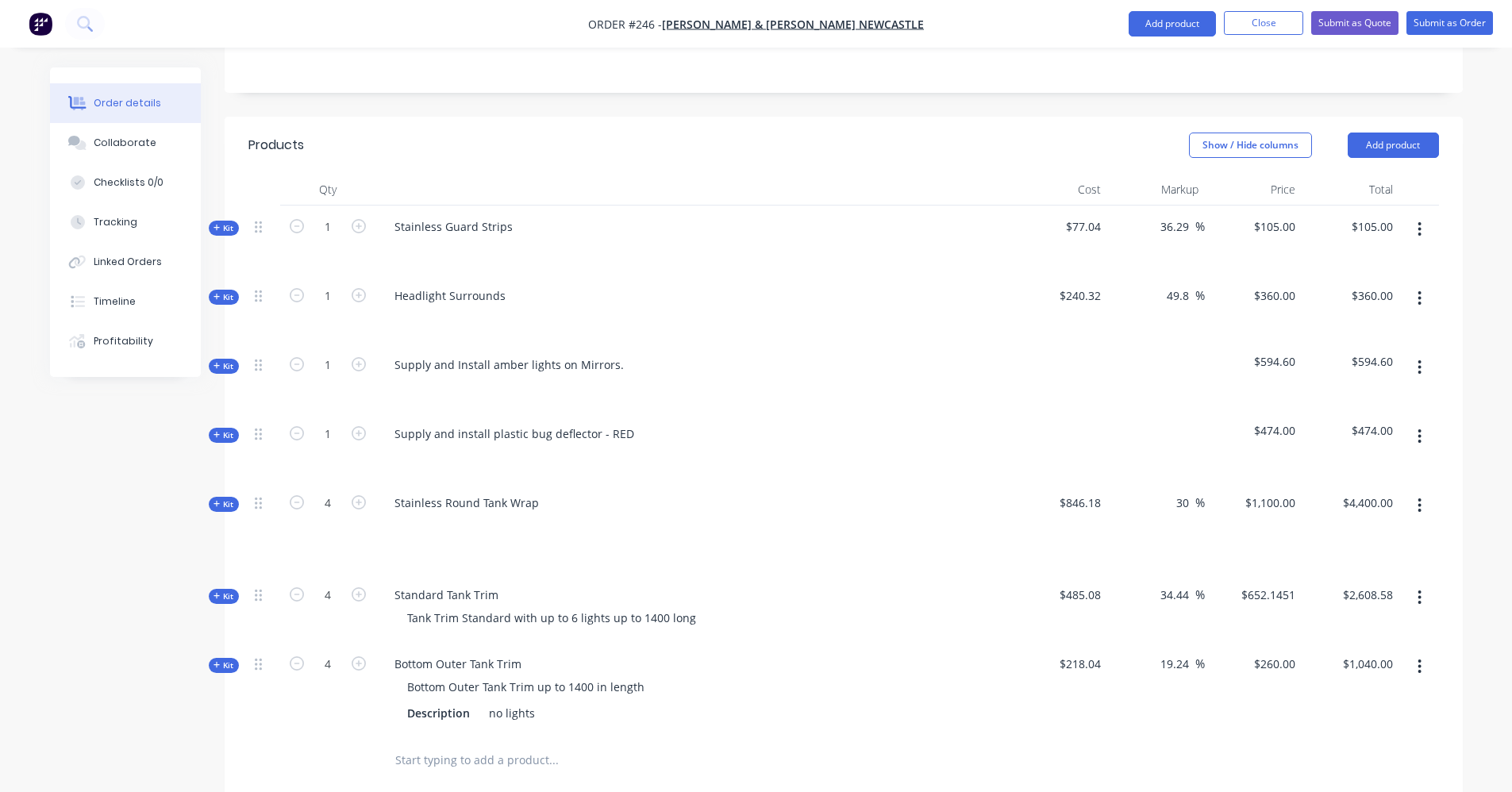
scroll to position [251, 0]
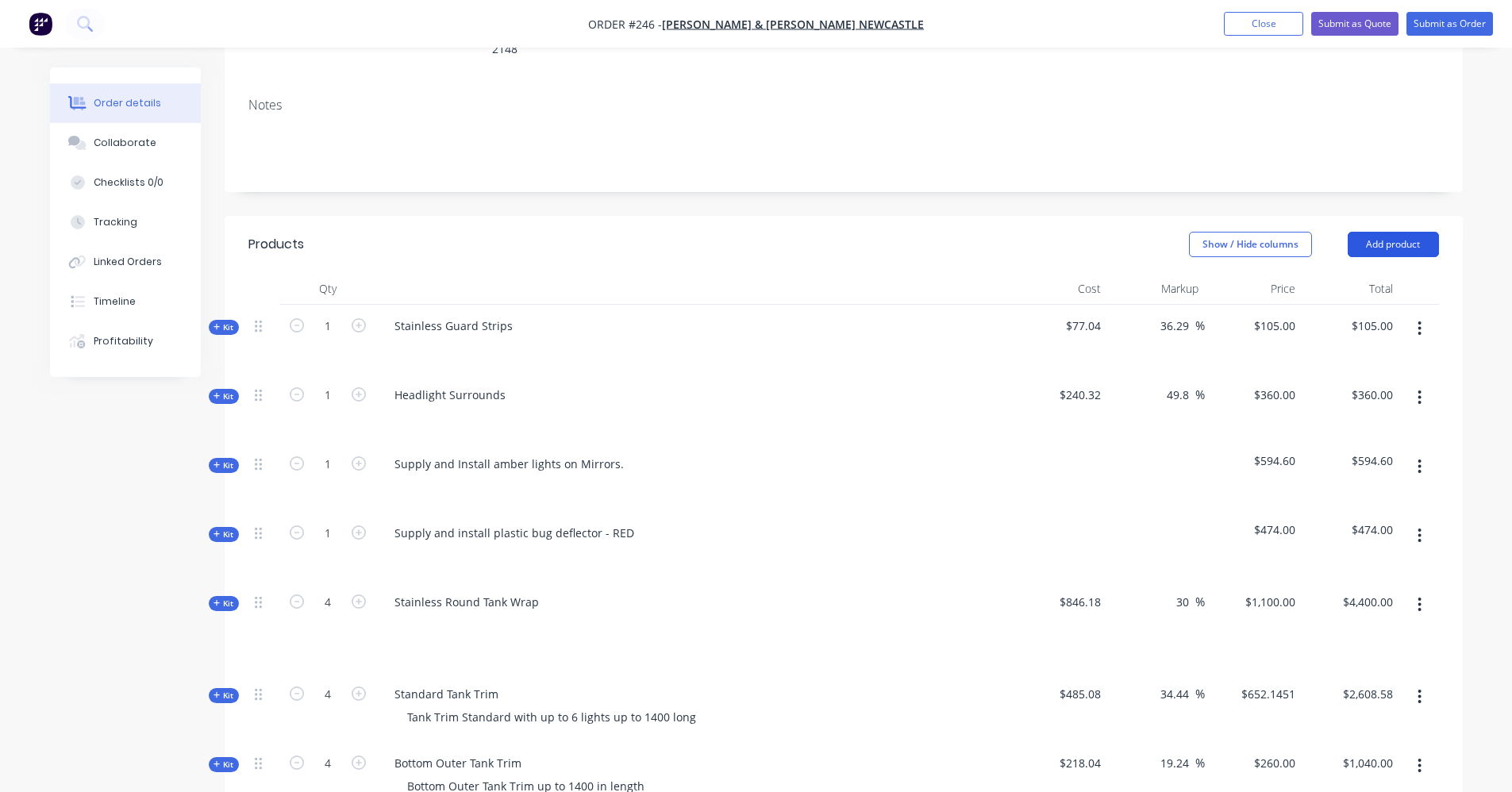
click at [1410, 232] on button "Add product" at bounding box center [1393, 244] width 91 height 26
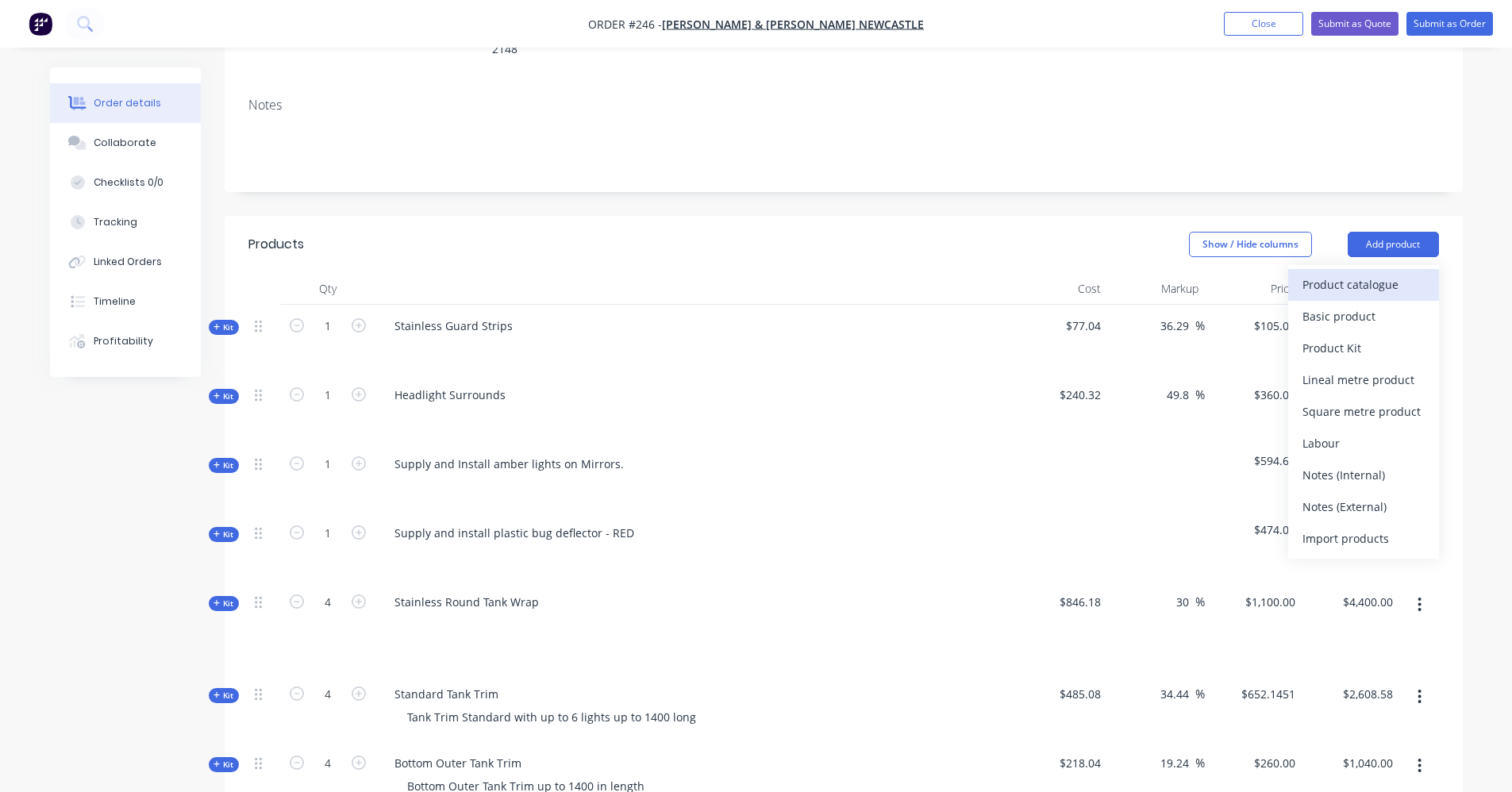
click at [1389, 273] on div "Product catalogue" at bounding box center [1363, 285] width 122 height 23
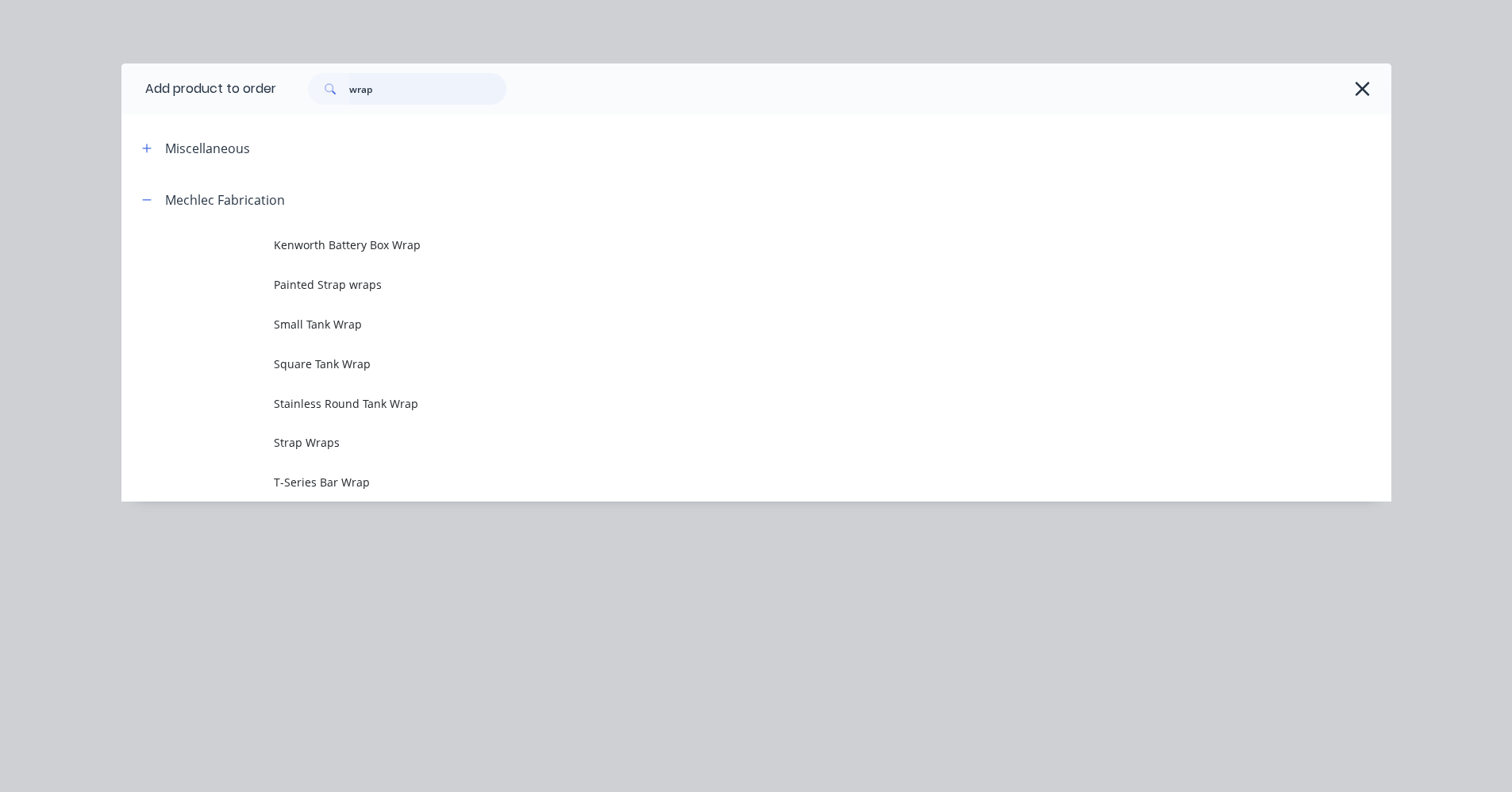
click at [425, 86] on input "wrap" at bounding box center [427, 89] width 157 height 32
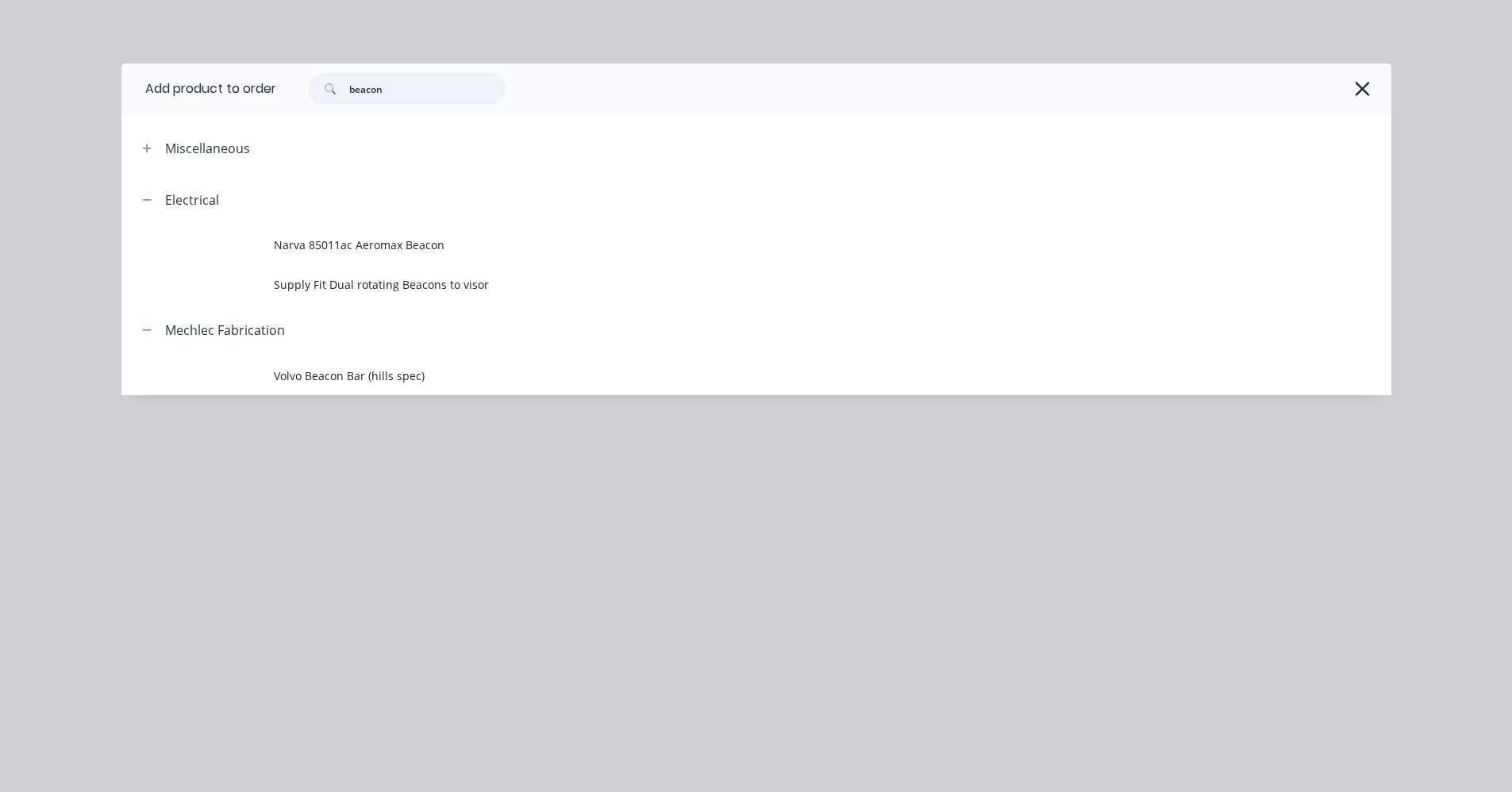
scroll to position [489, 0]
click at [367, 88] on input "beacon" at bounding box center [427, 89] width 157 height 32
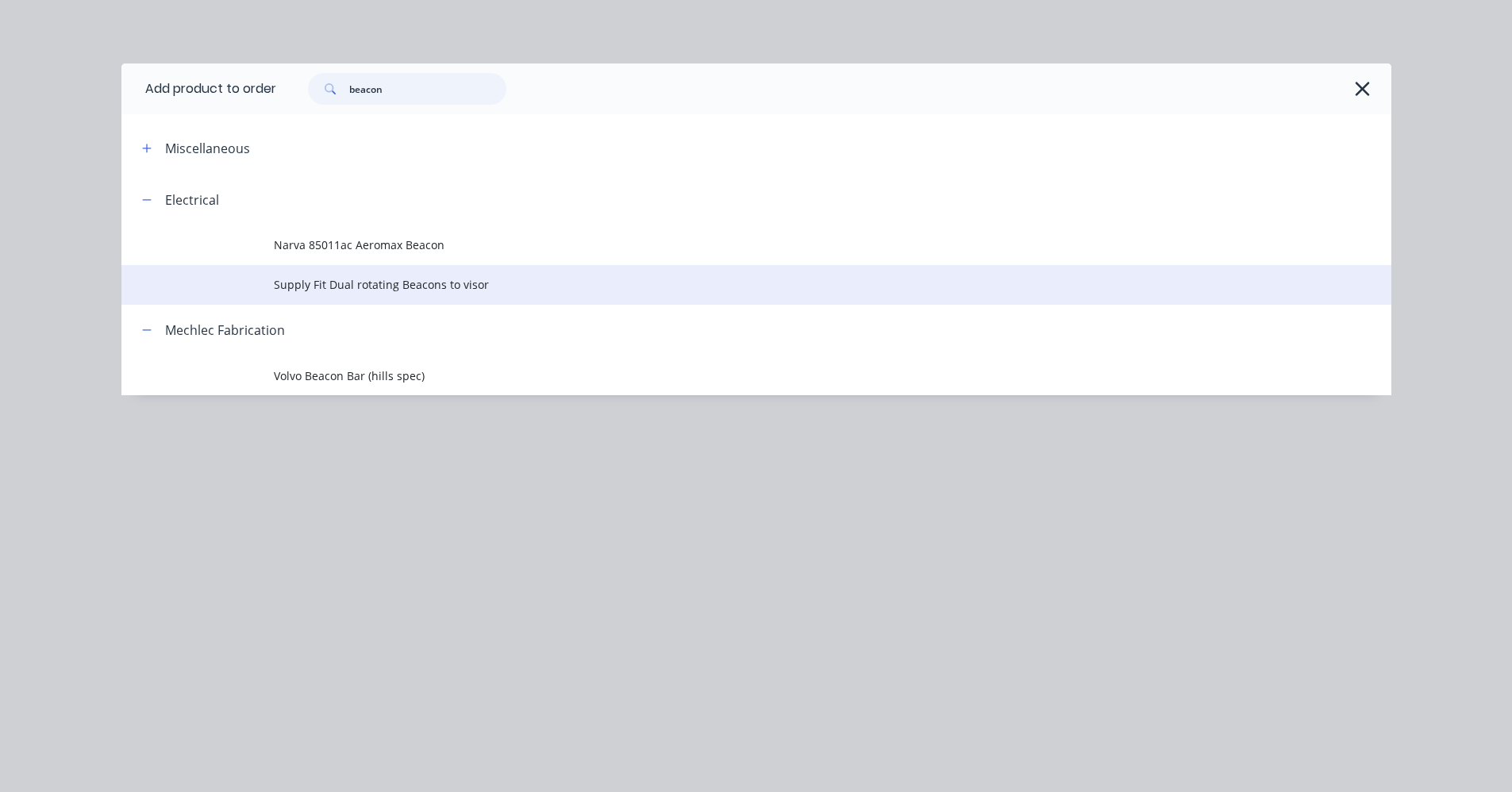
type input "beacon"
click at [446, 289] on span "Supply Fit Dual rotating Beacons to visor" at bounding box center [721, 284] width 894 height 17
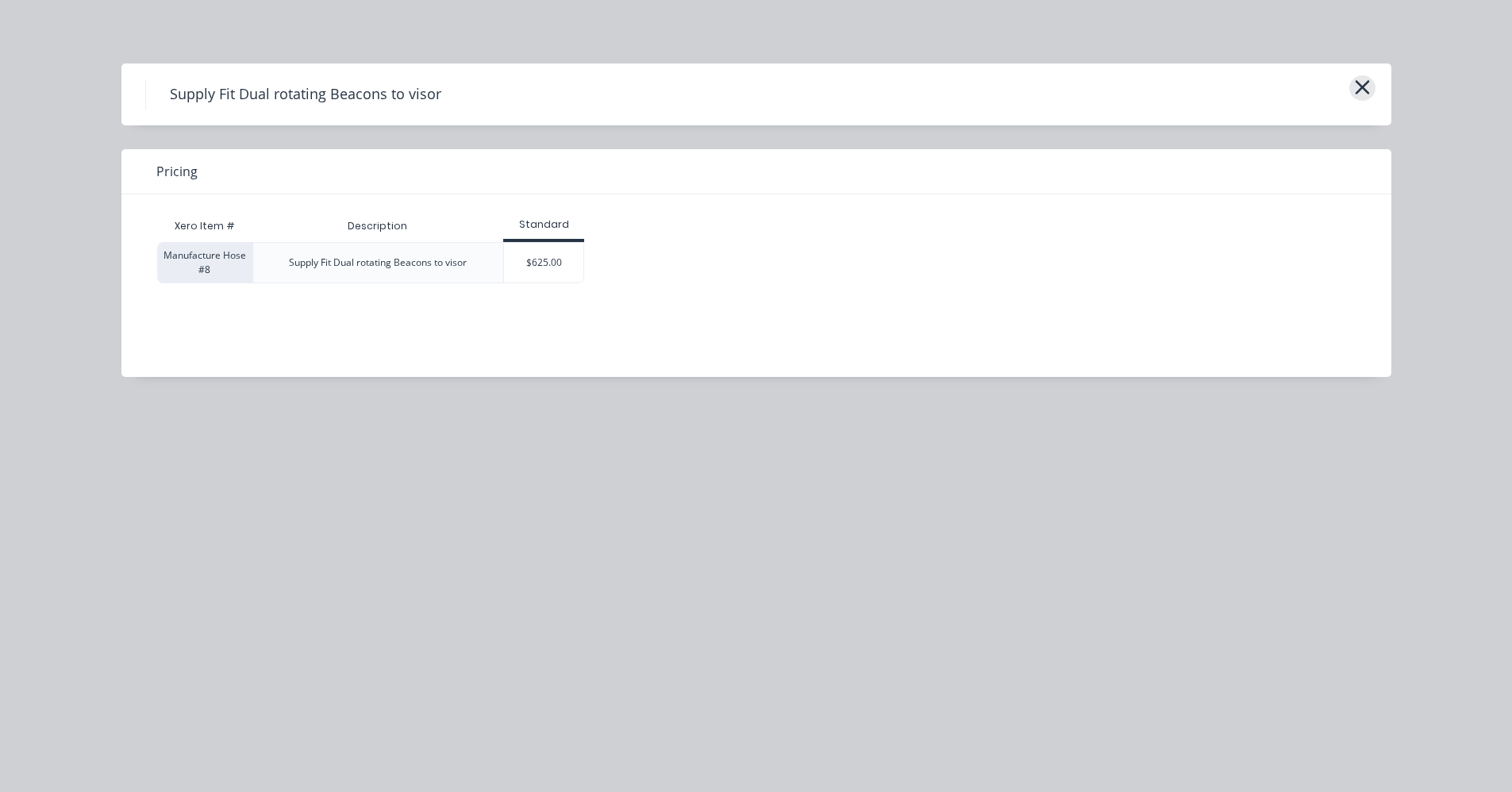
click at [1368, 84] on icon "button" at bounding box center [1362, 87] width 17 height 22
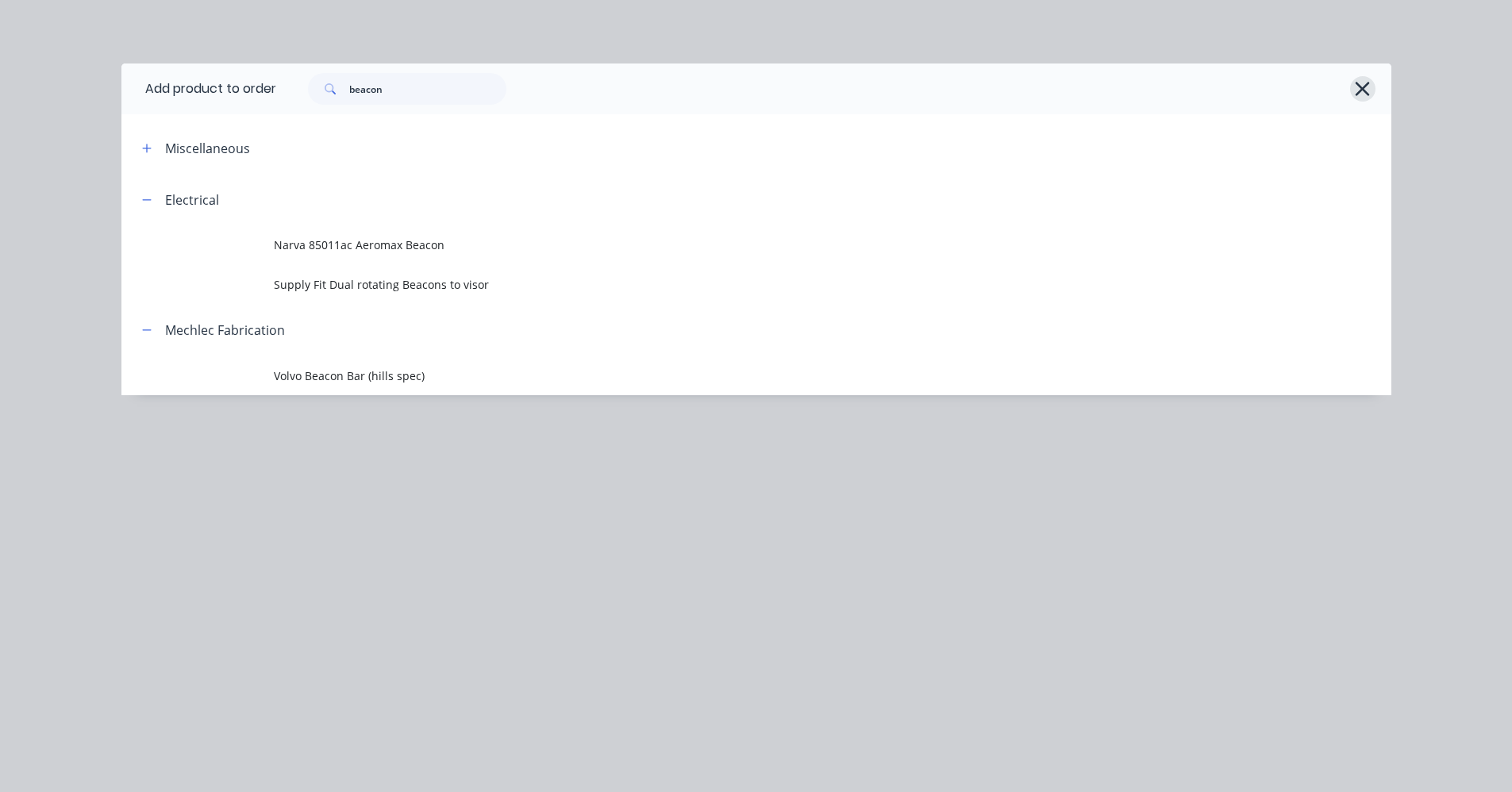
click at [1365, 95] on icon "button" at bounding box center [1362, 89] width 17 height 22
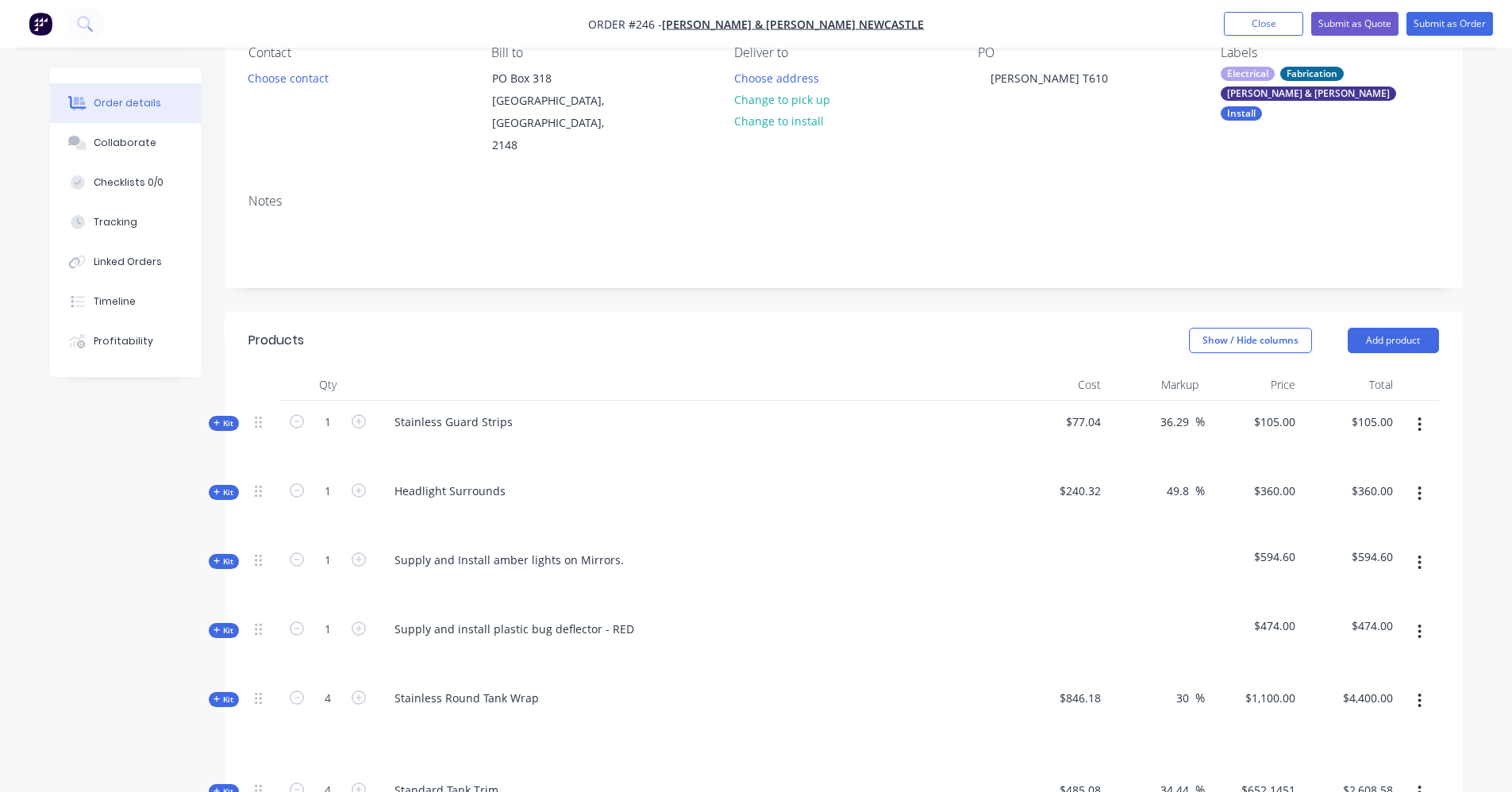
scroll to position [92, 0]
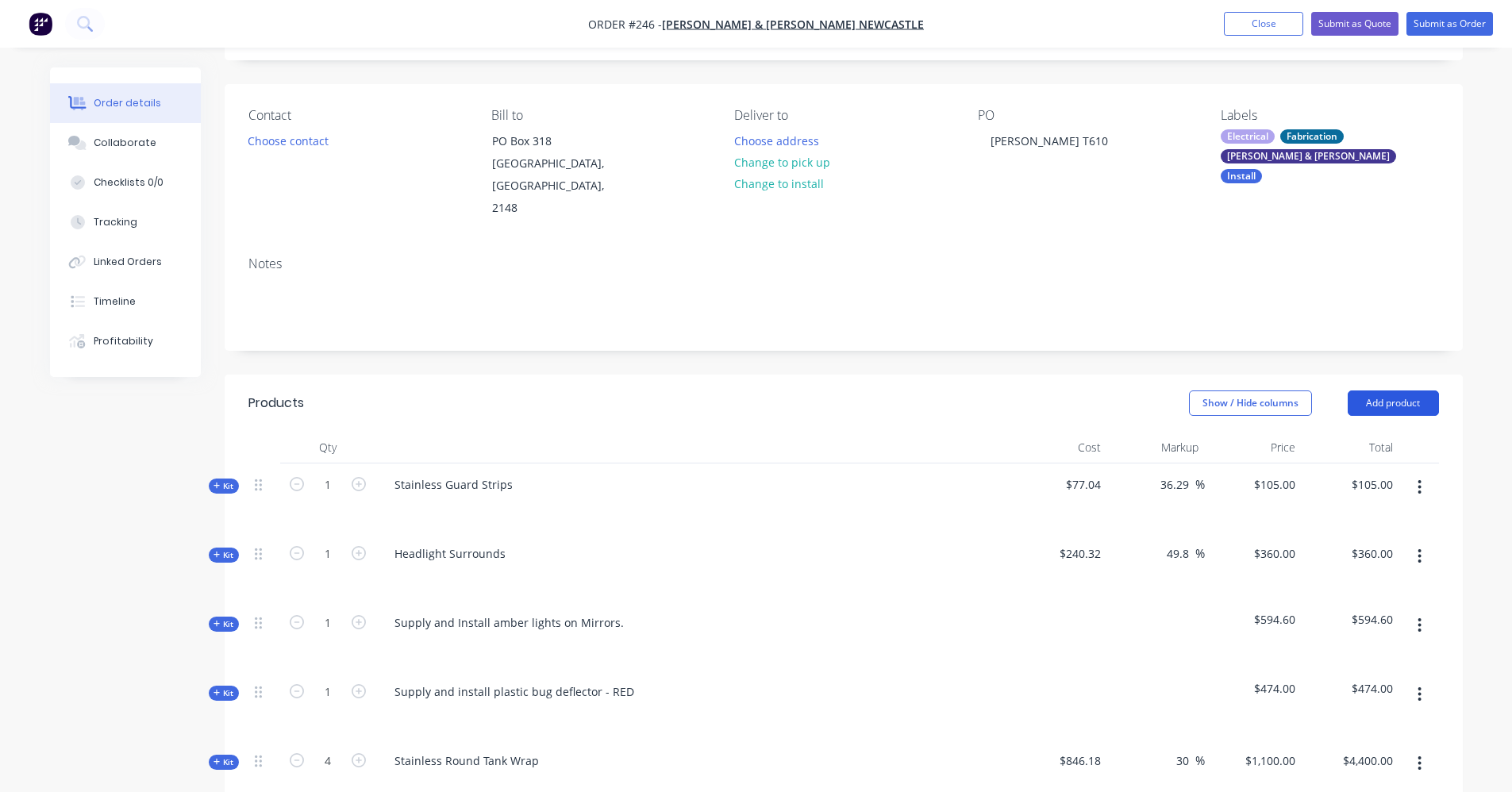
click at [1396, 391] on button "Add product" at bounding box center [1393, 403] width 91 height 26
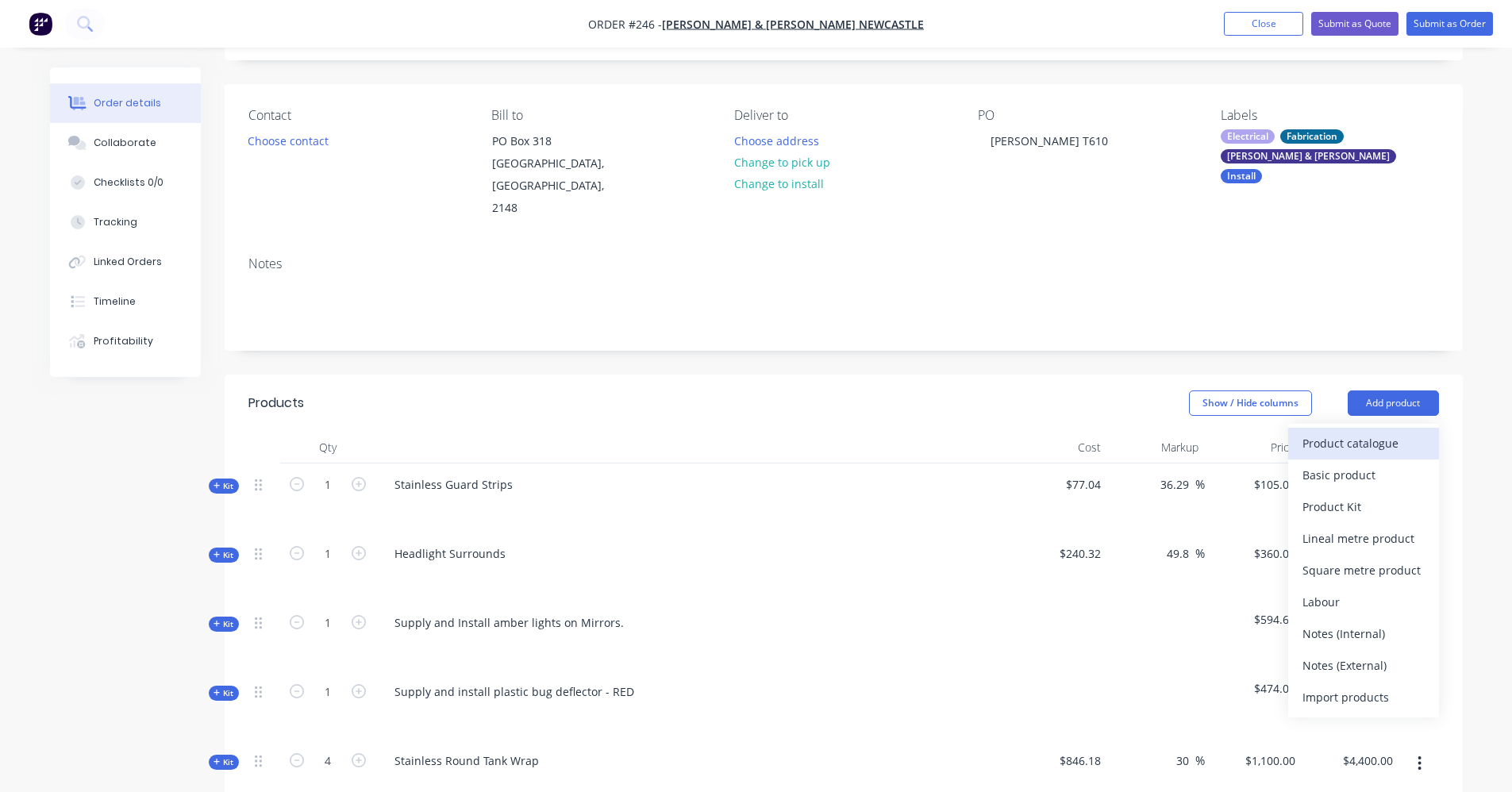
click at [1323, 432] on div "Product catalogue" at bounding box center [1363, 444] width 122 height 23
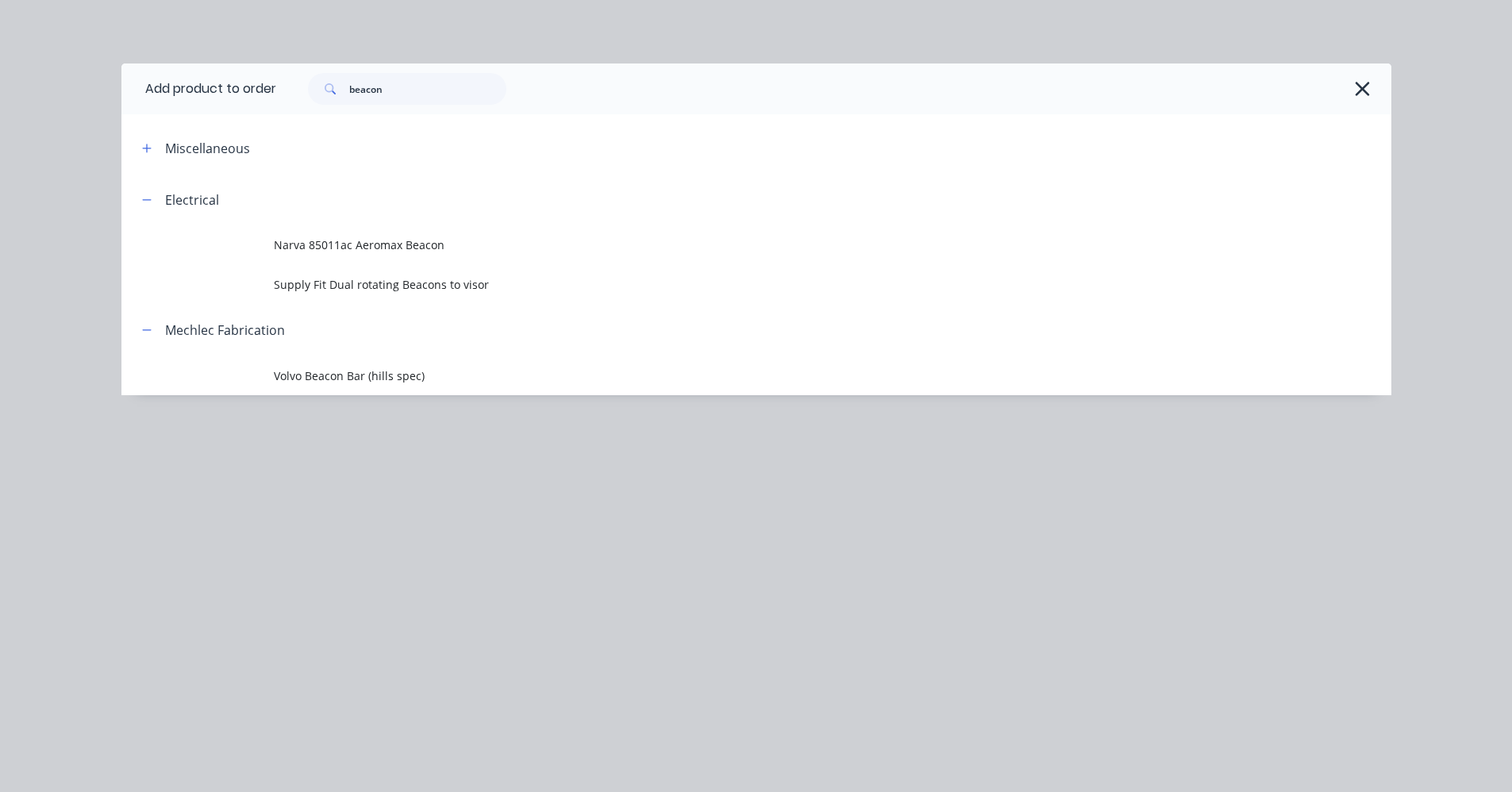
click at [154, 140] on span at bounding box center [147, 148] width 20 height 20
click at [148, 149] on icon "button" at bounding box center [146, 148] width 9 height 11
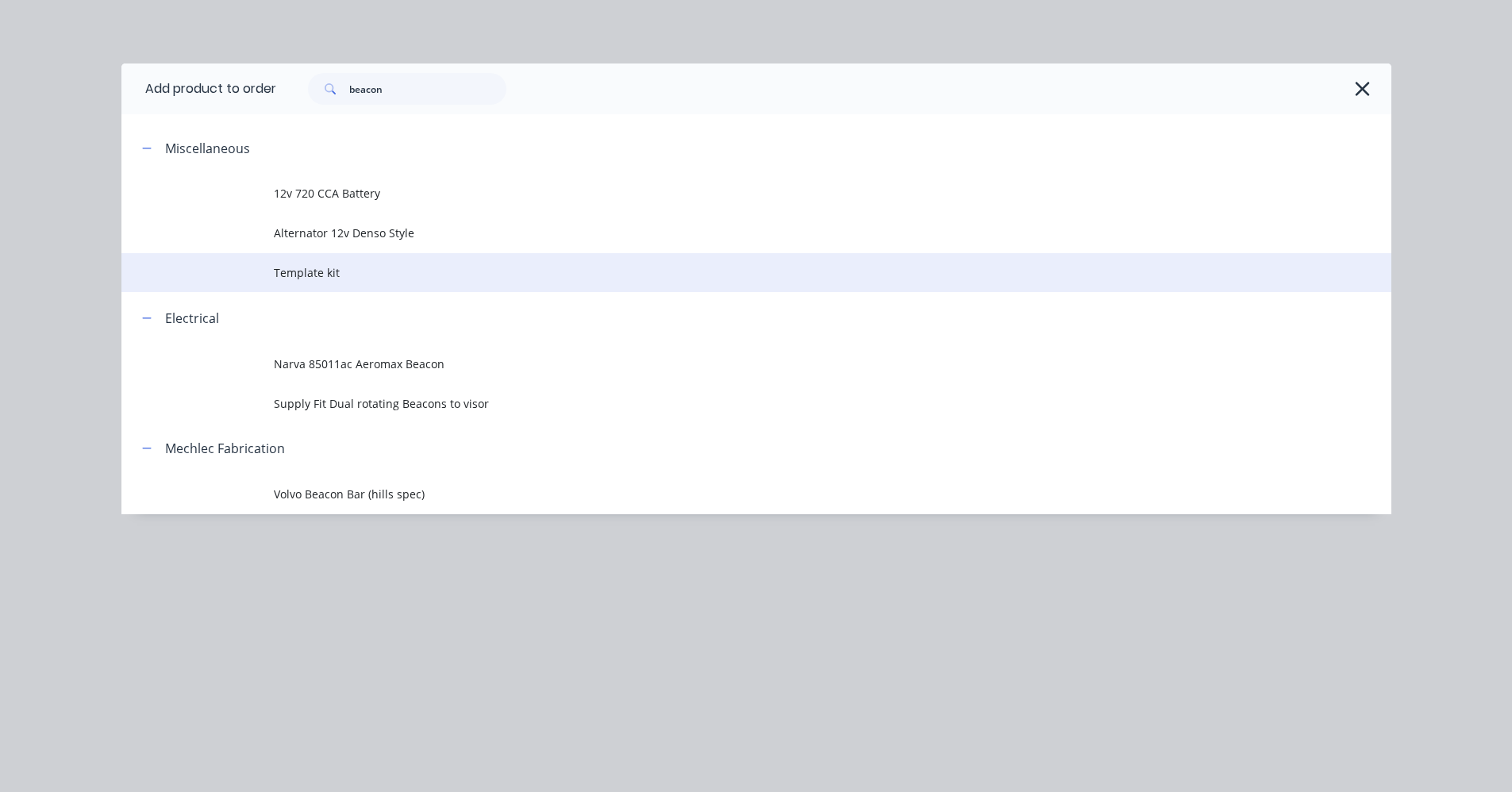
click at [327, 272] on span "Template kit" at bounding box center [721, 273] width 894 height 17
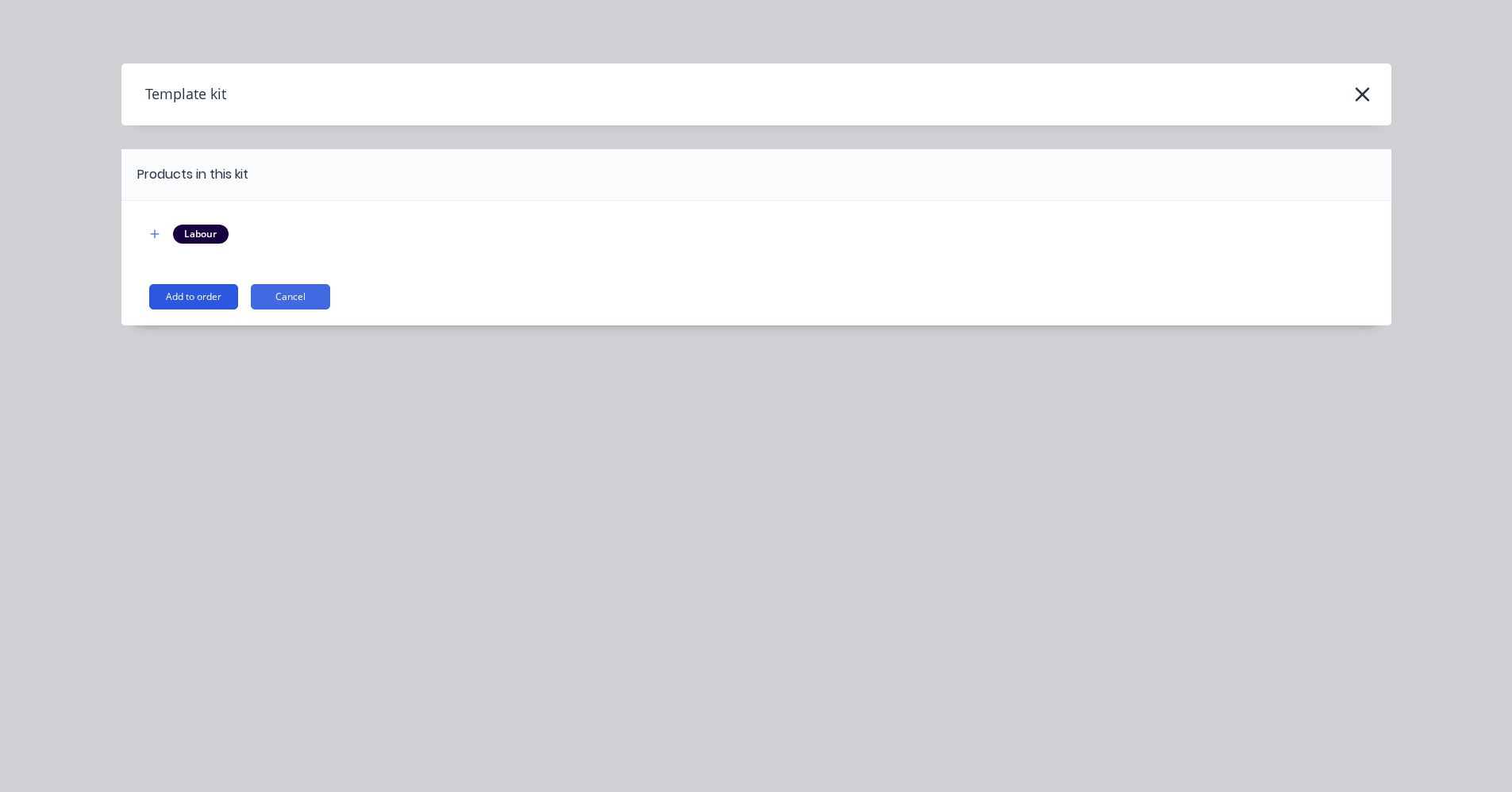
click at [189, 298] on button "Add to order" at bounding box center [194, 297] width 89 height 26
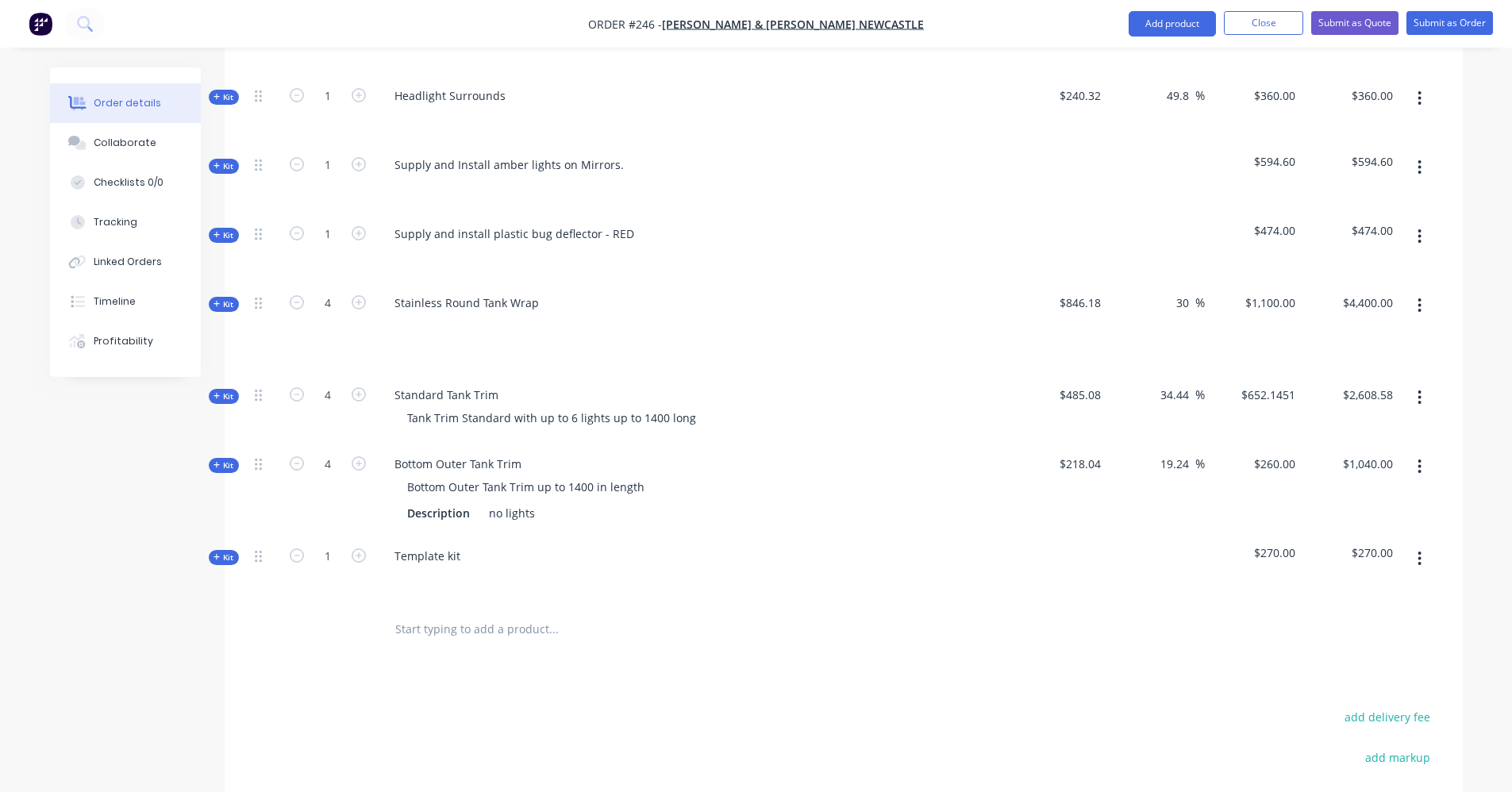
scroll to position [727, 0]
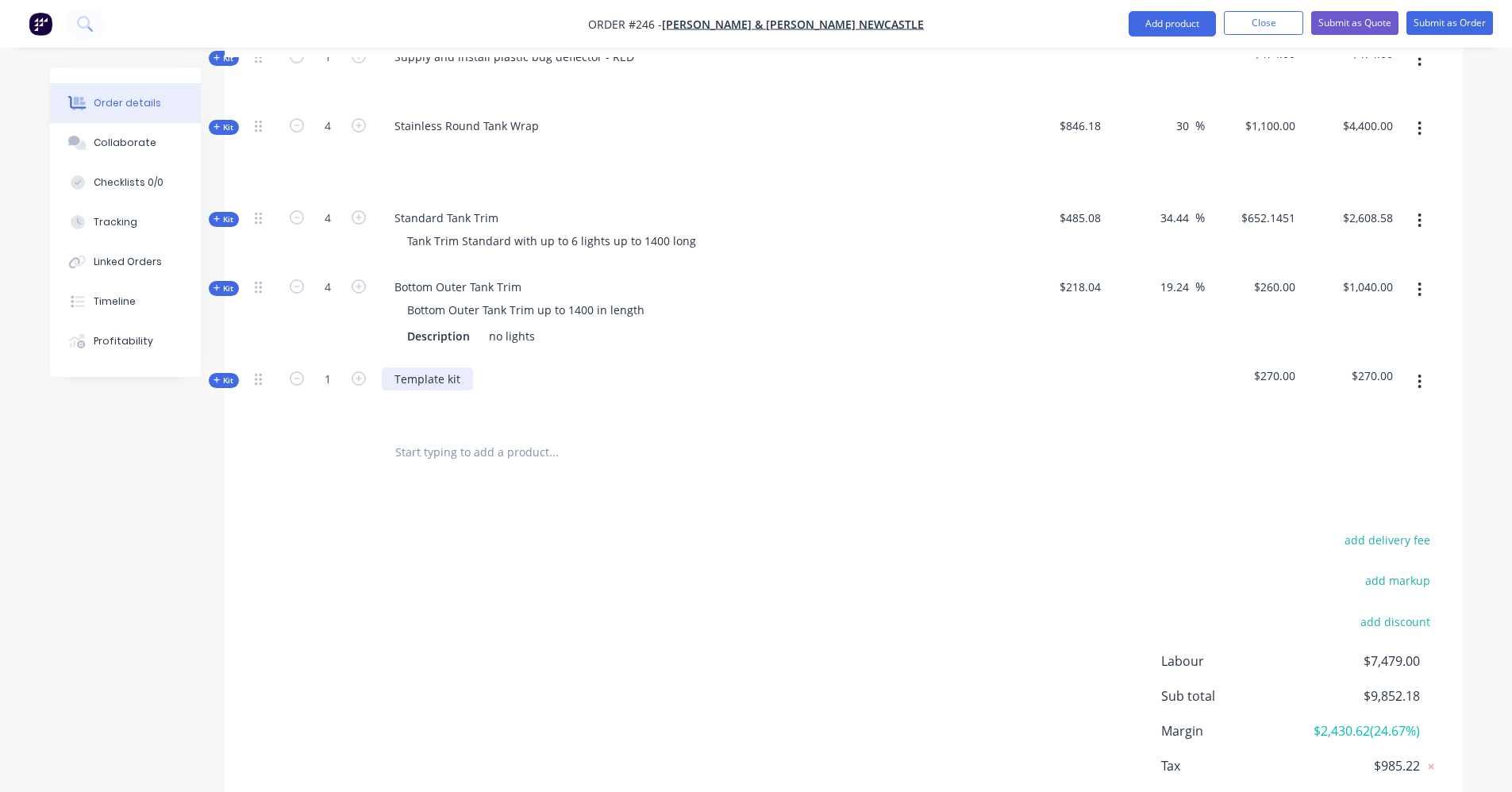
click at [427, 367] on div "Template kit" at bounding box center [427, 379] width 91 height 23
paste div
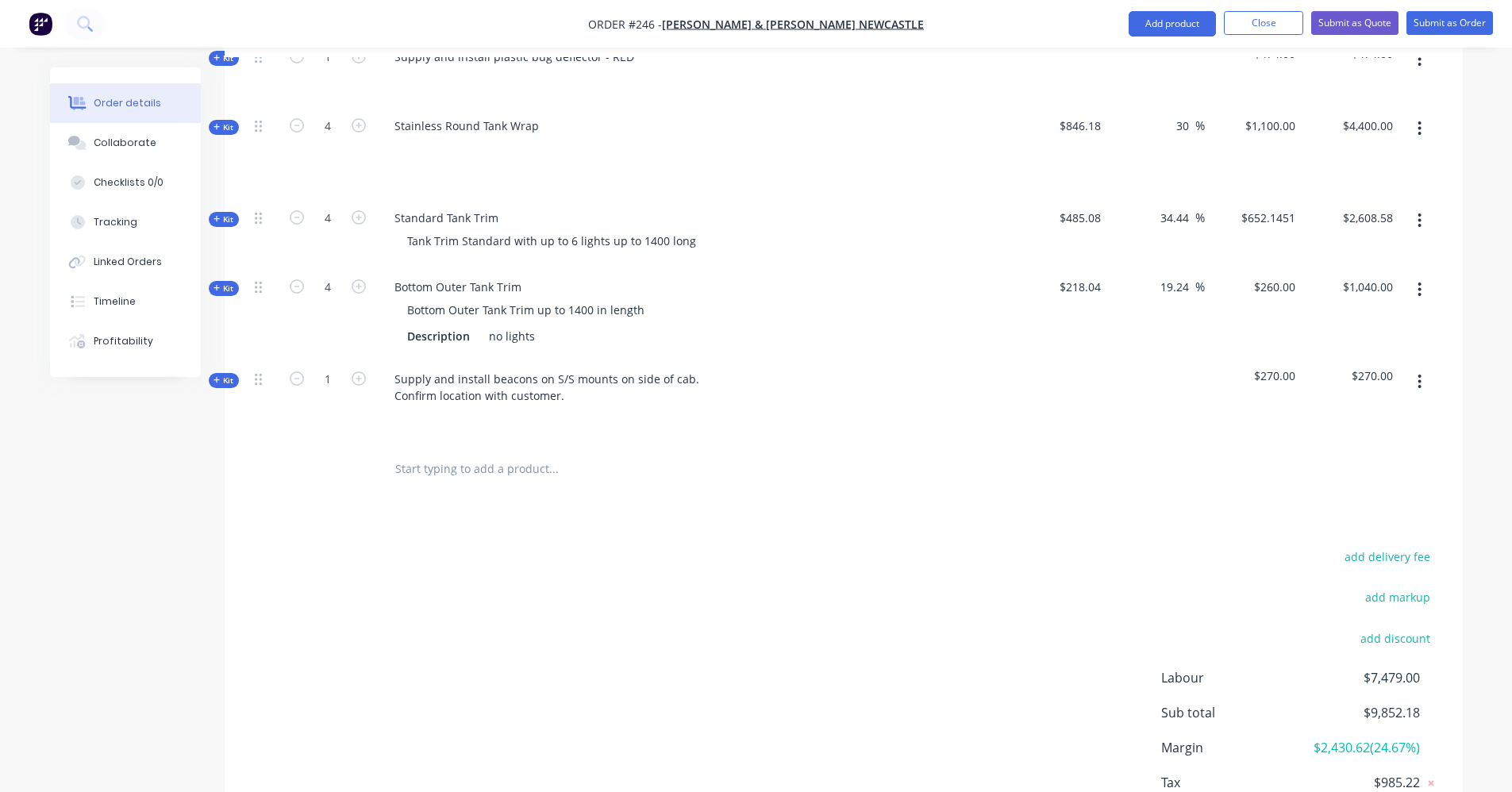
click at [212, 373] on button "Kit" at bounding box center [223, 381] width 30 height 15
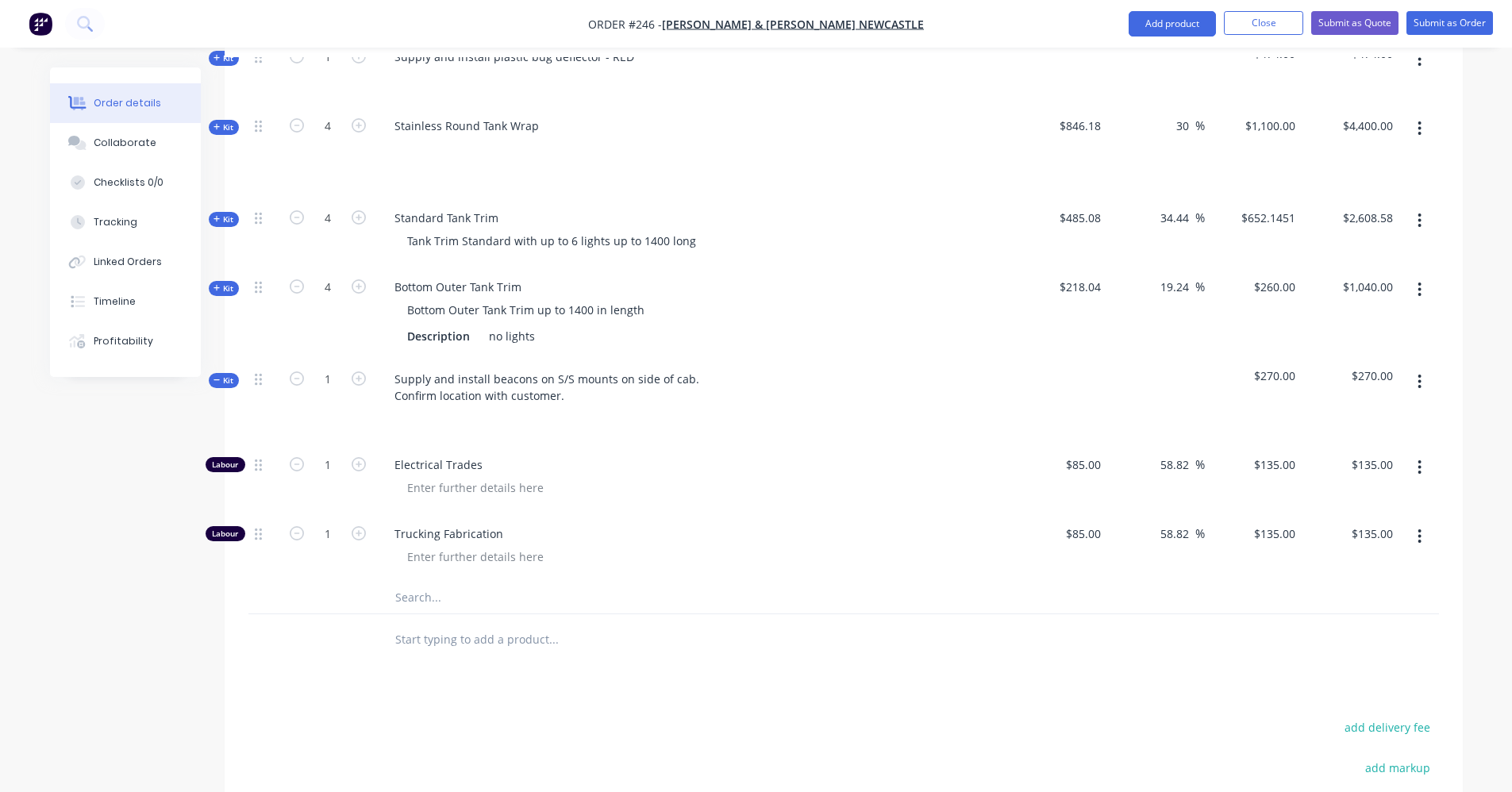
click at [1421, 375] on icon "button" at bounding box center [1420, 381] width 3 height 14
click at [1398, 412] on div "Add product to kit" at bounding box center [1363, 424] width 122 height 23
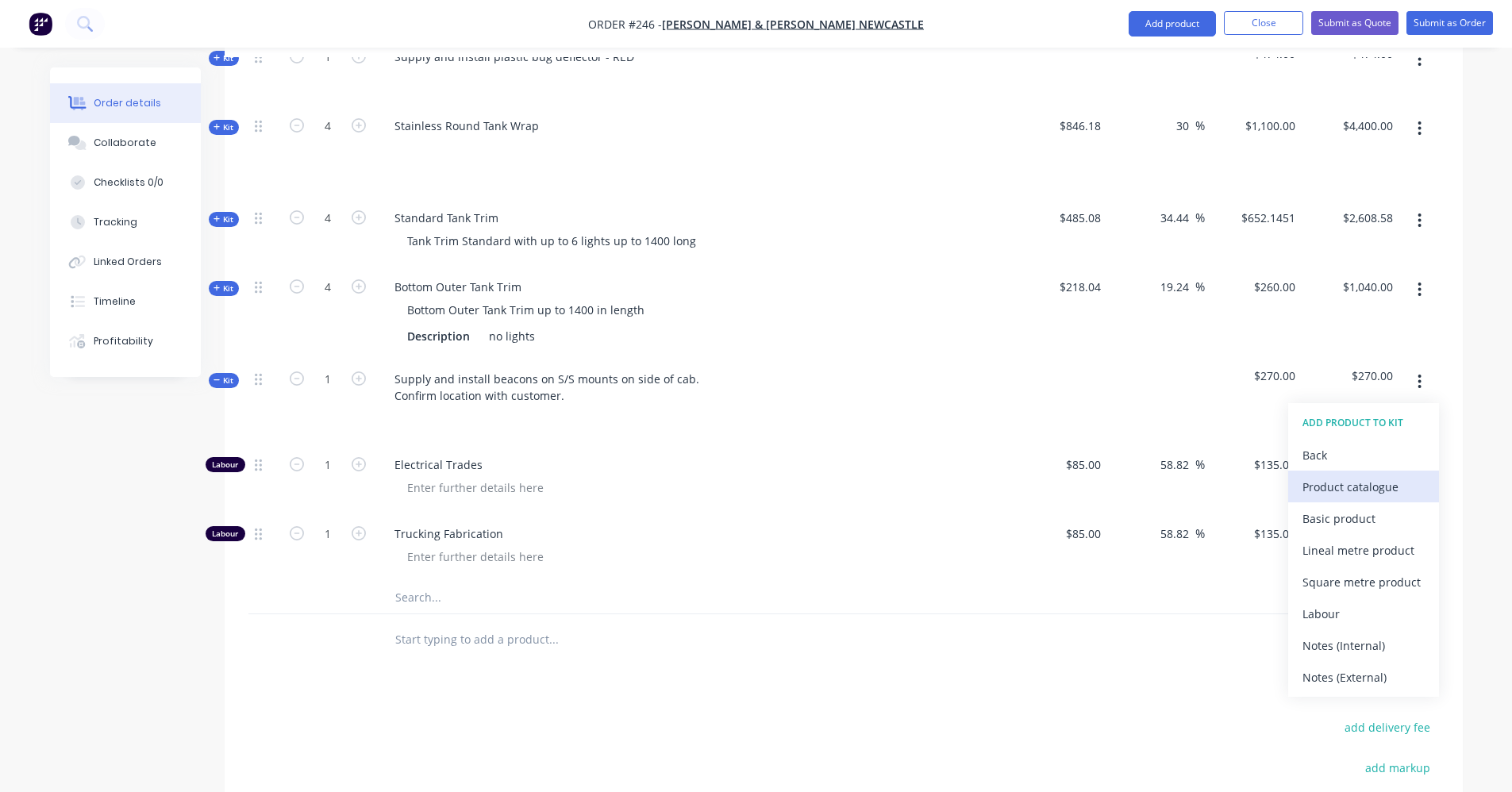
click at [1327, 475] on div "Product catalogue" at bounding box center [1363, 487] width 122 height 23
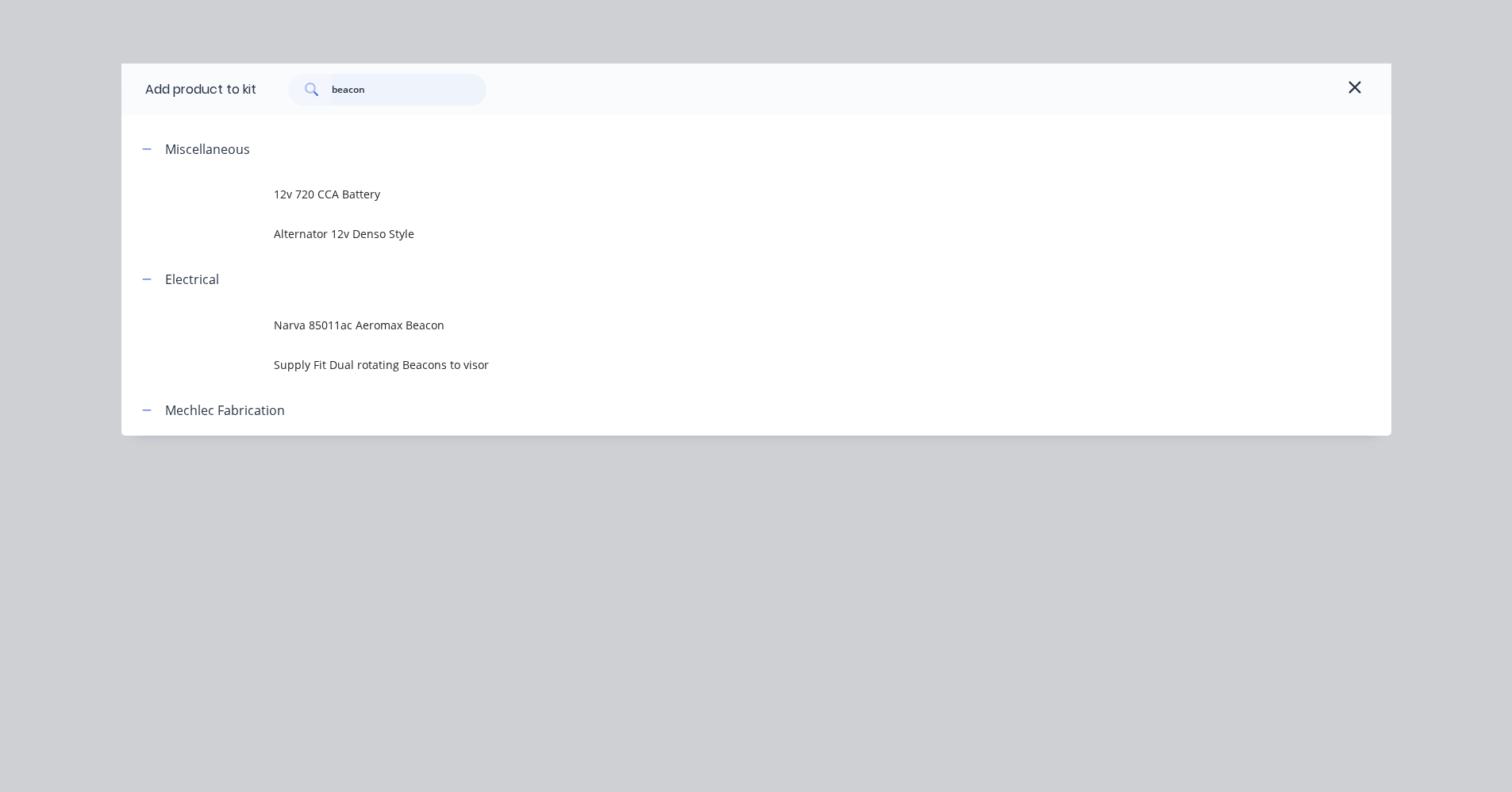
click at [433, 91] on input "beacon" at bounding box center [409, 90] width 155 height 32
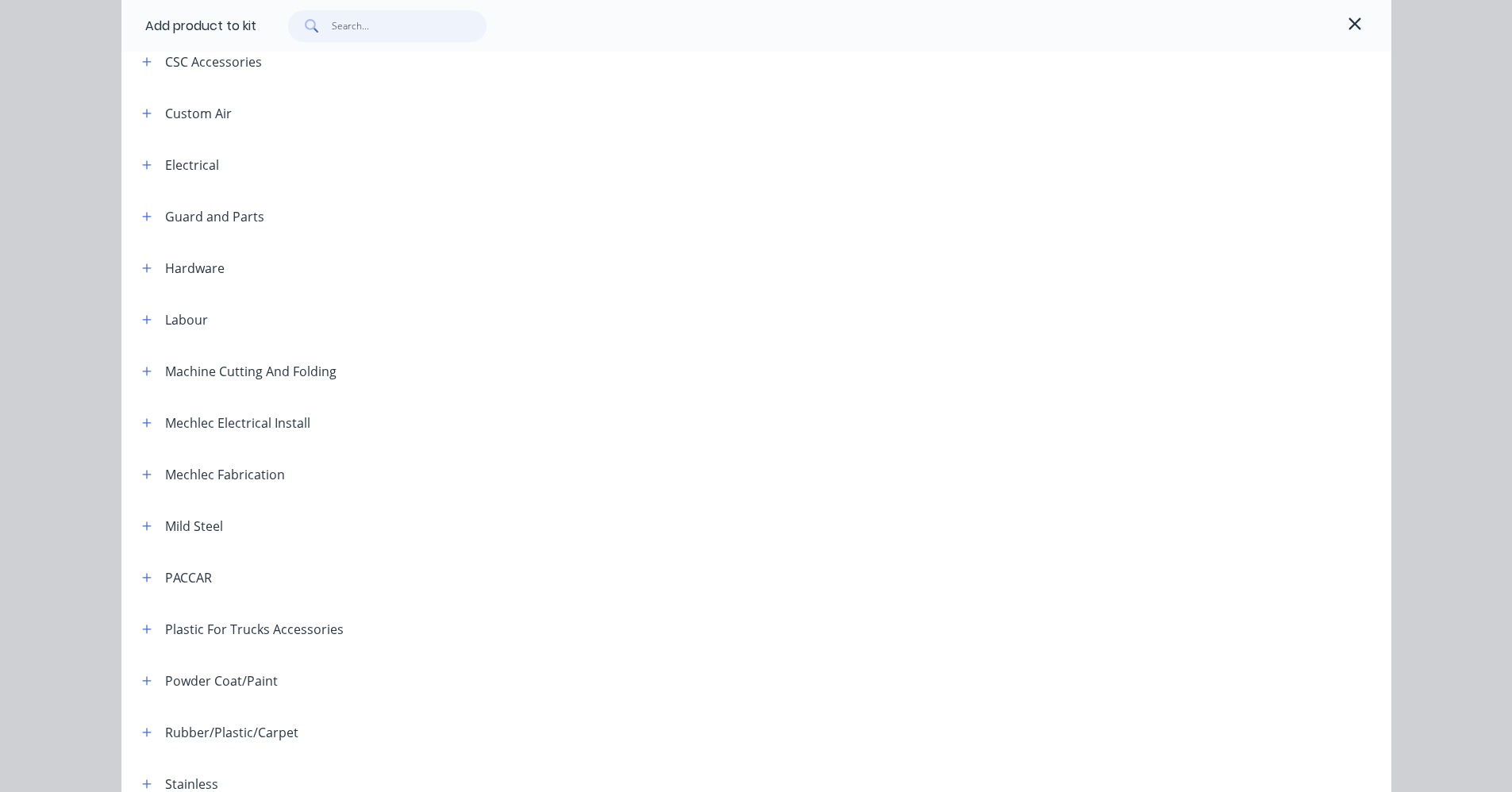
scroll to position [639, 0]
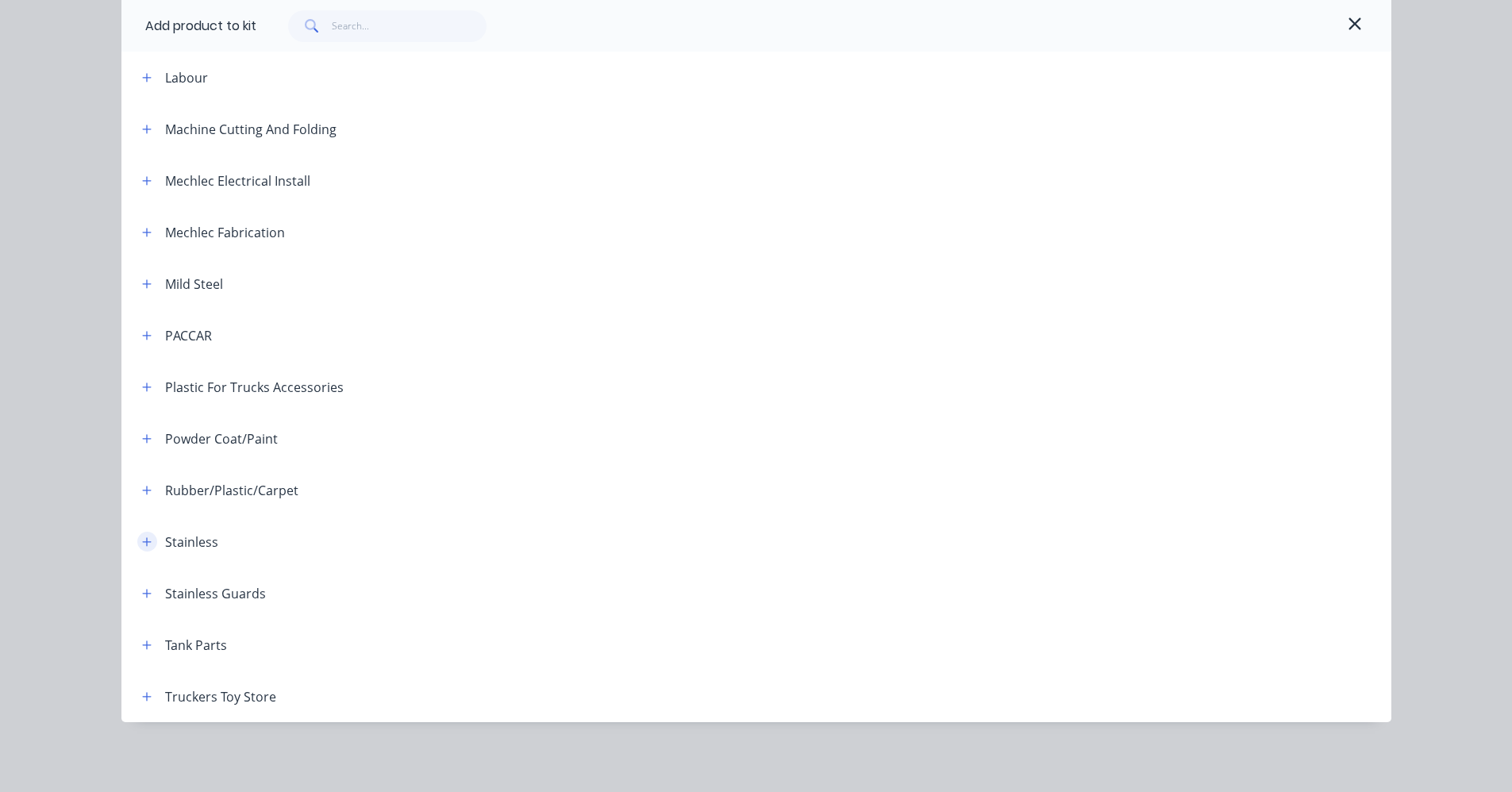
click at [142, 544] on icon "button" at bounding box center [146, 542] width 9 height 11
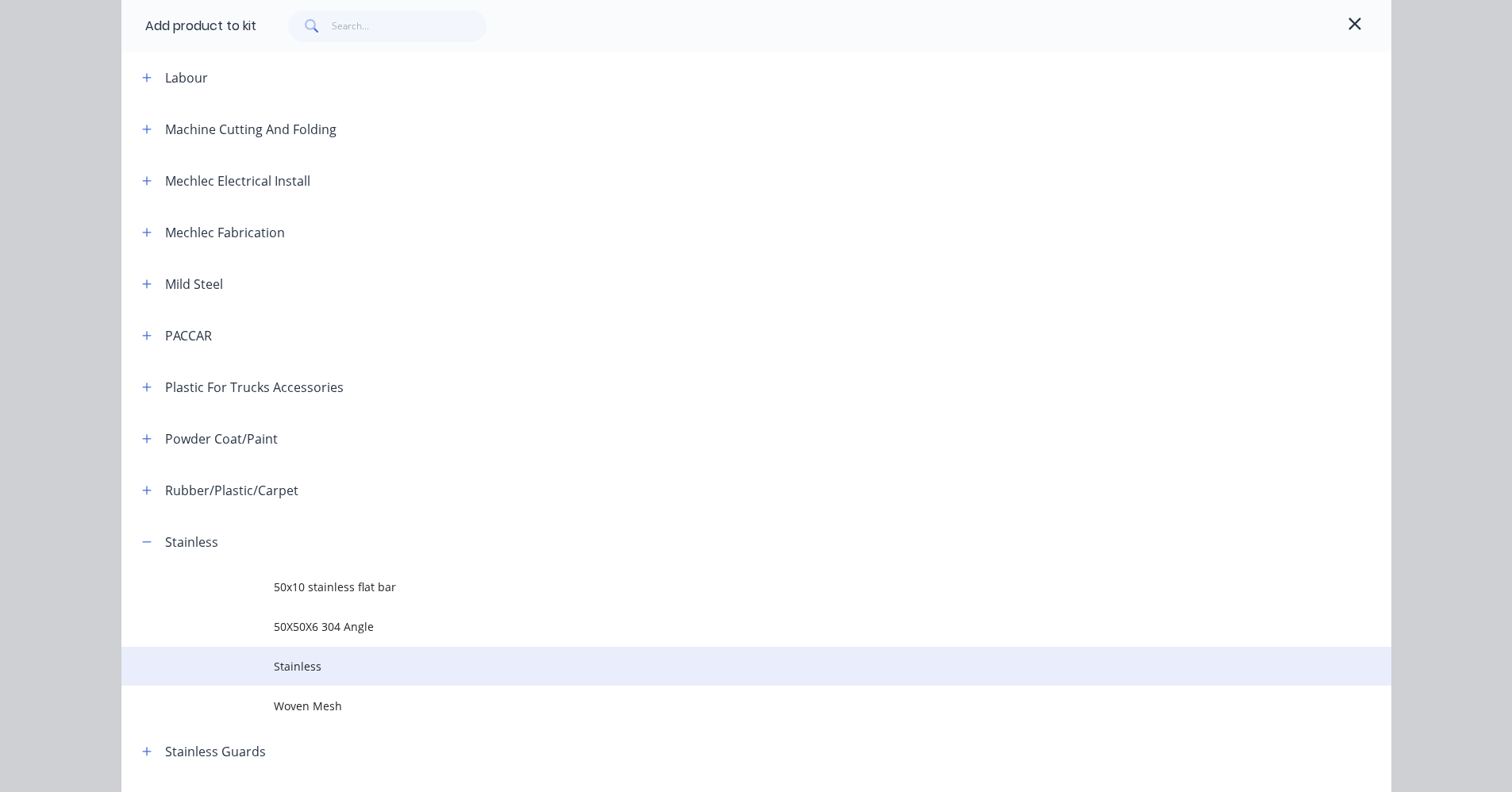
click at [342, 667] on span "Stainless" at bounding box center [721, 667] width 894 height 17
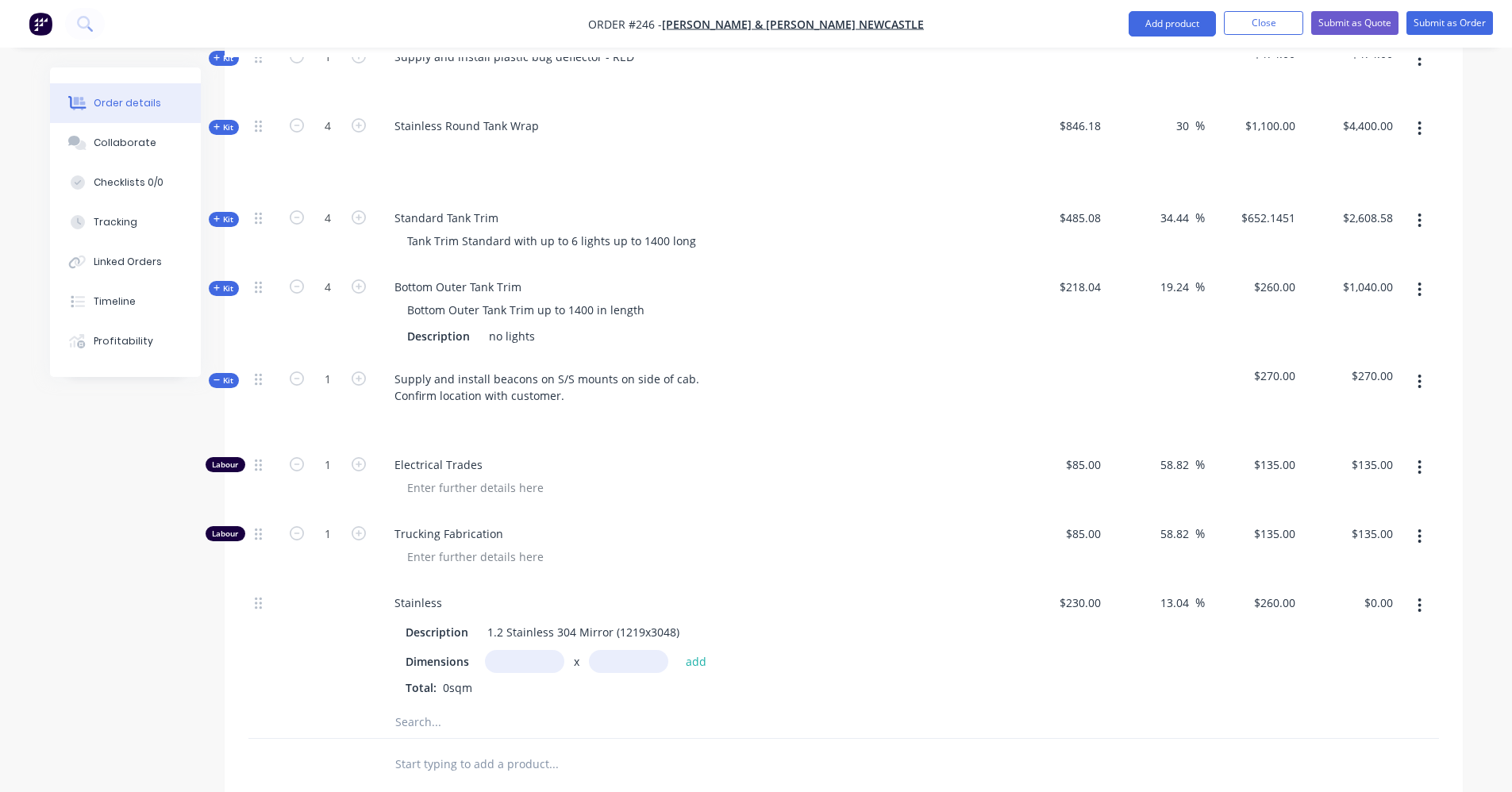
click at [553, 650] on input "text" at bounding box center [525, 662] width 80 height 23
type input "0.6m"
click at [627, 650] on input "text" at bounding box center [629, 662] width 80 height 23
type input "0.6m"
click at [690, 650] on button "add" at bounding box center [696, 661] width 37 height 22
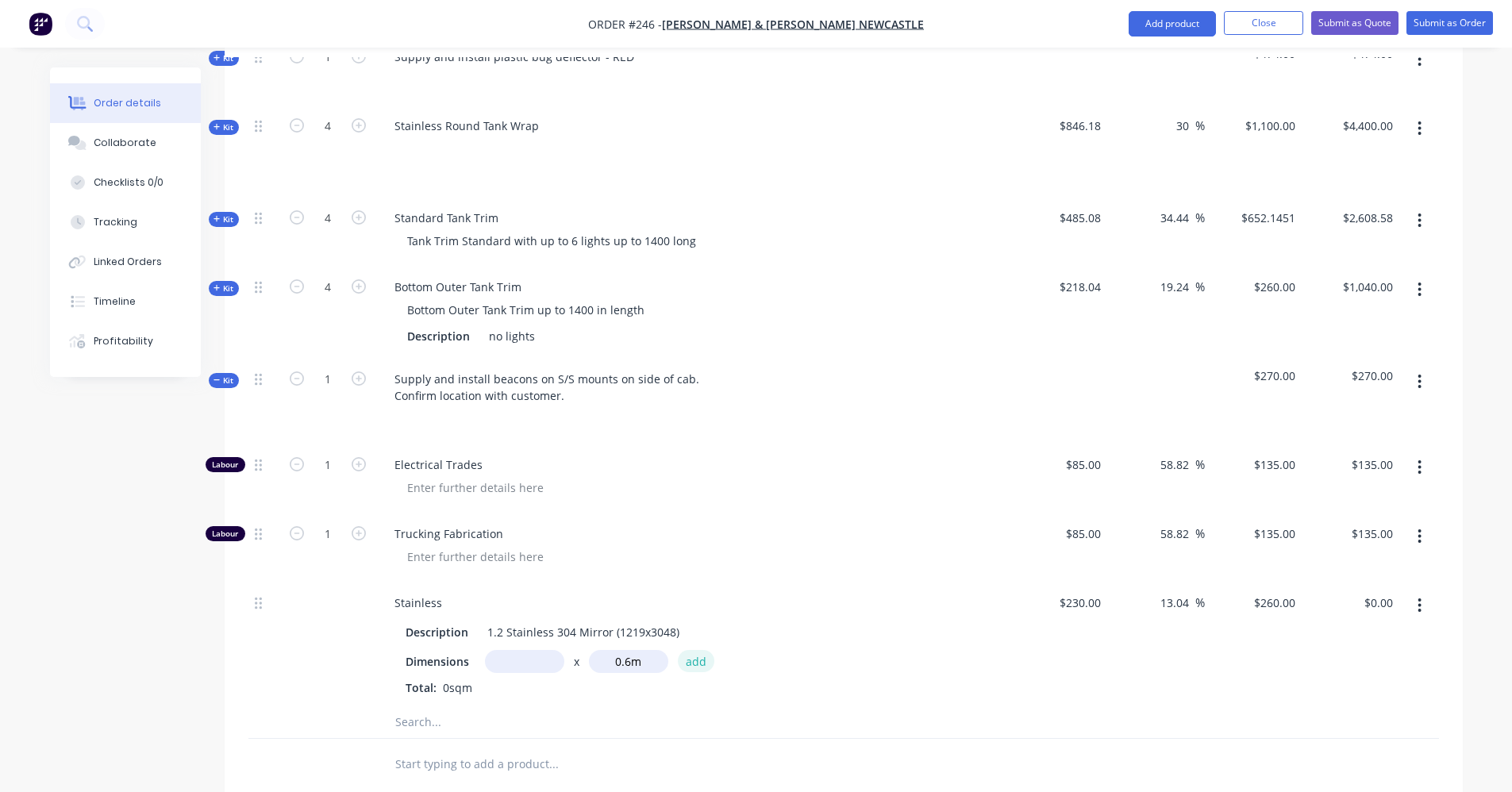
type input "$93.60"
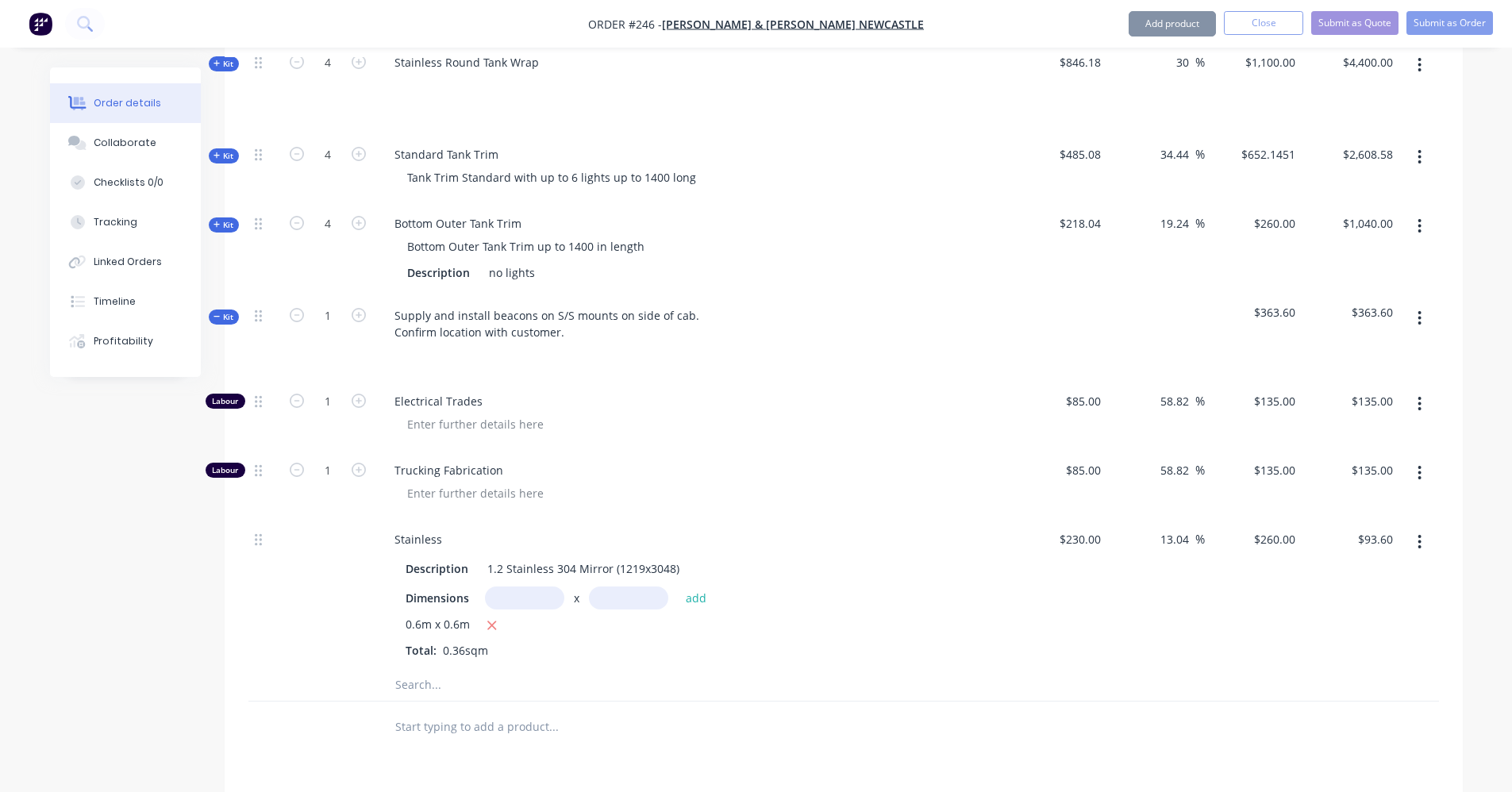
scroll to position [886, 0]
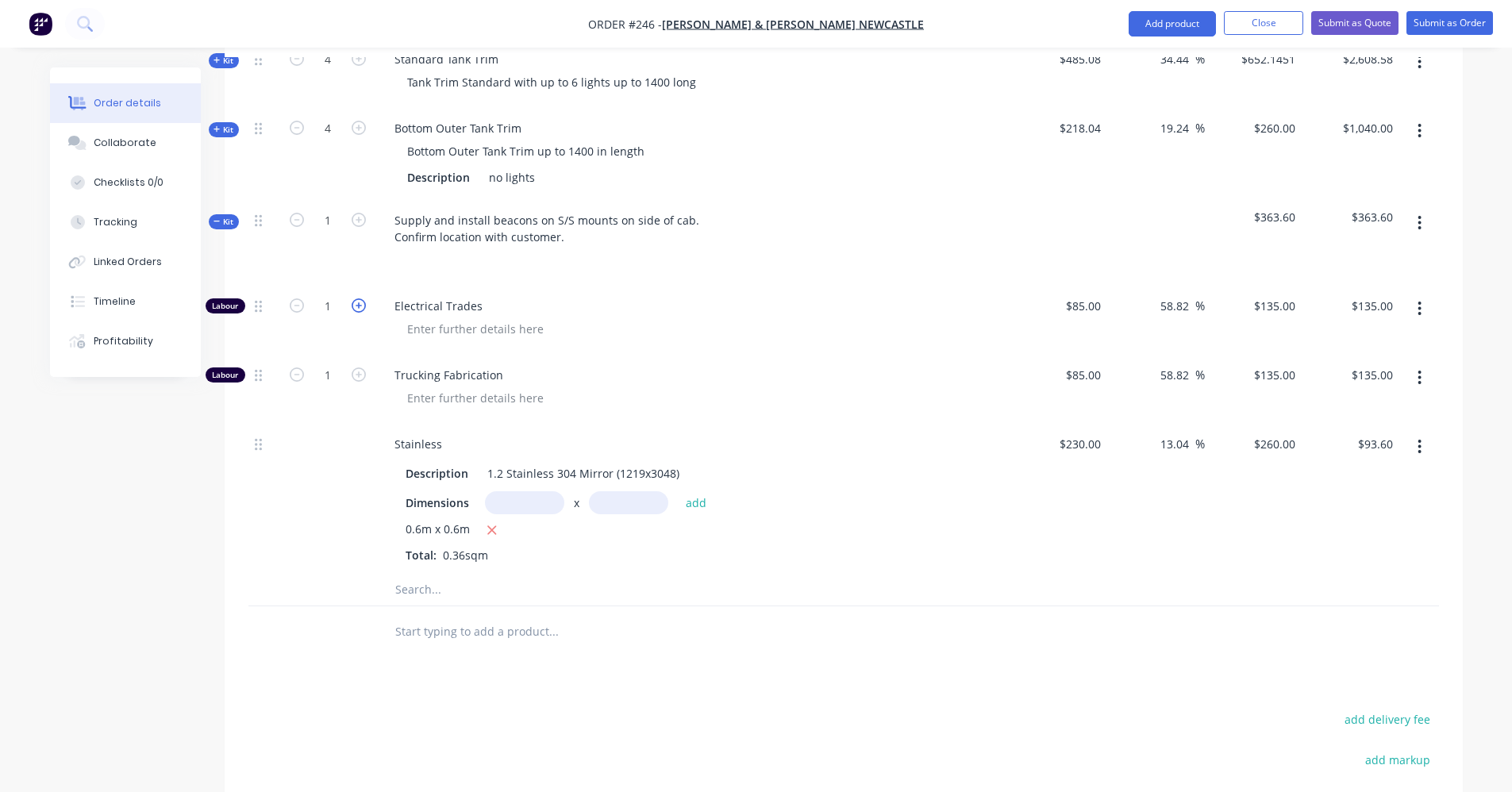
click at [361, 298] on icon "button" at bounding box center [358, 305] width 14 height 14
type input "2"
type input "$270.00"
click at [361, 298] on icon "button" at bounding box center [358, 305] width 14 height 14
type input "3"
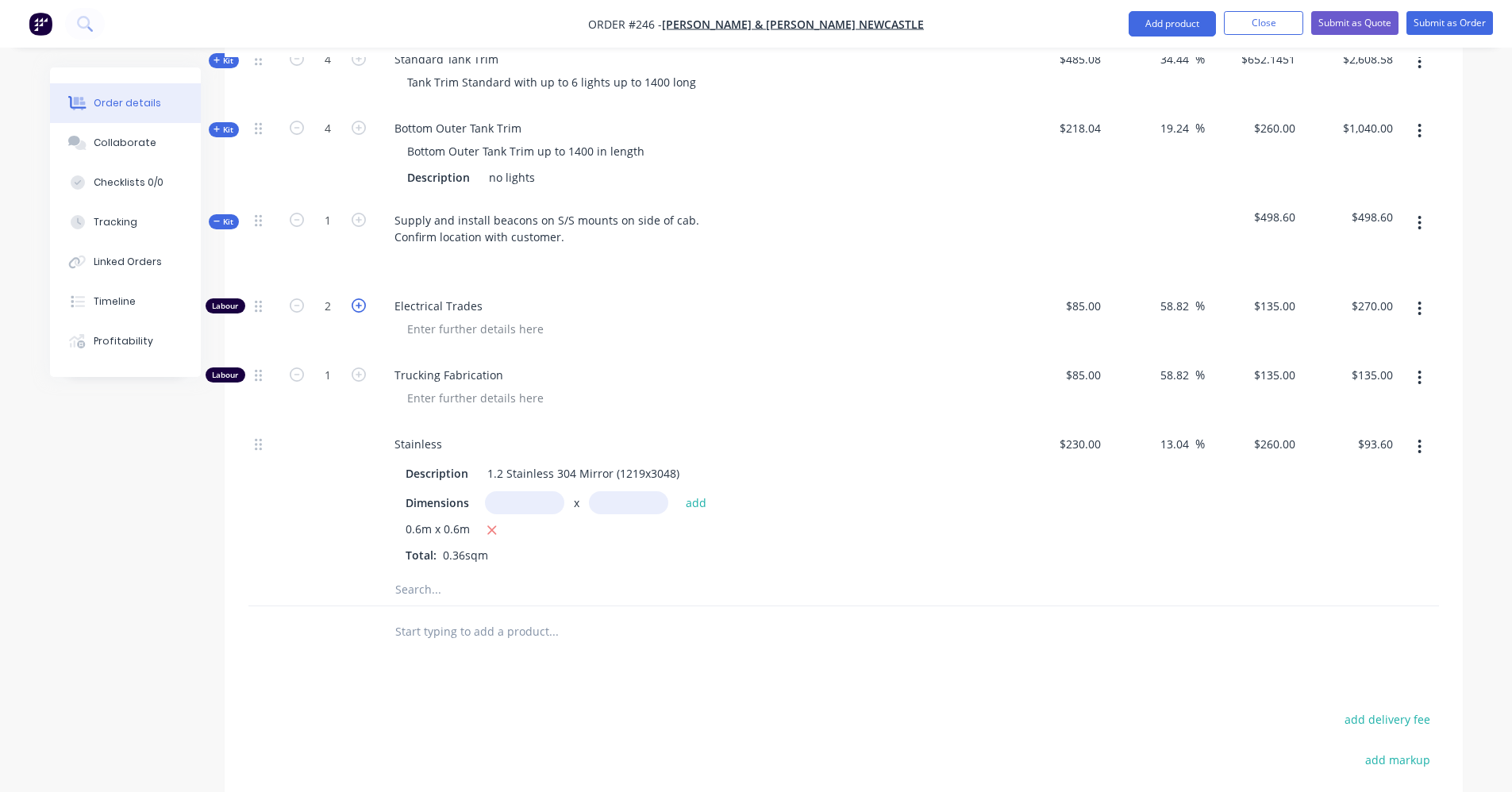
type input "$405.00"
click at [361, 298] on icon "button" at bounding box center [358, 305] width 14 height 14
type input "4"
type input "$540.00"
click at [1421, 214] on icon "button" at bounding box center [1419, 223] width 4 height 17
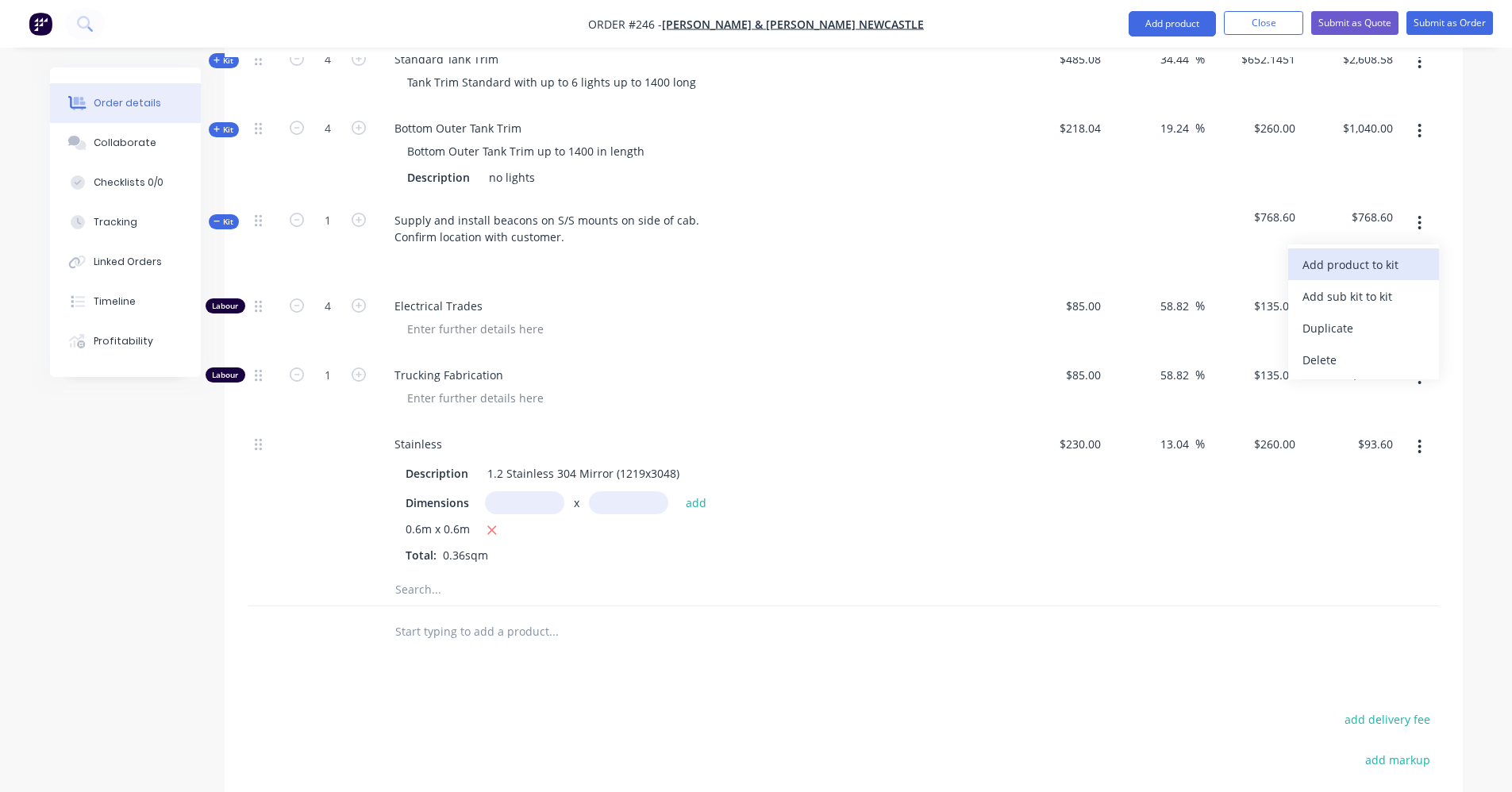
click at [1408, 253] on div "Add product to kit" at bounding box center [1363, 265] width 122 height 23
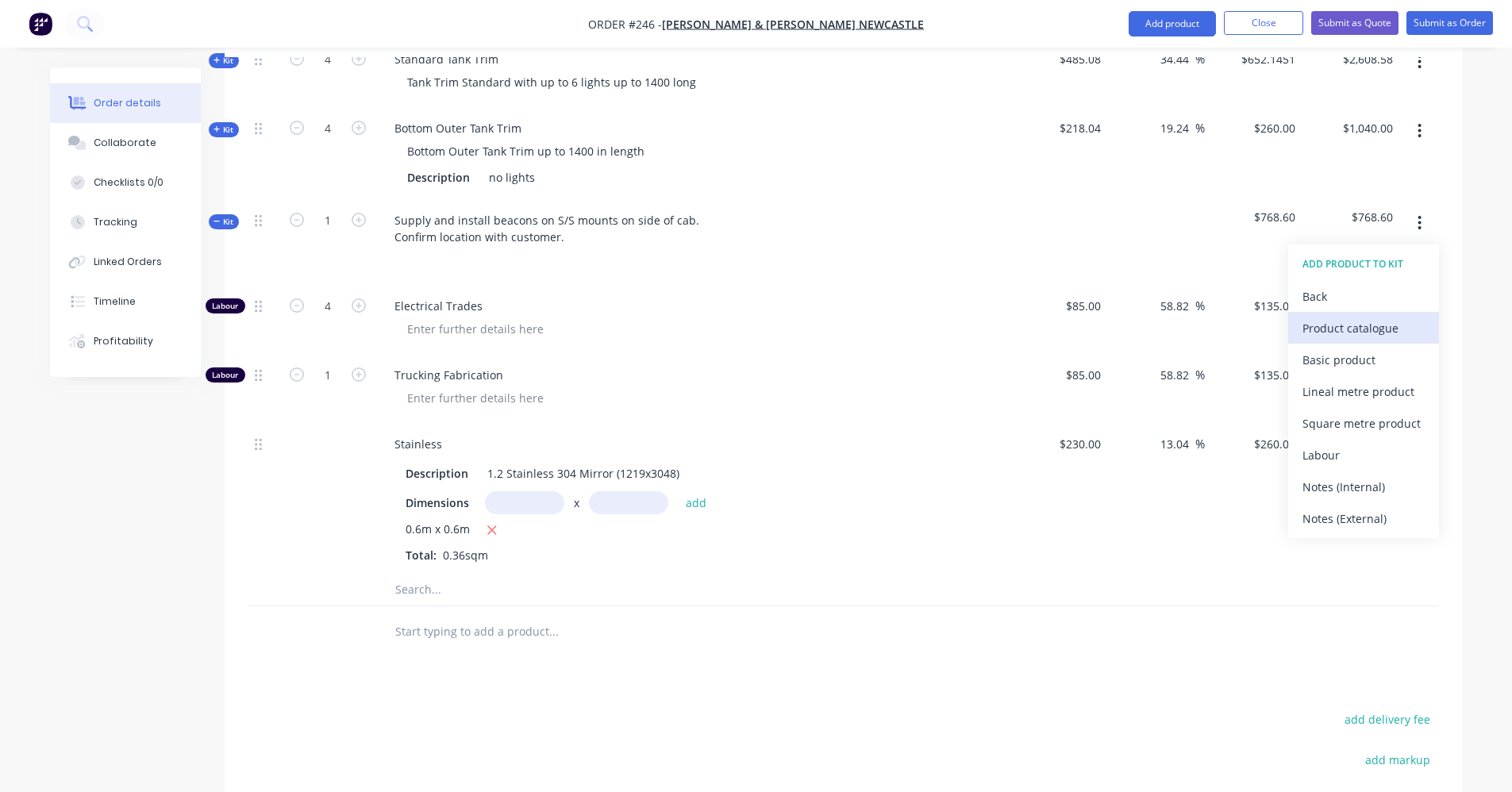
click at [1400, 317] on div "Product catalogue" at bounding box center [1363, 328] width 122 height 23
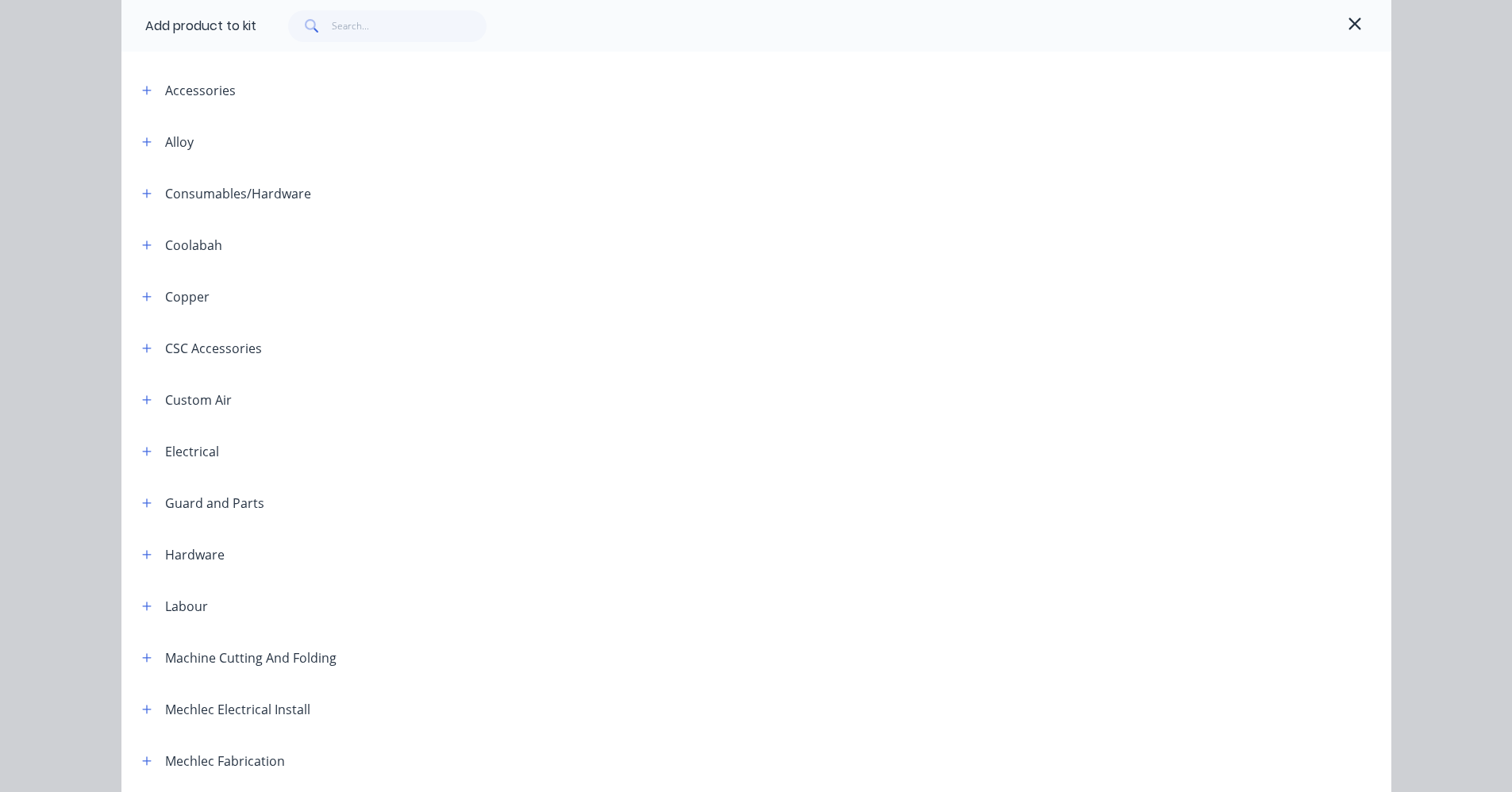
scroll to position [159, 0]
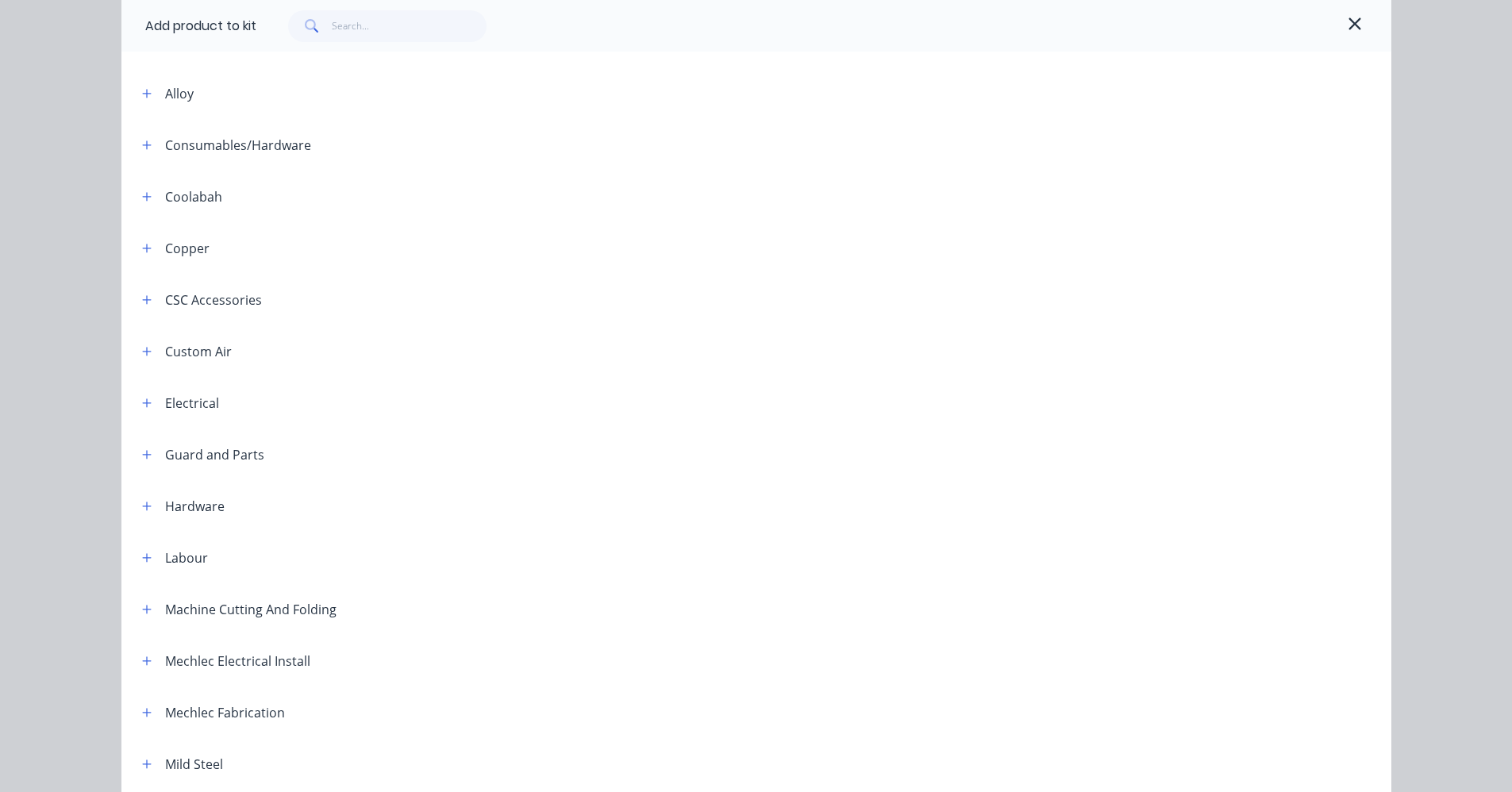
drag, startPoint x: 142, startPoint y: 401, endPoint x: 167, endPoint y: 422, distance: 32.6
click at [143, 401] on icon "button" at bounding box center [146, 403] width 9 height 11
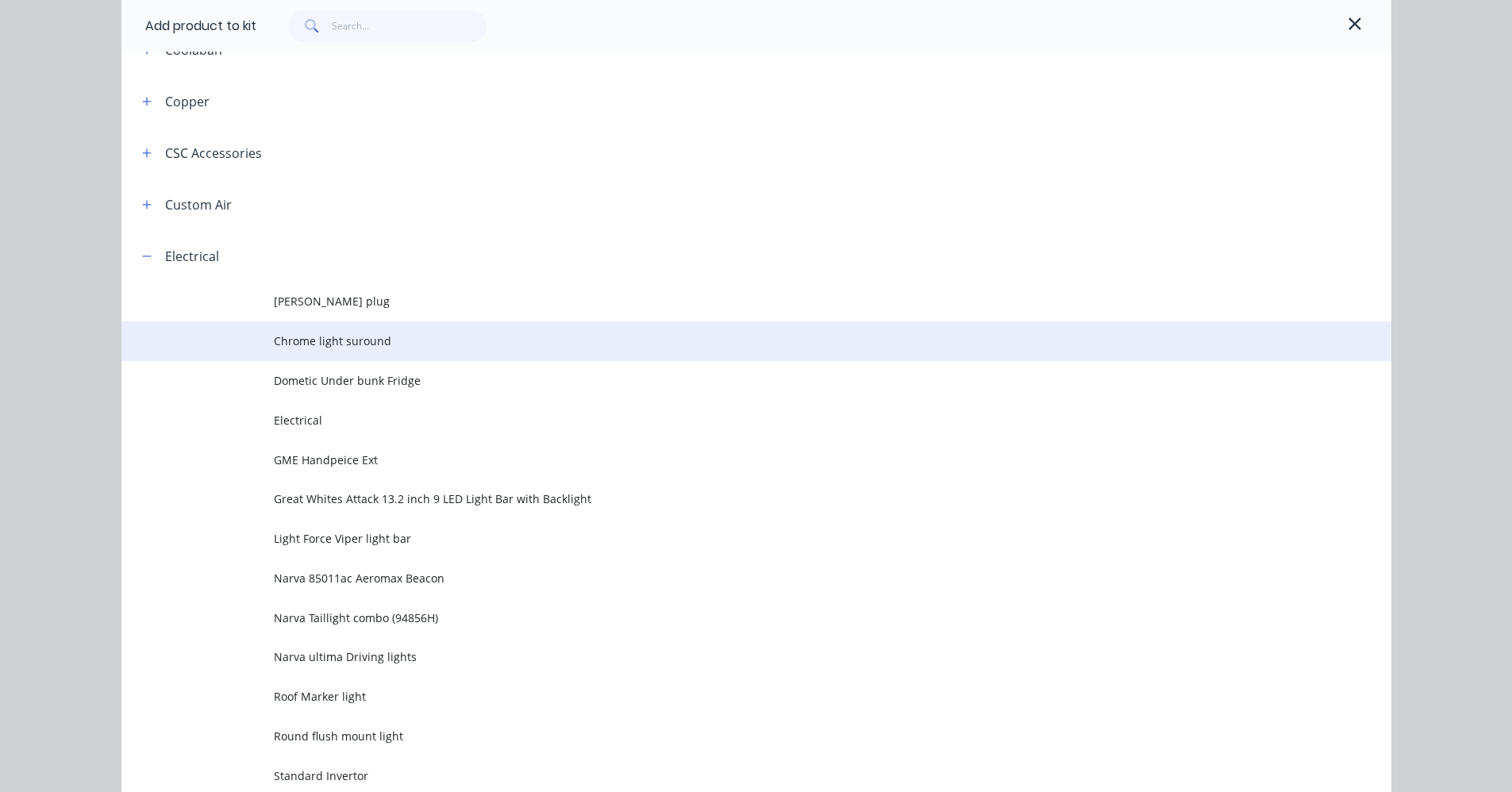
scroll to position [317, 0]
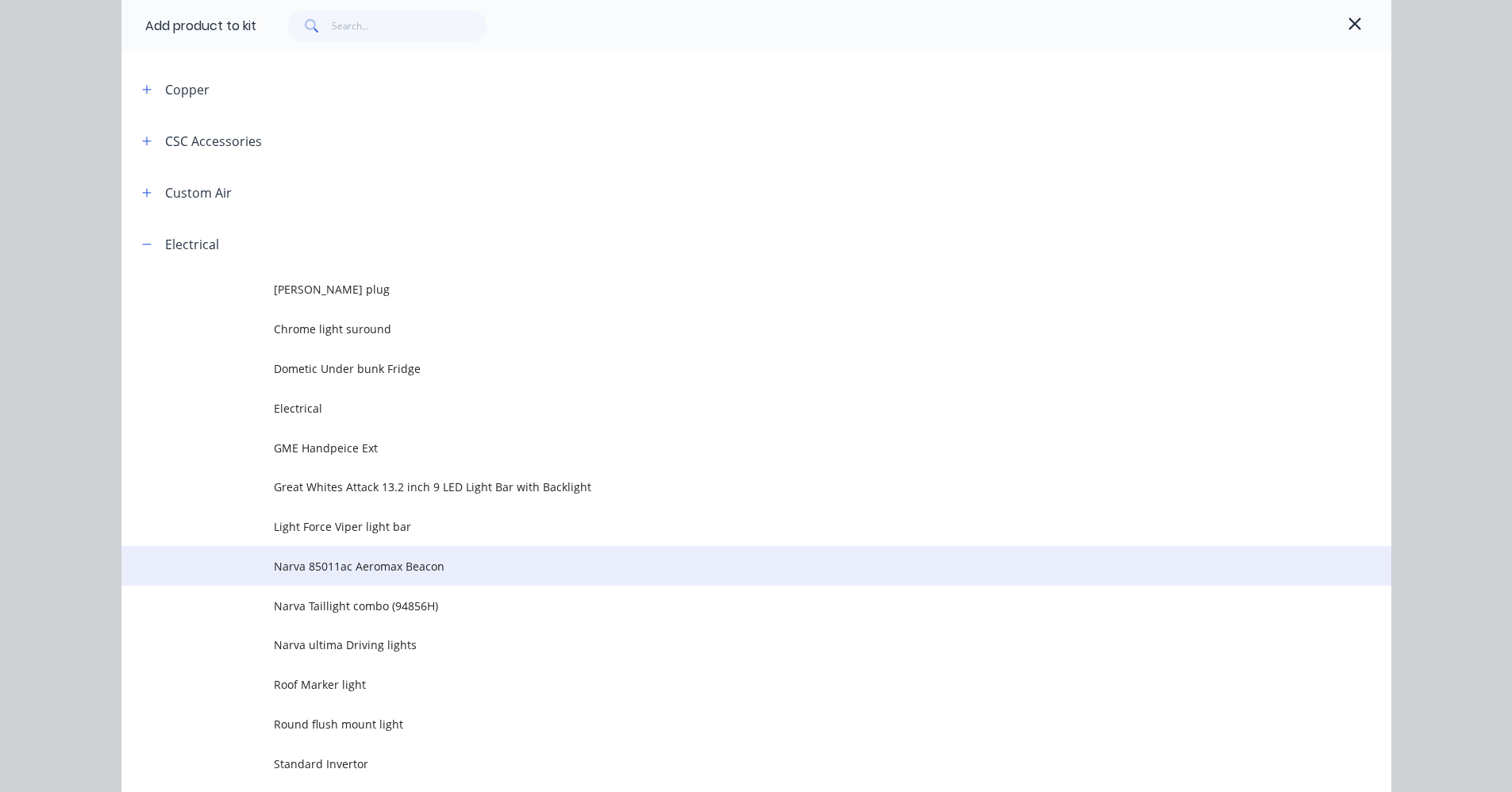
click at [390, 566] on span "Narva 85011ac Aeromax Beacon" at bounding box center [721, 567] width 894 height 17
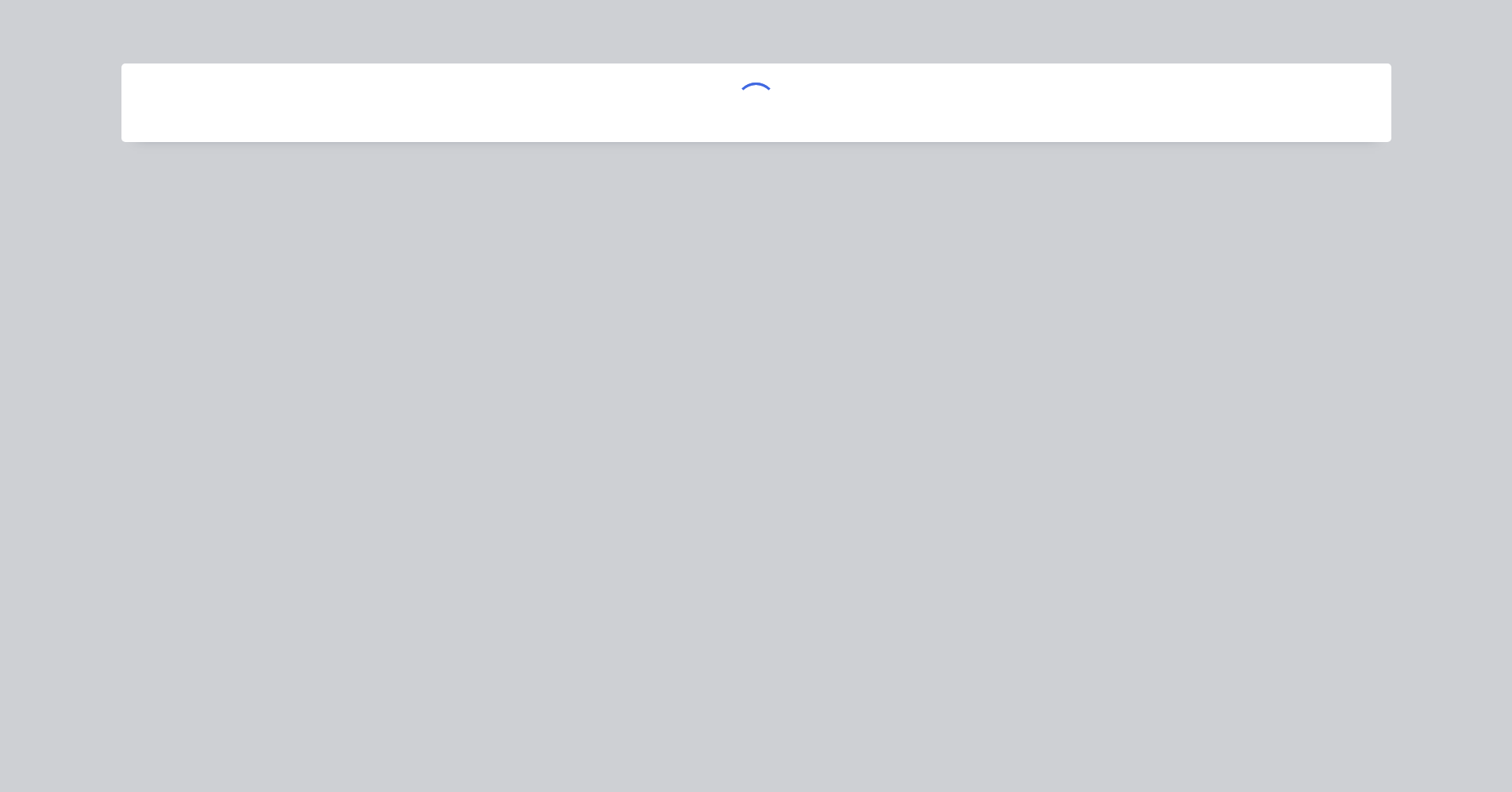
scroll to position [0, 0]
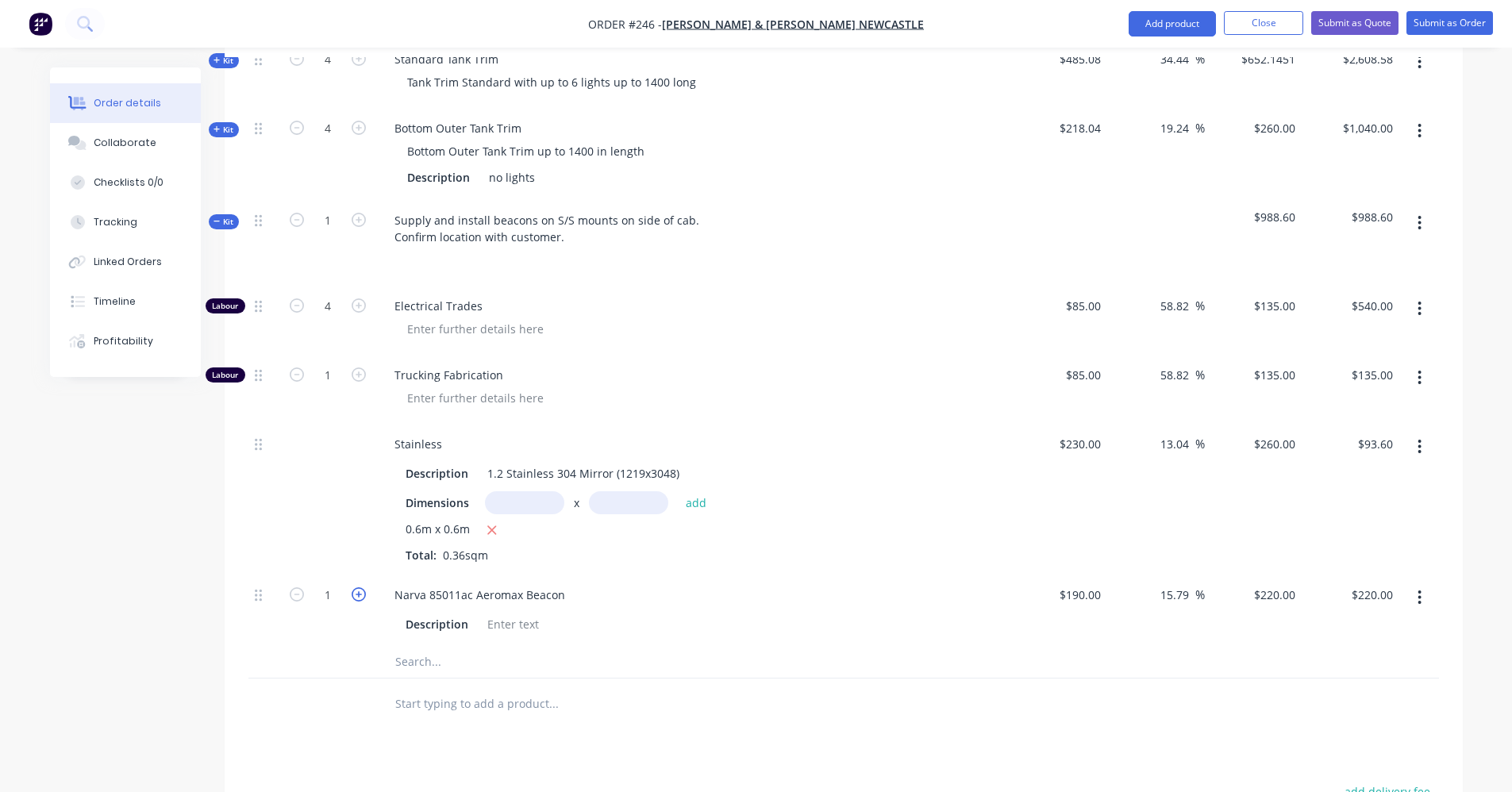
click at [353, 588] on icon "button" at bounding box center [358, 594] width 14 height 14
type input "2"
type input "$440.00"
click at [302, 298] on icon "button" at bounding box center [297, 305] width 14 height 14
type input "3"
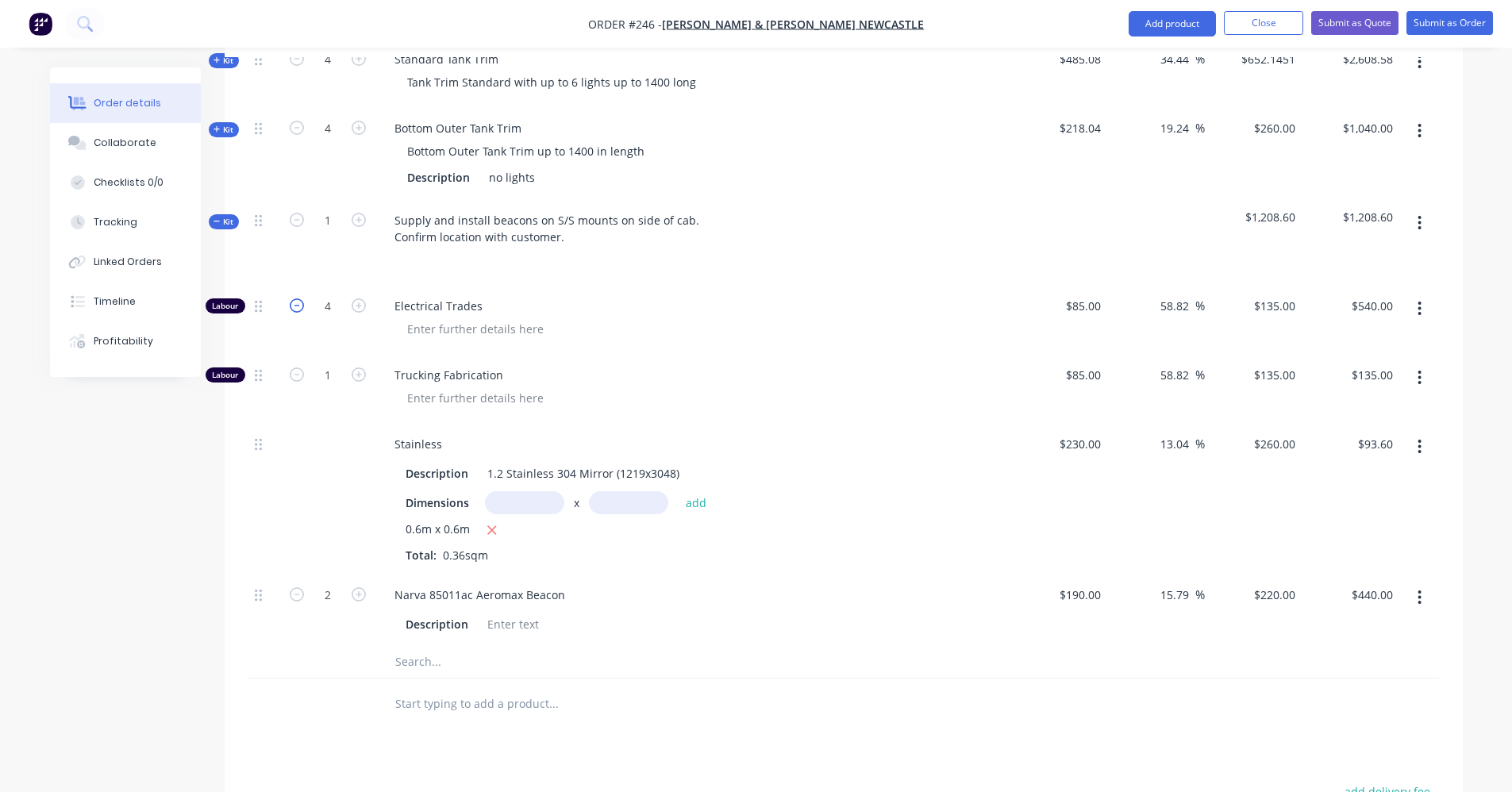
type input "$405.00"
click at [297, 298] on icon "button" at bounding box center [297, 305] width 14 height 14
type input "2"
type input "$270.00"
click at [330, 364] on input "1" at bounding box center [328, 376] width 42 height 24
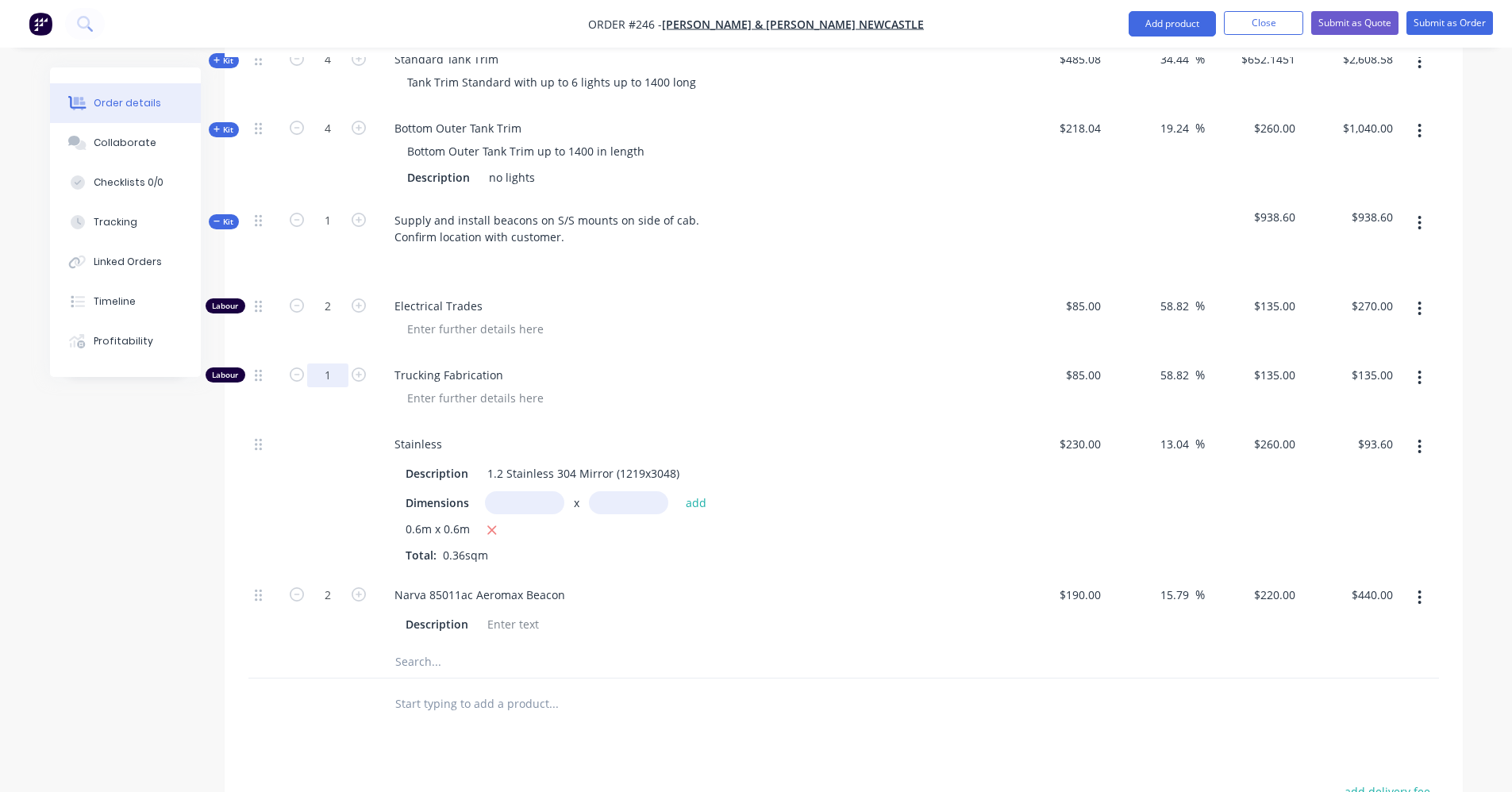
click at [330, 364] on input "1" at bounding box center [328, 376] width 42 height 24
type input "0.7"
type input "$94.50"
click at [626, 317] on div at bounding box center [700, 329] width 610 height 23
click at [217, 218] on icon "button" at bounding box center [217, 222] width 7 height 8
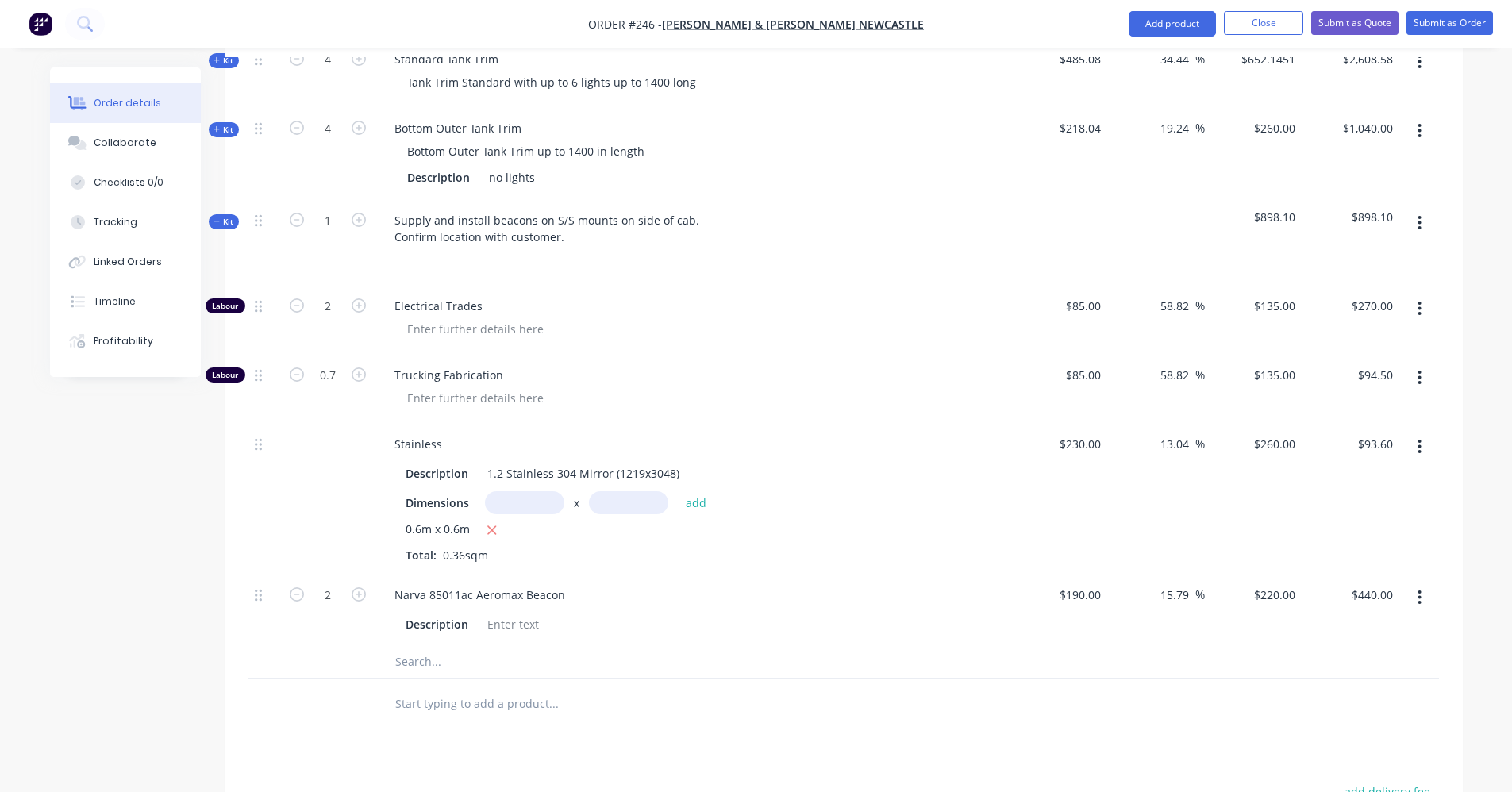
scroll to position [813, 0]
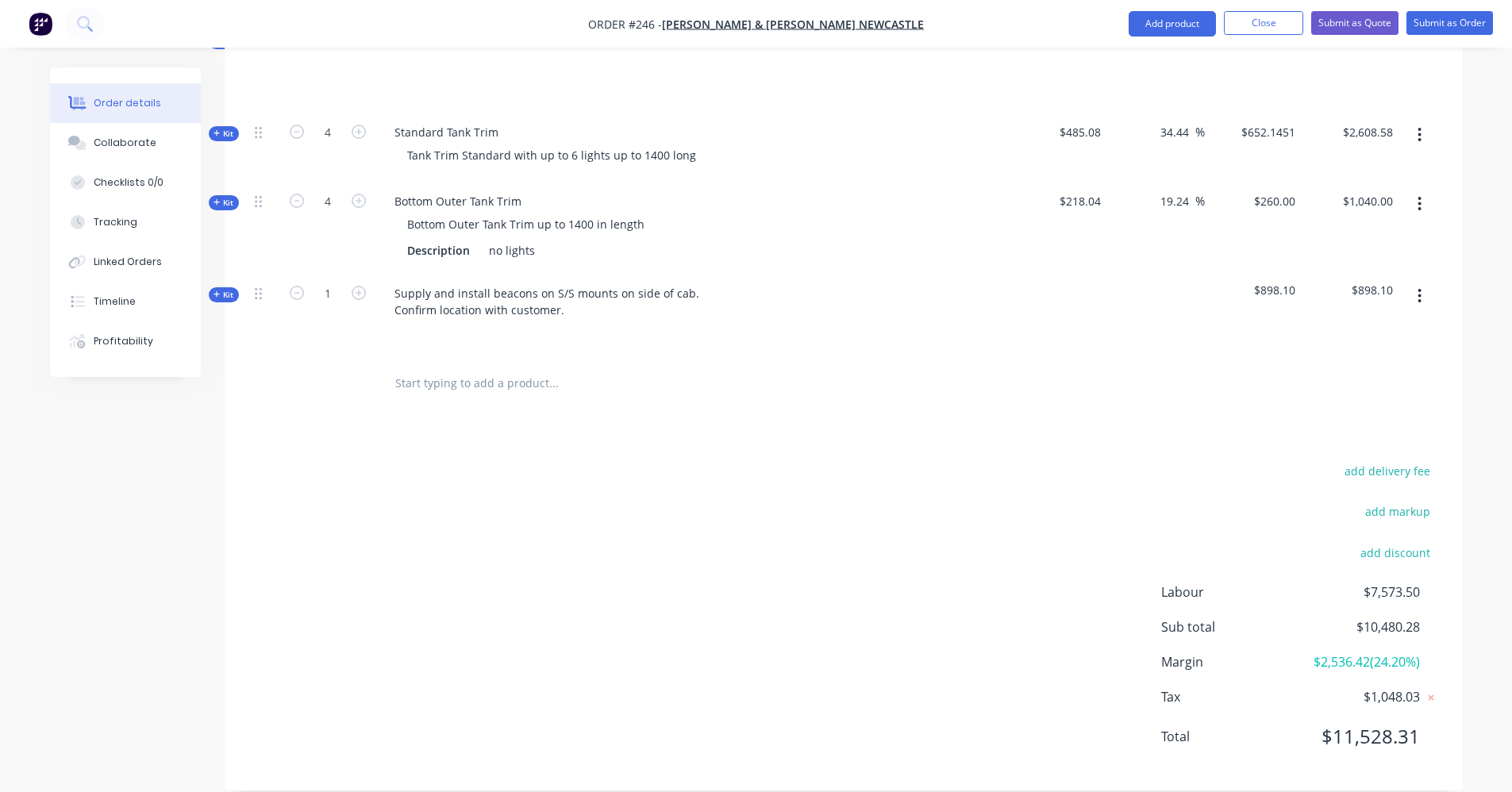
click at [1420, 288] on icon "button" at bounding box center [1419, 296] width 4 height 17
click at [1377, 327] on div "Add product to kit" at bounding box center [1363, 338] width 122 height 23
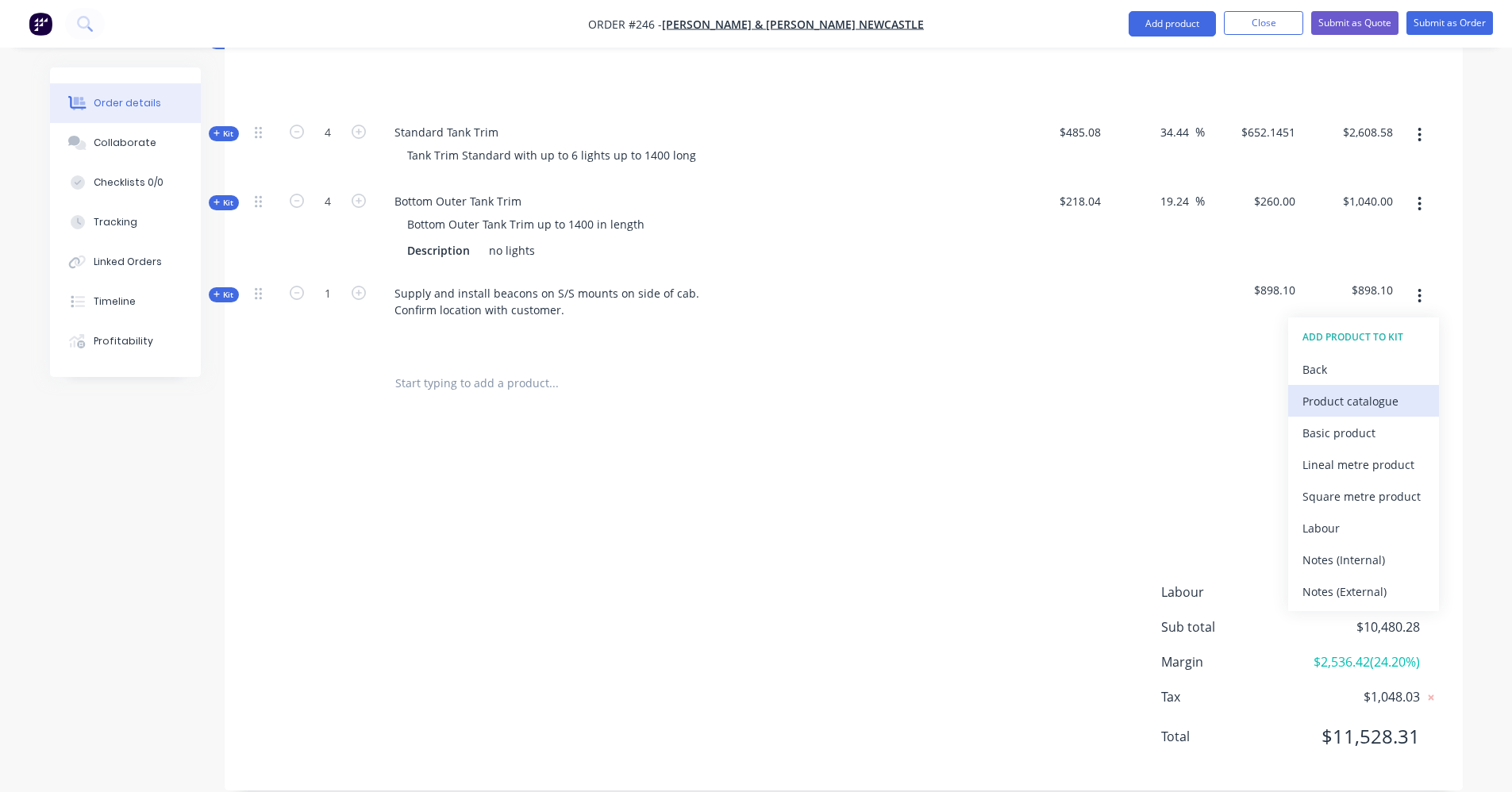
click at [1320, 390] on div "Product catalogue" at bounding box center [1363, 401] width 122 height 23
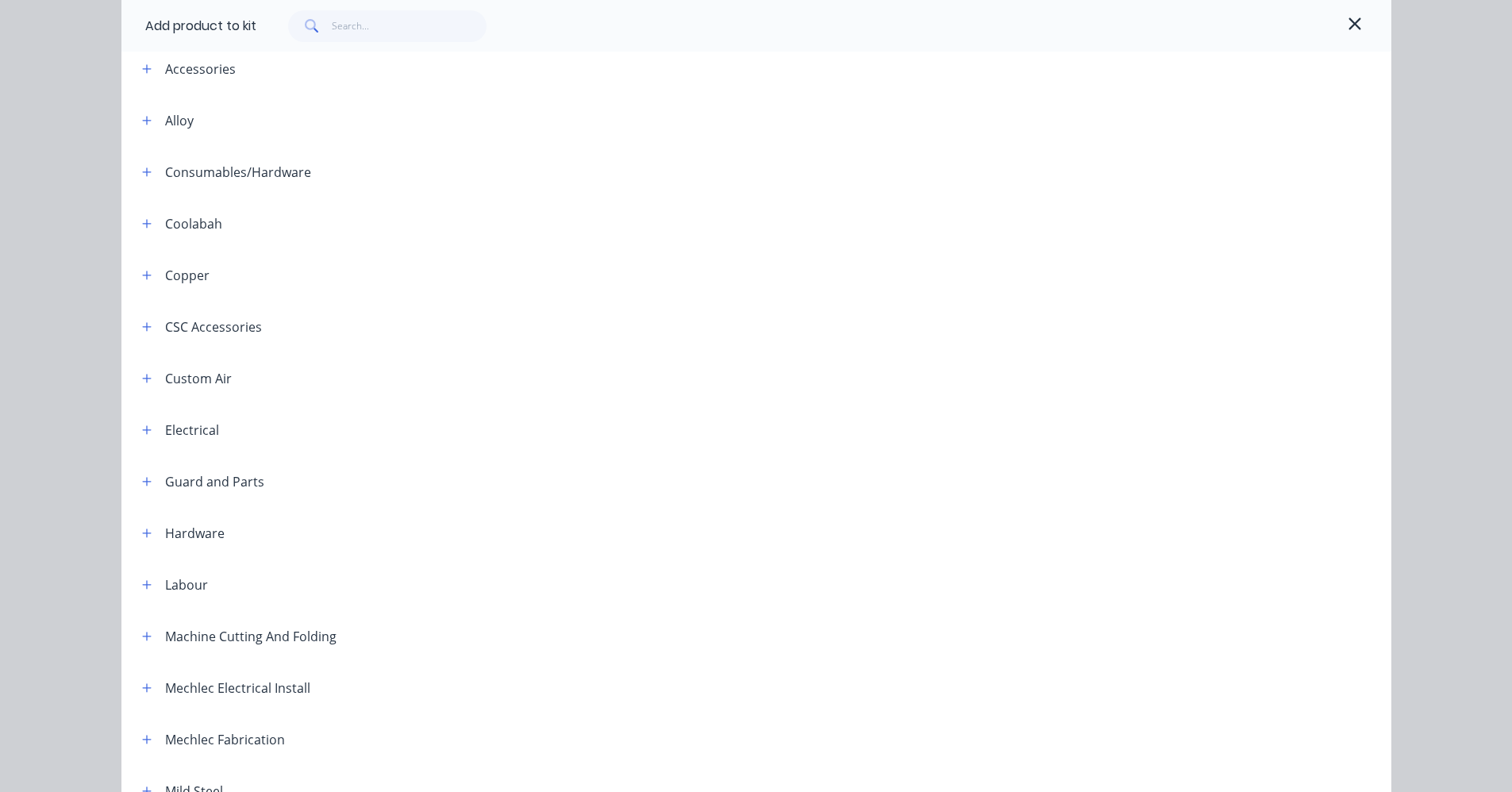
scroll to position [317, 0]
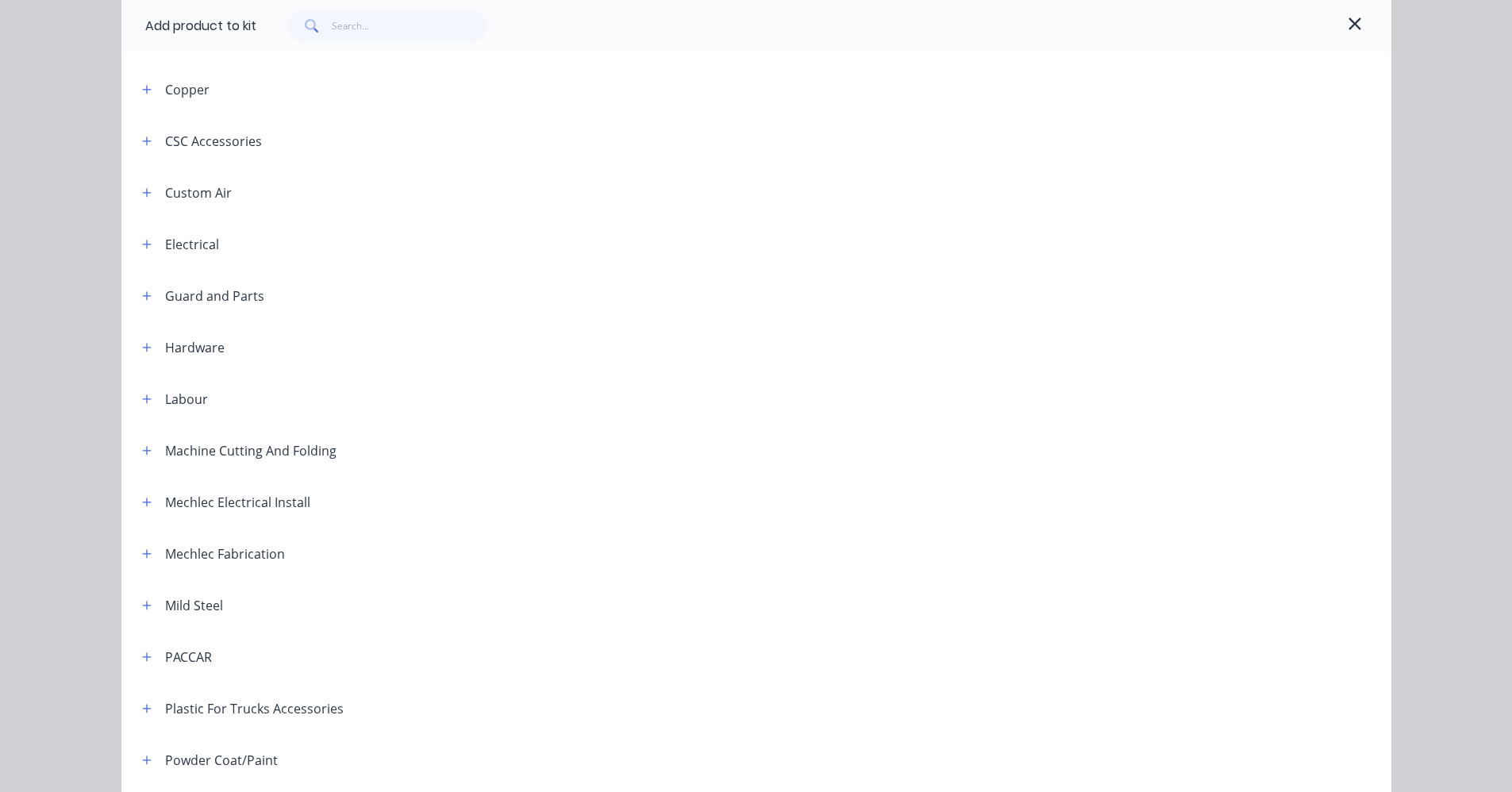
click at [144, 460] on header "Machine Cutting And Folding" at bounding box center [756, 450] width 1269 height 52
click at [147, 450] on button "button" at bounding box center [147, 450] width 20 height 20
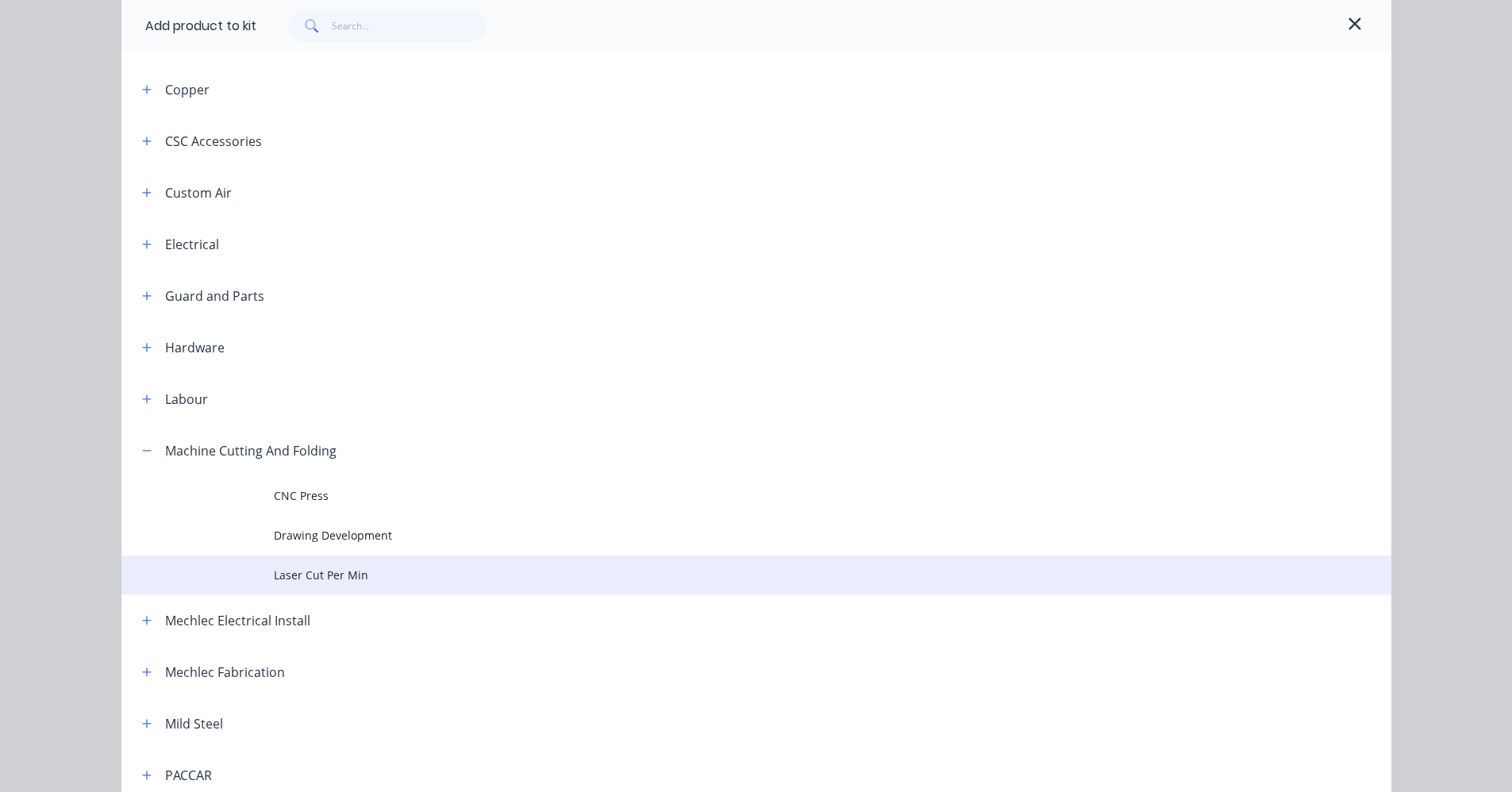
click at [296, 574] on span "Laser Cut Per Min" at bounding box center [721, 575] width 894 height 17
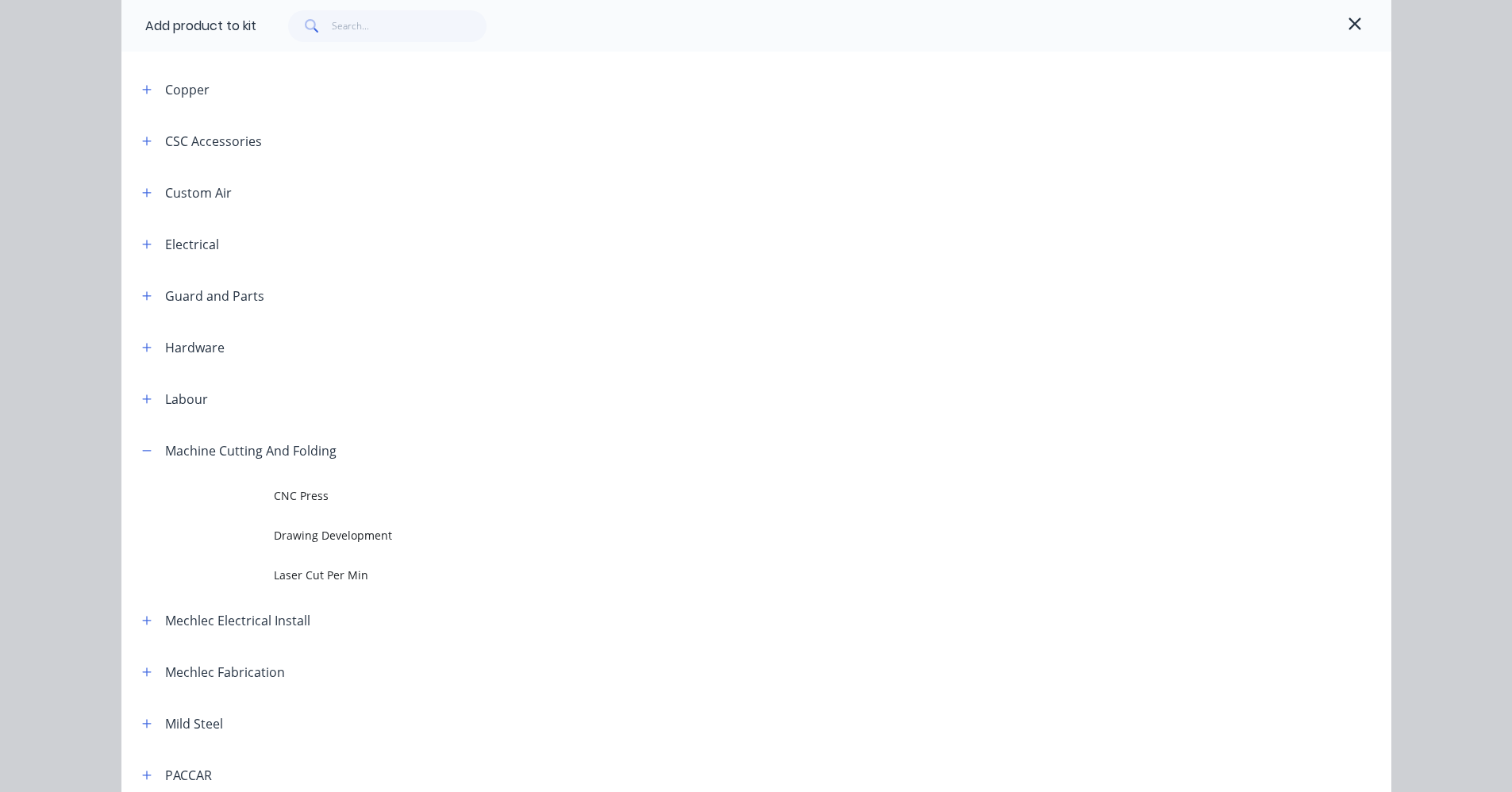
scroll to position [0, 0]
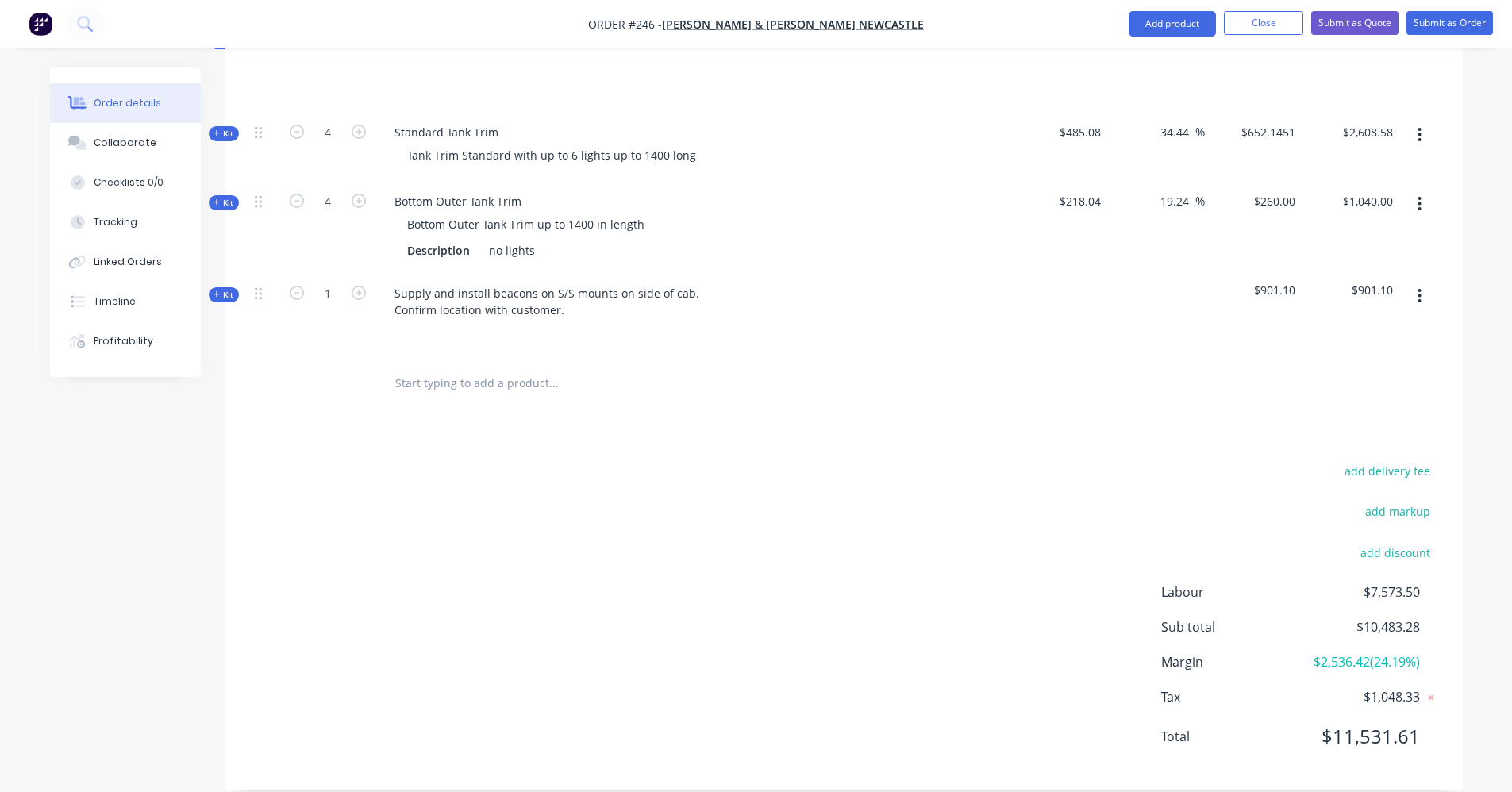
click at [219, 291] on icon "button" at bounding box center [217, 295] width 7 height 8
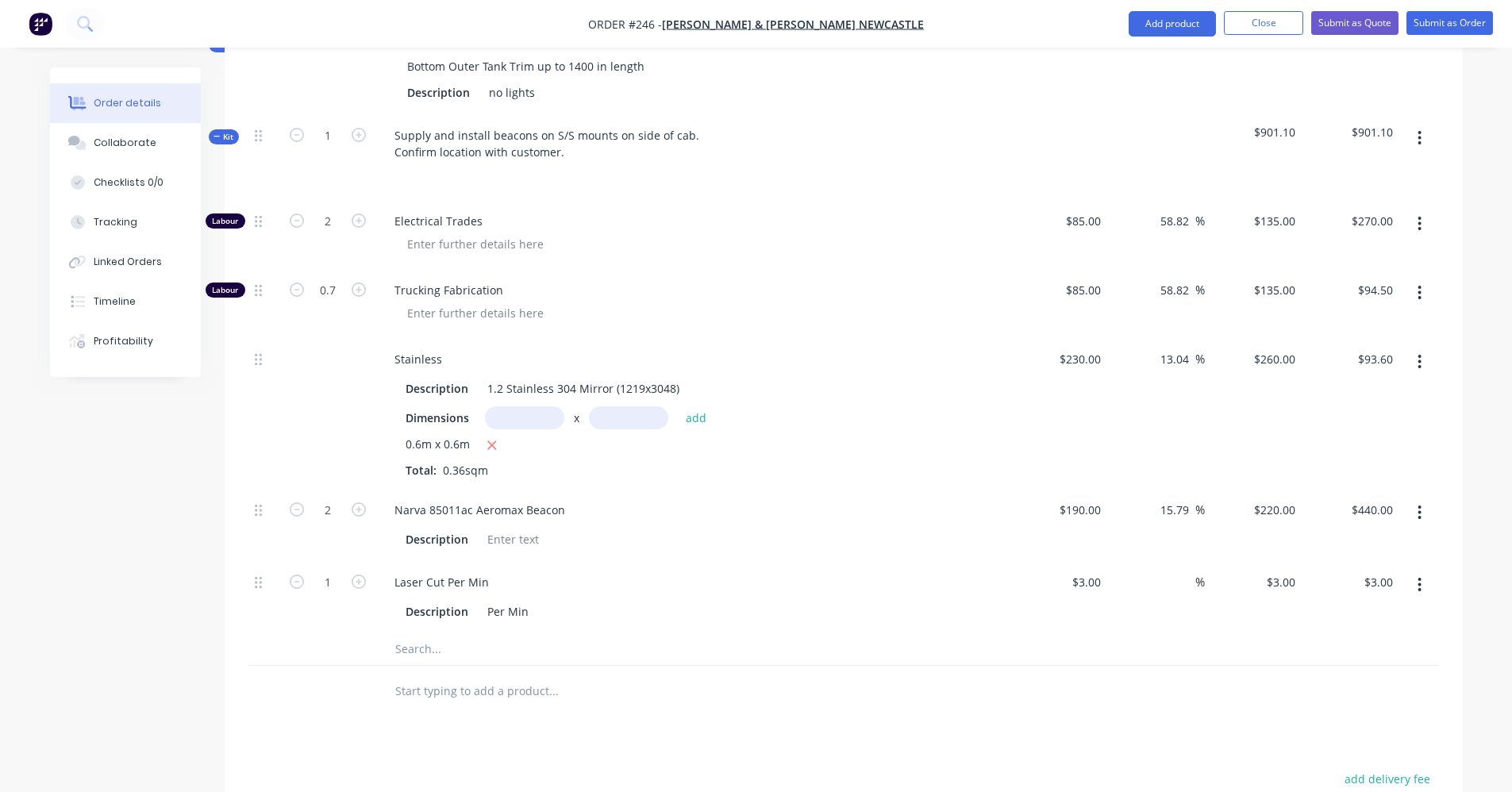
scroll to position [972, 0]
click at [358, 574] on icon "button" at bounding box center [358, 581] width 14 height 14
type input "2"
type input "$6.00"
click at [358, 574] on icon "button" at bounding box center [358, 581] width 14 height 14
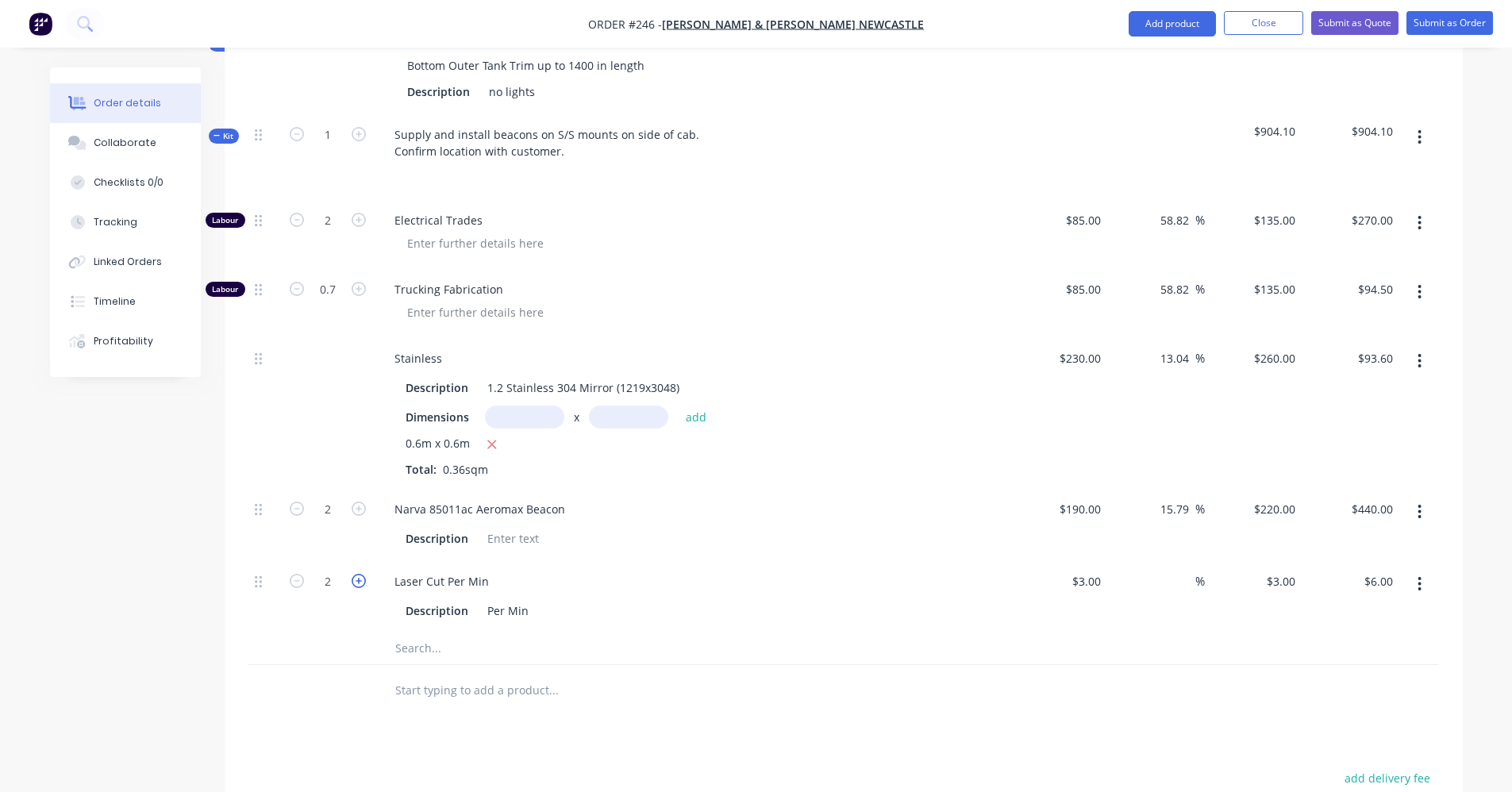
type input "3"
type input "$9.00"
click at [358, 574] on icon "button" at bounding box center [358, 581] width 14 height 14
type input "4"
type input "$12.00"
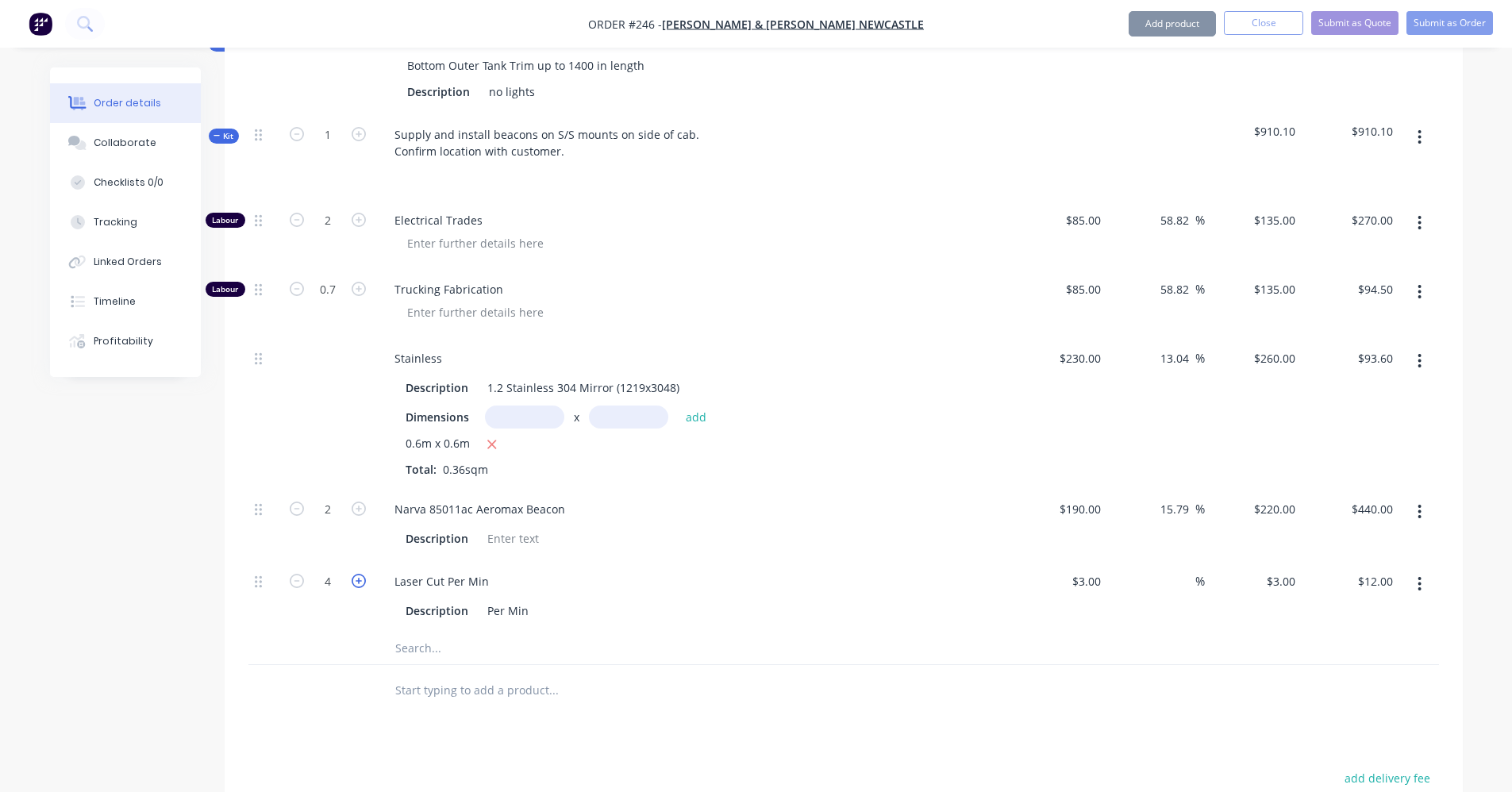
click at [358, 574] on icon "button" at bounding box center [358, 581] width 14 height 14
type input "5"
type input "$15.00"
click at [358, 574] on icon "button" at bounding box center [358, 581] width 14 height 14
type input "6"
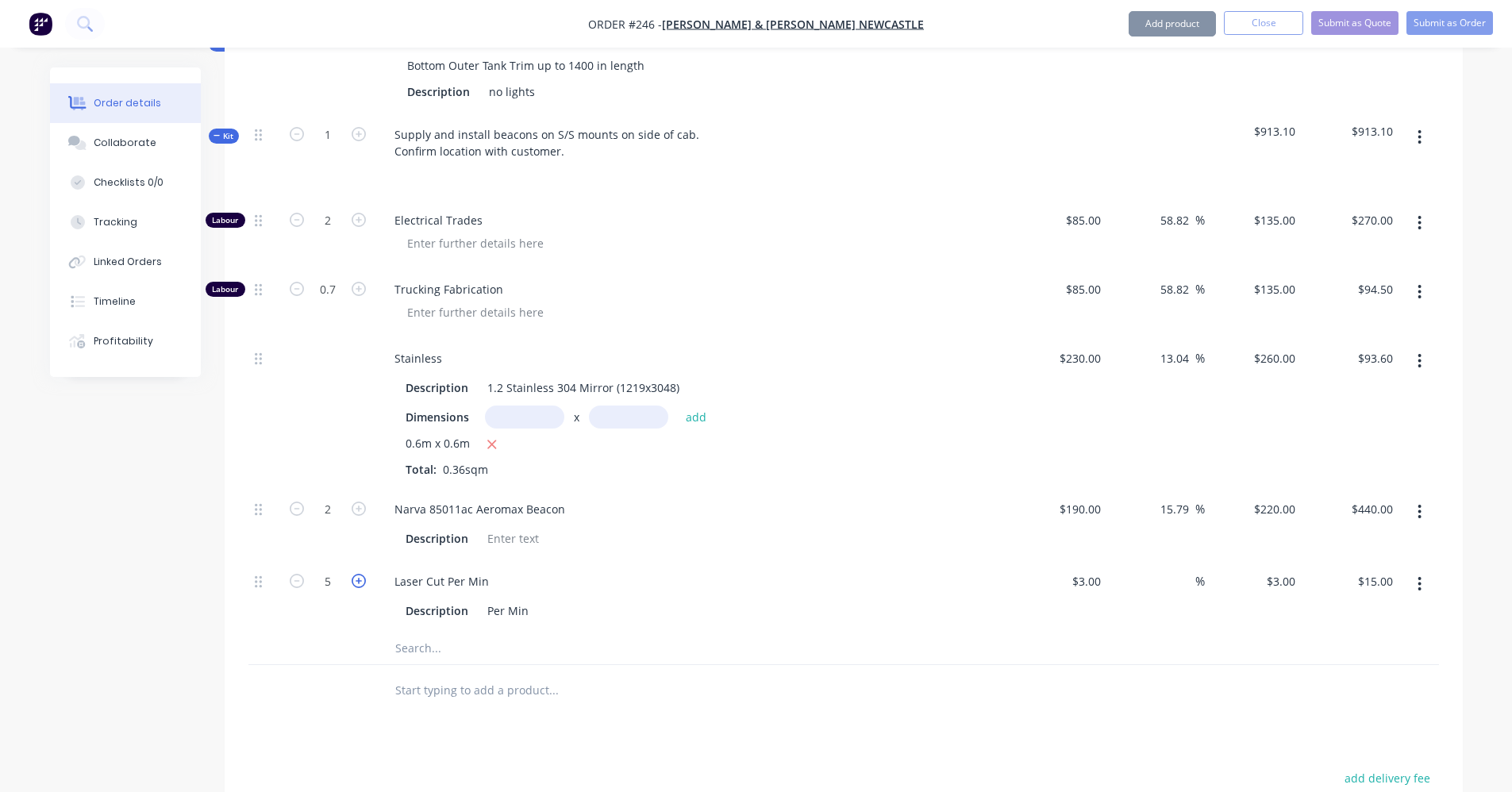
type input "$18.00"
click at [358, 574] on icon "button" at bounding box center [358, 581] width 14 height 14
type input "7"
type input "$21.00"
click at [358, 574] on icon "button" at bounding box center [358, 581] width 14 height 14
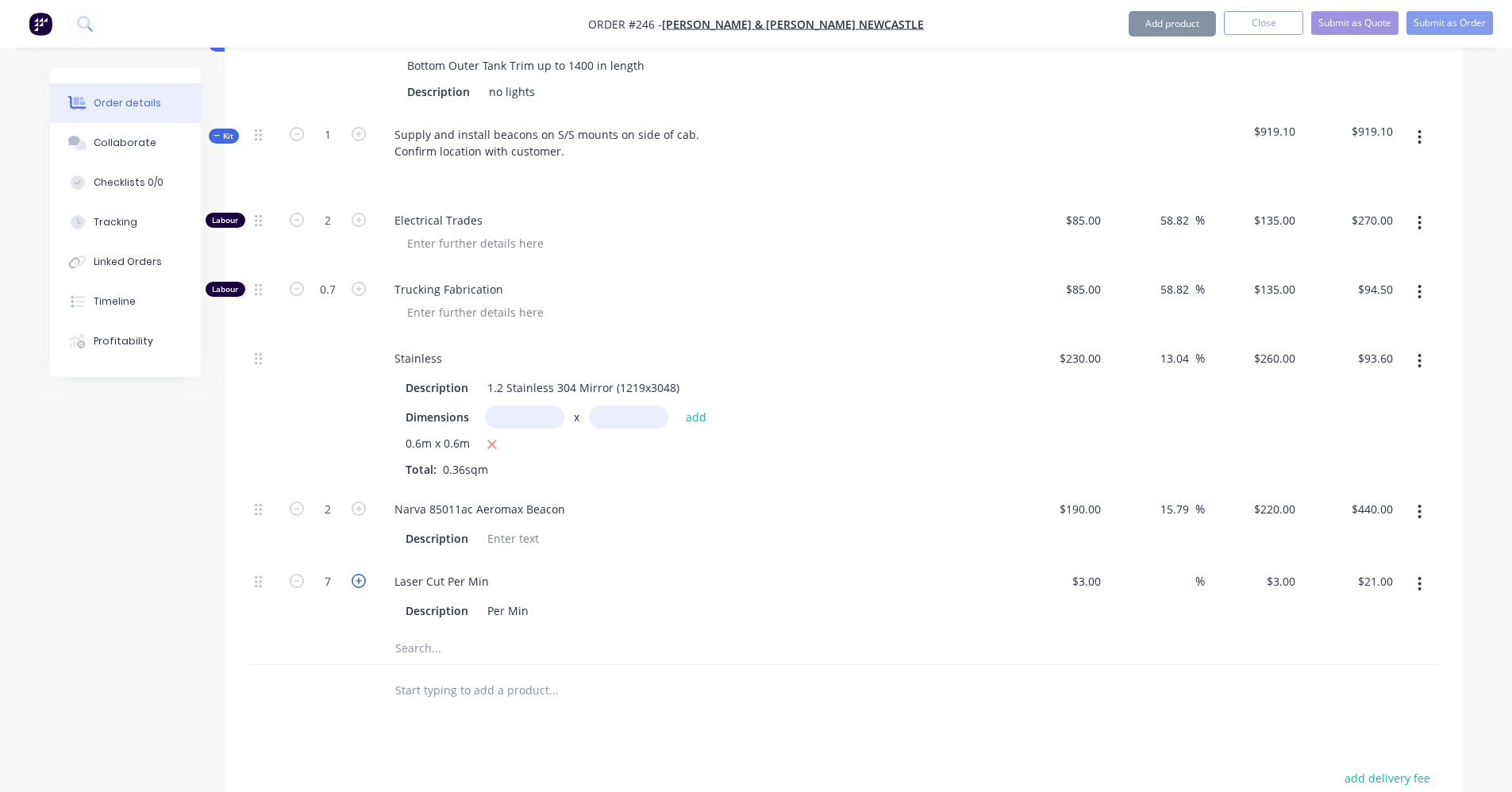
type input "8"
type input "$24.00"
click at [358, 574] on icon "button" at bounding box center [358, 581] width 14 height 14
type input "9"
type input "$27.00"
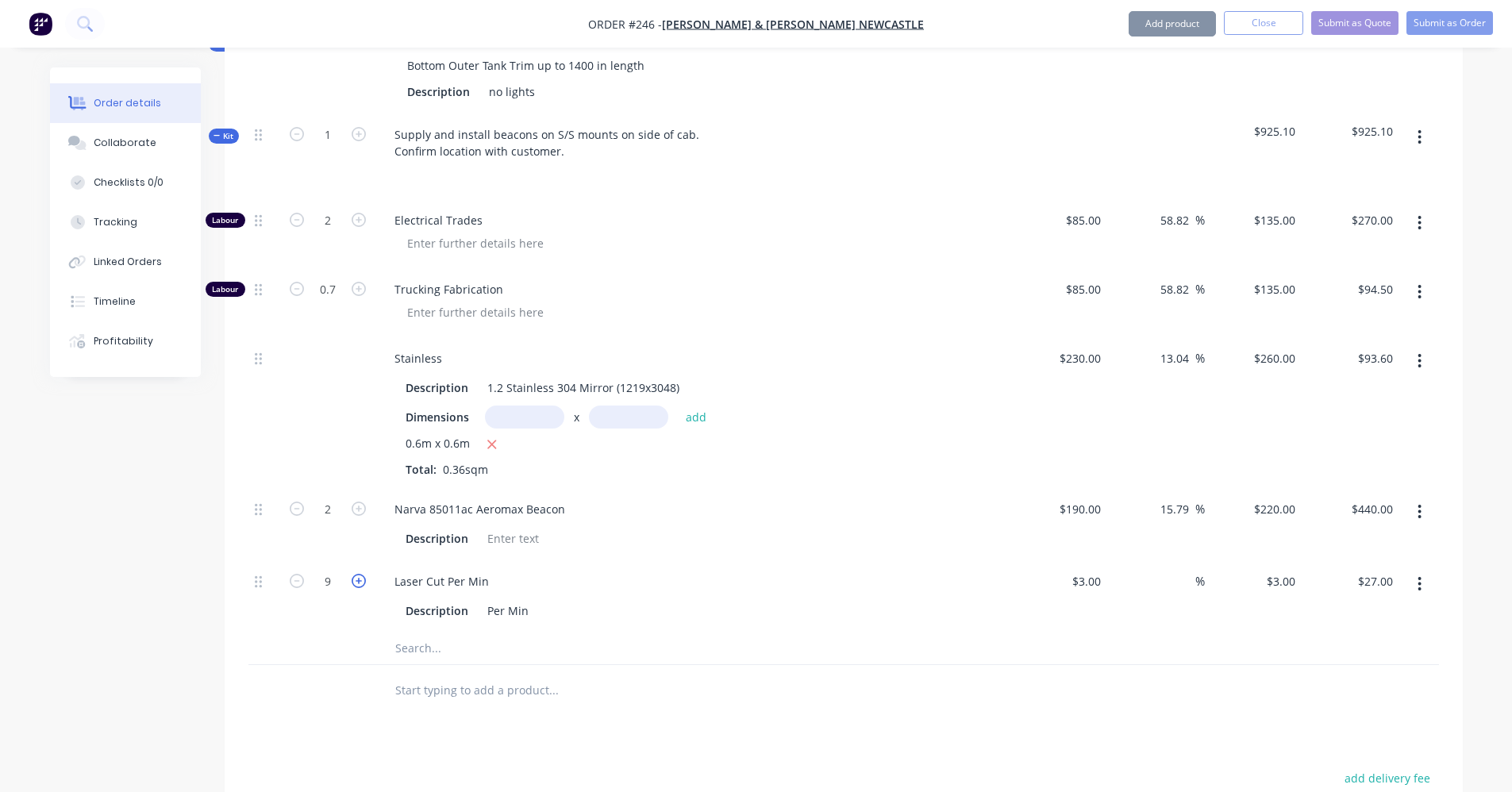
click at [358, 574] on icon "button" at bounding box center [358, 581] width 14 height 14
type input "10"
type input "$30.00"
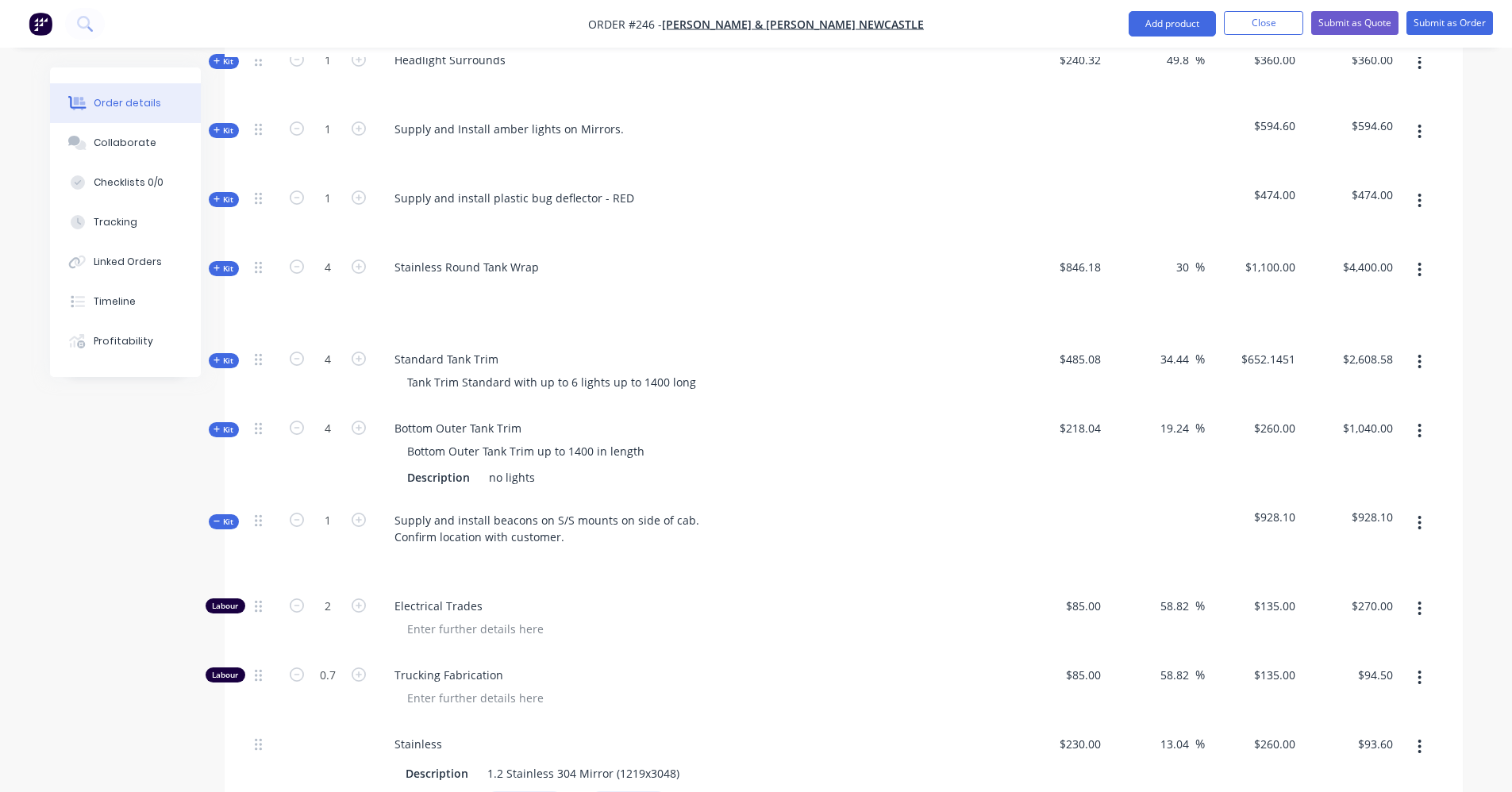
scroll to position [654, 0]
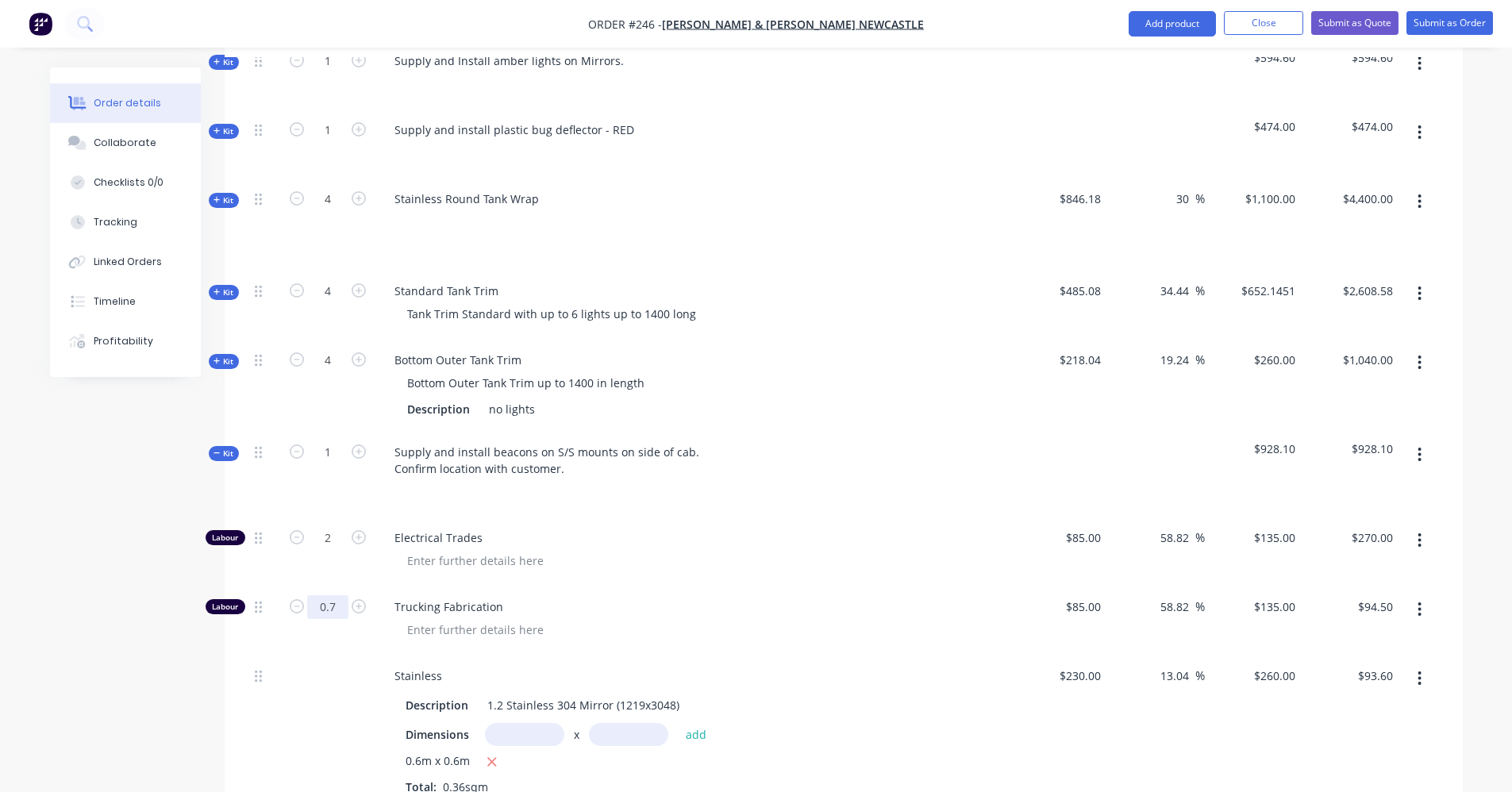
click at [332, 595] on input "0.7" at bounding box center [328, 607] width 42 height 24
type input "0.5"
type input "$67.50"
click at [596, 549] on div at bounding box center [700, 561] width 610 height 23
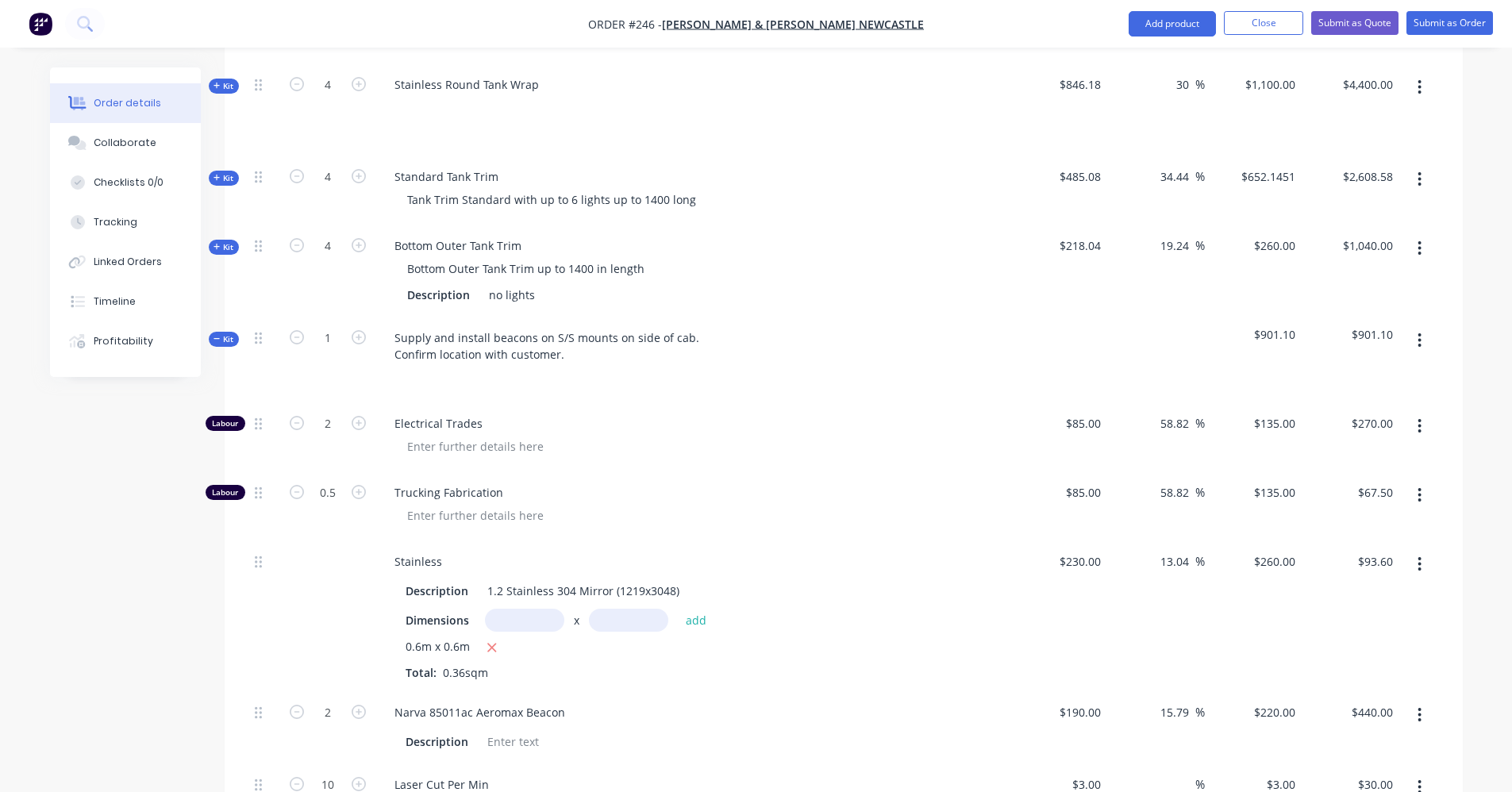
scroll to position [813, 0]
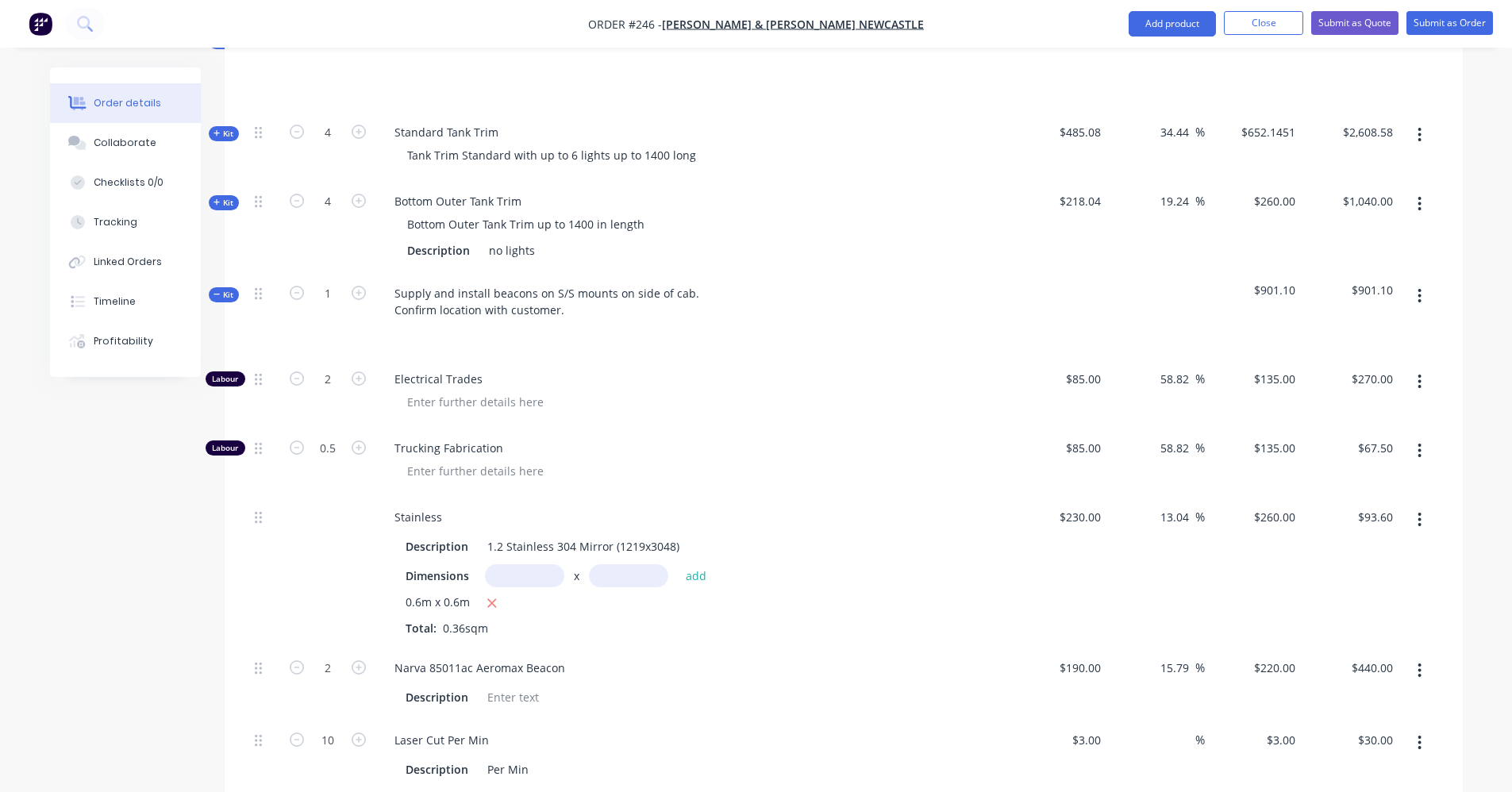
click at [1420, 288] on icon "button" at bounding box center [1419, 296] width 4 height 17
click at [1379, 327] on div "Add product to kit" at bounding box center [1363, 338] width 122 height 23
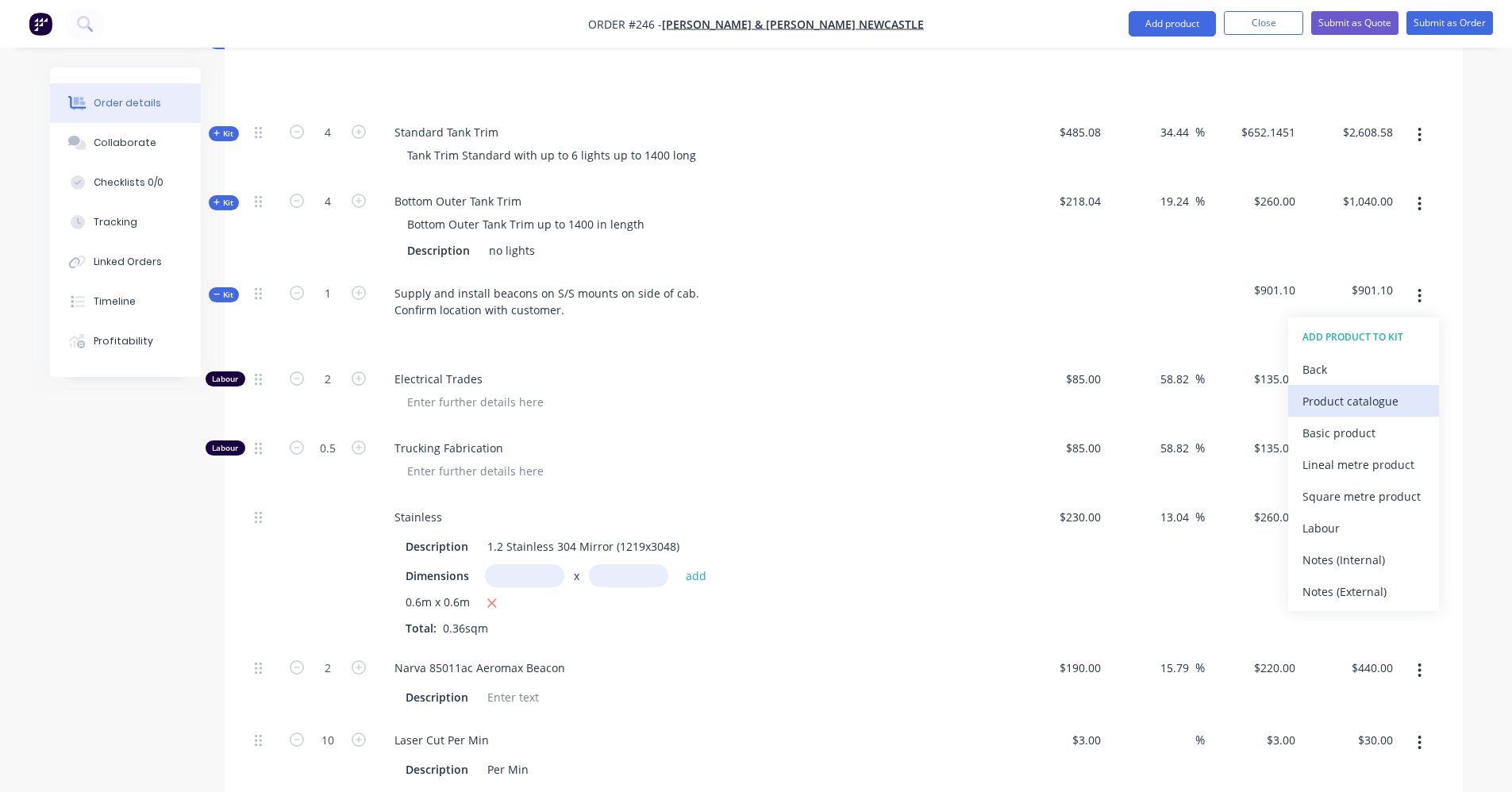
click at [1300, 389] on button "Product catalogue" at bounding box center [1362, 401] width 150 height 32
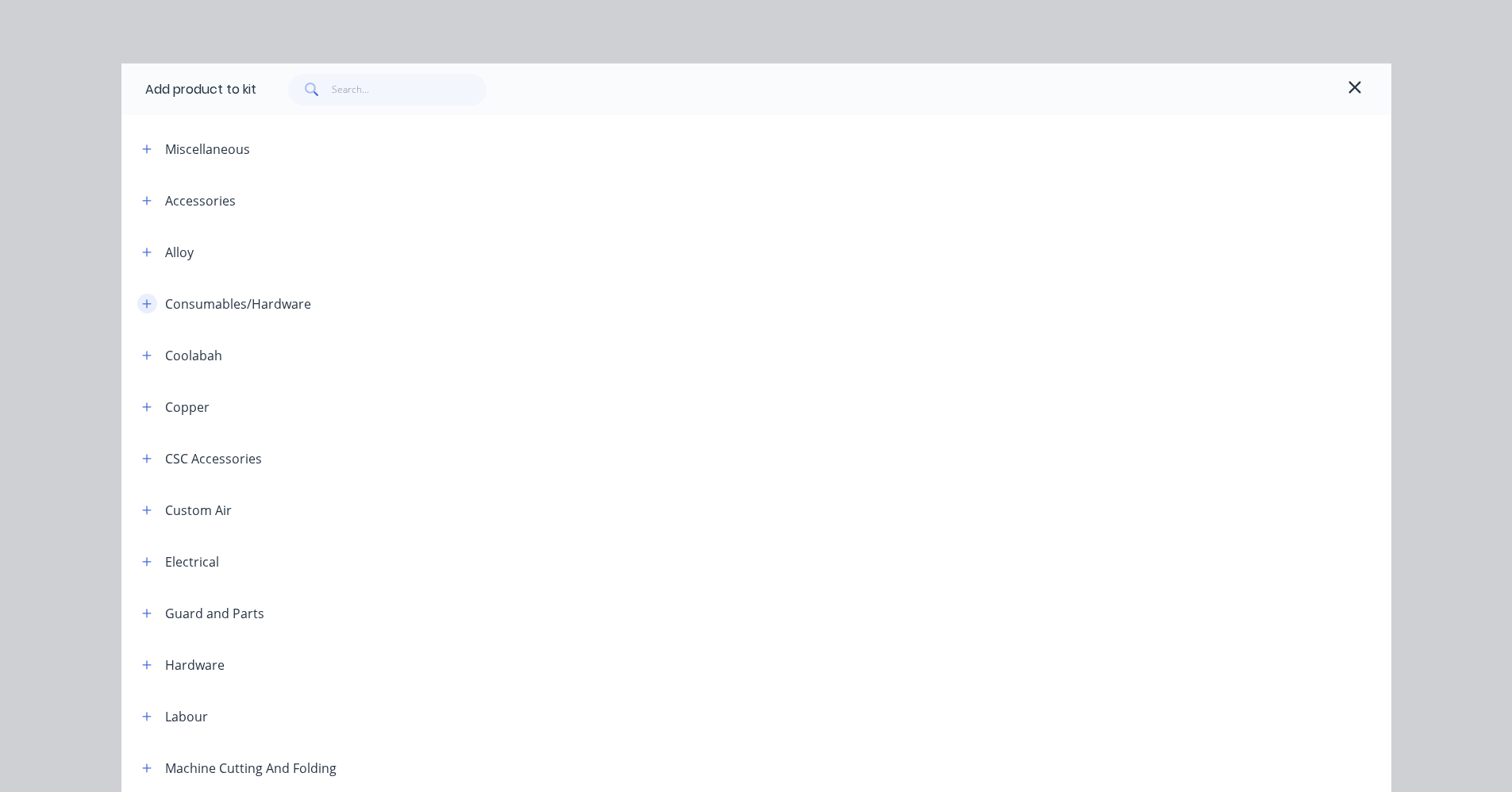
click at [142, 307] on icon "button" at bounding box center [146, 303] width 9 height 11
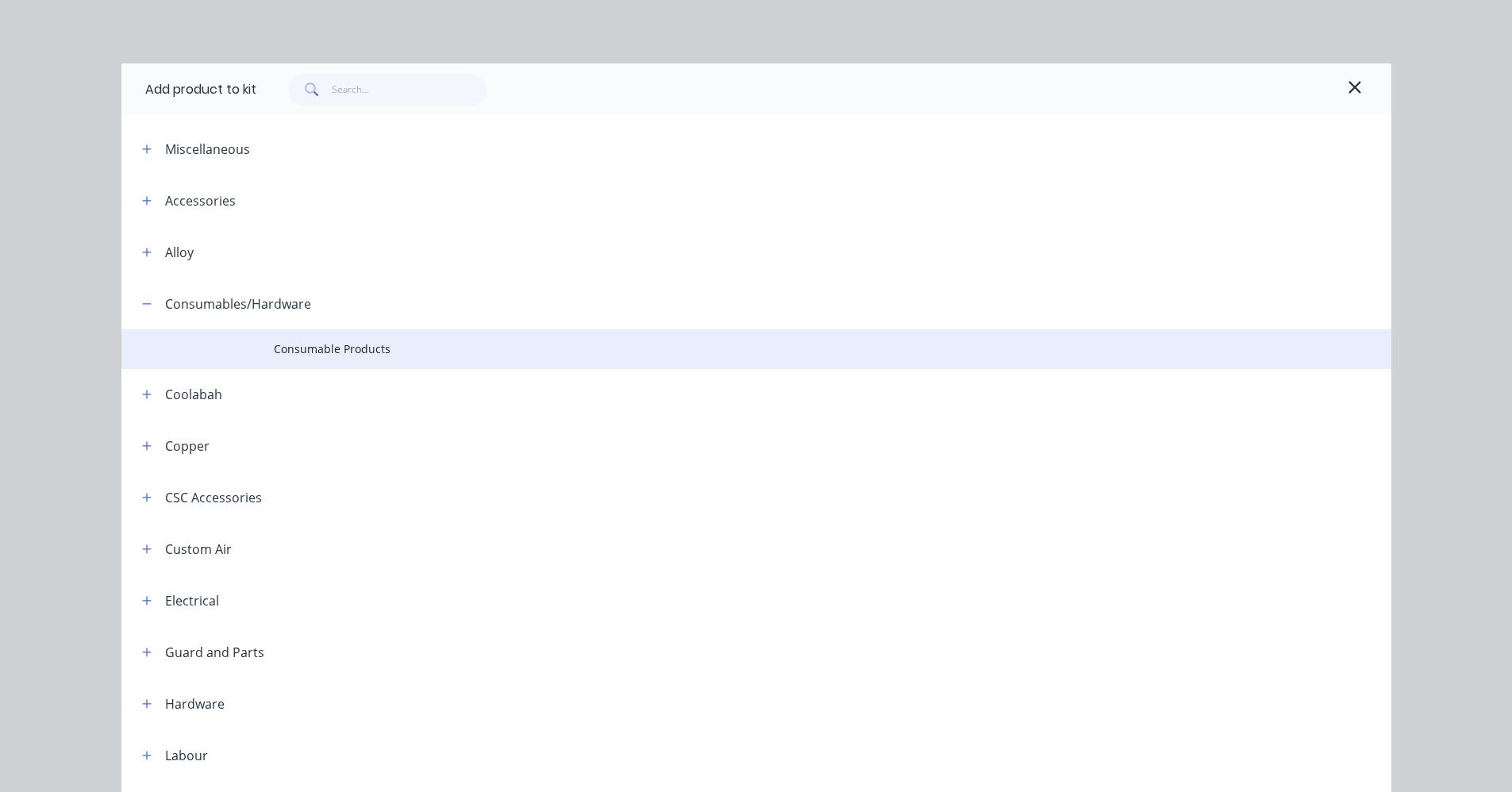
click at [257, 348] on td at bounding box center [197, 349] width 152 height 40
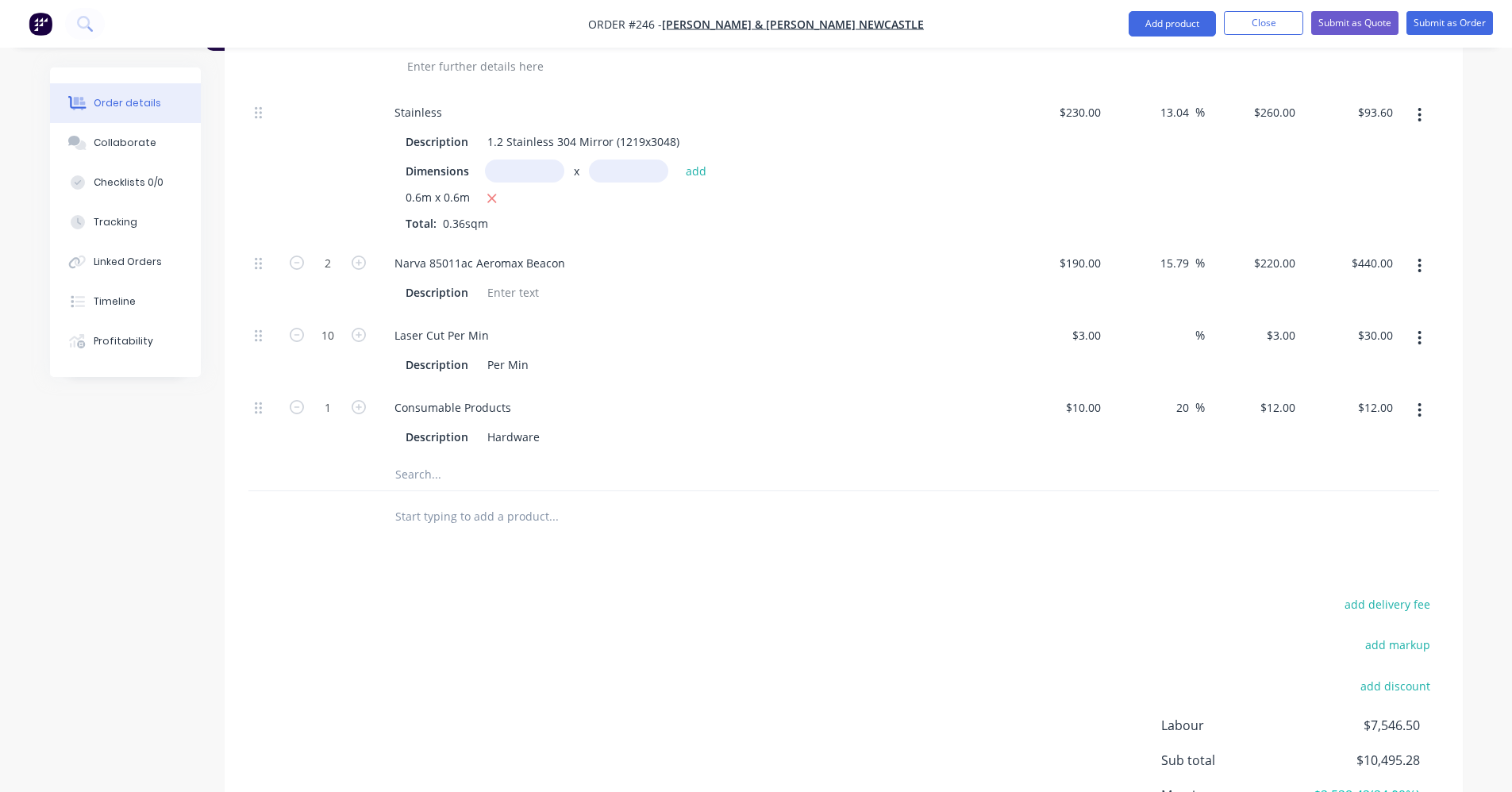
scroll to position [1289, 0]
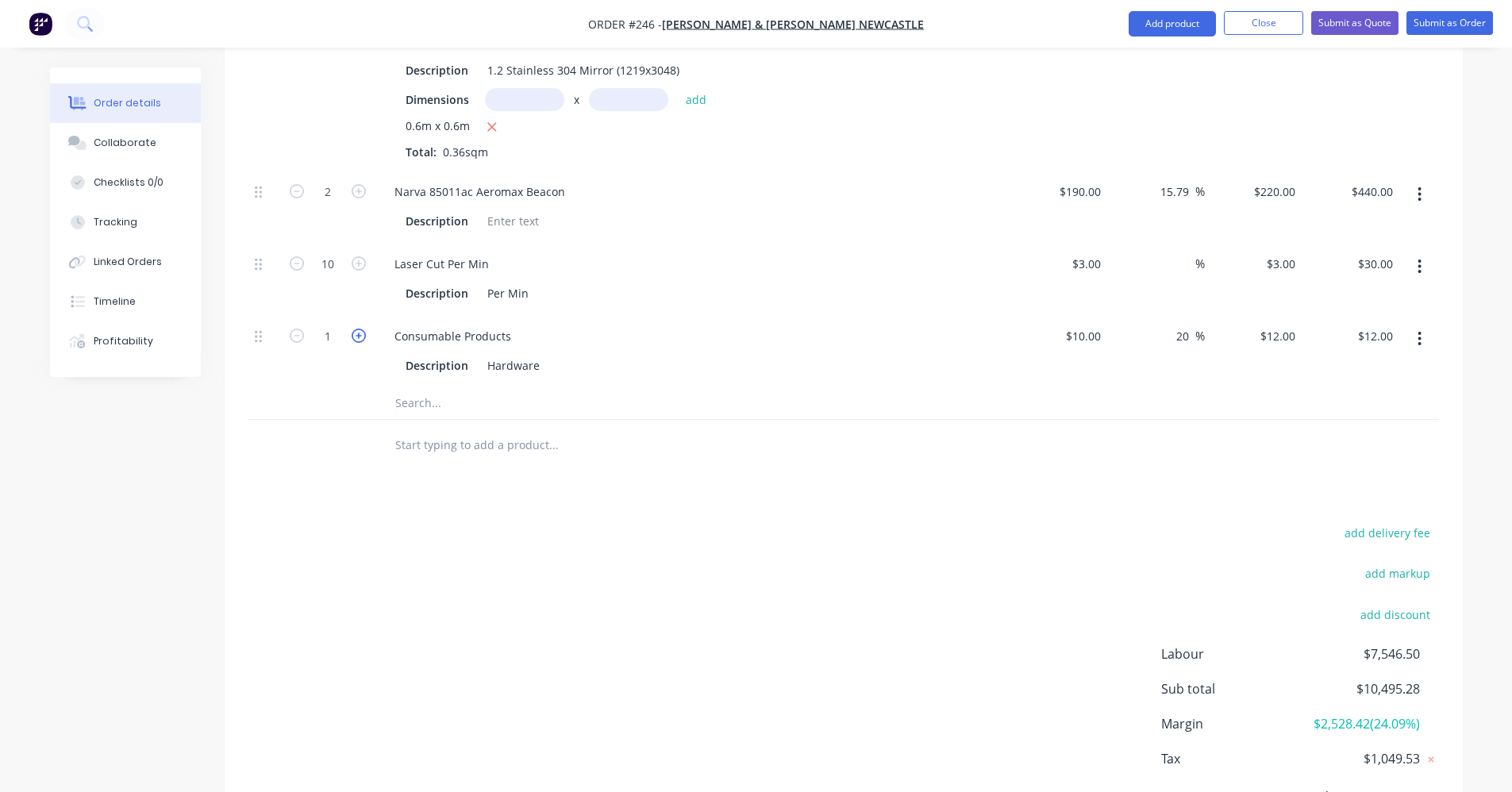
click at [359, 328] on icon "button" at bounding box center [358, 335] width 14 height 14
type input "2"
type input "$24.00"
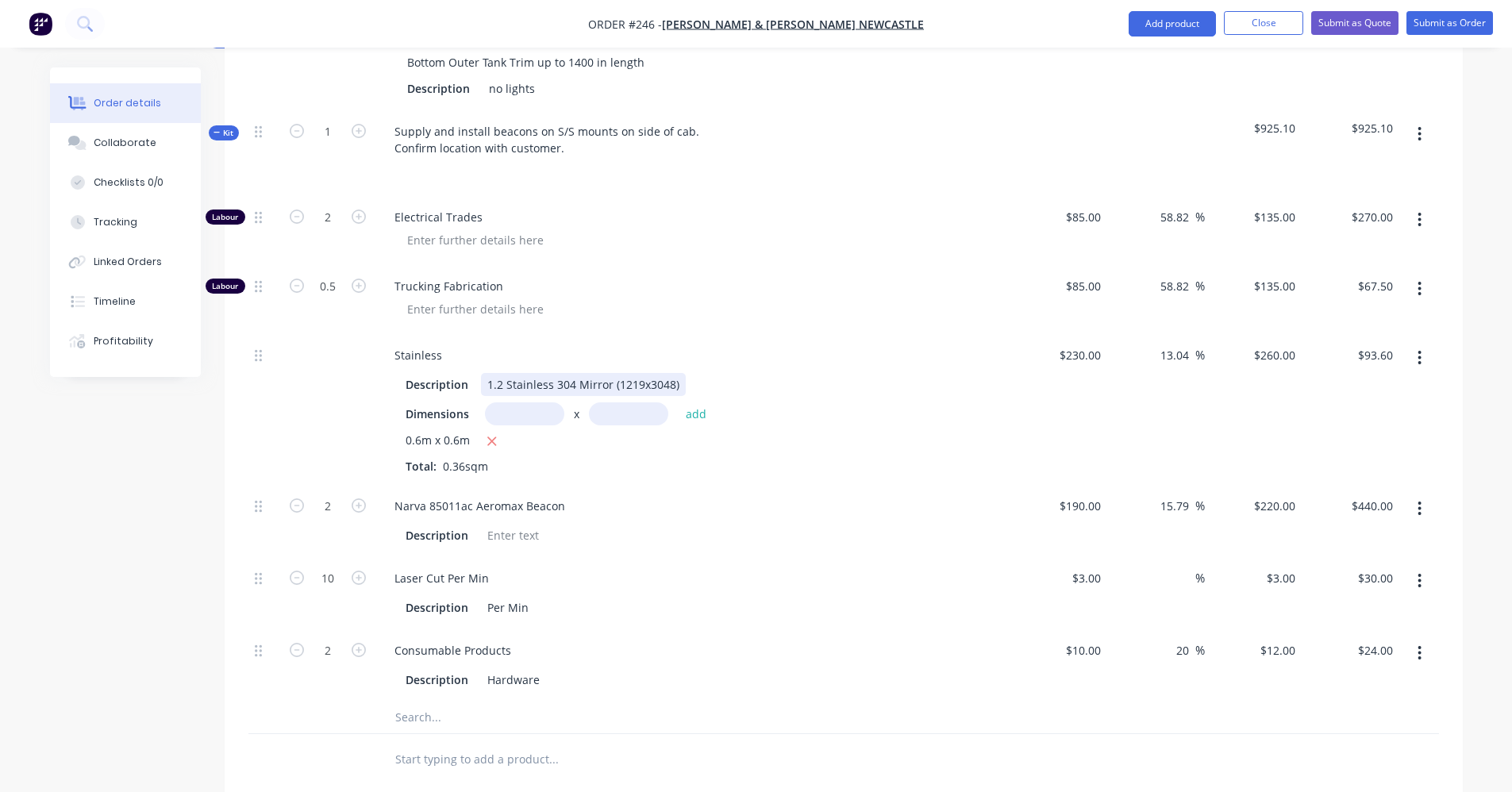
scroll to position [972, 0]
click at [221, 130] on span "Kit" at bounding box center [223, 136] width 21 height 12
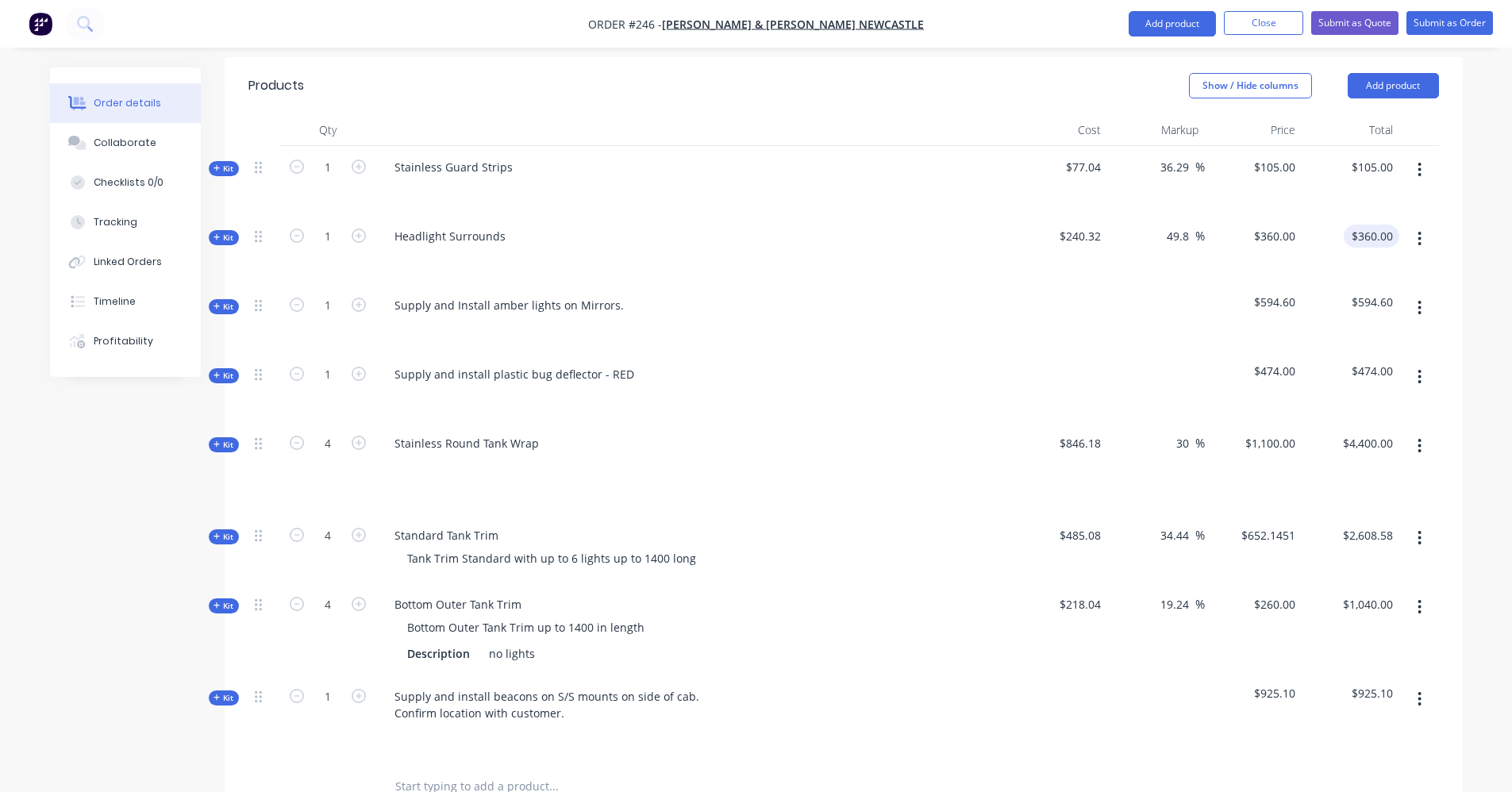
scroll to position [337, 0]
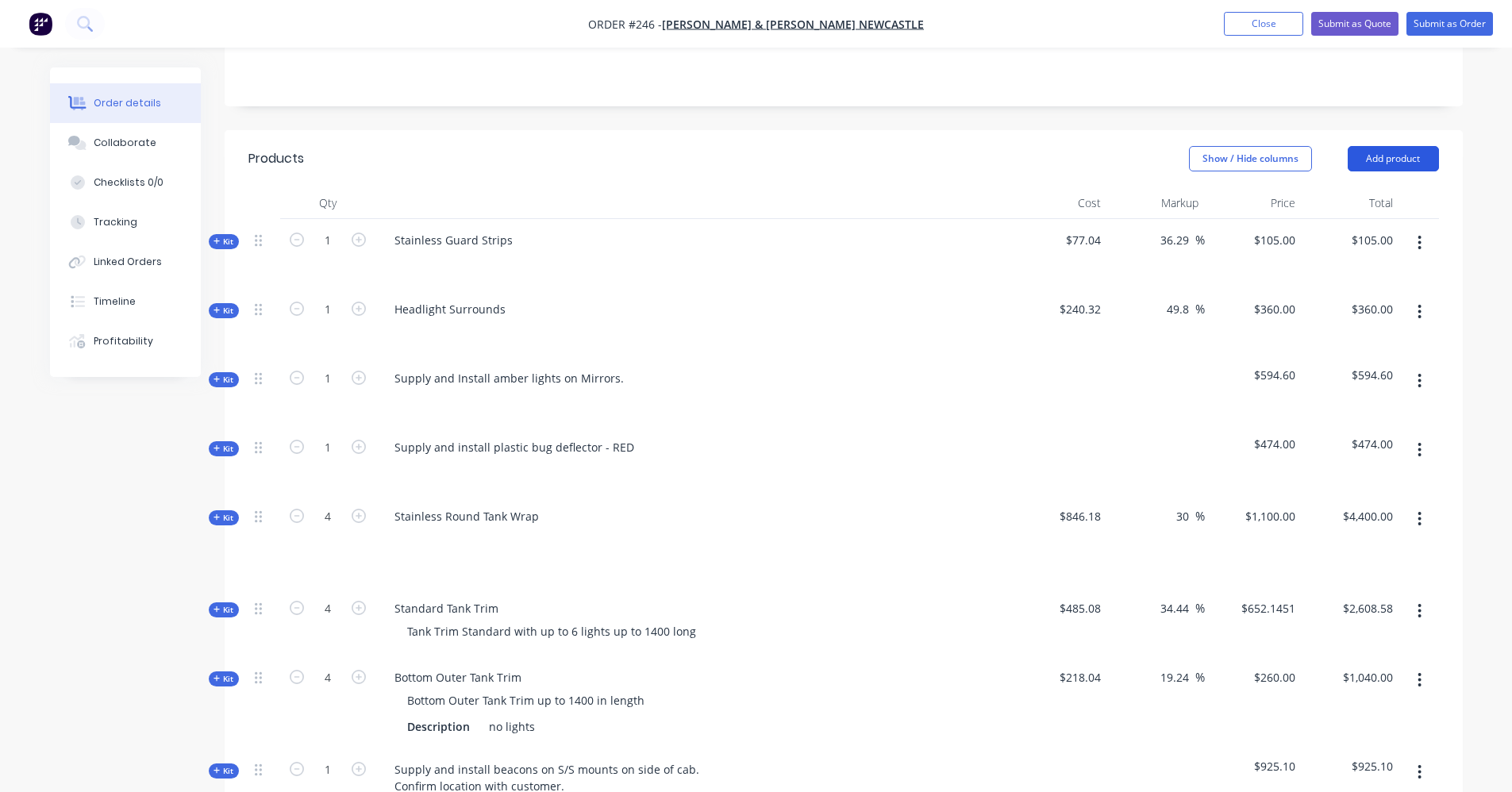
click at [1406, 146] on button "Add product" at bounding box center [1393, 159] width 91 height 26
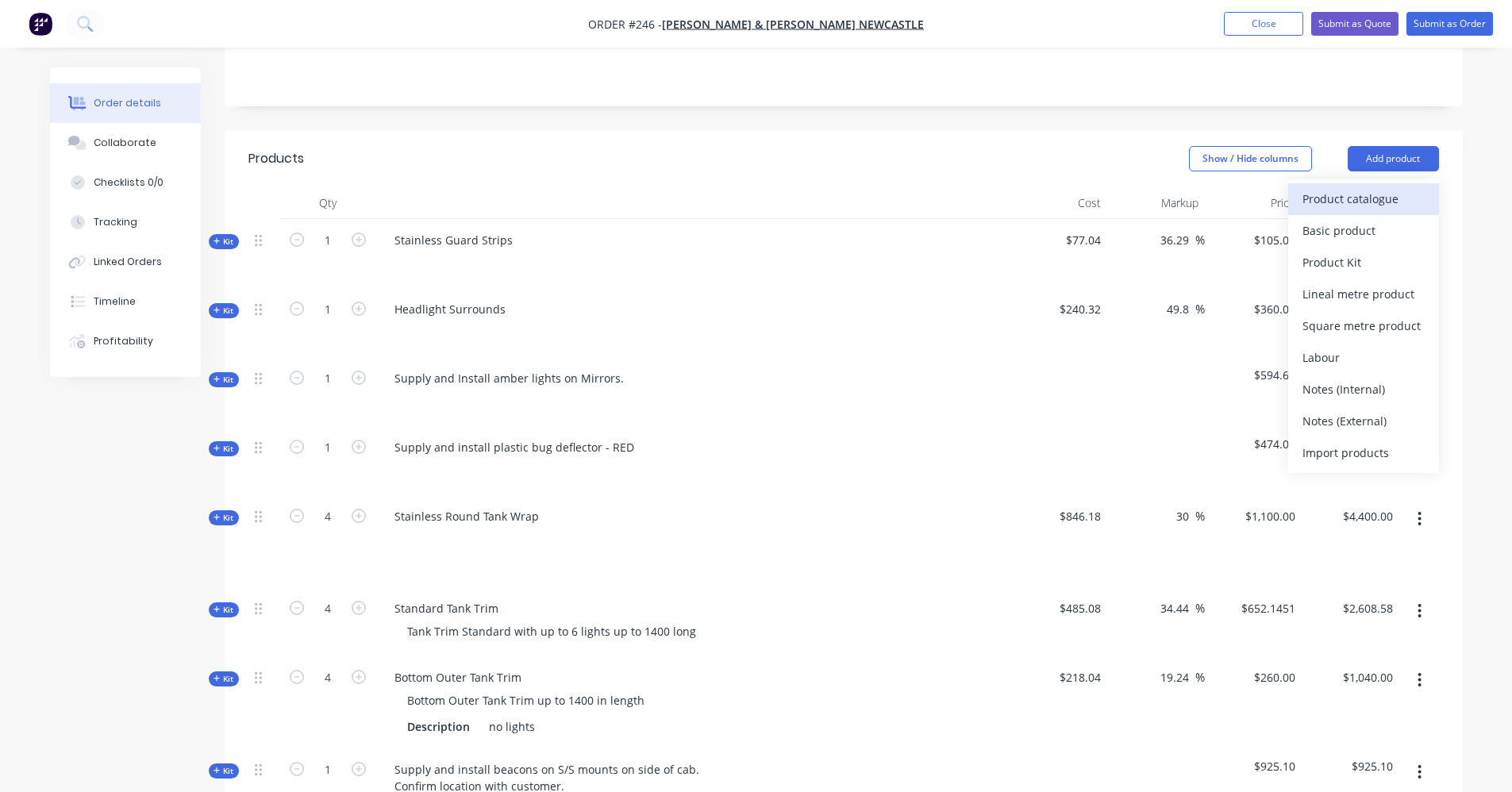
click at [1411, 189] on button "Product catalogue" at bounding box center [1362, 199] width 150 height 32
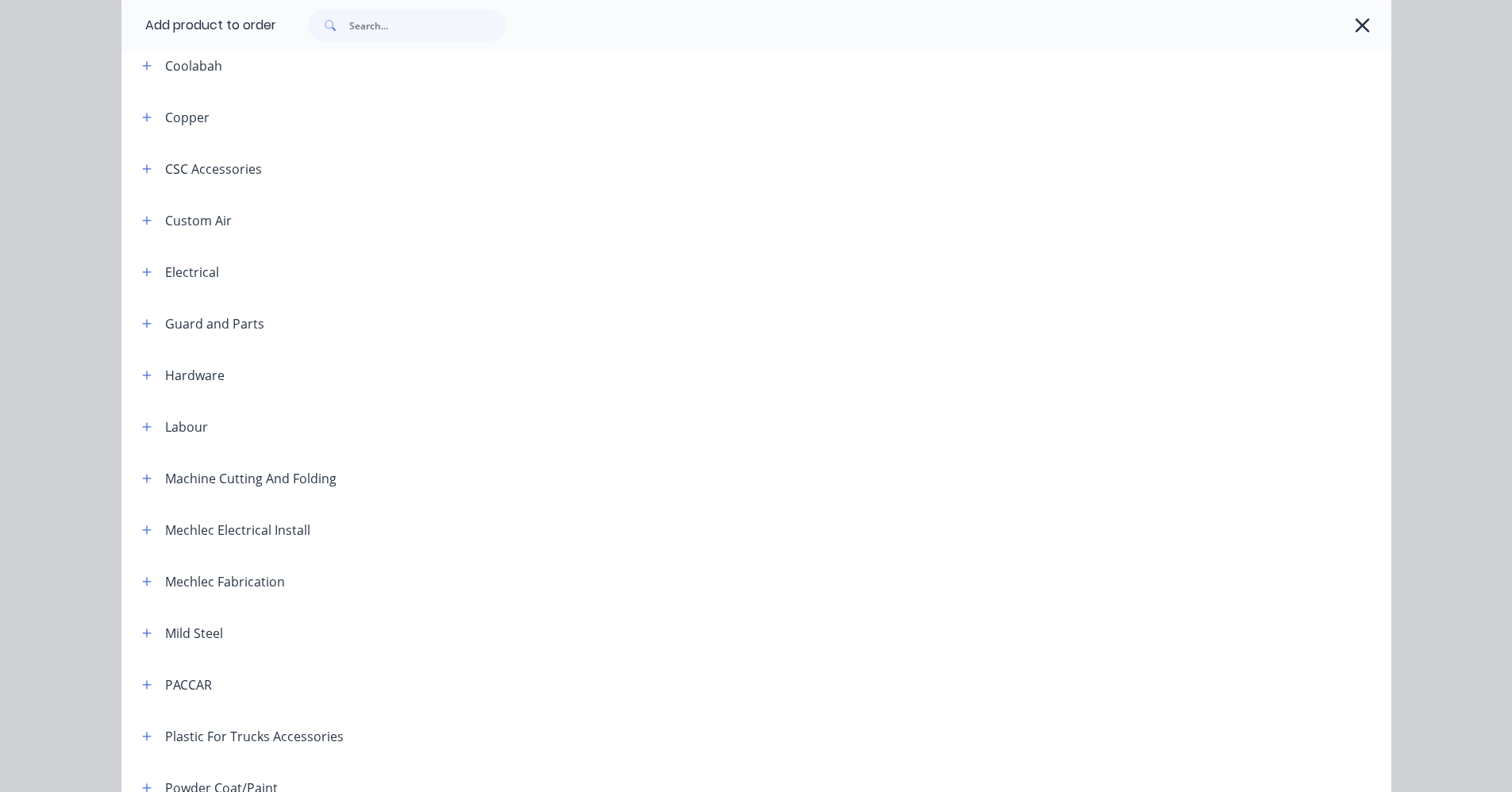
scroll to position [317, 0]
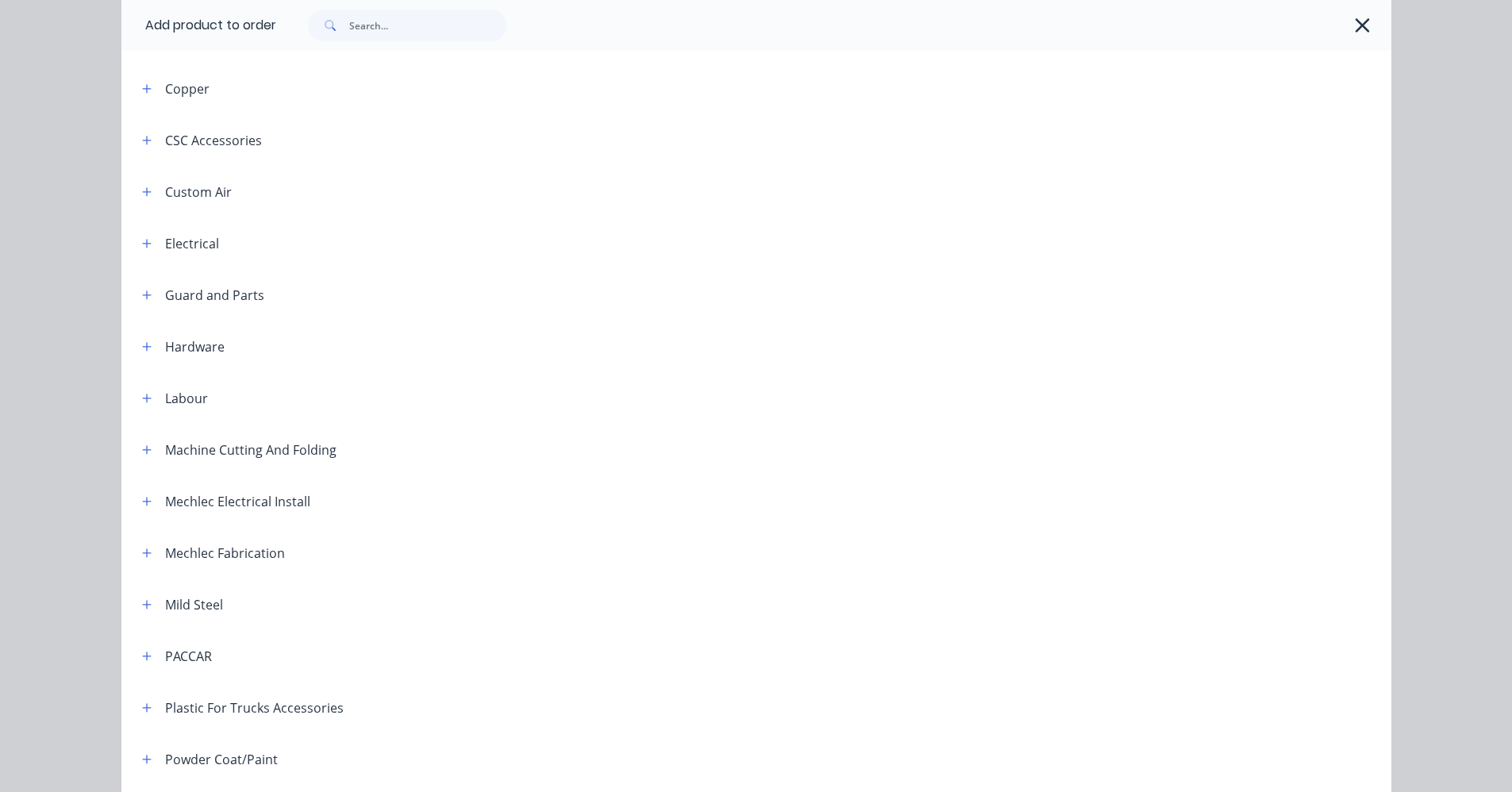
click at [139, 563] on header "Mechlec Fabrication" at bounding box center [756, 553] width 1269 height 52
click at [376, 24] on input "text" at bounding box center [427, 25] width 157 height 32
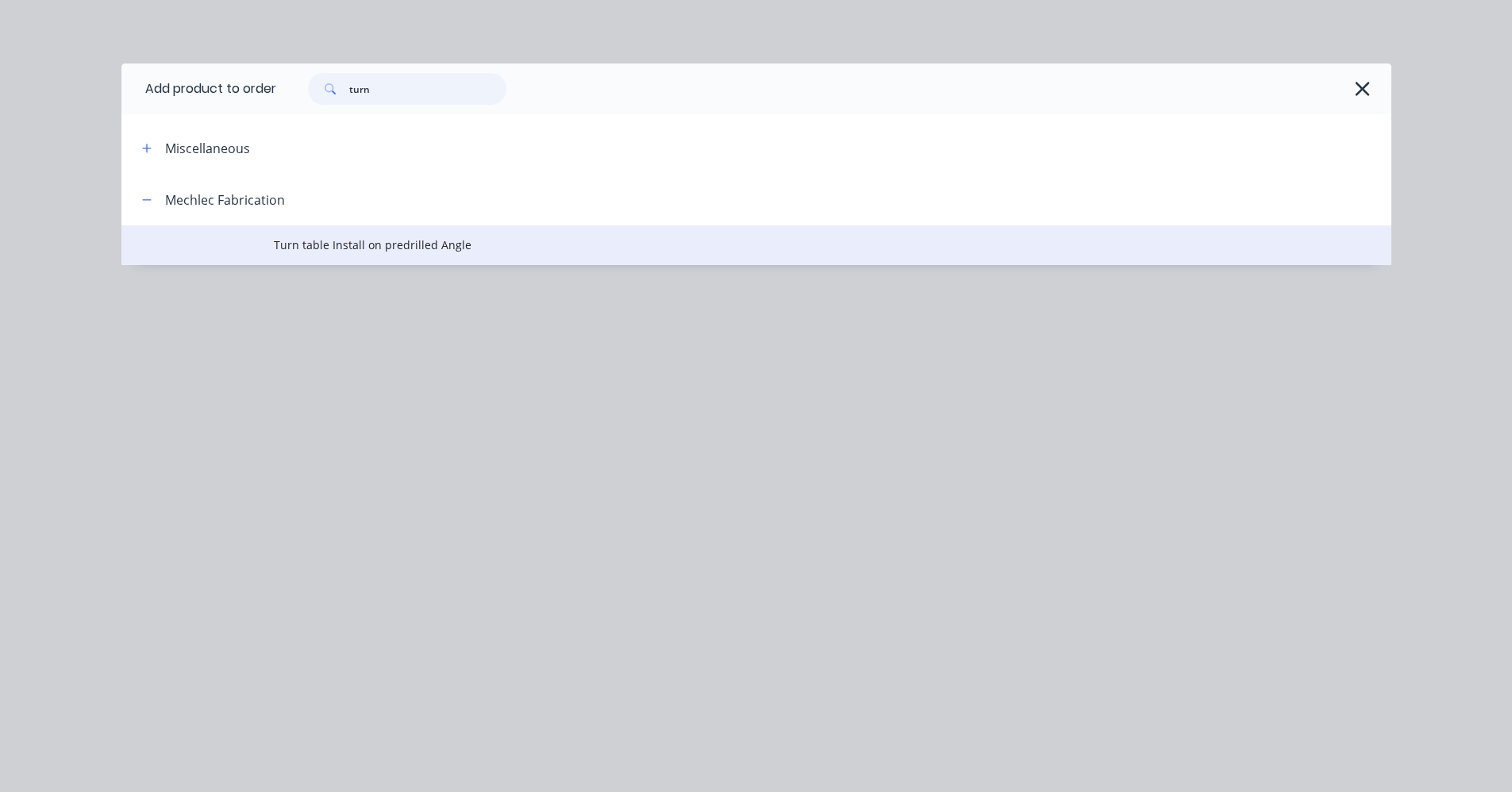
type input "turn"
click at [325, 248] on span "Turn table Install on predrilled Angle" at bounding box center [721, 245] width 894 height 17
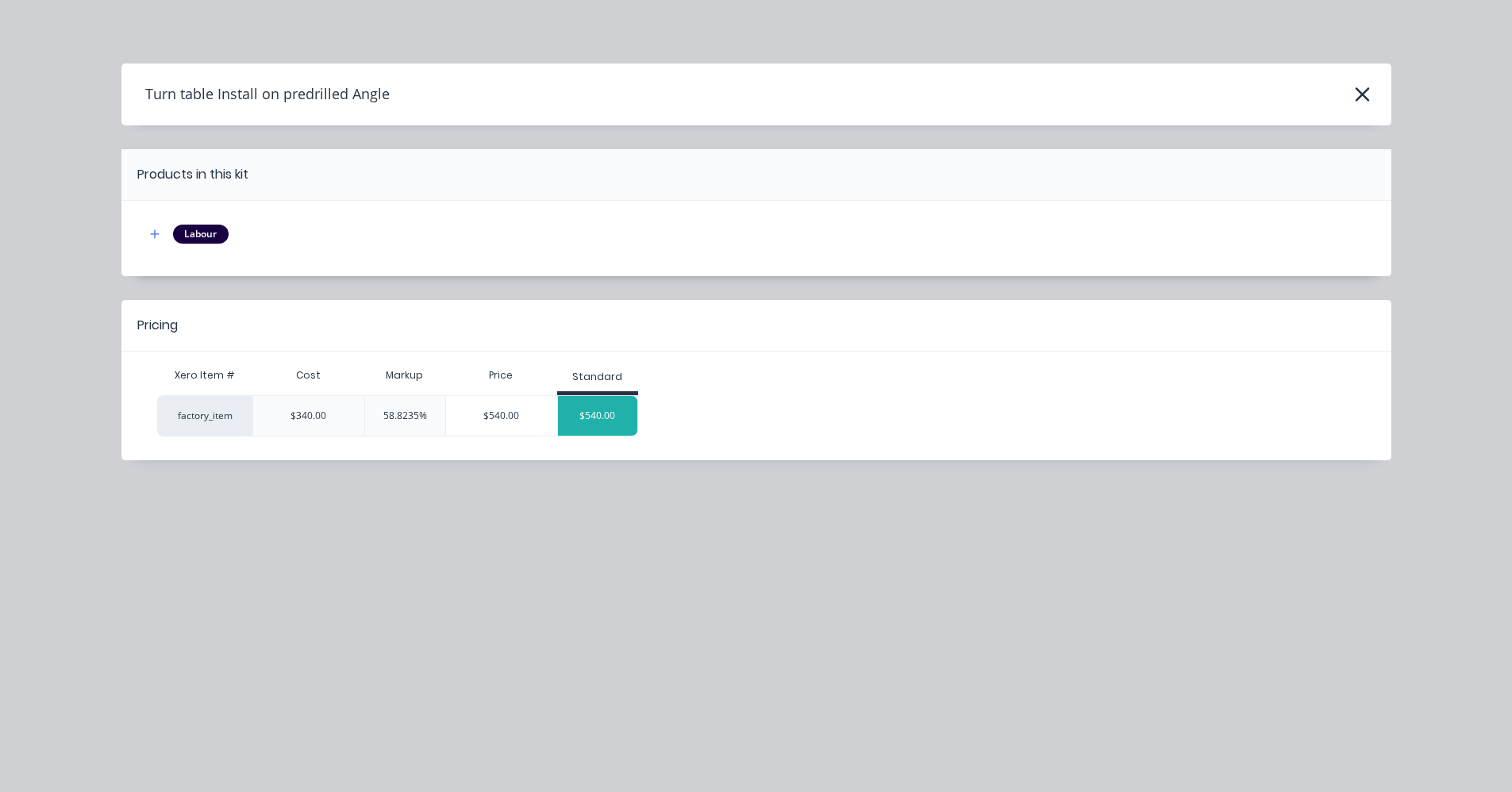
click at [588, 417] on div "$540.00" at bounding box center [598, 416] width 80 height 40
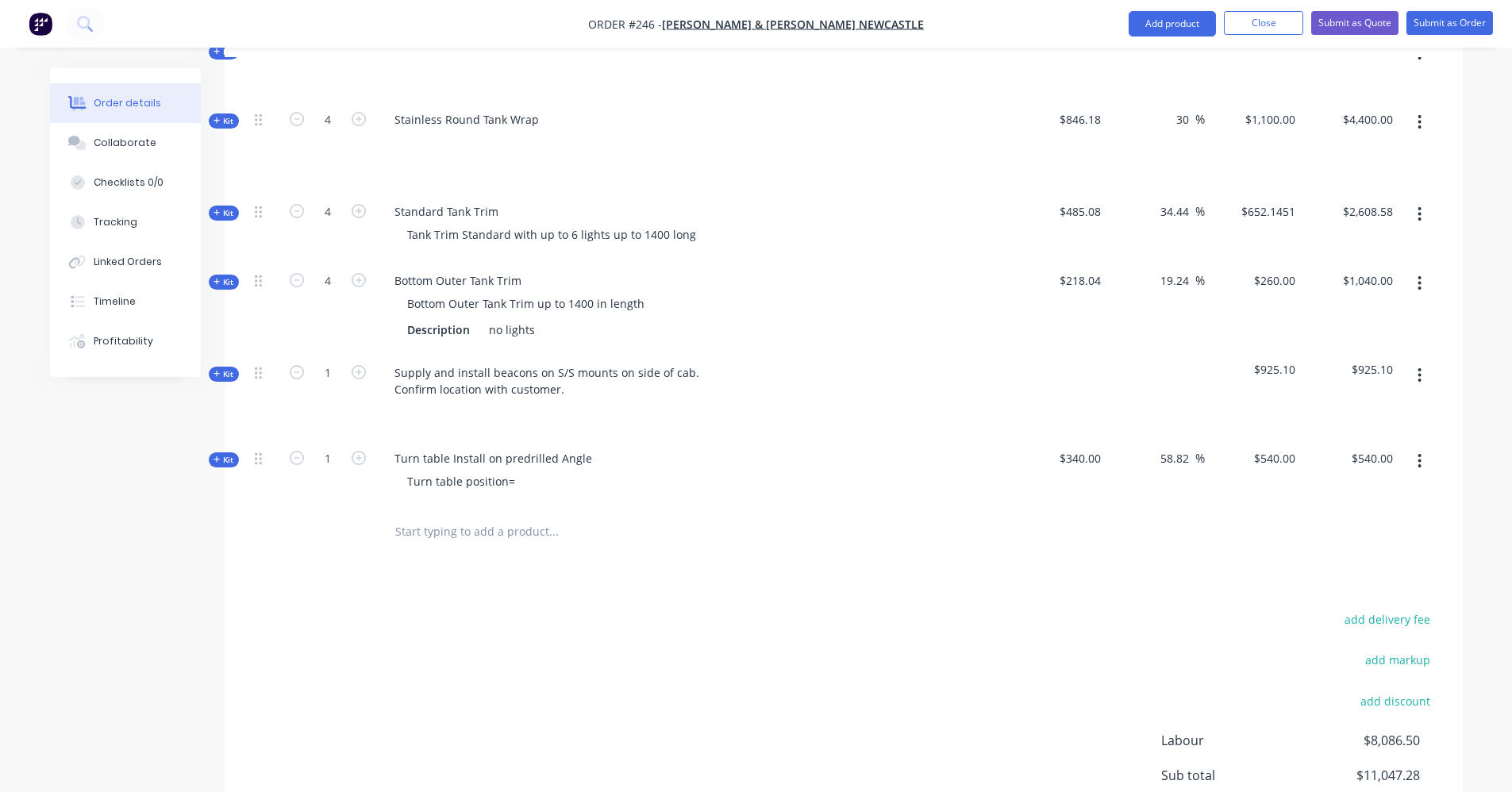
scroll to position [882, 0]
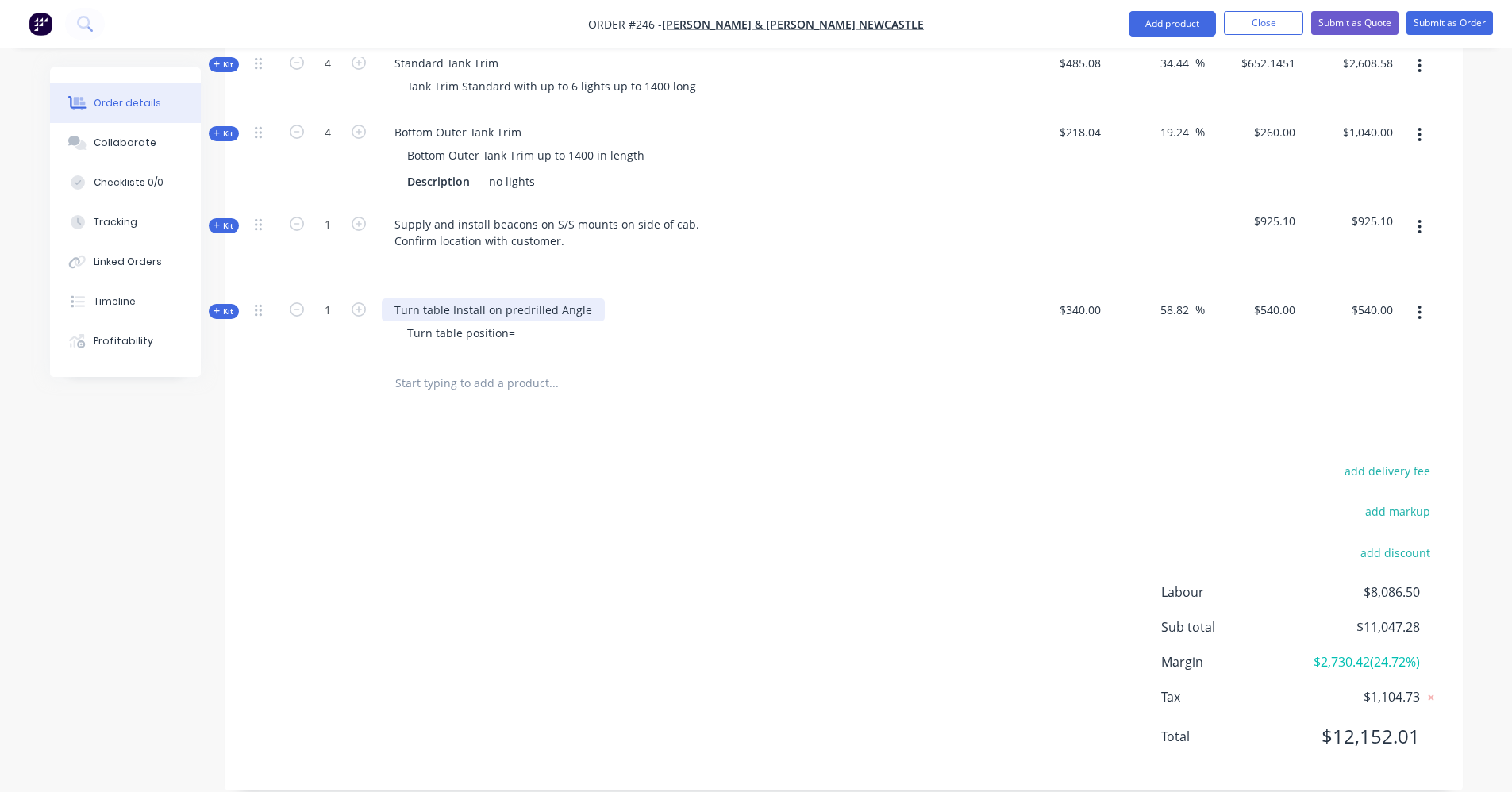
click at [394, 298] on div "Turn table Install on predrilled Angle" at bounding box center [493, 310] width 223 height 23
click at [527, 367] on input "text" at bounding box center [553, 383] width 317 height 32
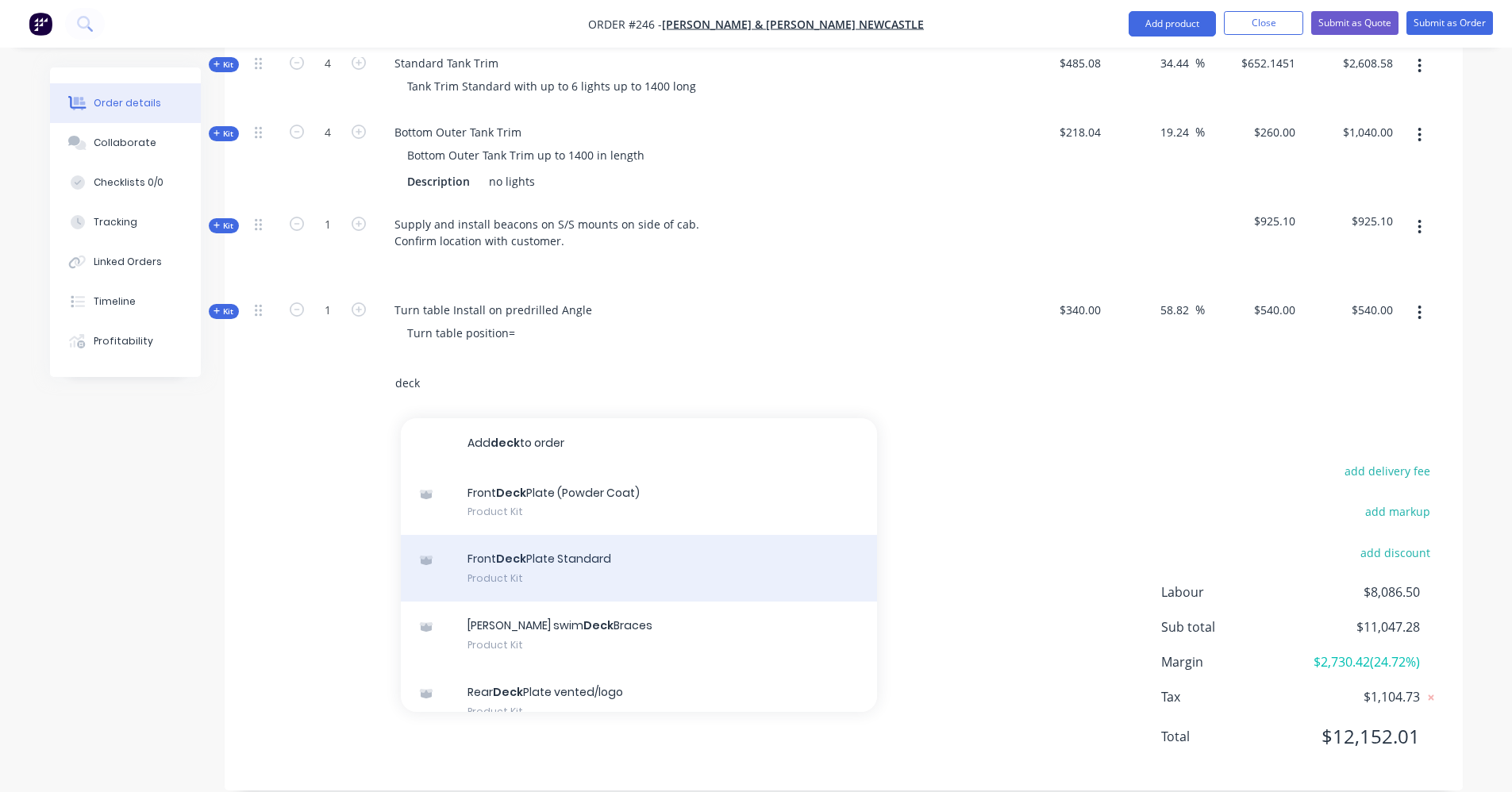
type input "deck"
click at [592, 541] on div "Front Deck Plate Standard Product Kit" at bounding box center [638, 568] width 476 height 66
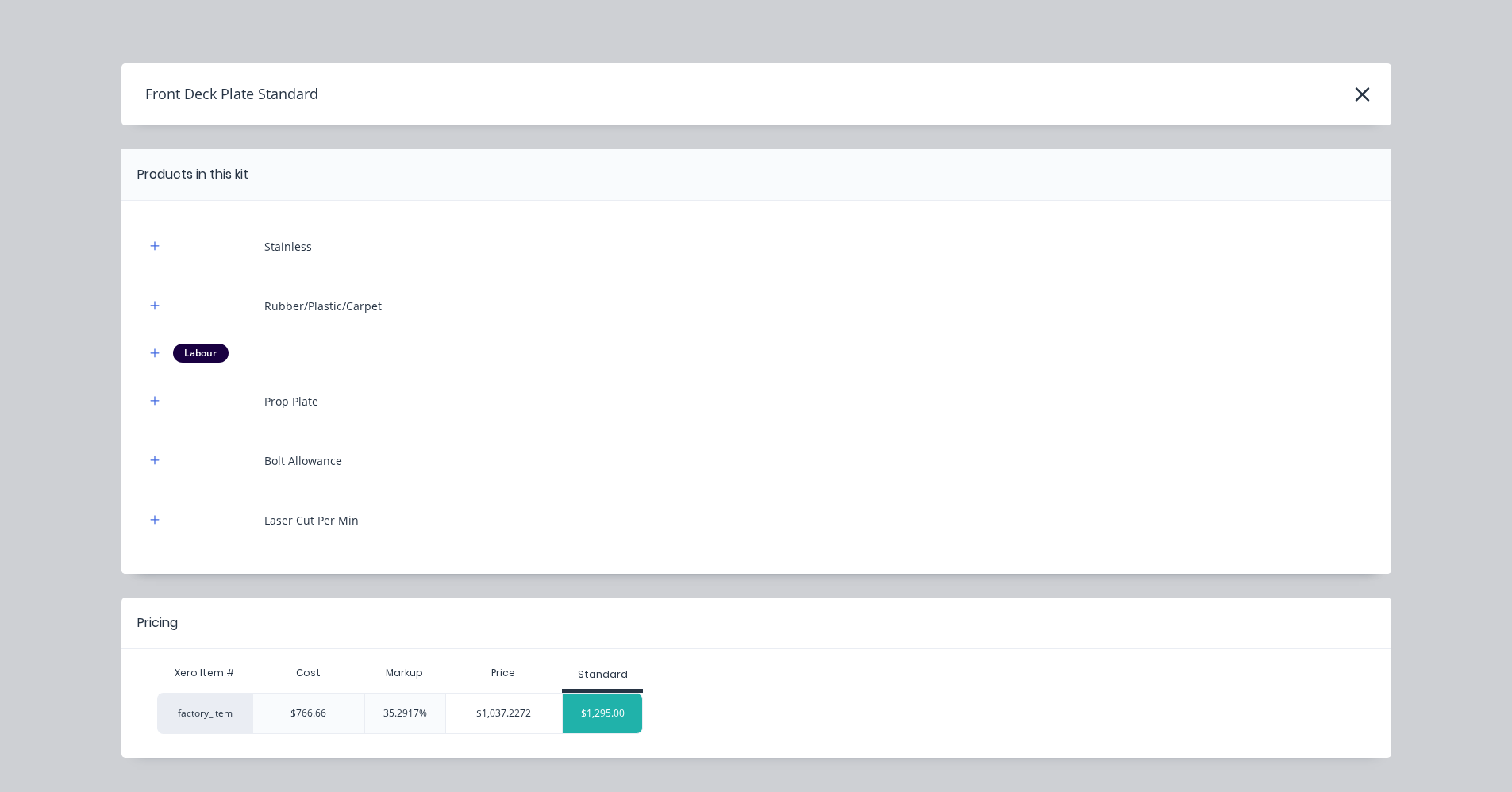
click at [607, 706] on div "$1,295.00" at bounding box center [602, 714] width 80 height 40
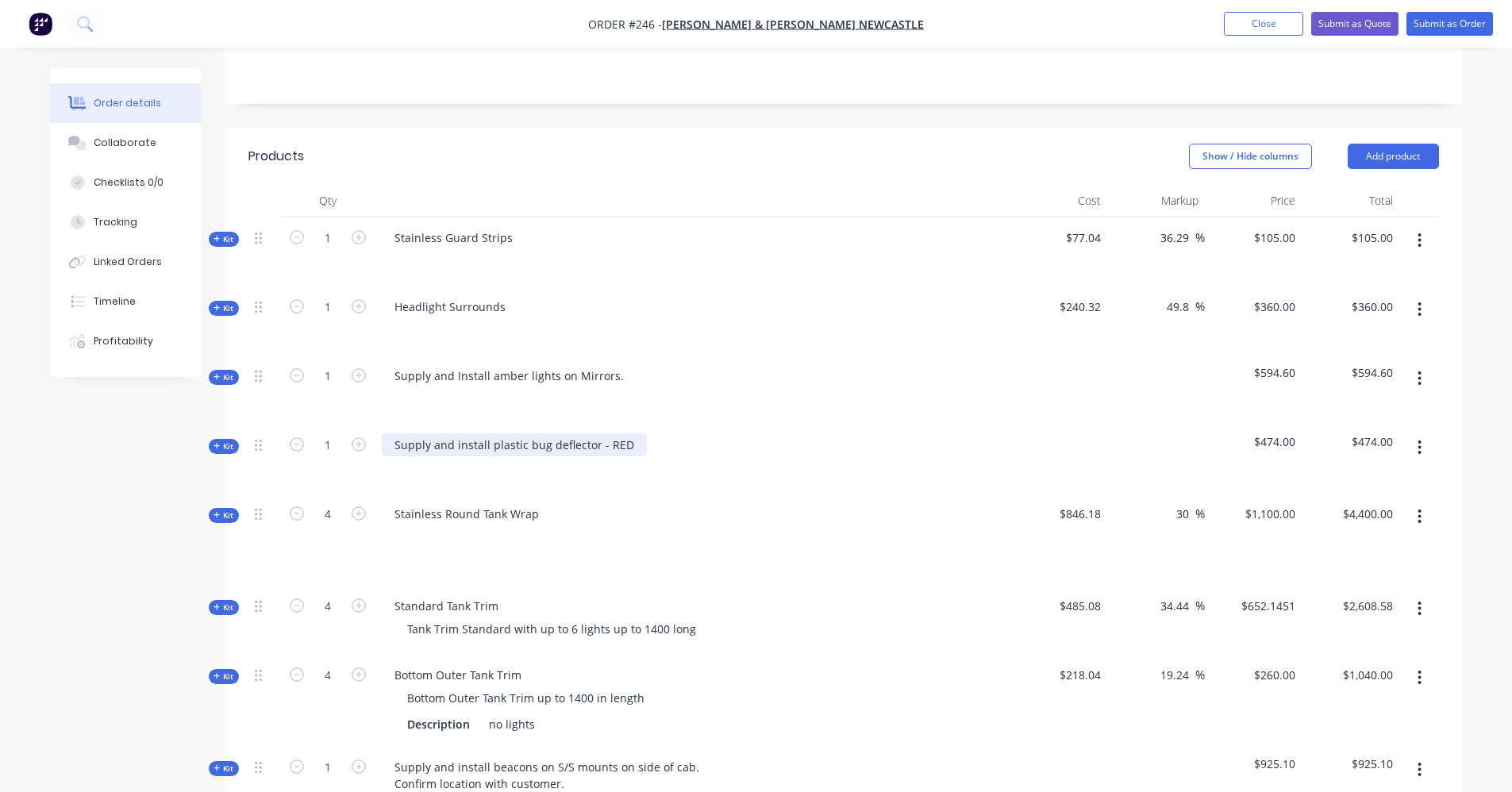
scroll to position [327, 0]
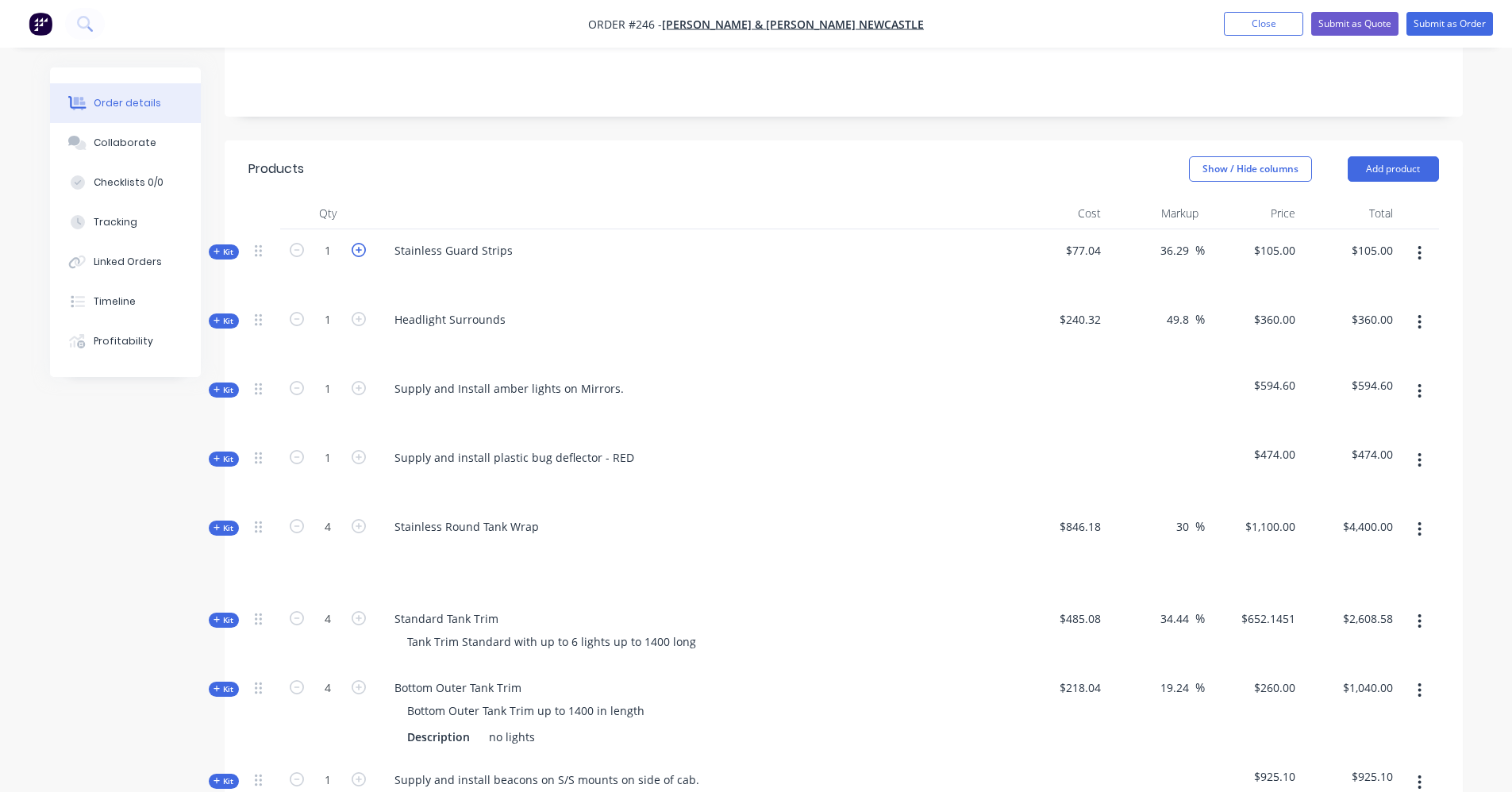
click at [361, 243] on icon "button" at bounding box center [358, 249] width 14 height 14
type input "2"
type input "$210.00"
click at [361, 243] on icon "button" at bounding box center [358, 249] width 14 height 14
type input "3"
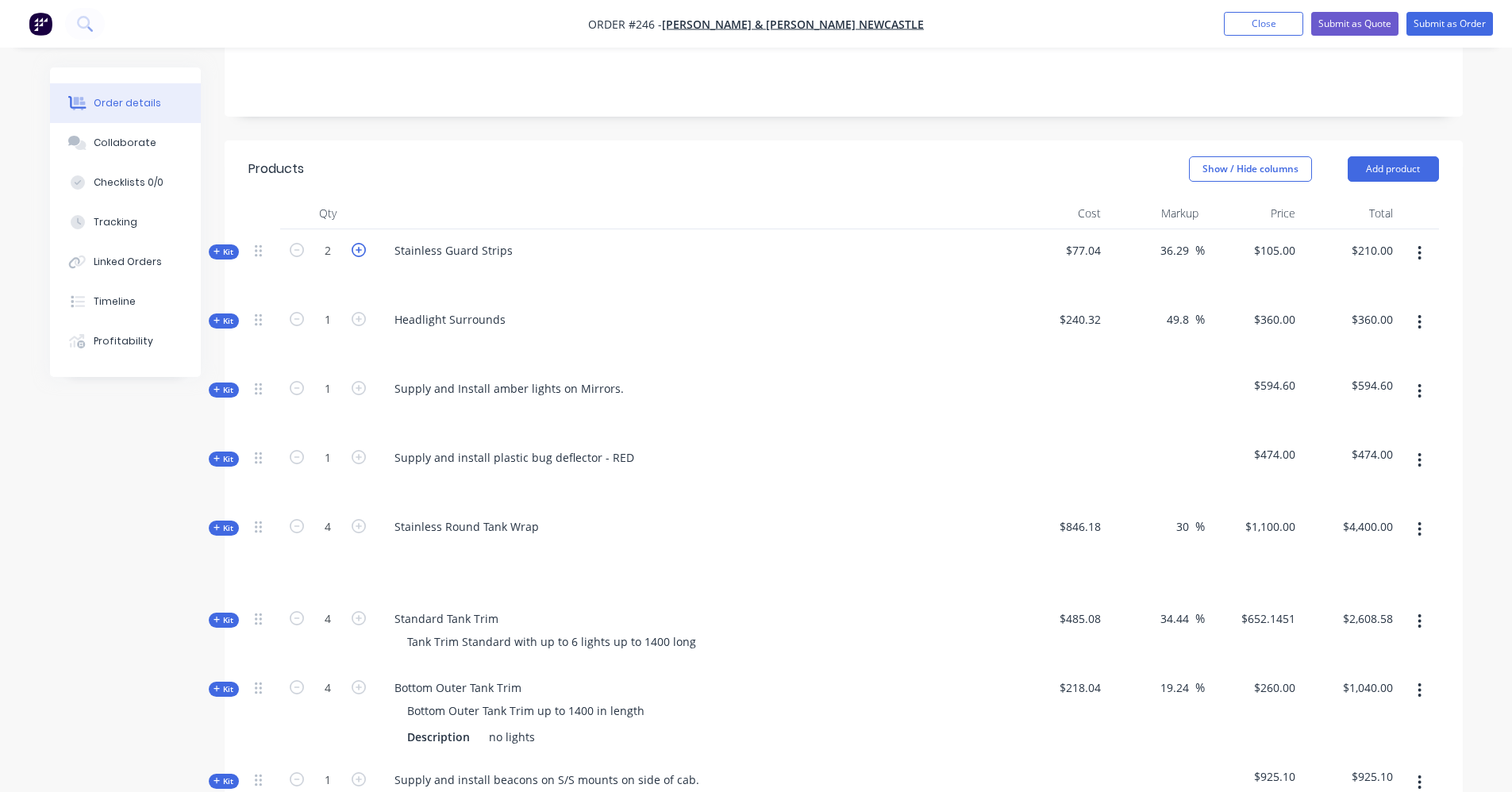
type input "$315.00"
click at [361, 243] on icon "button" at bounding box center [358, 249] width 14 height 14
type input "4"
type input "$420.00"
click at [361, 243] on icon "button" at bounding box center [358, 249] width 14 height 14
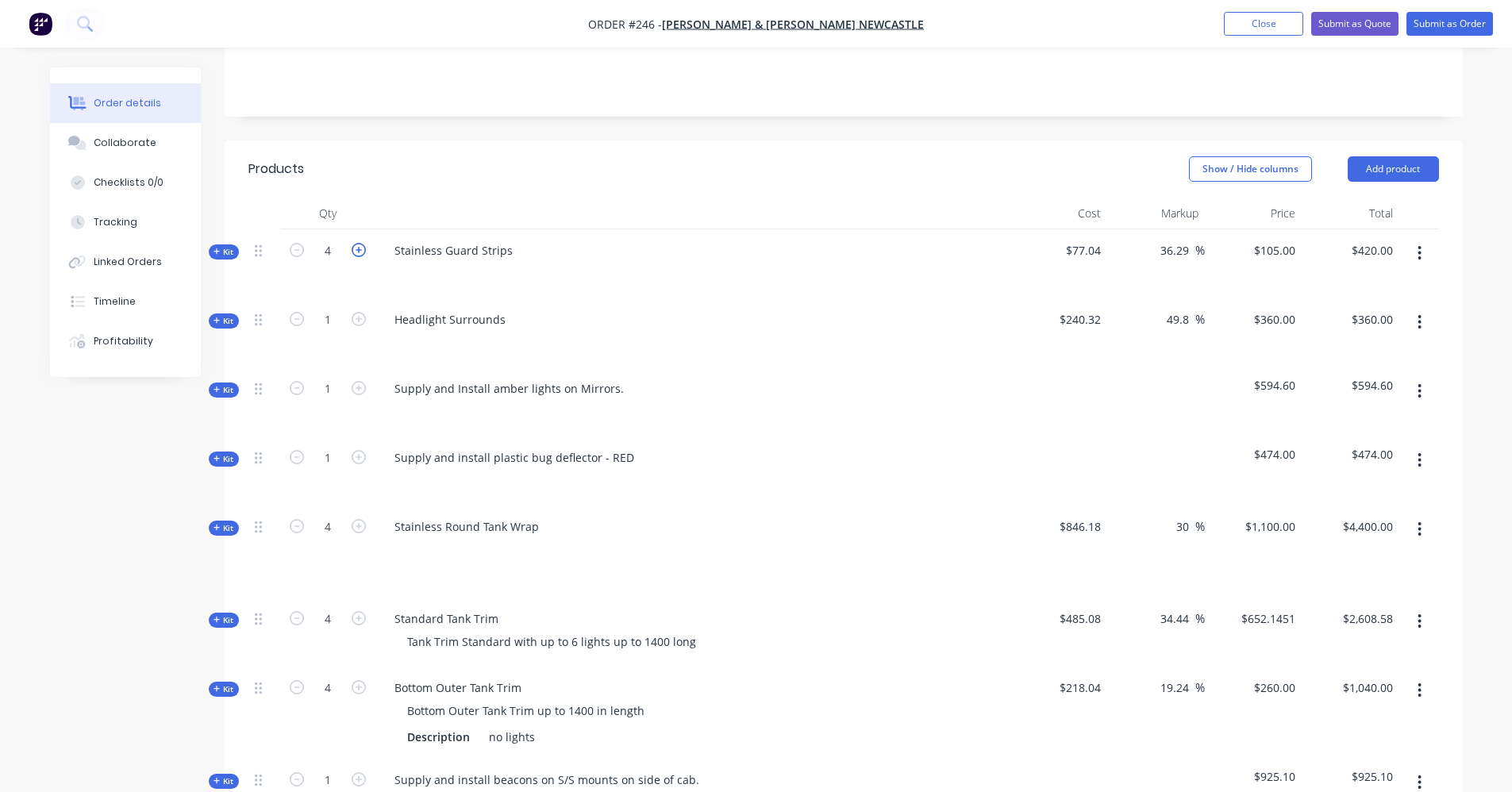
type input "5"
type input "$525.00"
click at [361, 243] on icon "button" at bounding box center [358, 249] width 14 height 14
type input "6"
type input "$630.00"
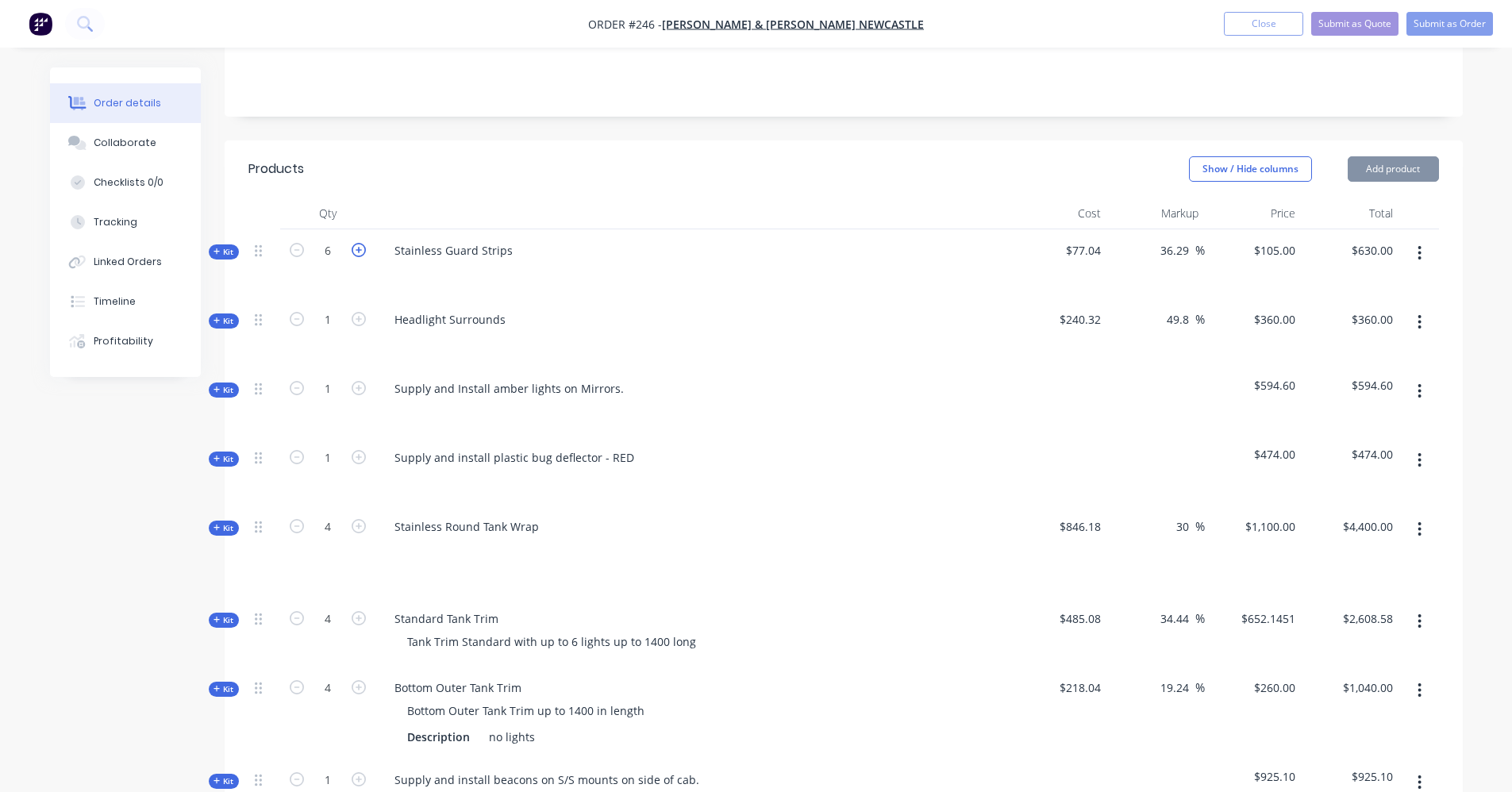
click at [361, 243] on icon "button" at bounding box center [358, 249] width 14 height 14
type input "7"
type input "$735.00"
click at [361, 243] on icon "button" at bounding box center [358, 249] width 14 height 14
type input "8"
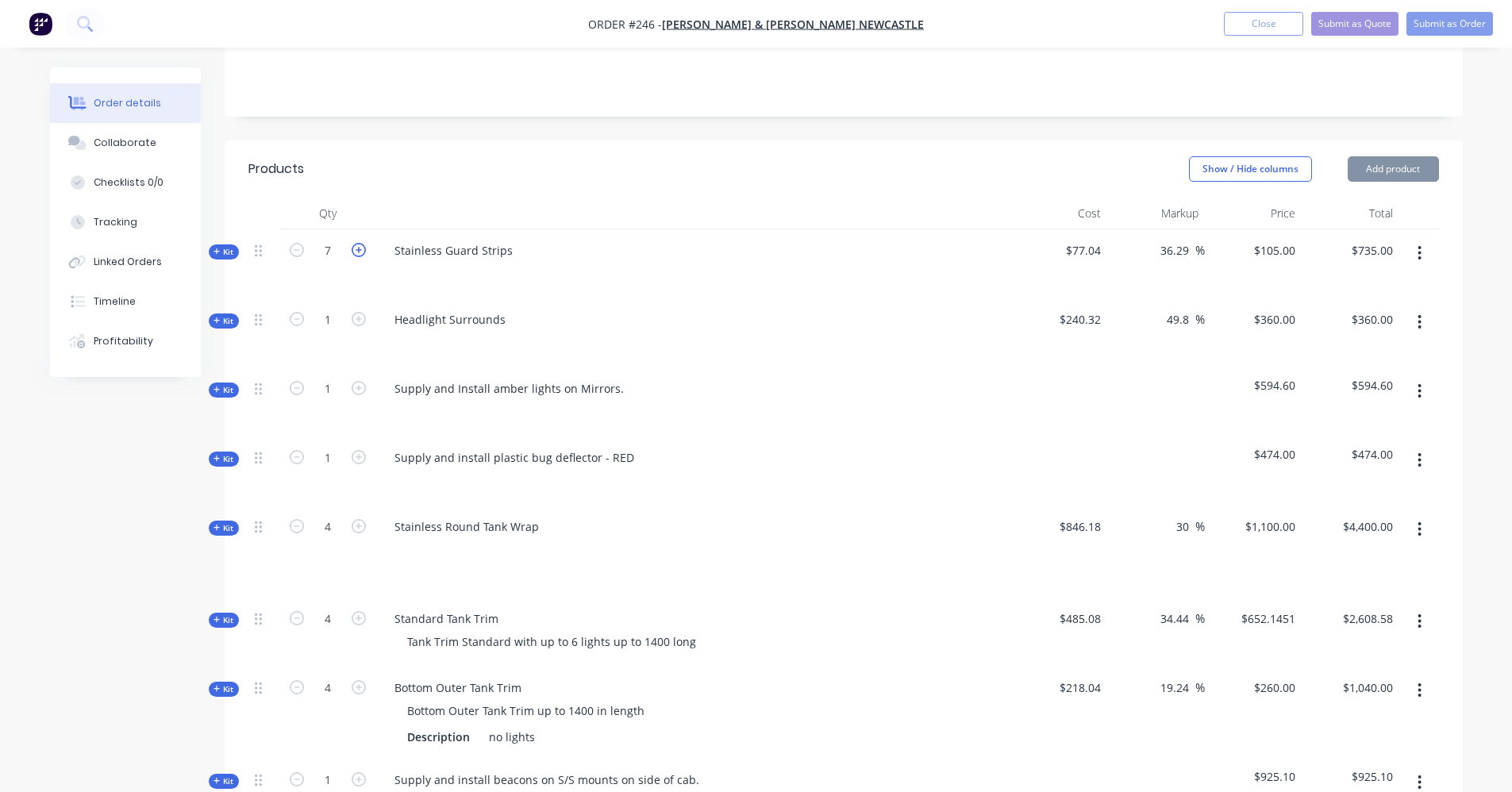
type input "$840.00"
click at [361, 243] on icon "button" at bounding box center [358, 249] width 14 height 14
type input "9"
type input "$945.00"
click at [300, 243] on icon "button" at bounding box center [297, 249] width 14 height 14
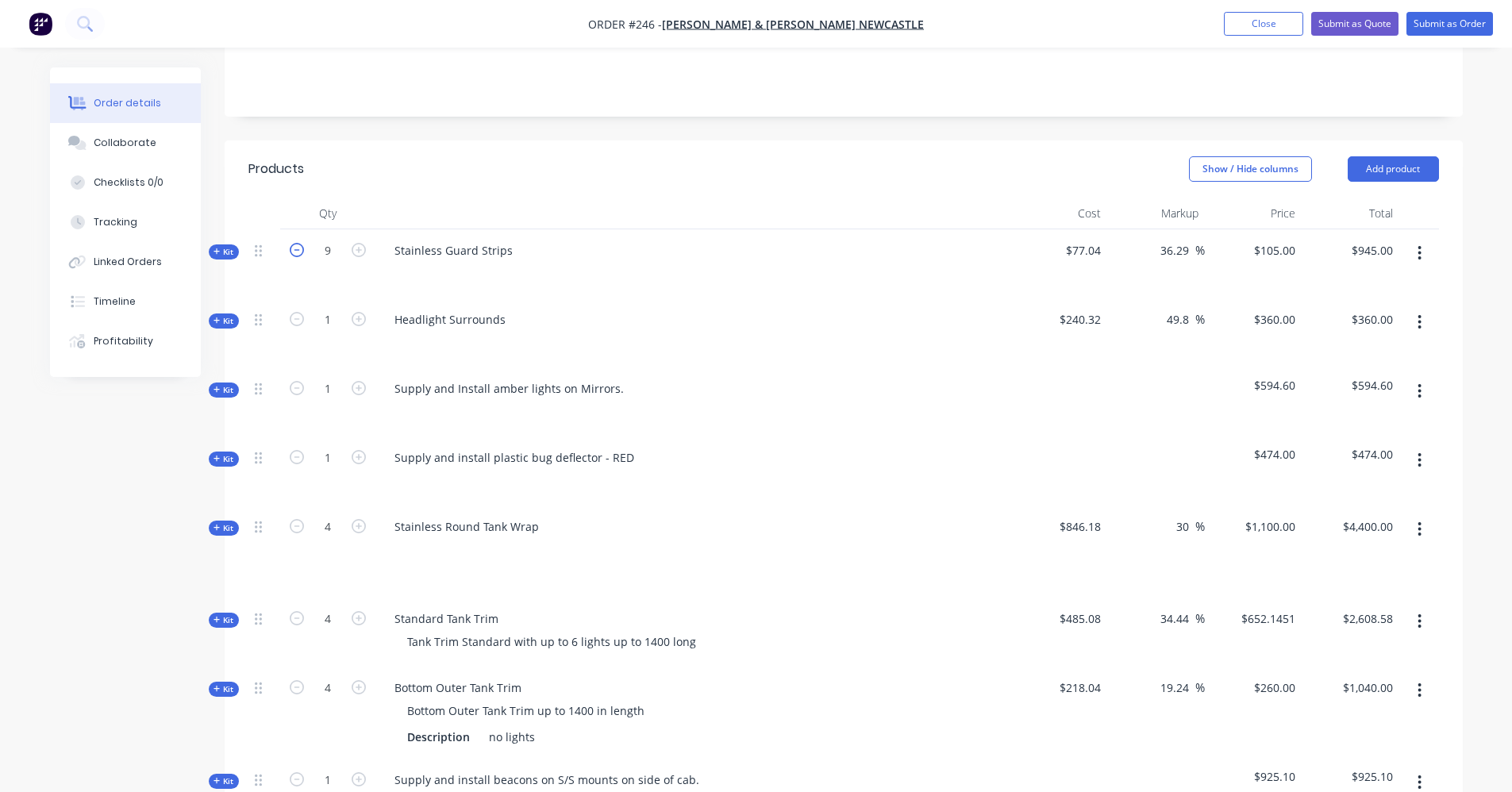
type input "8"
type input "$840.00"
click at [359, 312] on icon "button" at bounding box center [358, 318] width 14 height 14
type input "2"
type input "$720.00"
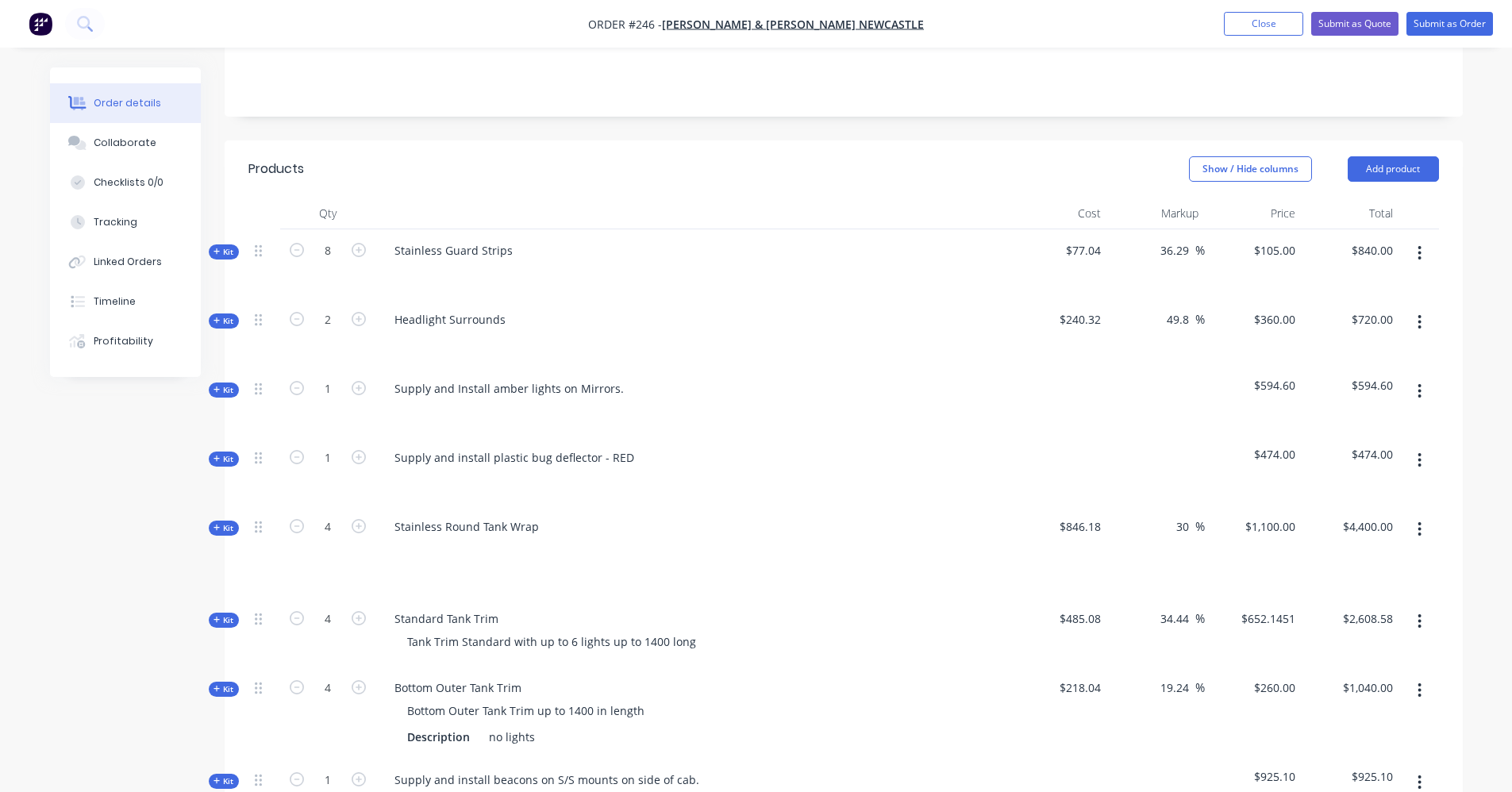
click at [216, 386] on icon "button" at bounding box center [217, 390] width 7 height 8
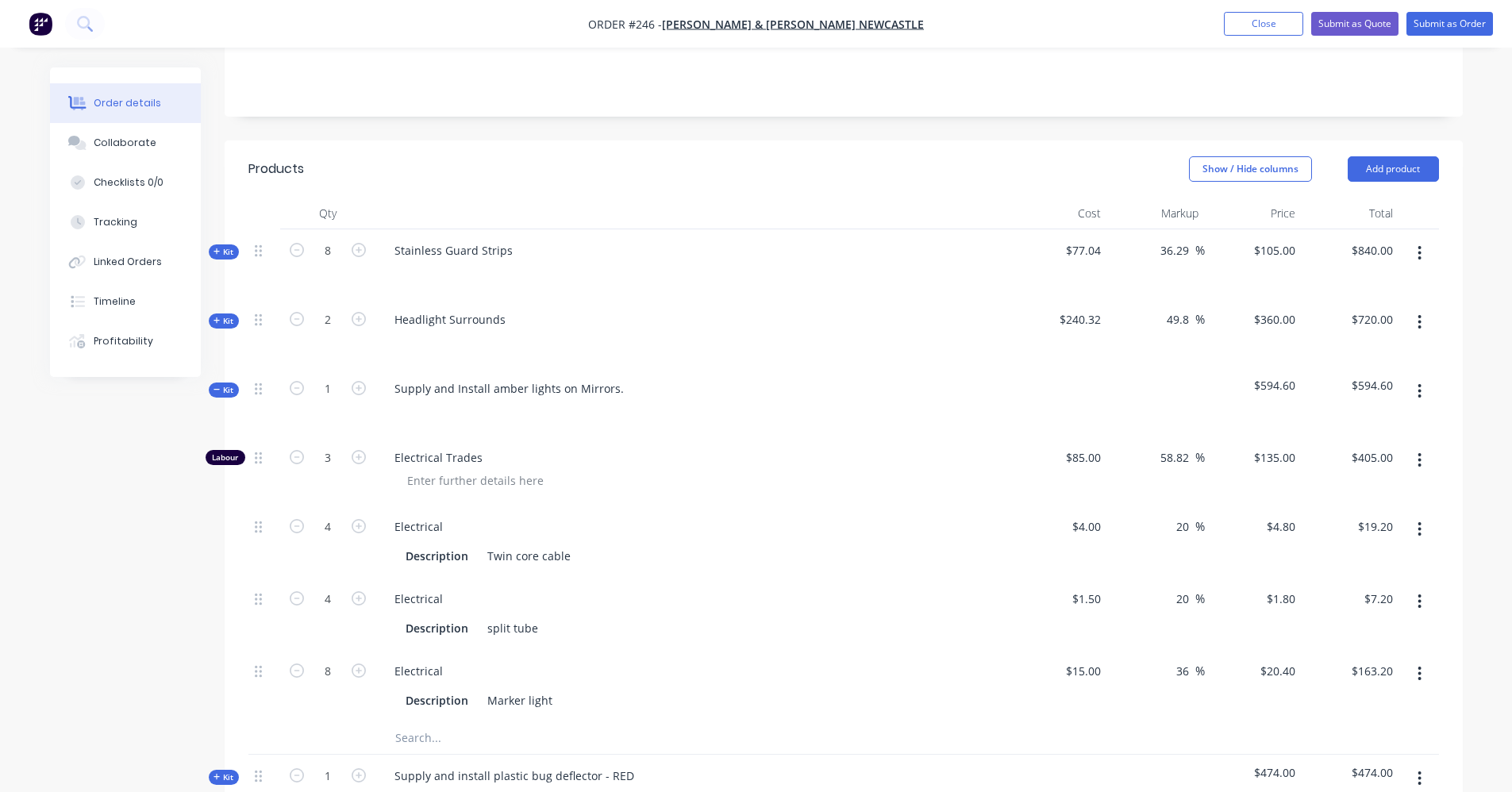
click at [214, 386] on icon "button" at bounding box center [217, 390] width 7 height 8
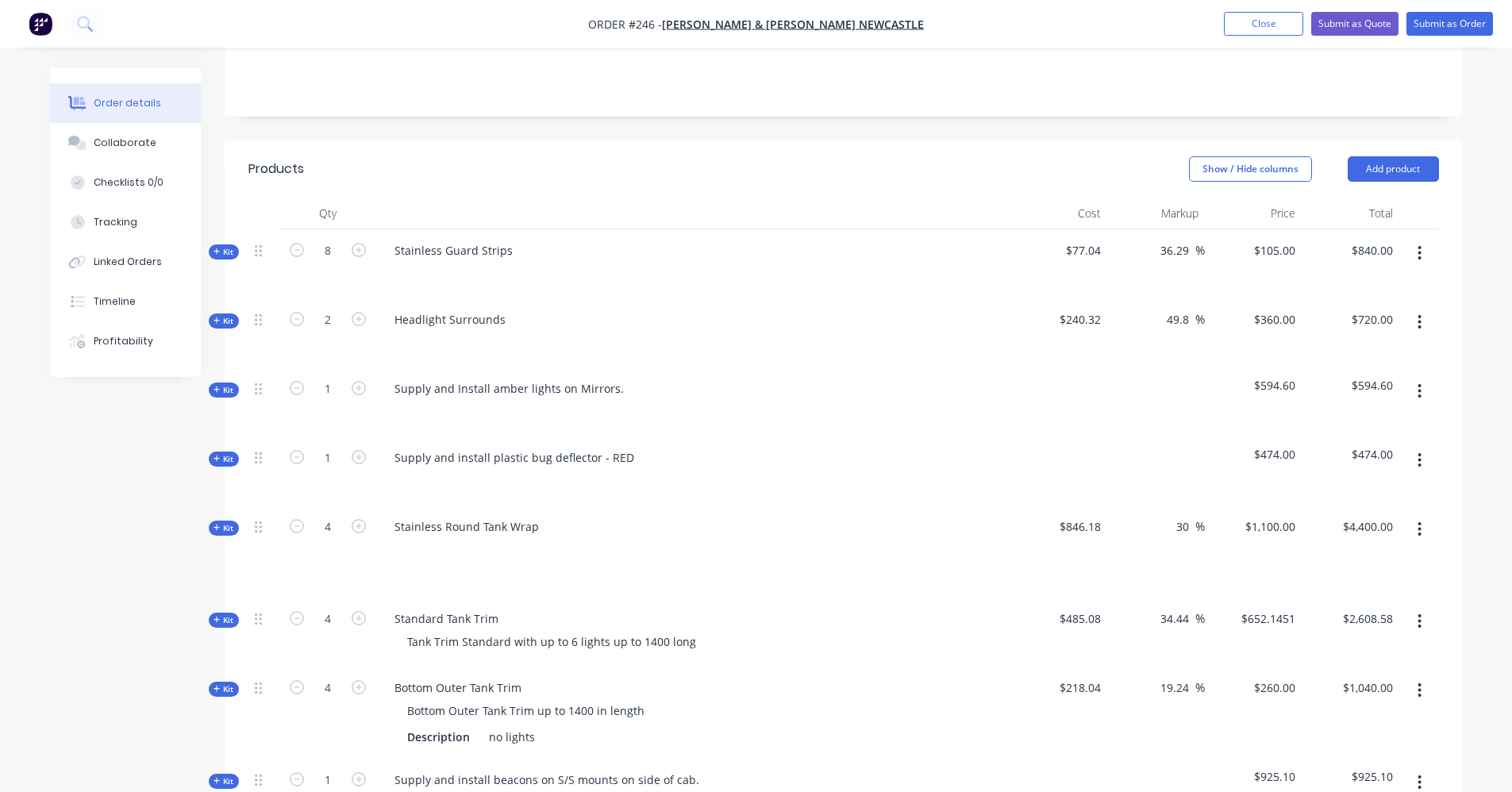
click at [217, 386] on icon "button" at bounding box center [217, 390] width 7 height 7
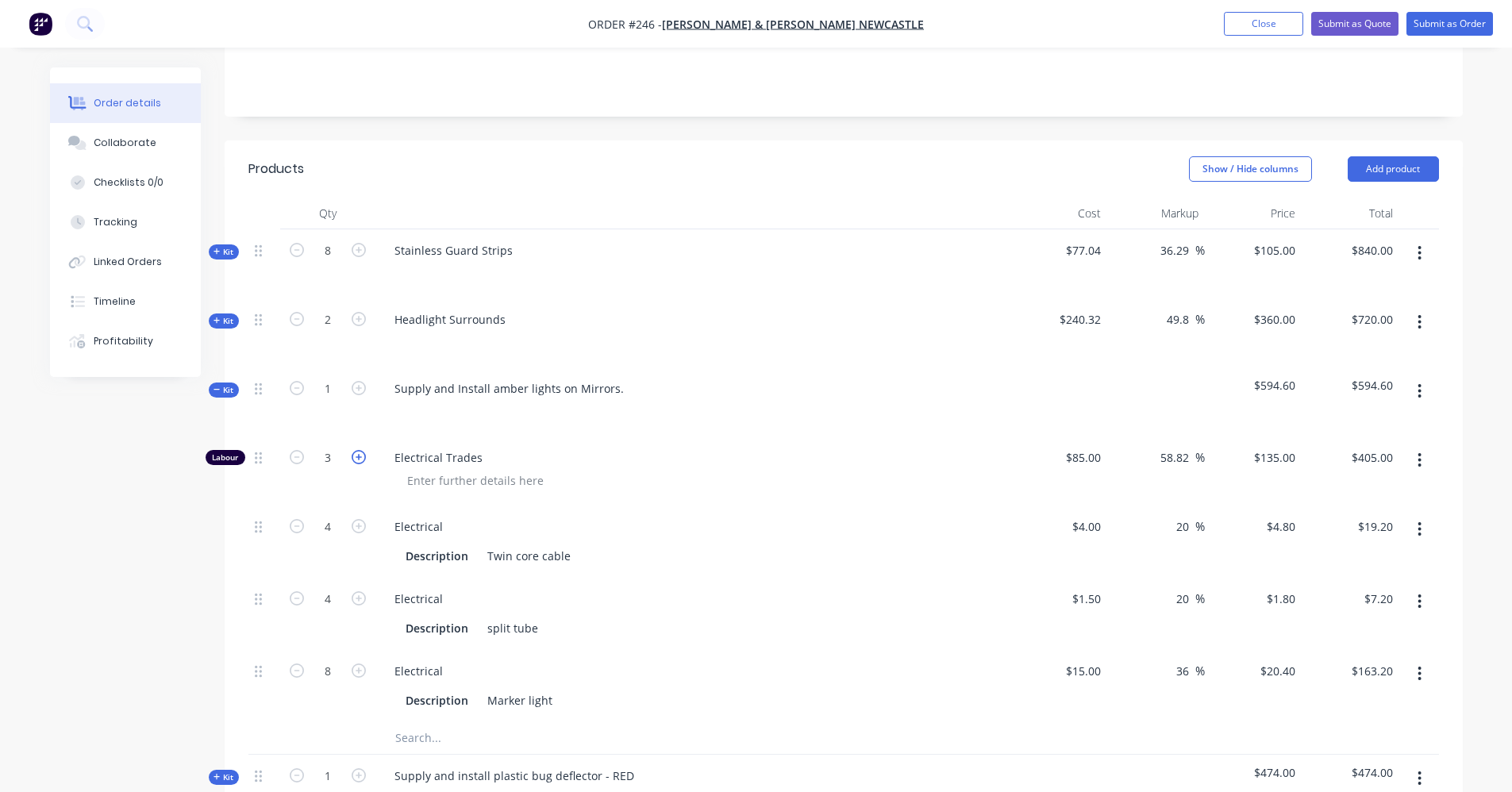
click at [360, 450] on icon "button" at bounding box center [358, 457] width 14 height 14
type input "4"
type input "$540.00"
click at [336, 446] on input "4" at bounding box center [328, 458] width 42 height 24
type input "4.5"
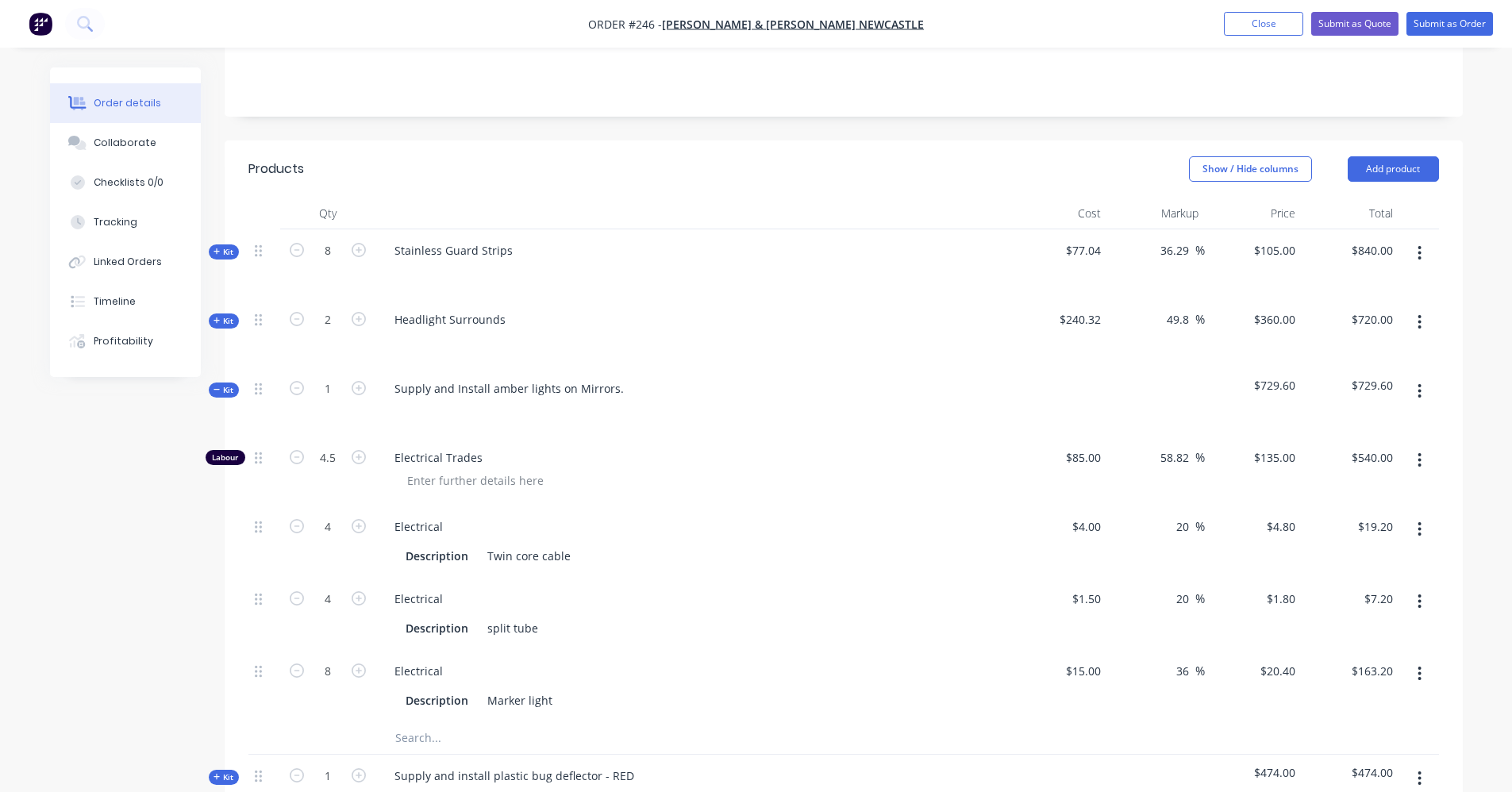
type input "$607.50"
click at [611, 406] on div "Supply and Install amber lights on Mirrors." at bounding box center [693, 401] width 635 height 69
click at [224, 384] on span "Kit" at bounding box center [223, 390] width 21 height 12
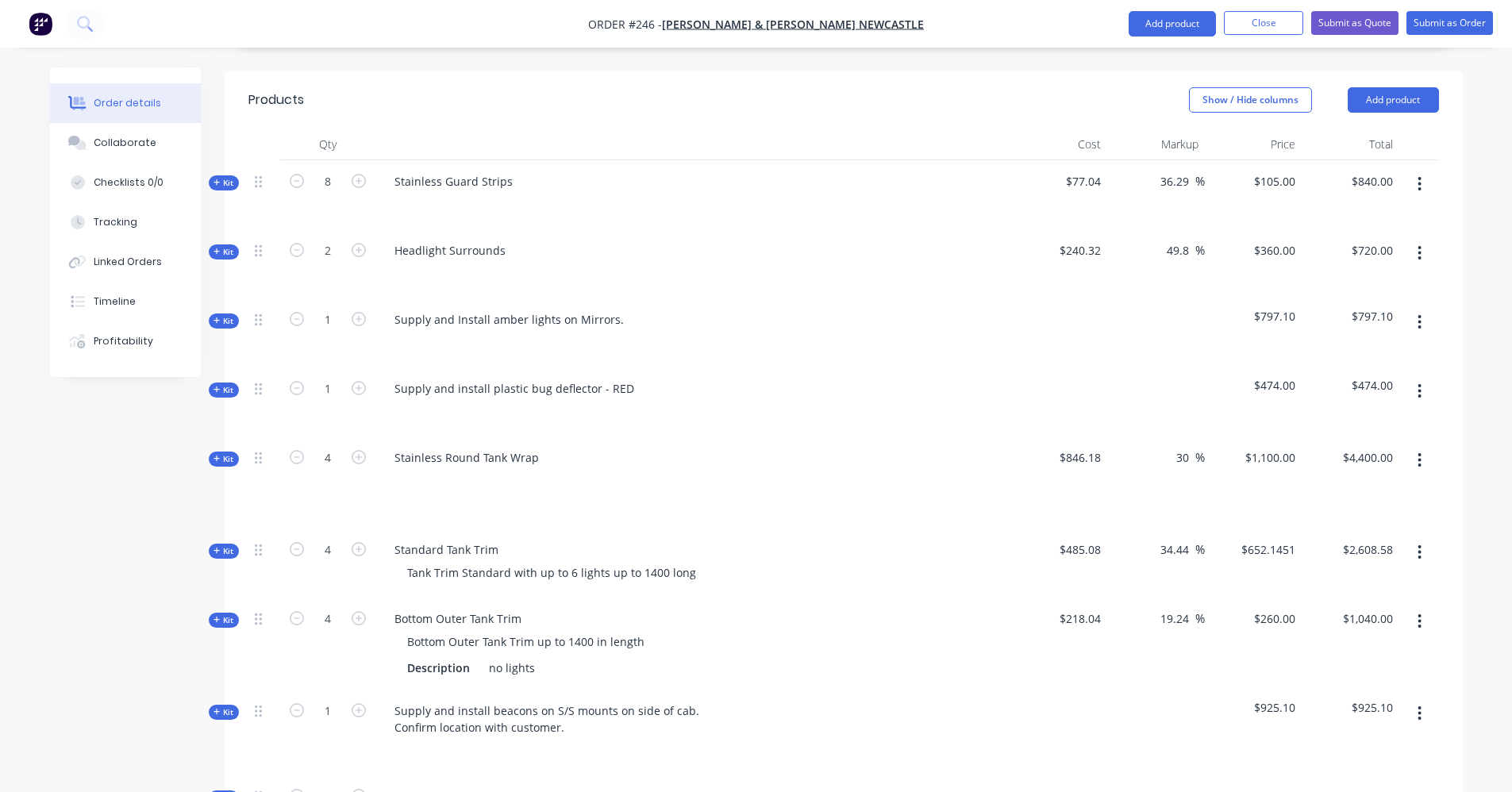
scroll to position [78, 0]
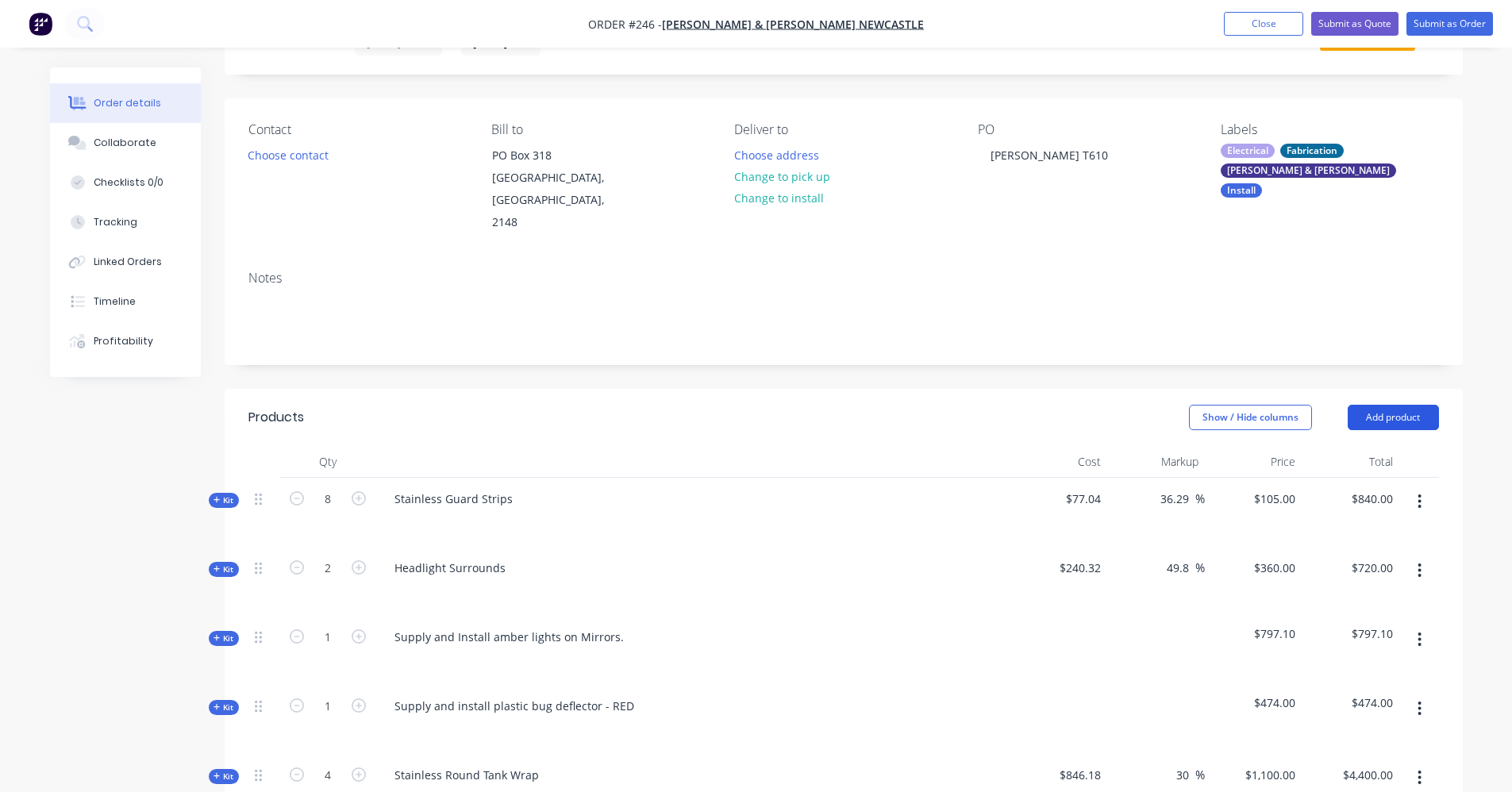
click at [1360, 405] on button "Add product" at bounding box center [1393, 417] width 91 height 26
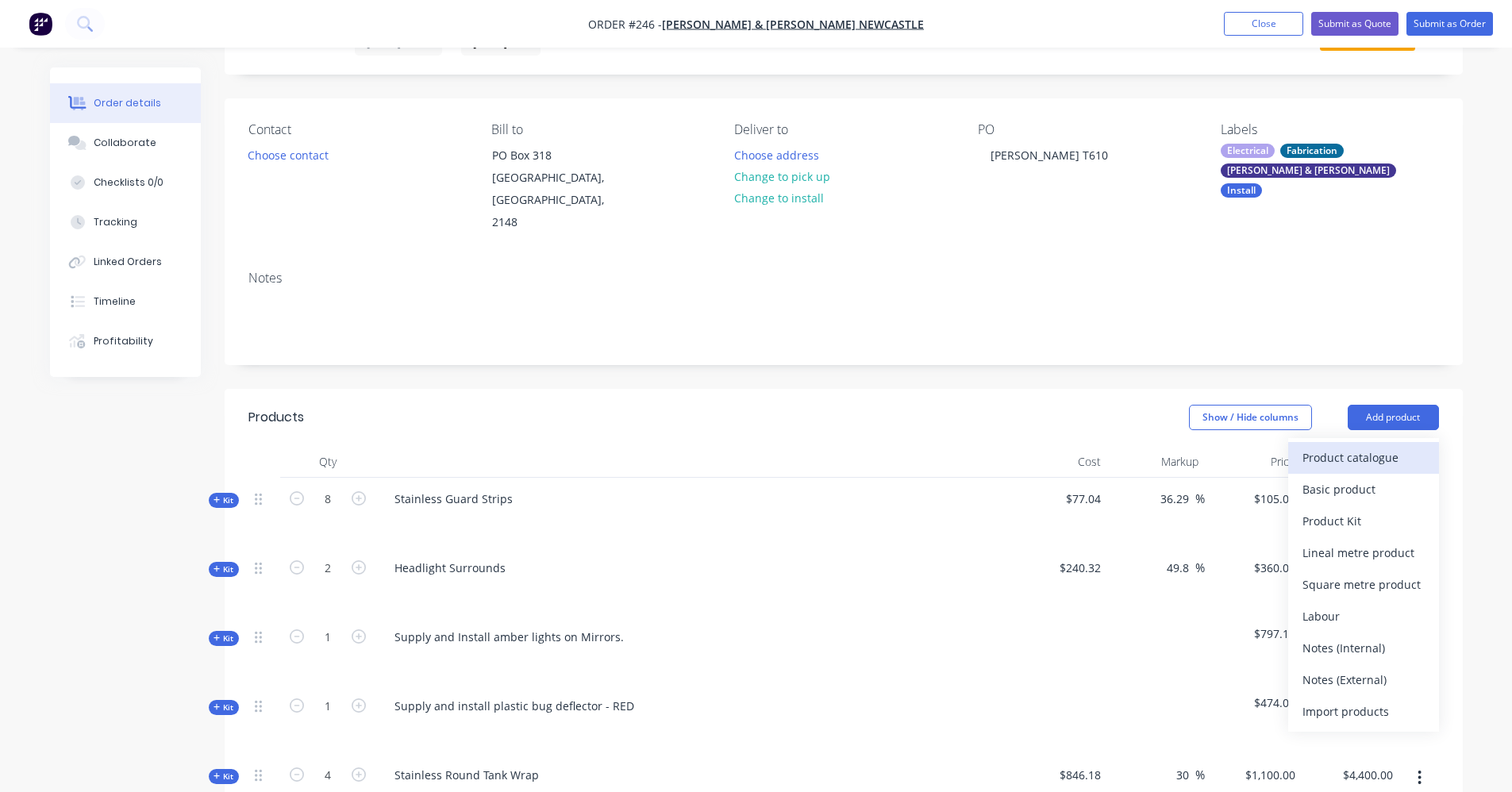
click at [1368, 447] on div "Product catalogue" at bounding box center [1363, 458] width 122 height 23
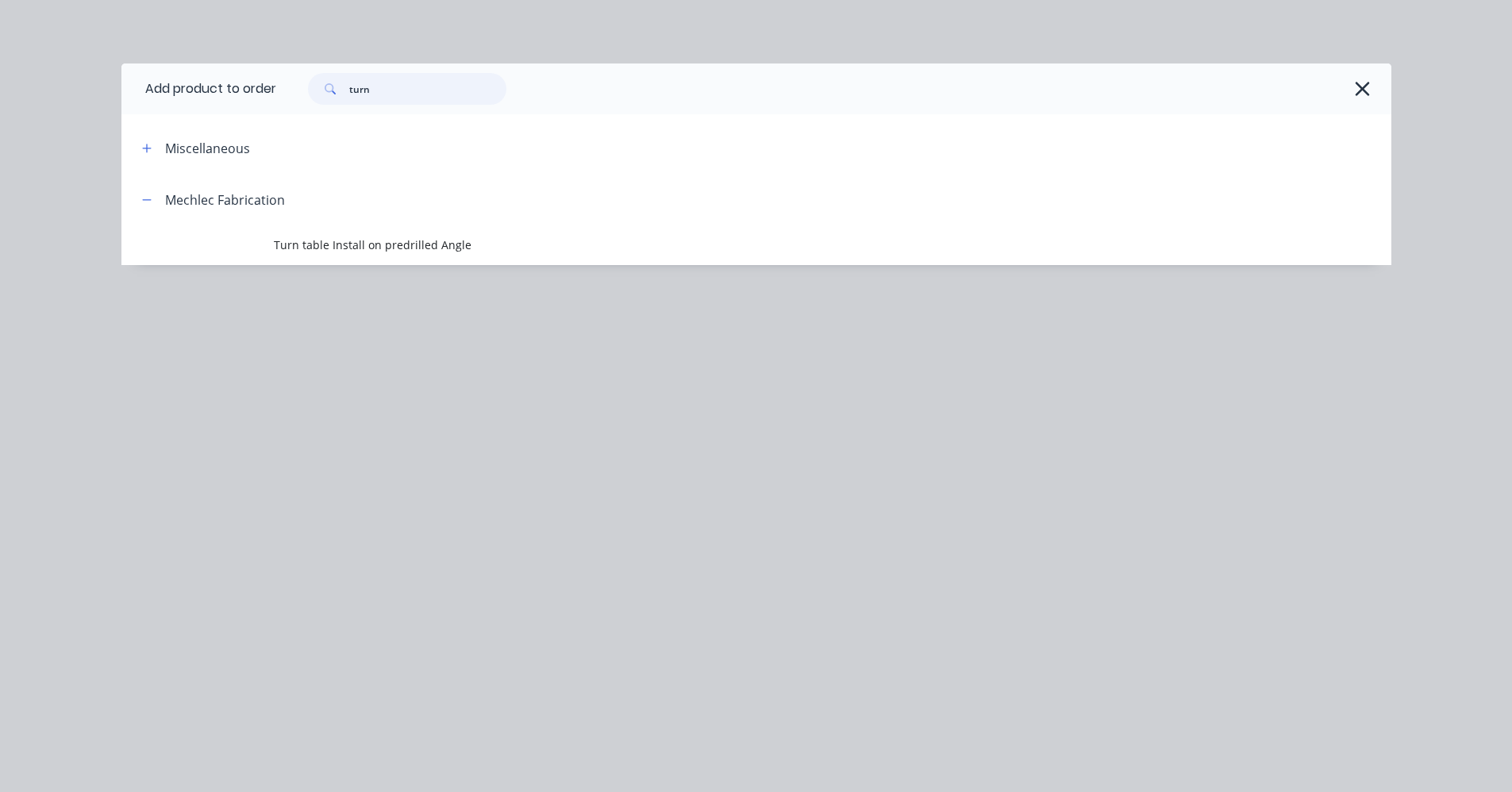
click at [374, 96] on input "turn" at bounding box center [427, 89] width 157 height 32
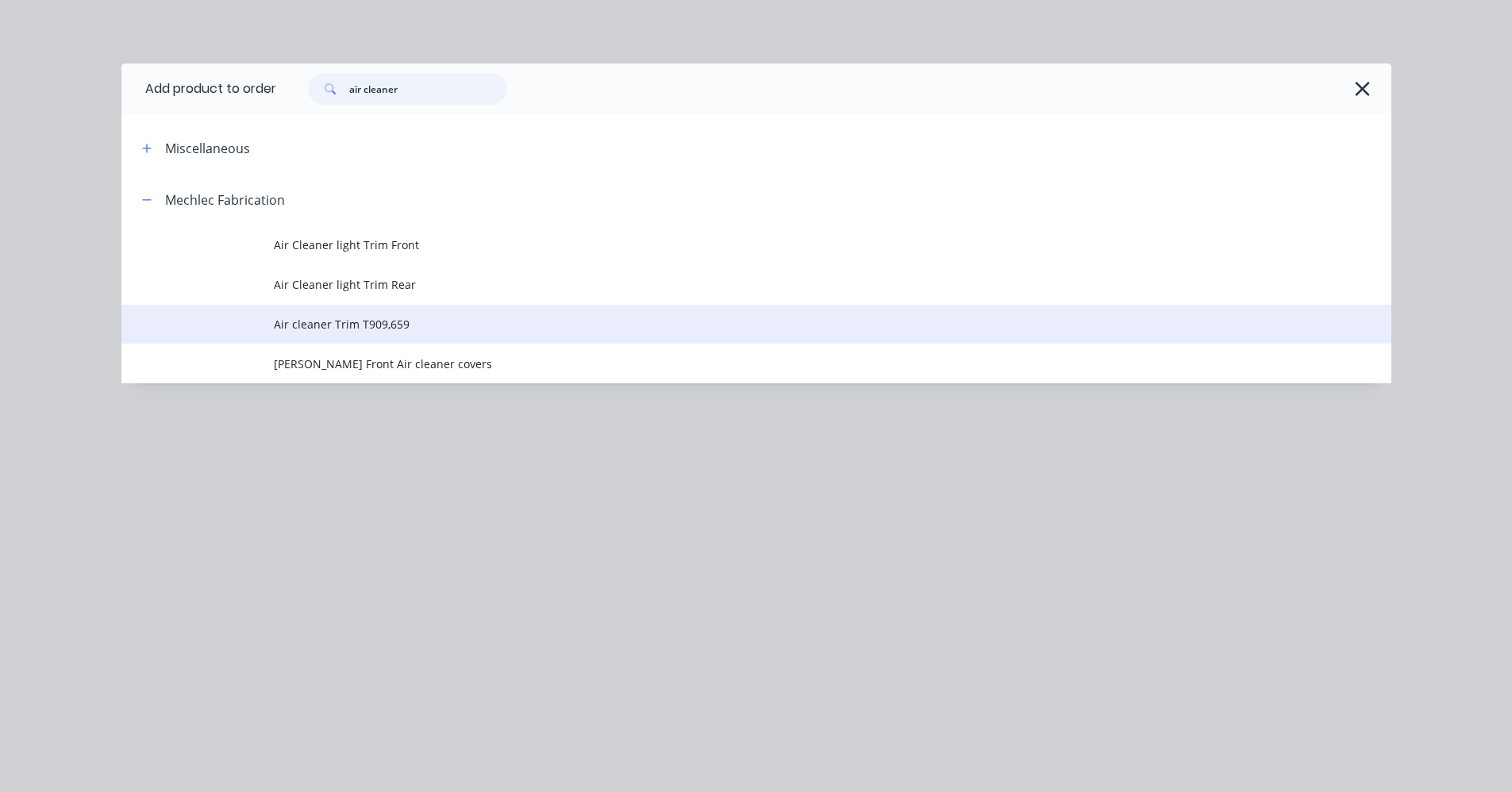
type input "air cleaner"
click at [361, 327] on span "Air cleaner Trim T909,659" at bounding box center [721, 324] width 894 height 17
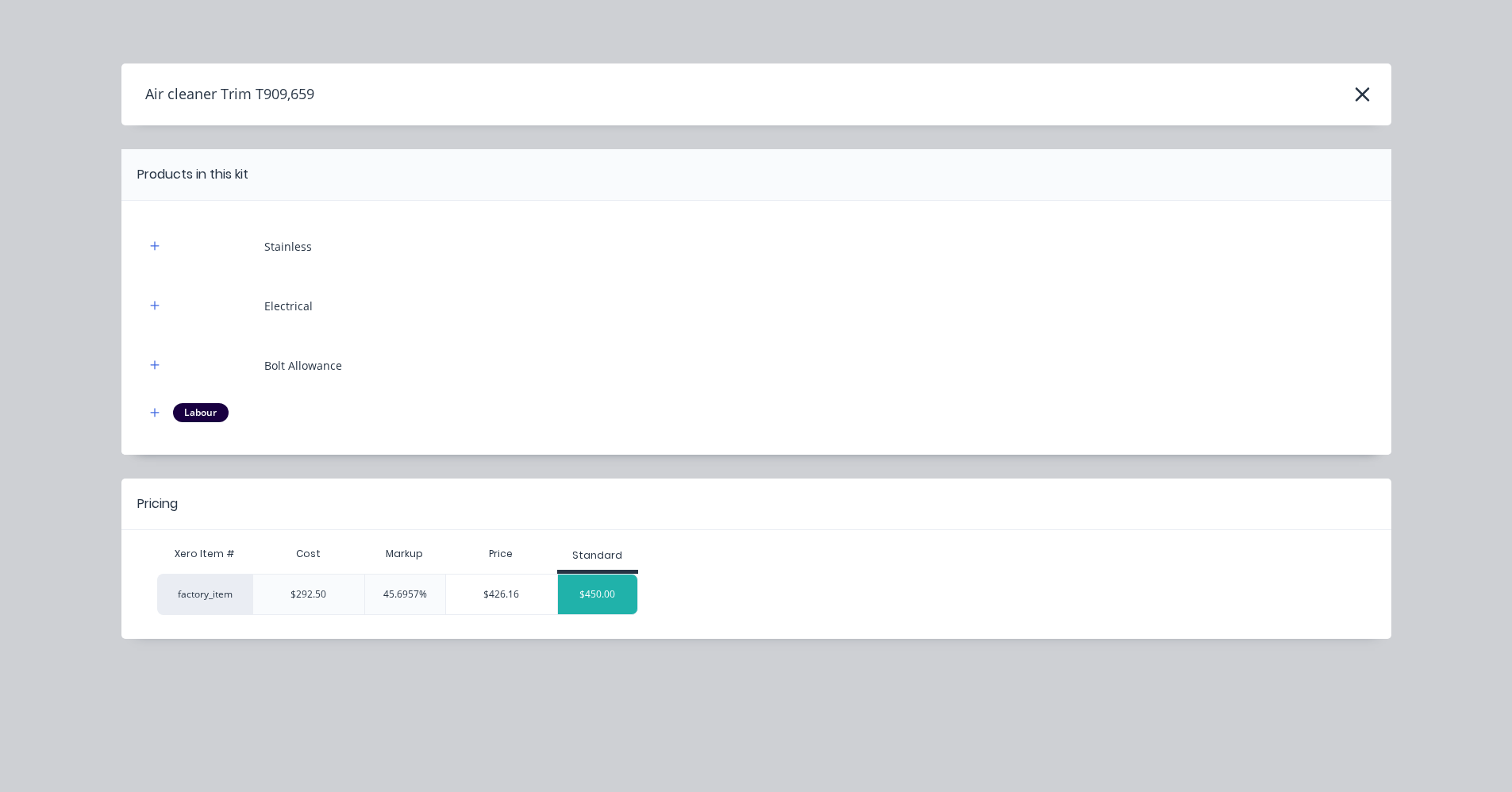
click at [589, 594] on div "$450.00" at bounding box center [598, 595] width 80 height 40
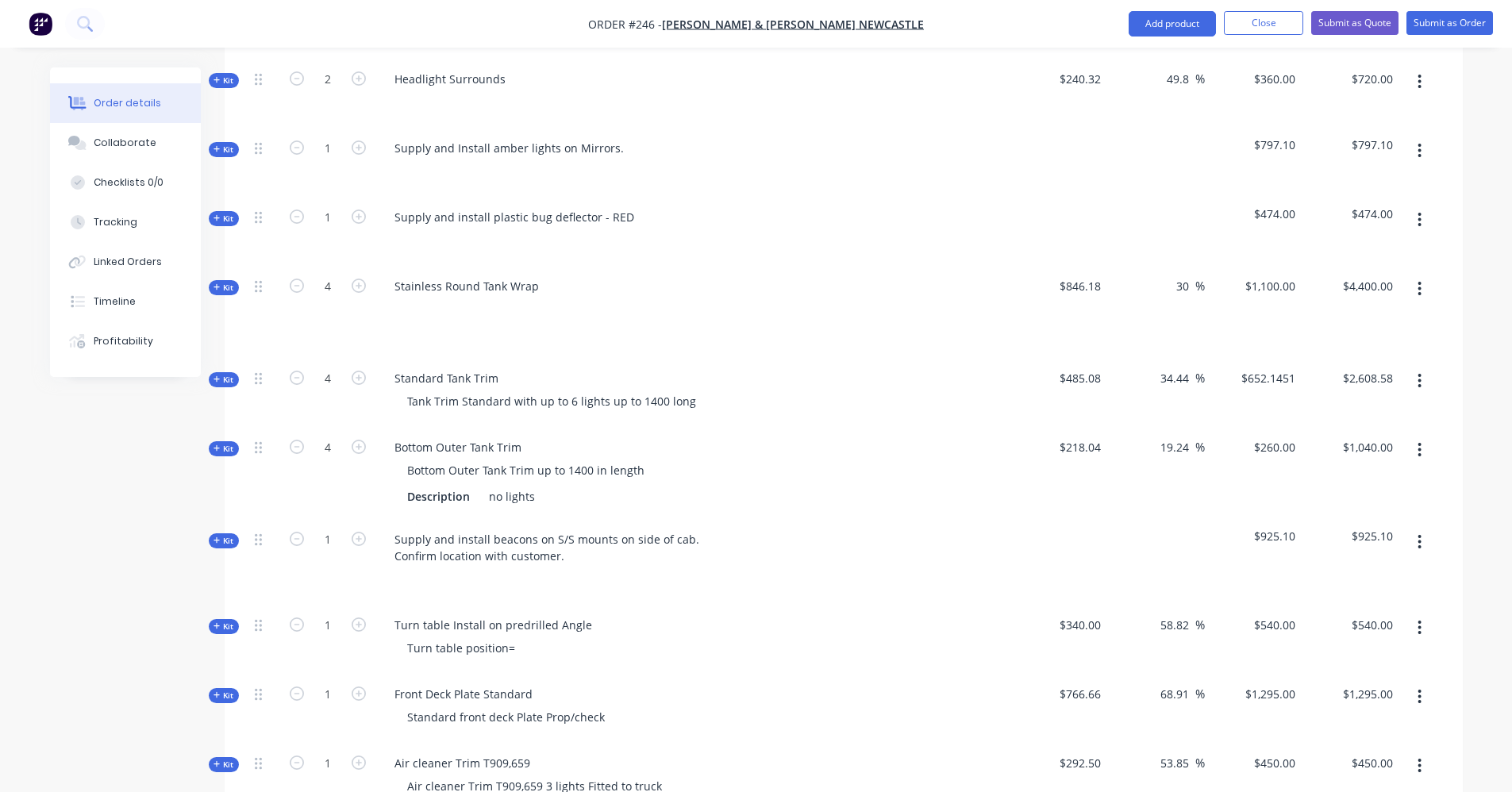
scroll to position [702, 0]
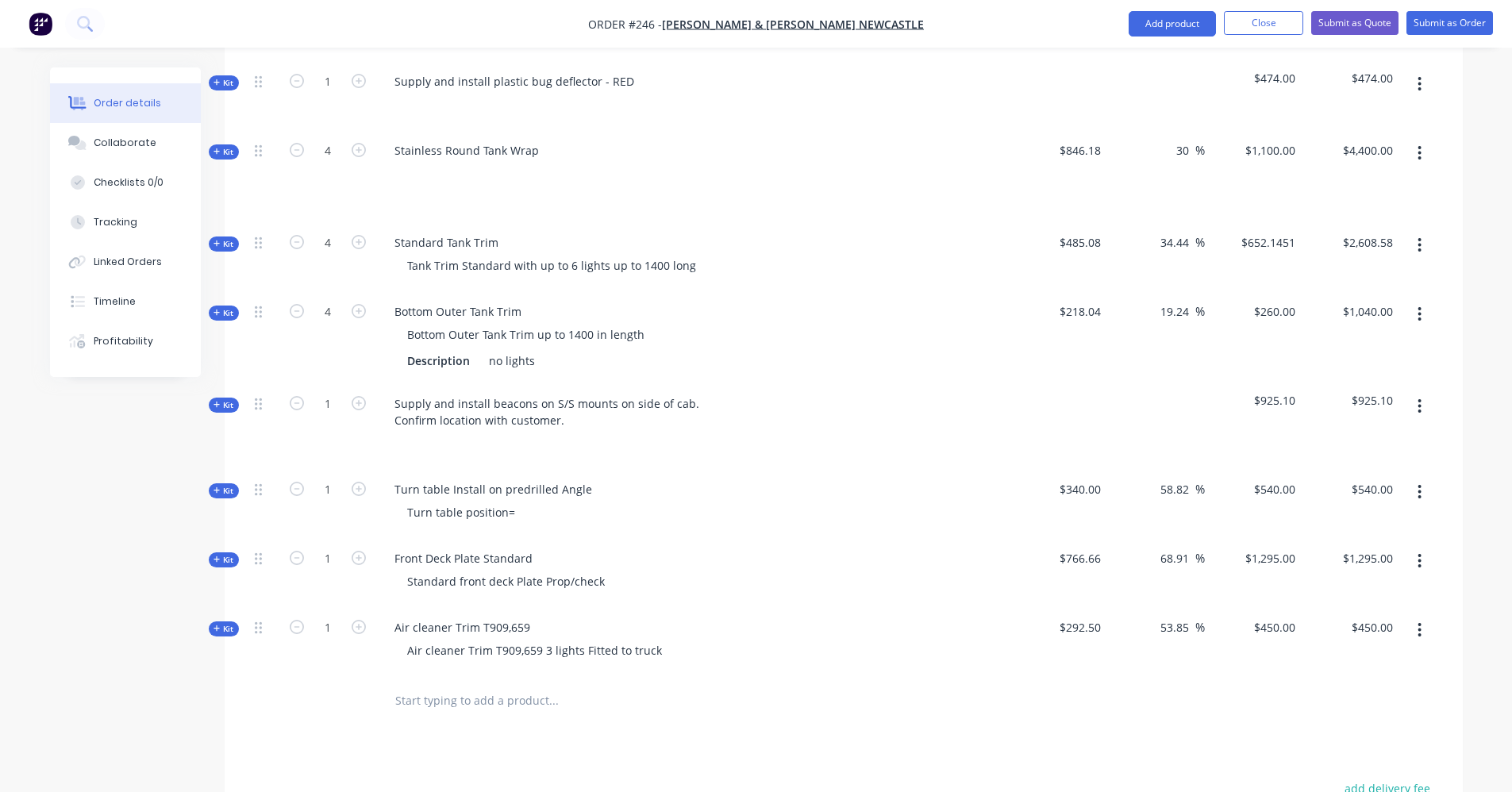
click at [503, 685] on input "text" at bounding box center [553, 701] width 317 height 32
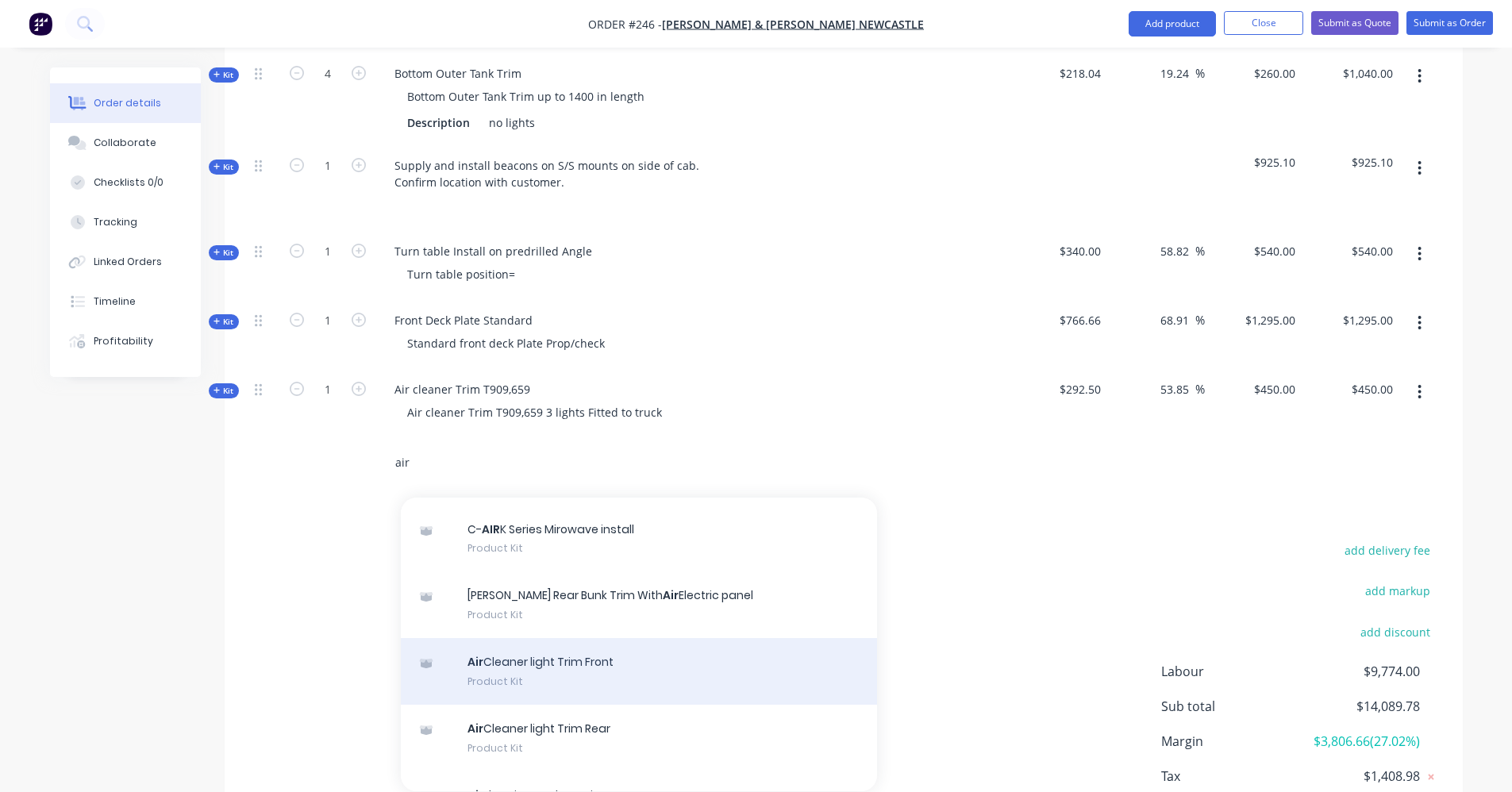
scroll to position [80, 0]
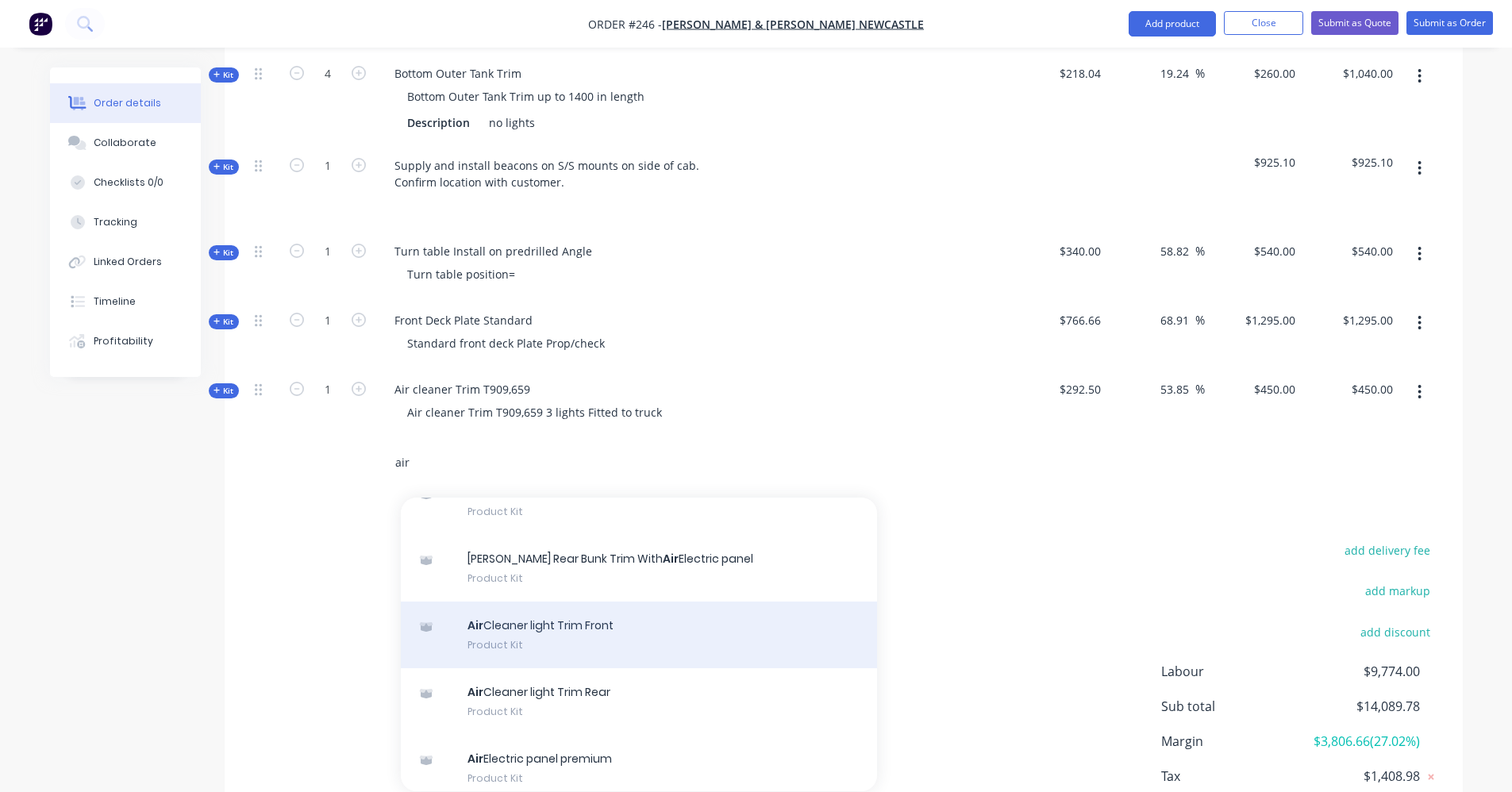
type input "air"
click at [606, 603] on div "Air Cleaner light Trim Front Product Kit" at bounding box center [638, 635] width 476 height 66
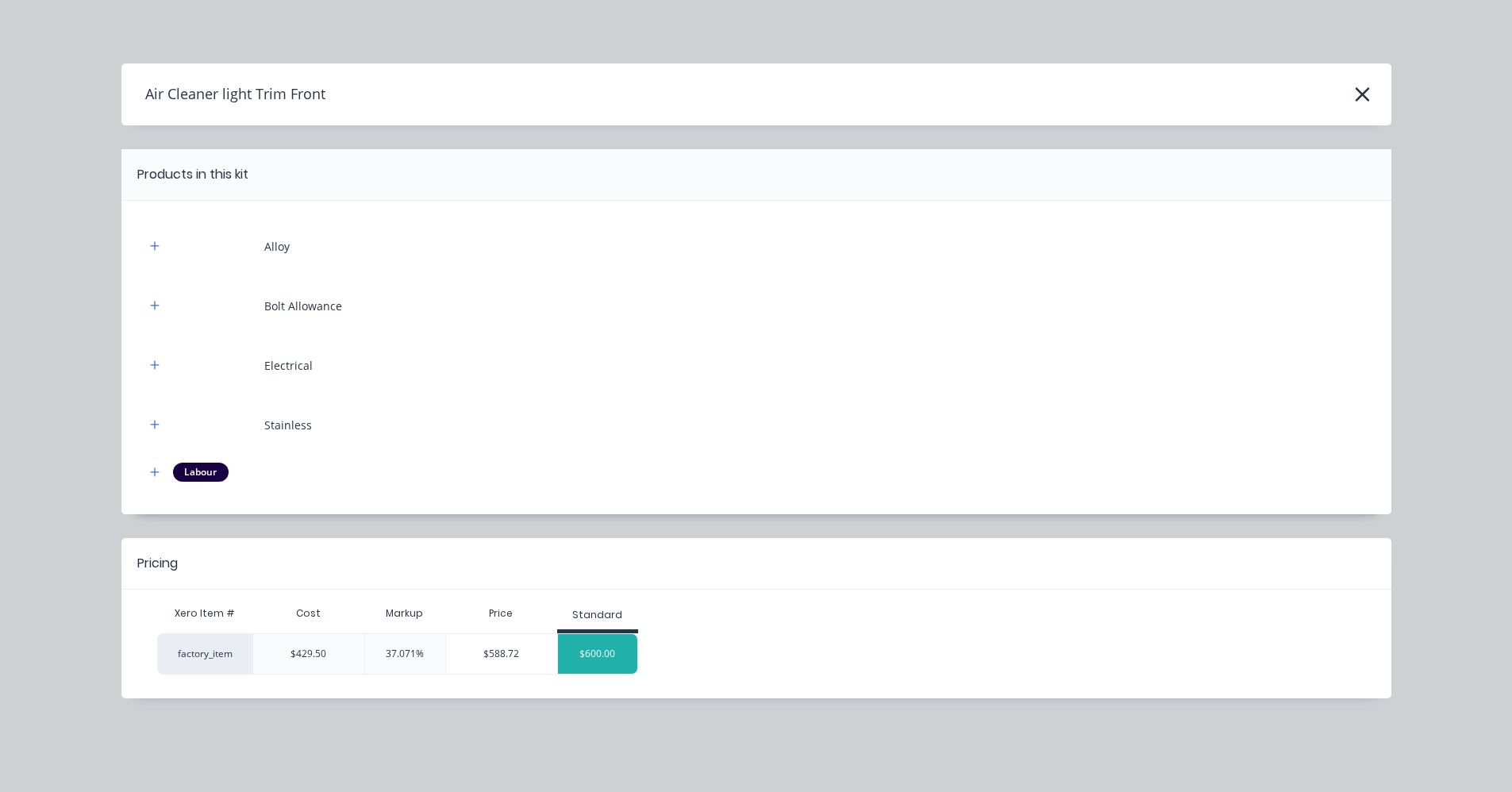
click at [617, 657] on div "$600.00" at bounding box center [598, 654] width 80 height 40
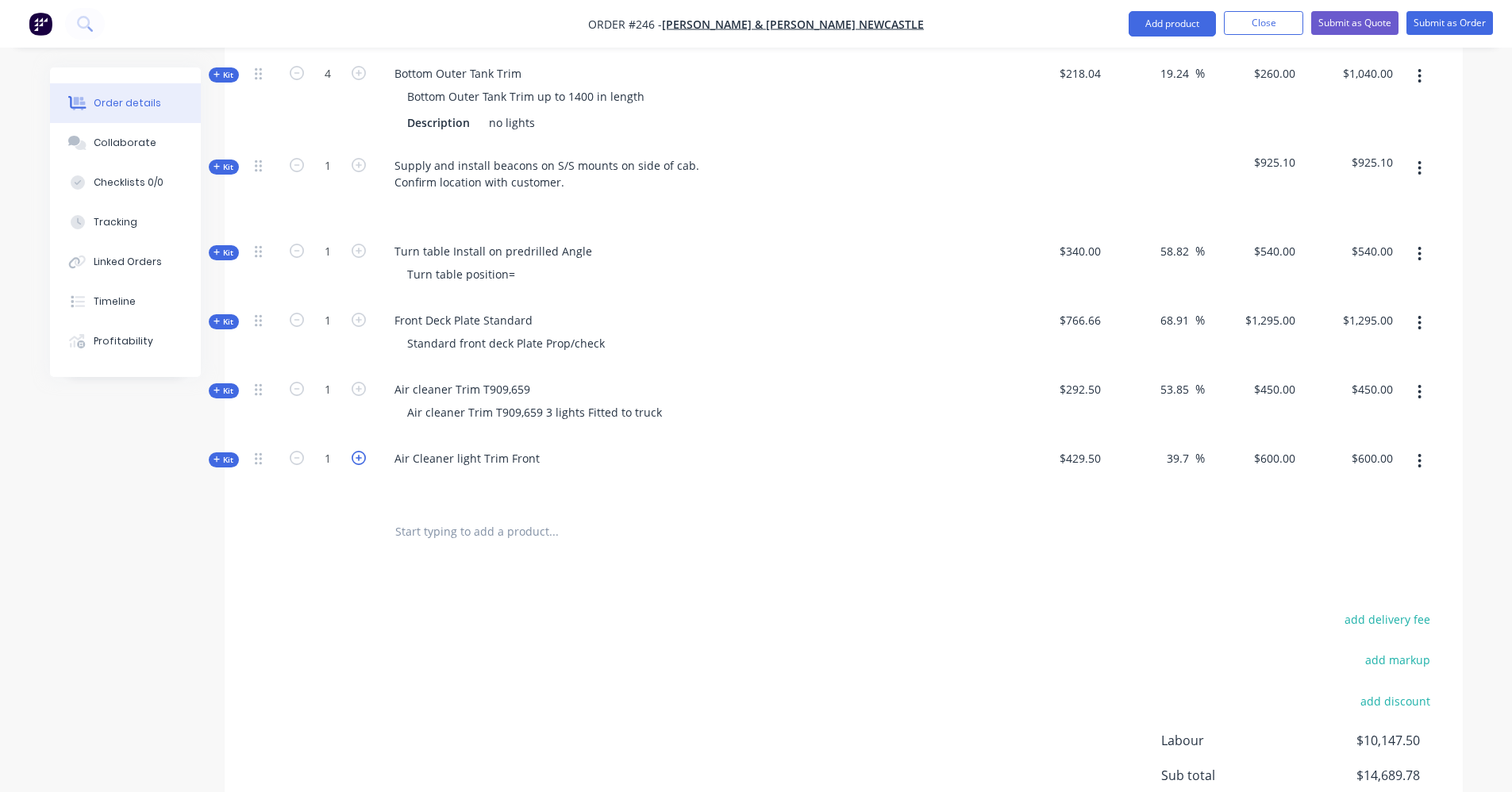
click at [357, 451] on icon "button" at bounding box center [358, 458] width 14 height 14
type input "2"
type input "$1,200.00"
click at [1420, 385] on icon "button" at bounding box center [1420, 391] width 3 height 14
click at [1356, 549] on div "Delete" at bounding box center [1363, 561] width 122 height 23
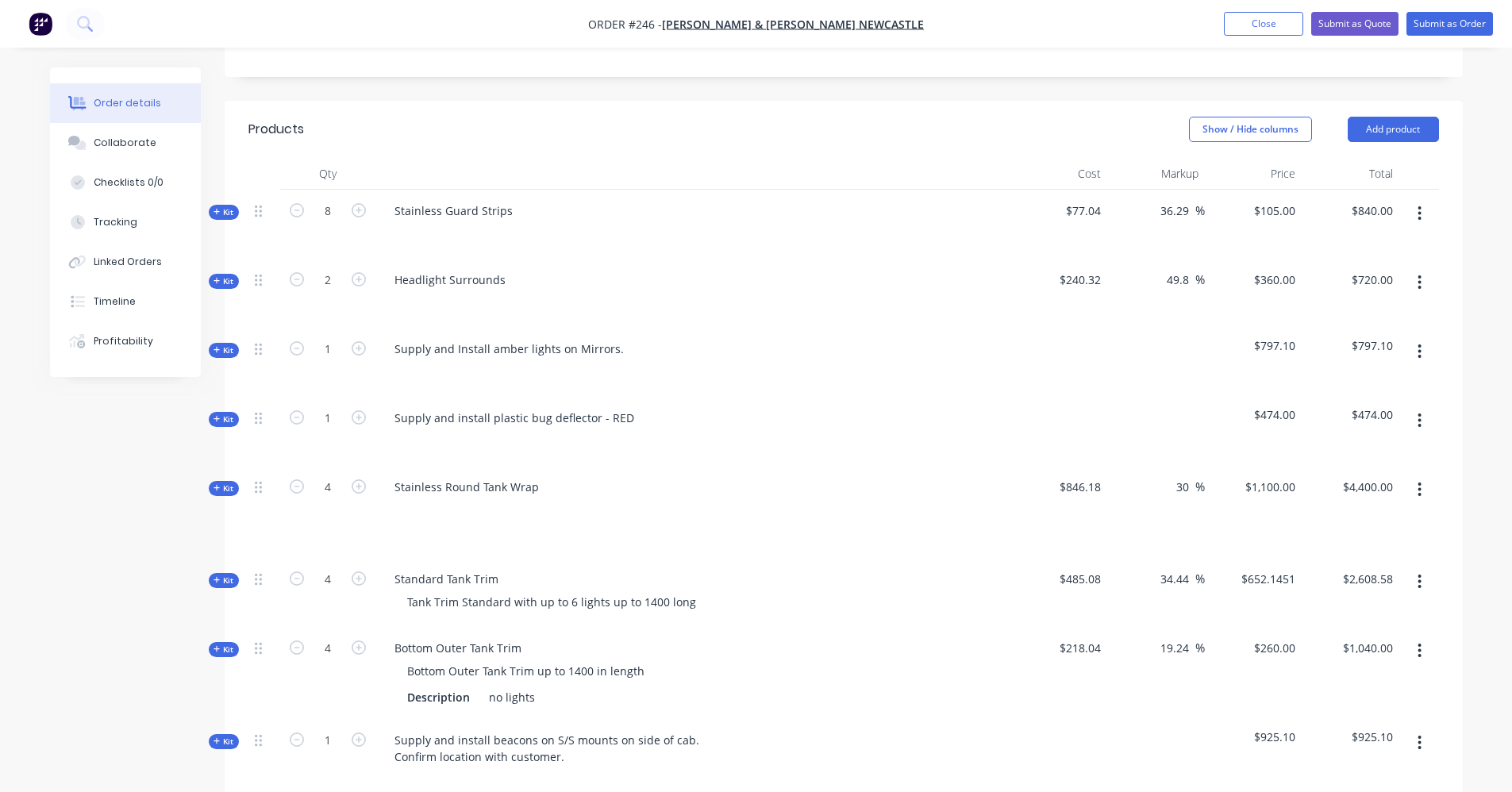
scroll to position [306, 0]
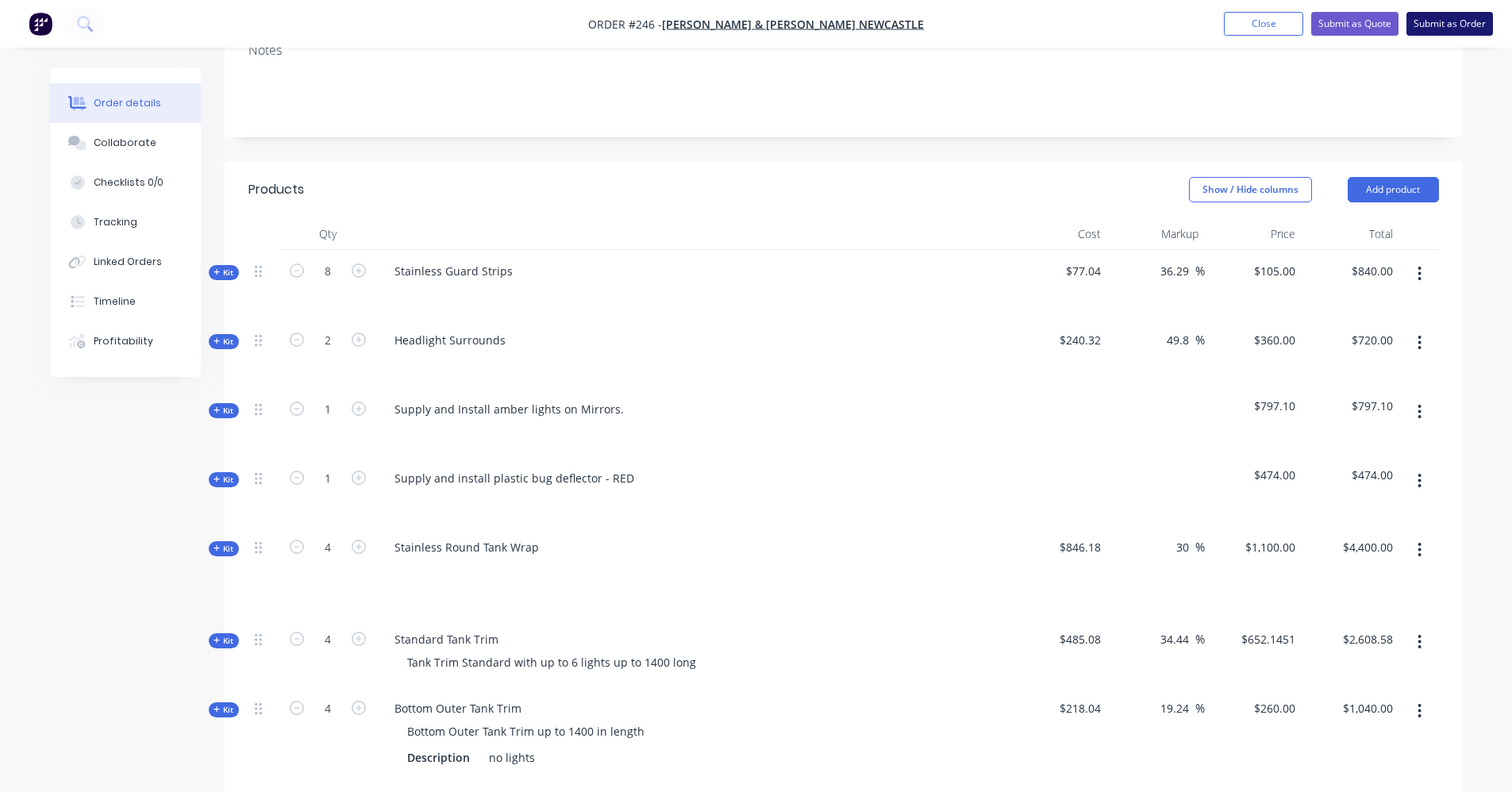
click at [1451, 32] on button "Submit as Order" at bounding box center [1450, 23] width 86 height 24
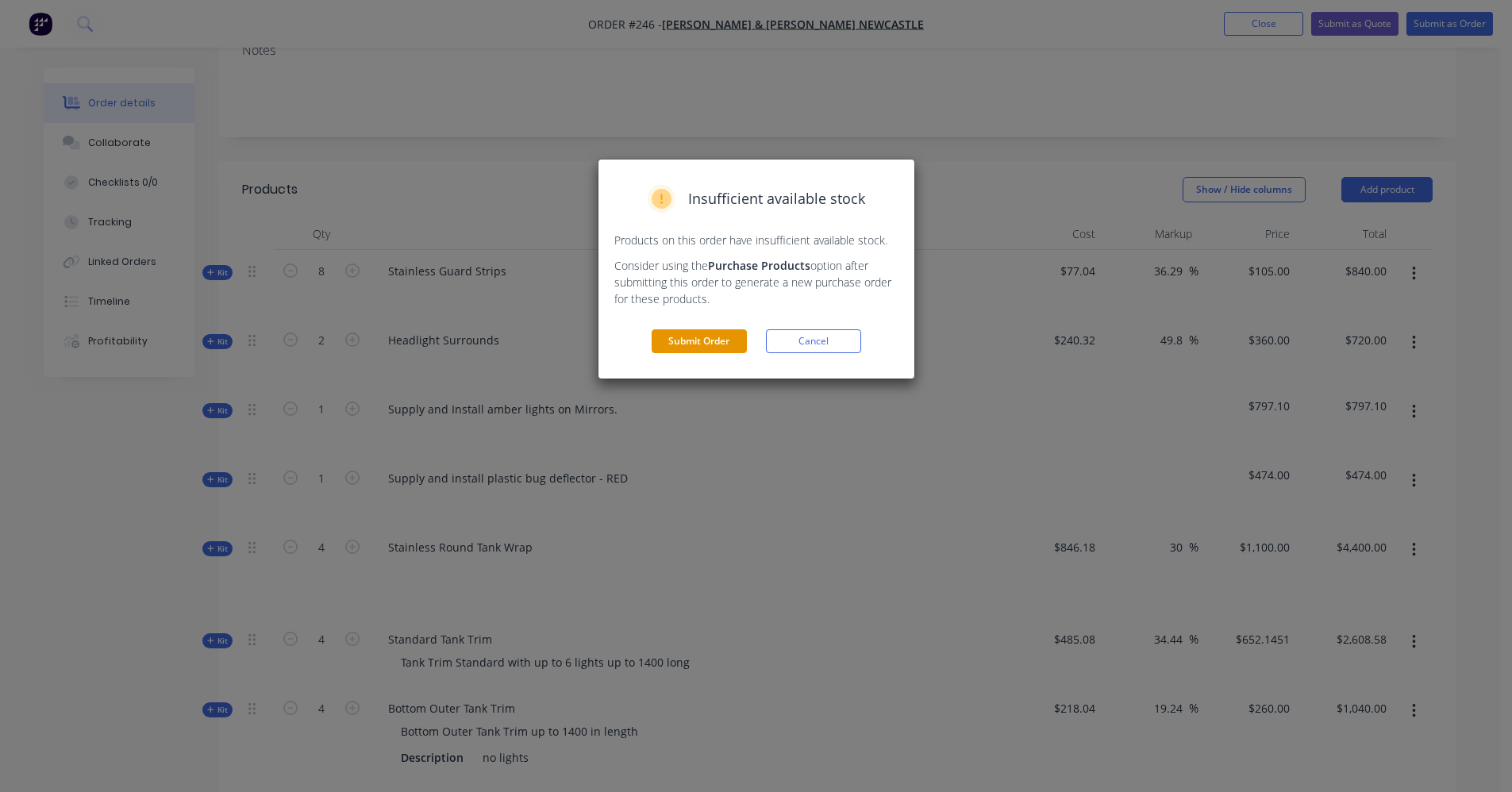
click at [736, 334] on button "Submit Order" at bounding box center [699, 341] width 96 height 24
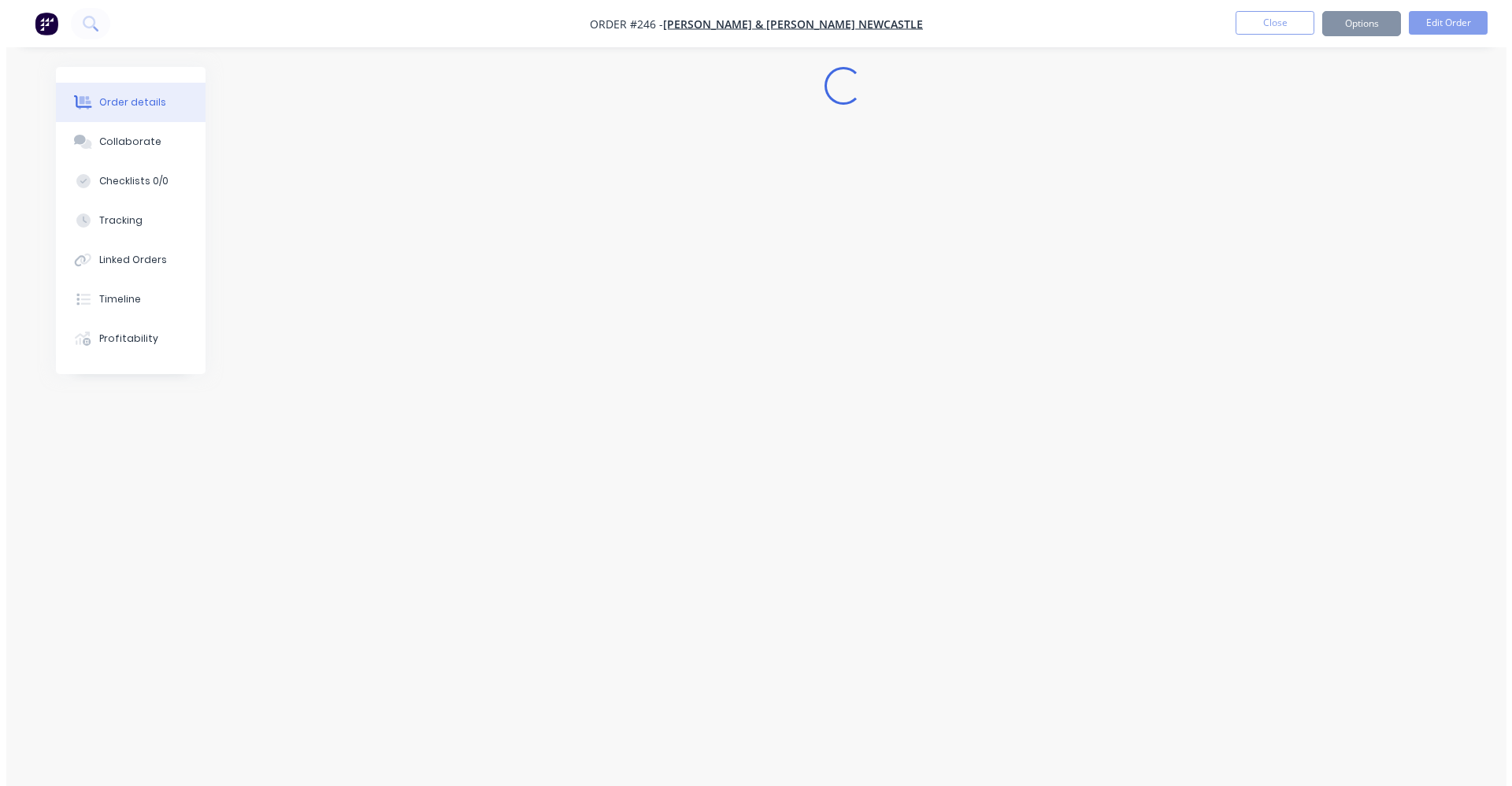
scroll to position [0, 0]
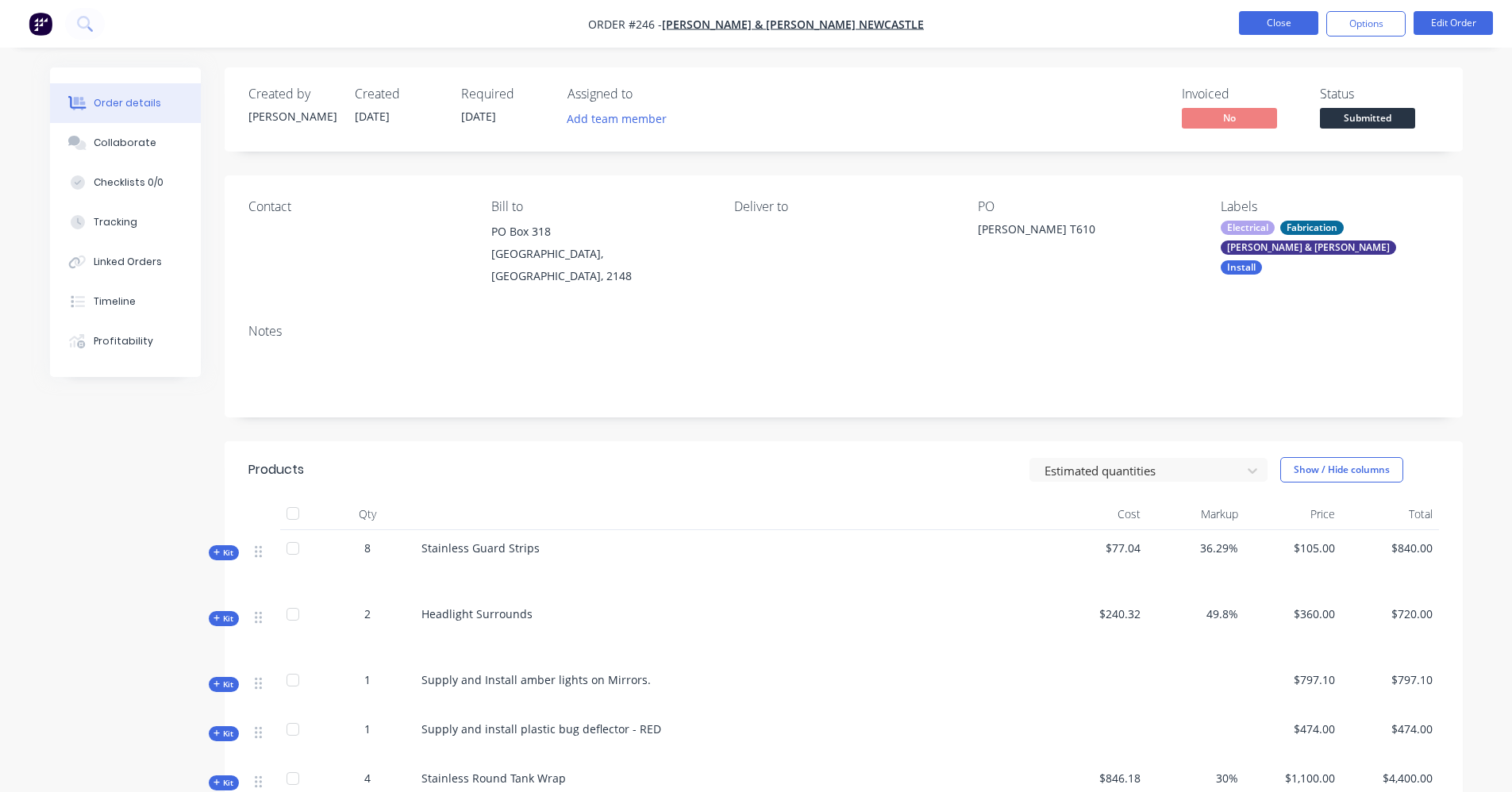
click at [1277, 23] on button "Close" at bounding box center [1279, 22] width 80 height 24
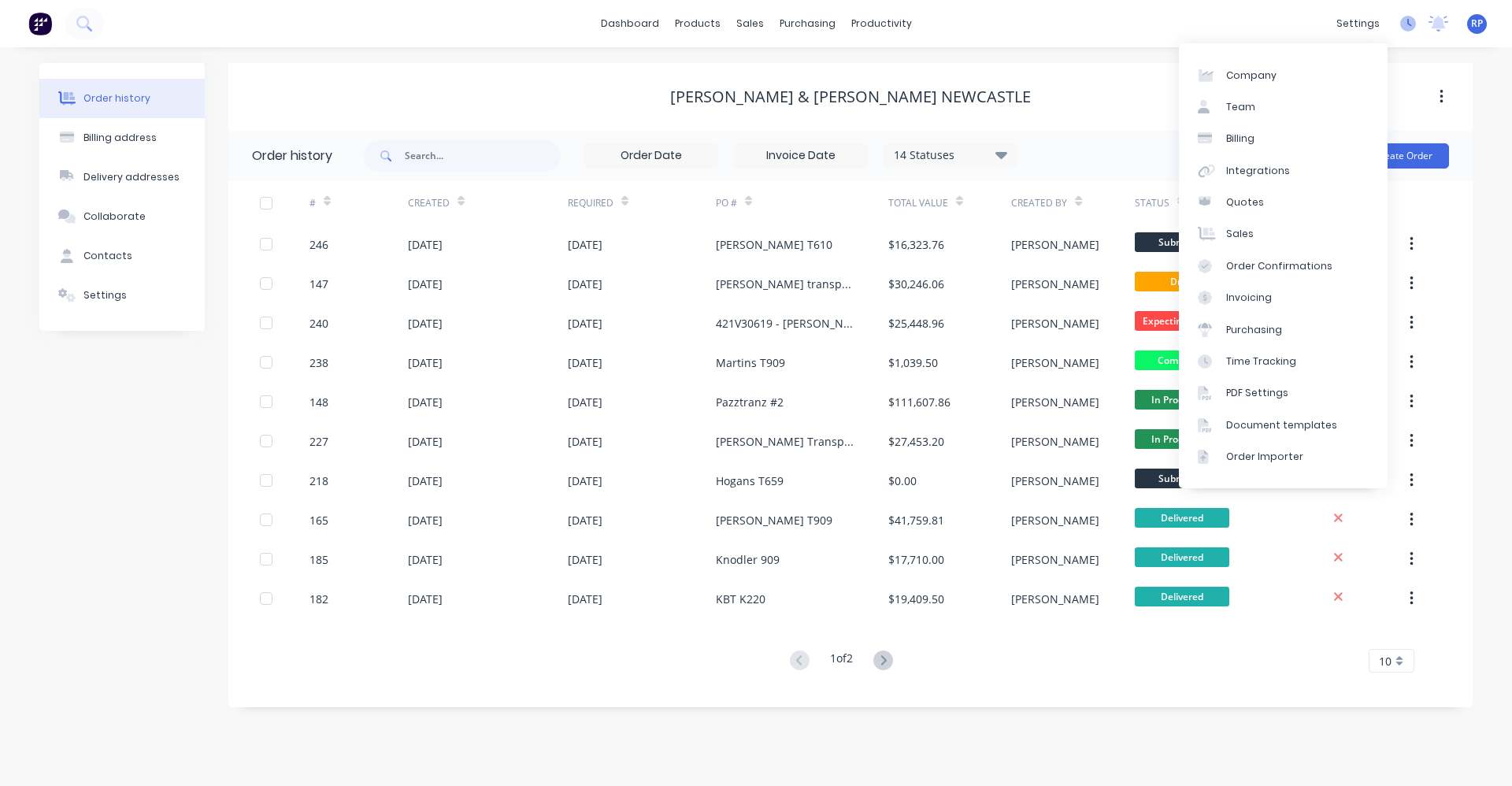
click at [1409, 21] on icon at bounding box center [1407, 23] width 16 height 16
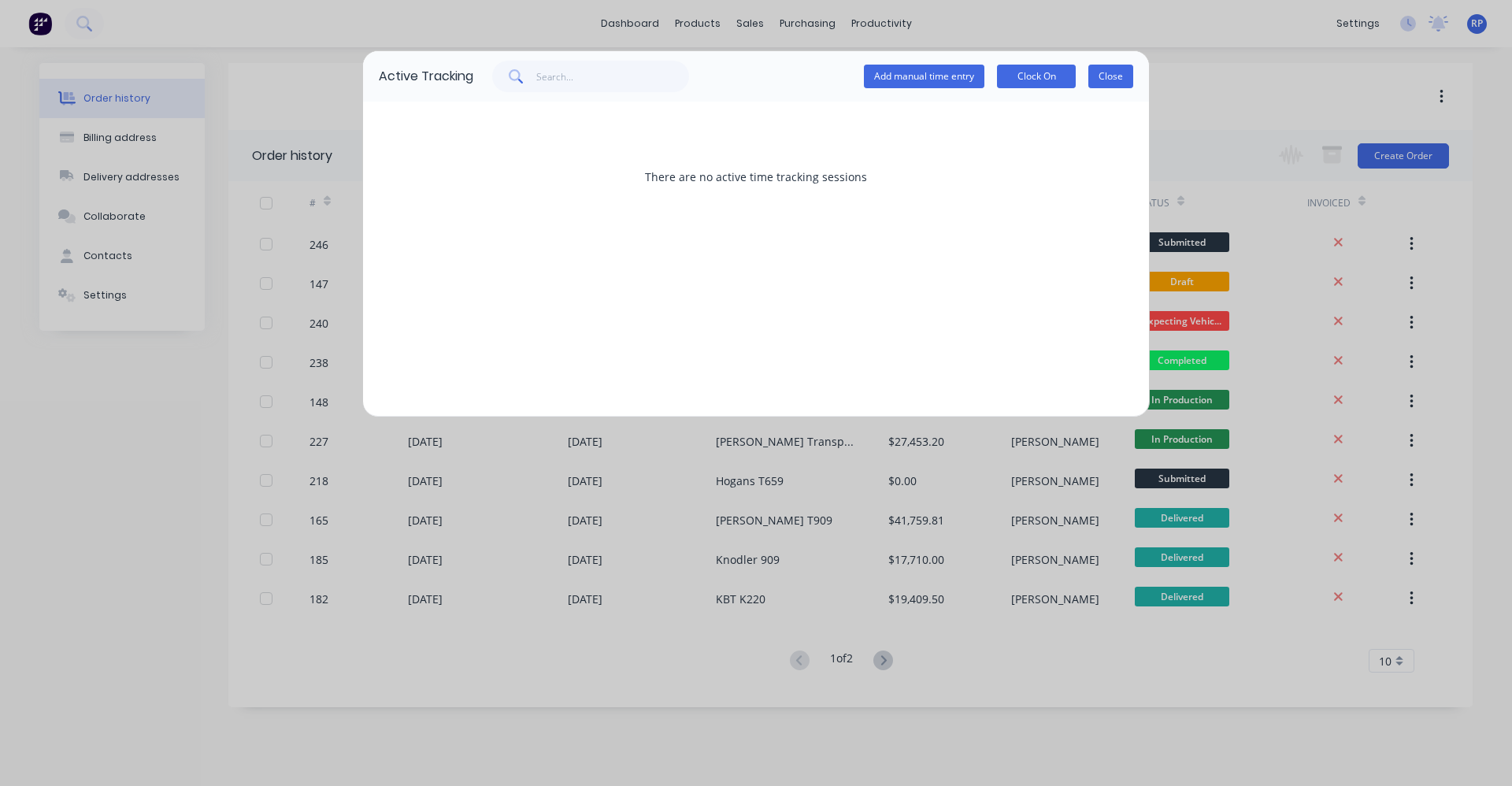
click at [1126, 77] on button "Close" at bounding box center [1111, 76] width 45 height 24
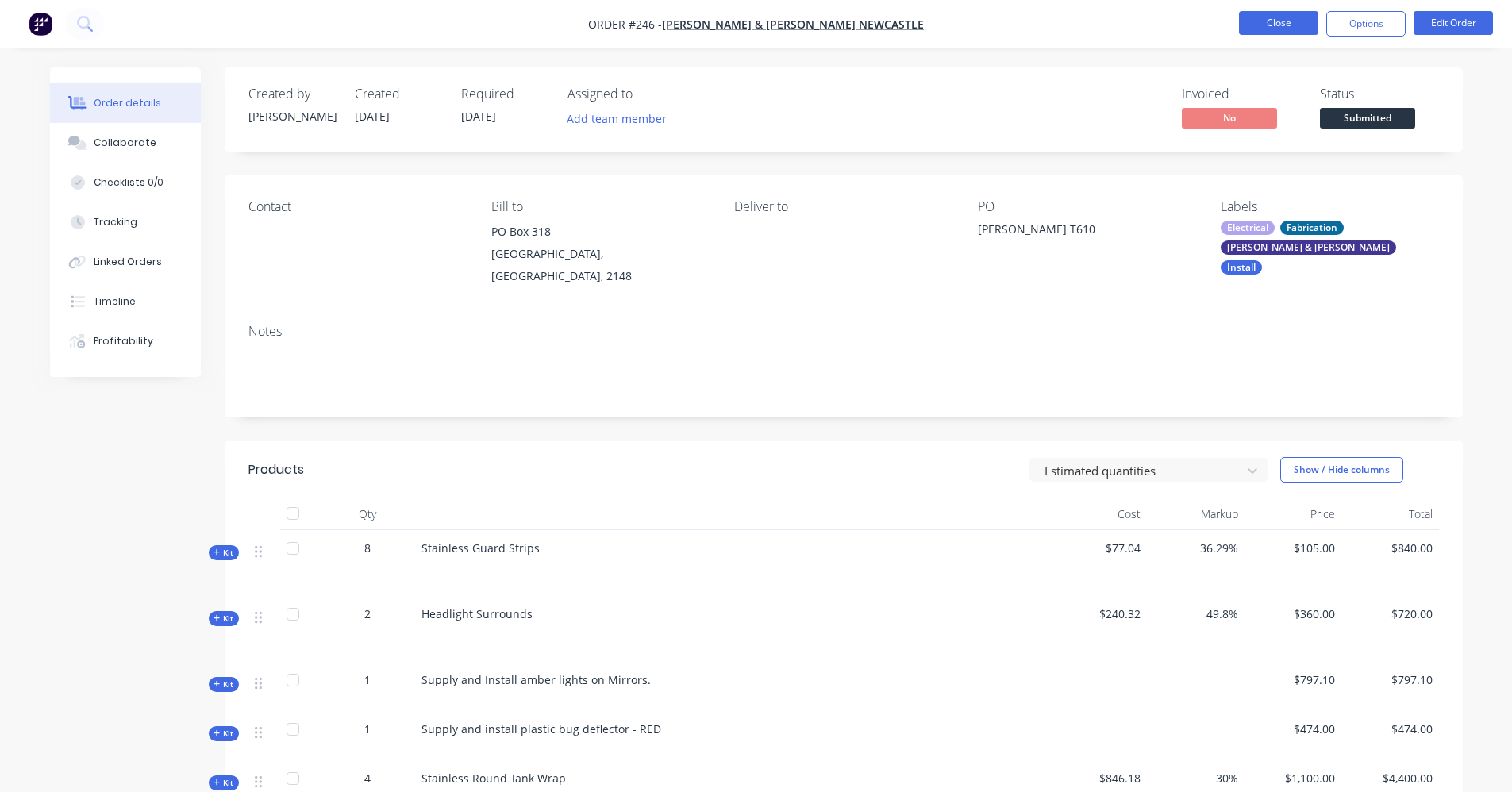
click at [1291, 24] on button "Close" at bounding box center [1279, 22] width 80 height 24
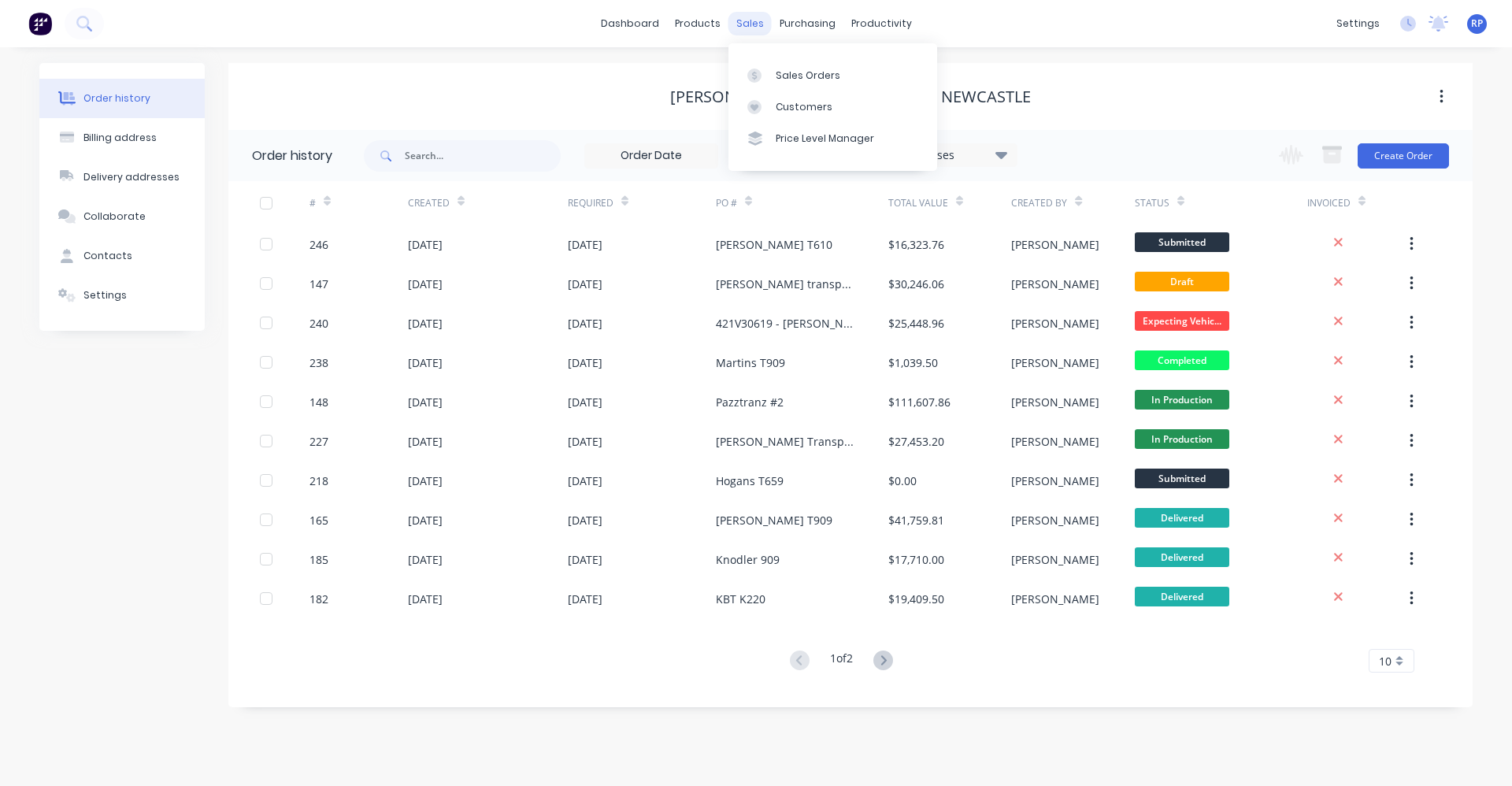
click at [765, 19] on div "sales" at bounding box center [750, 23] width 44 height 24
click at [777, 64] on link "Sales Orders" at bounding box center [833, 75] width 209 height 31
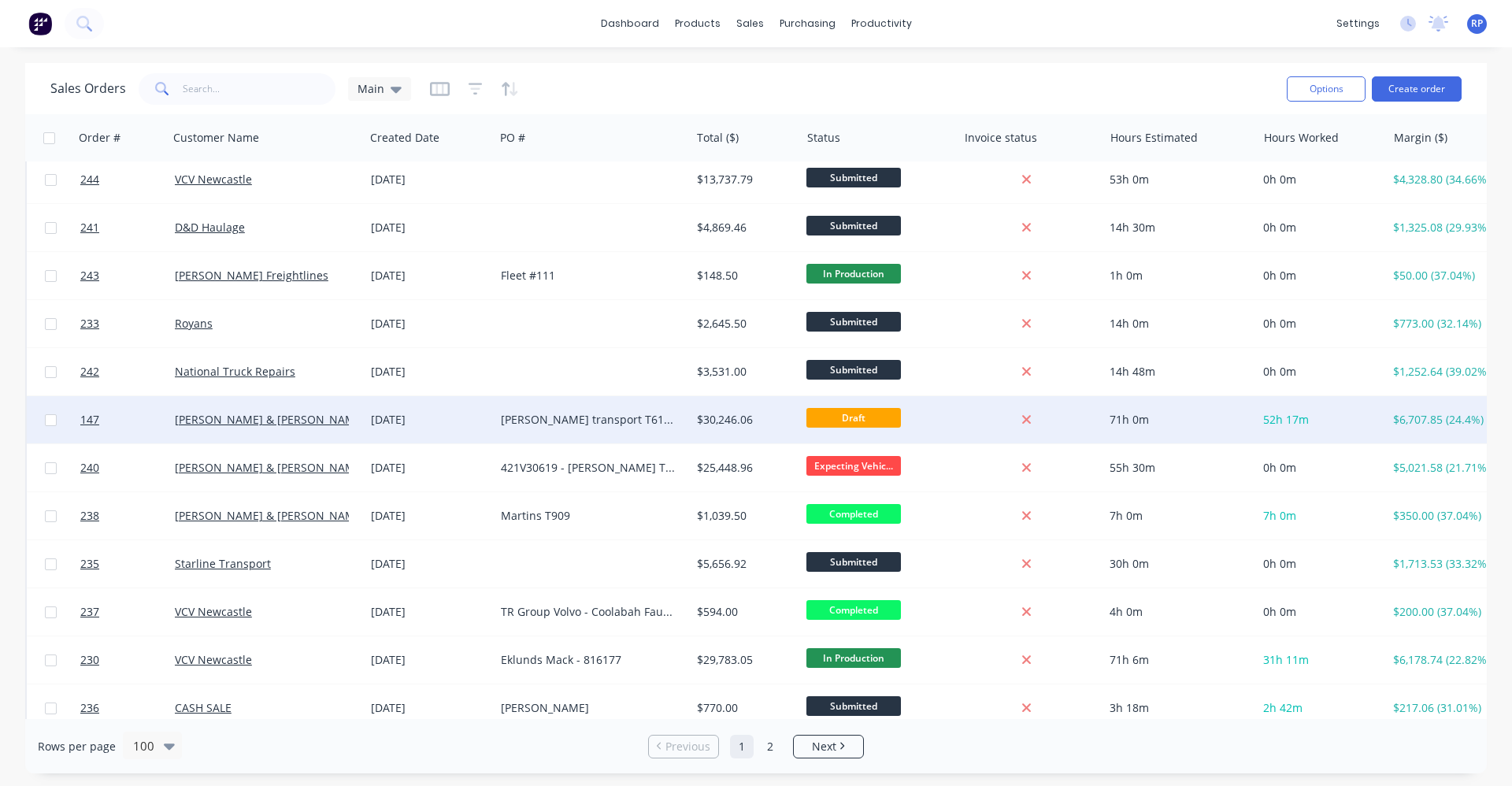
scroll to position [158, 0]
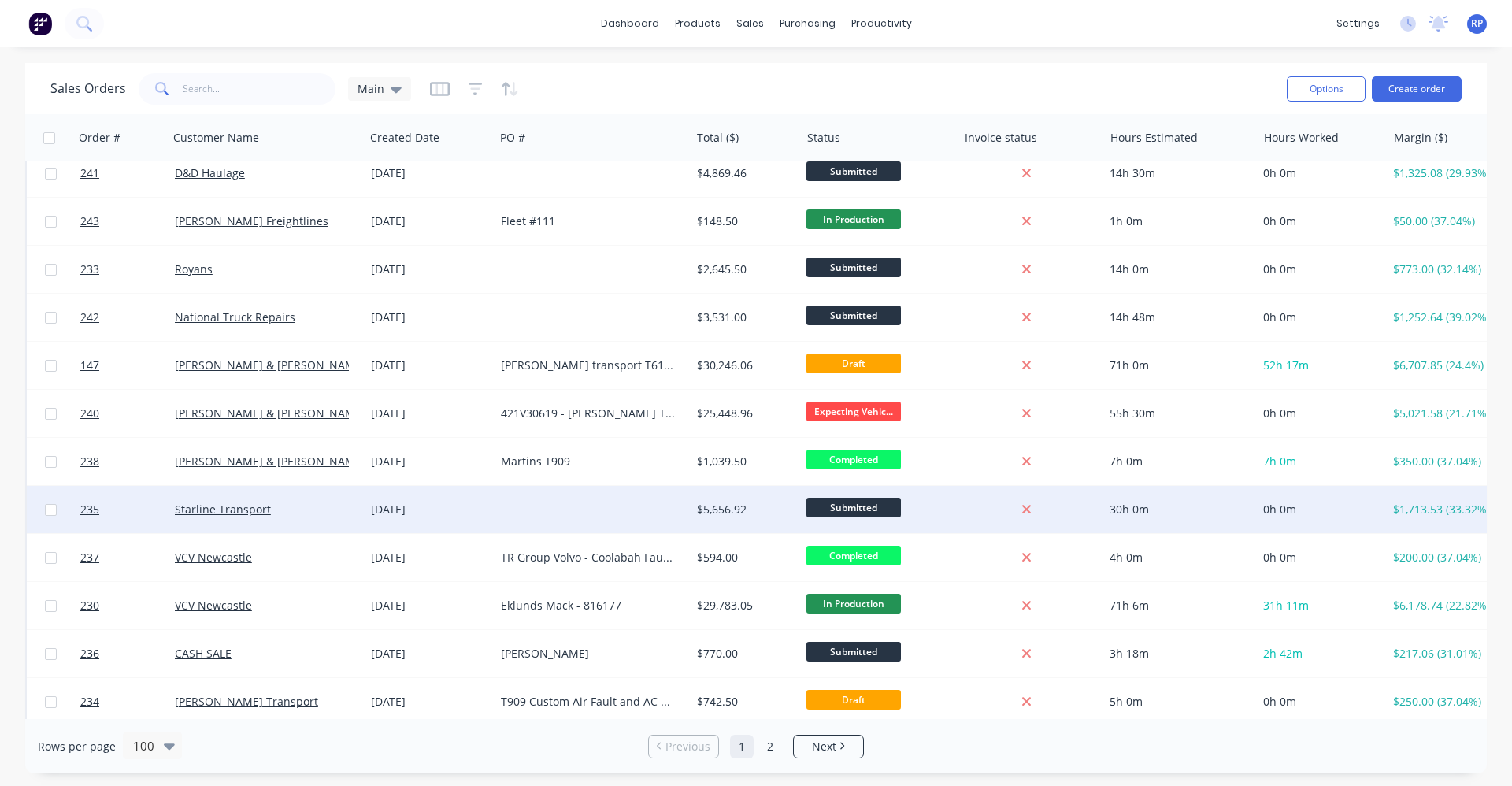
click at [559, 518] on div at bounding box center [593, 509] width 196 height 47
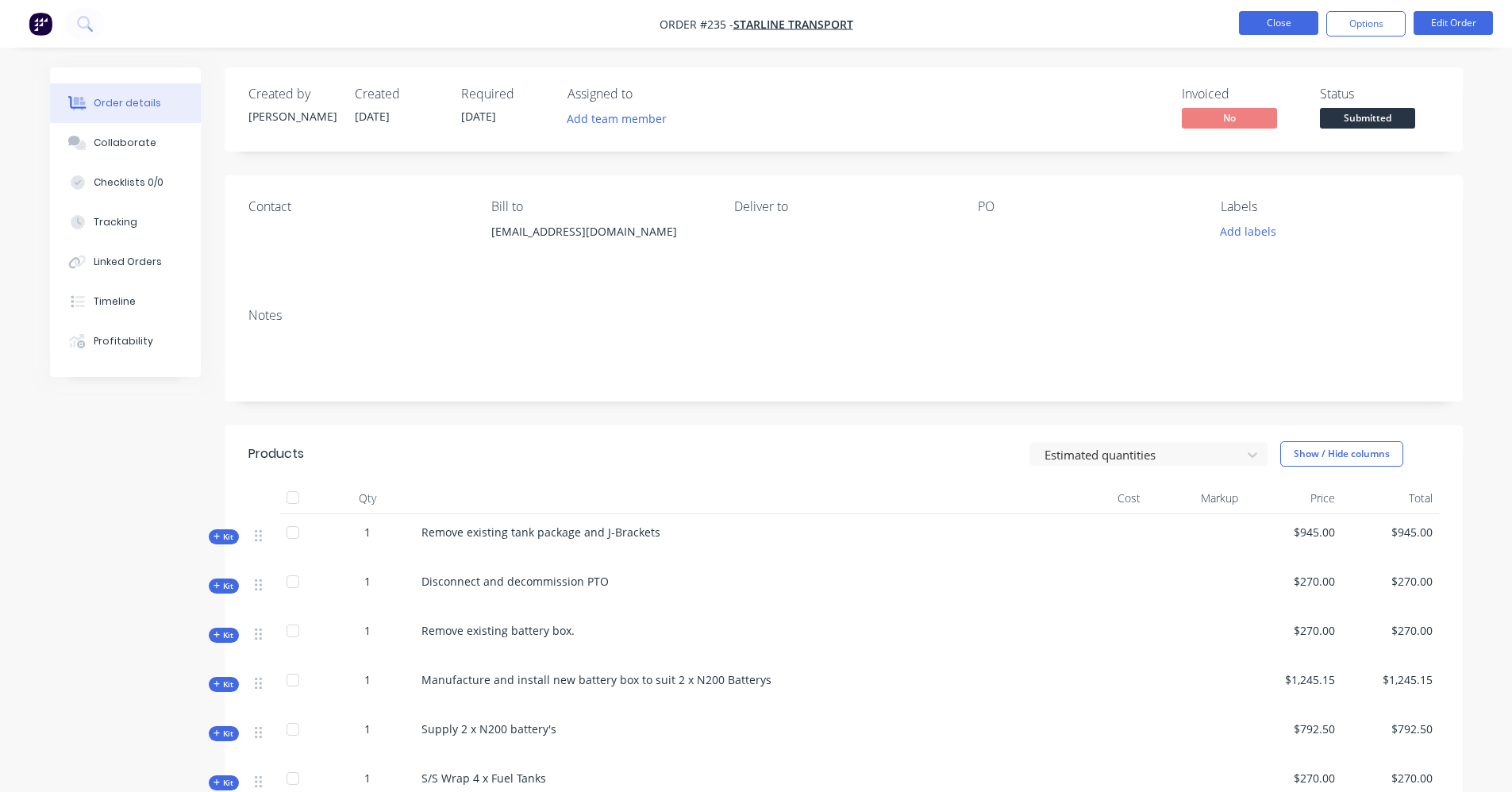
click at [1280, 17] on button "Close" at bounding box center [1279, 22] width 80 height 24
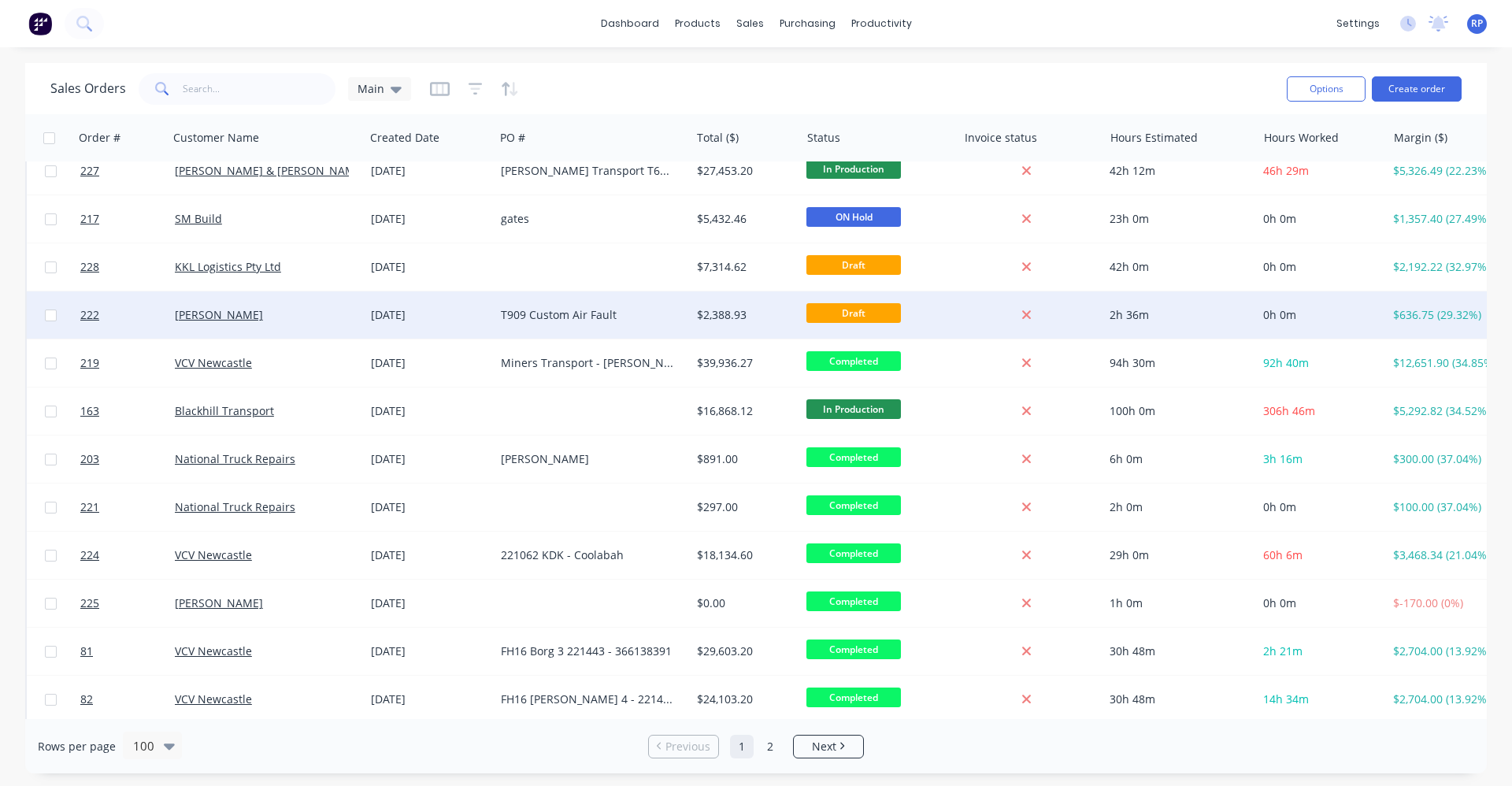
scroll to position [945, 0]
